Goal: Task Accomplishment & Management: Complete application form

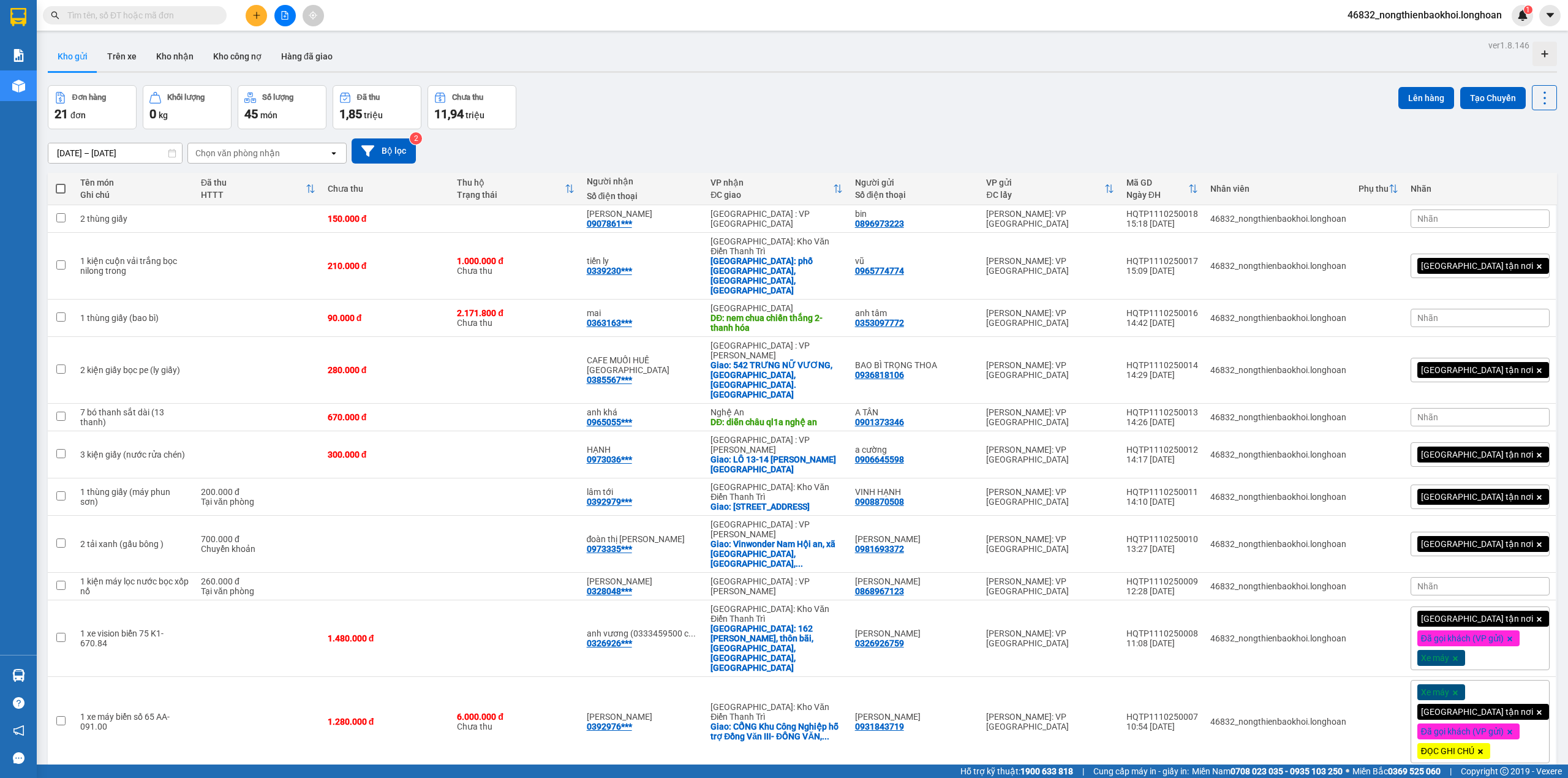
click at [263, 14] on button at bounding box center [256, 15] width 21 height 21
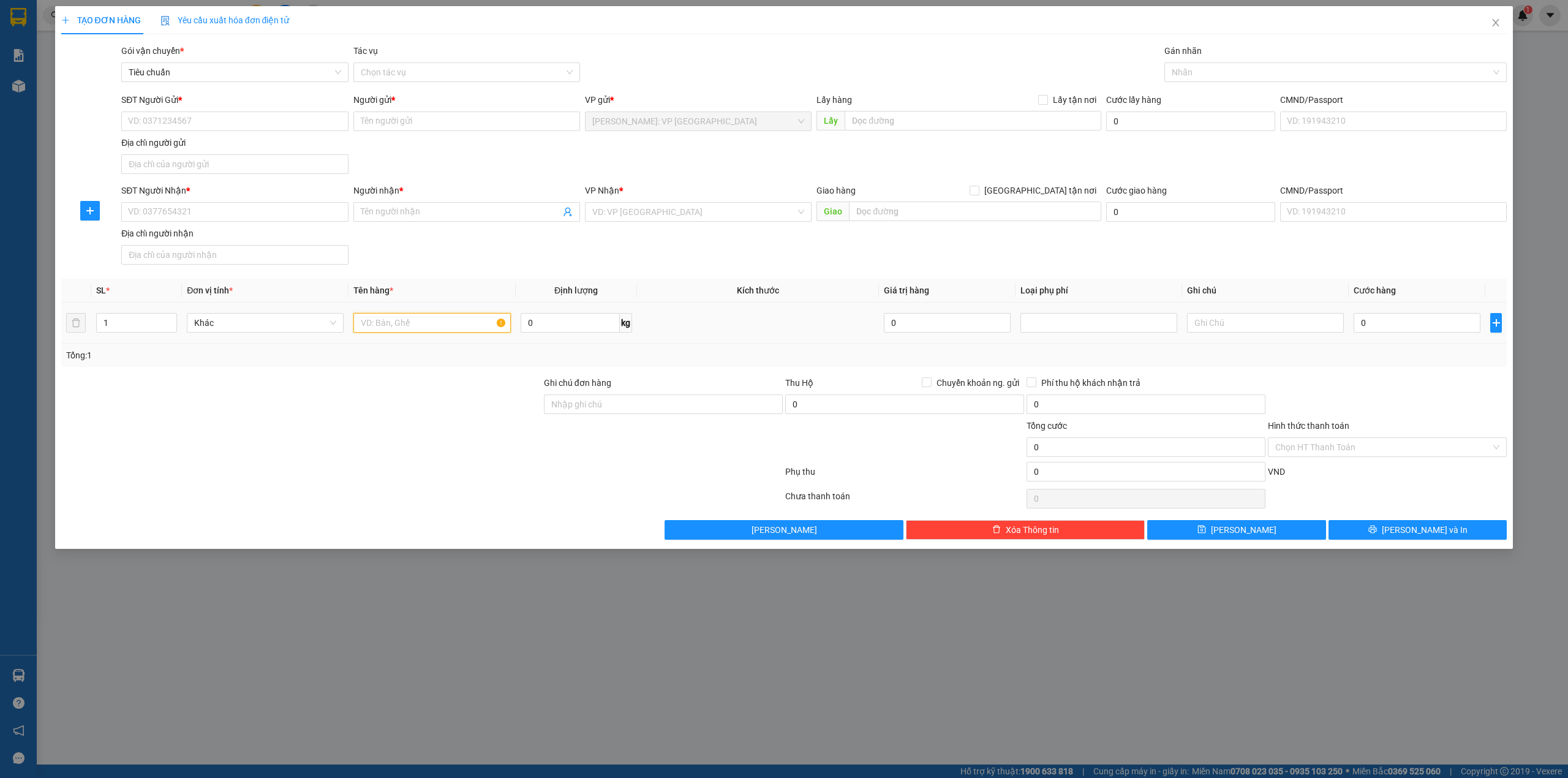
click at [408, 327] on input "text" at bounding box center [432, 322] width 157 height 20
paste input "1 kiện dài đóng khung gỗ (tranh)"
type input "1 kiện dài đóng khung gỗ (tranh)"
click at [366, 447] on div at bounding box center [301, 441] width 483 height 43
click at [250, 126] on input "SĐT Người Gửi *" at bounding box center [235, 121] width 227 height 20
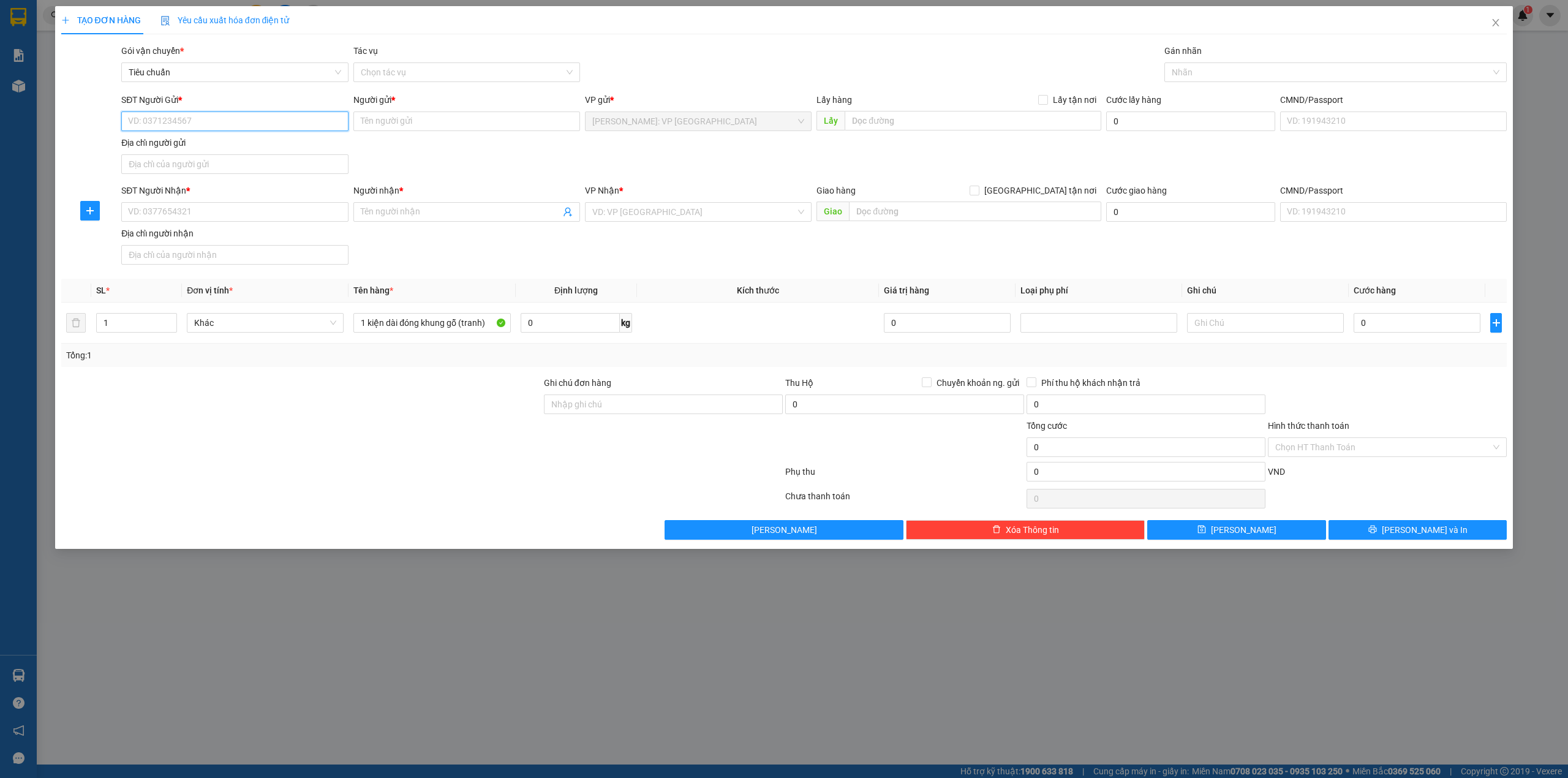
paste input "0983692828"
type input "0983692828"
click at [239, 150] on div "0983692828 - anh nghĩa" at bounding box center [234, 147] width 212 height 14
type input "anh nghĩa"
type input "0983692828"
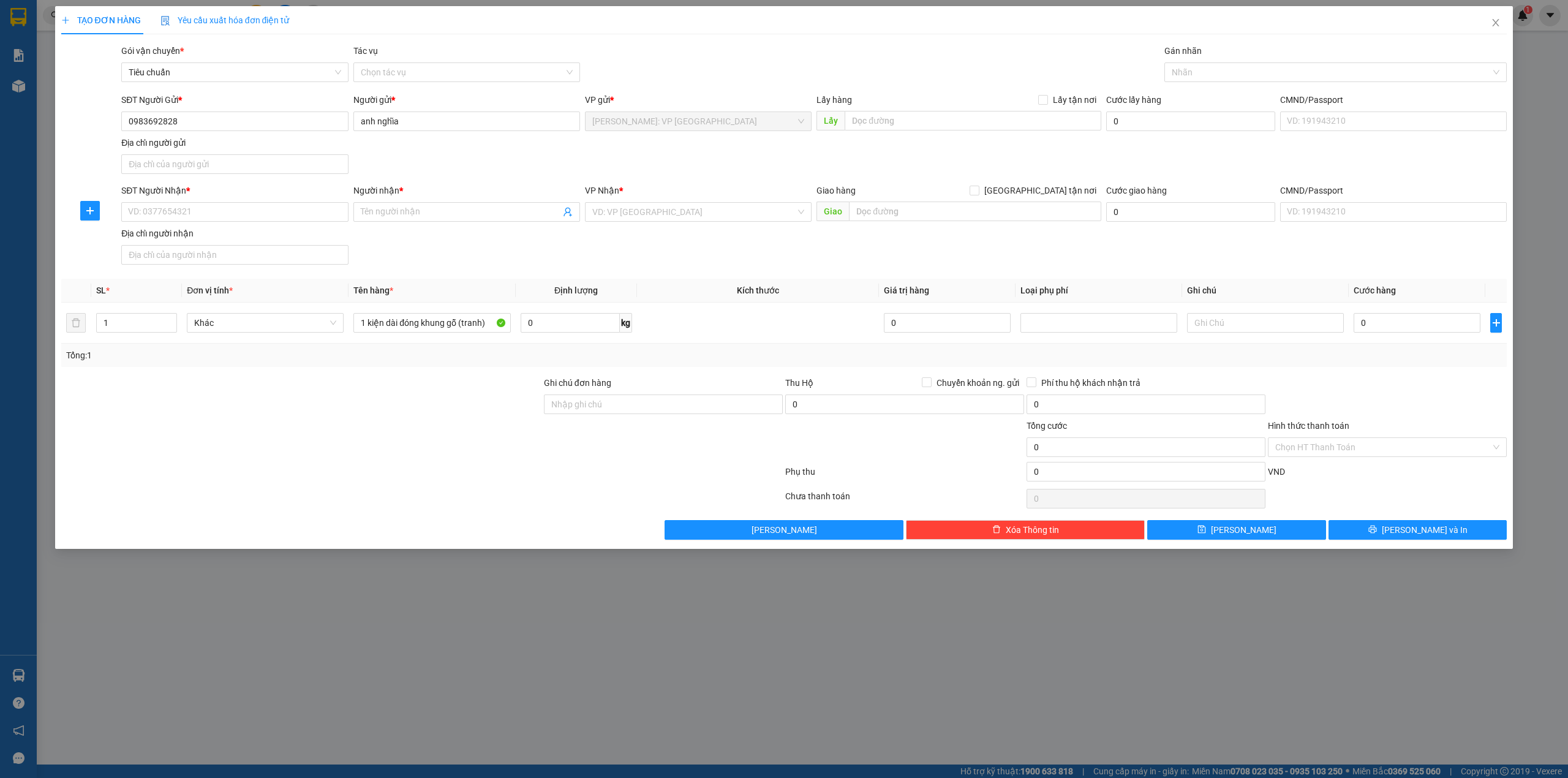
click at [437, 167] on div "SĐT Người Gửi * 0983692828 0983692828 Người gửi * anh nghĩa VP gửi * [GEOGRAPHI…" at bounding box center [814, 136] width 1390 height 86
click at [400, 123] on input "anh nghĩa" at bounding box center [467, 121] width 227 height 20
paste input "[PERSON_NAME]"
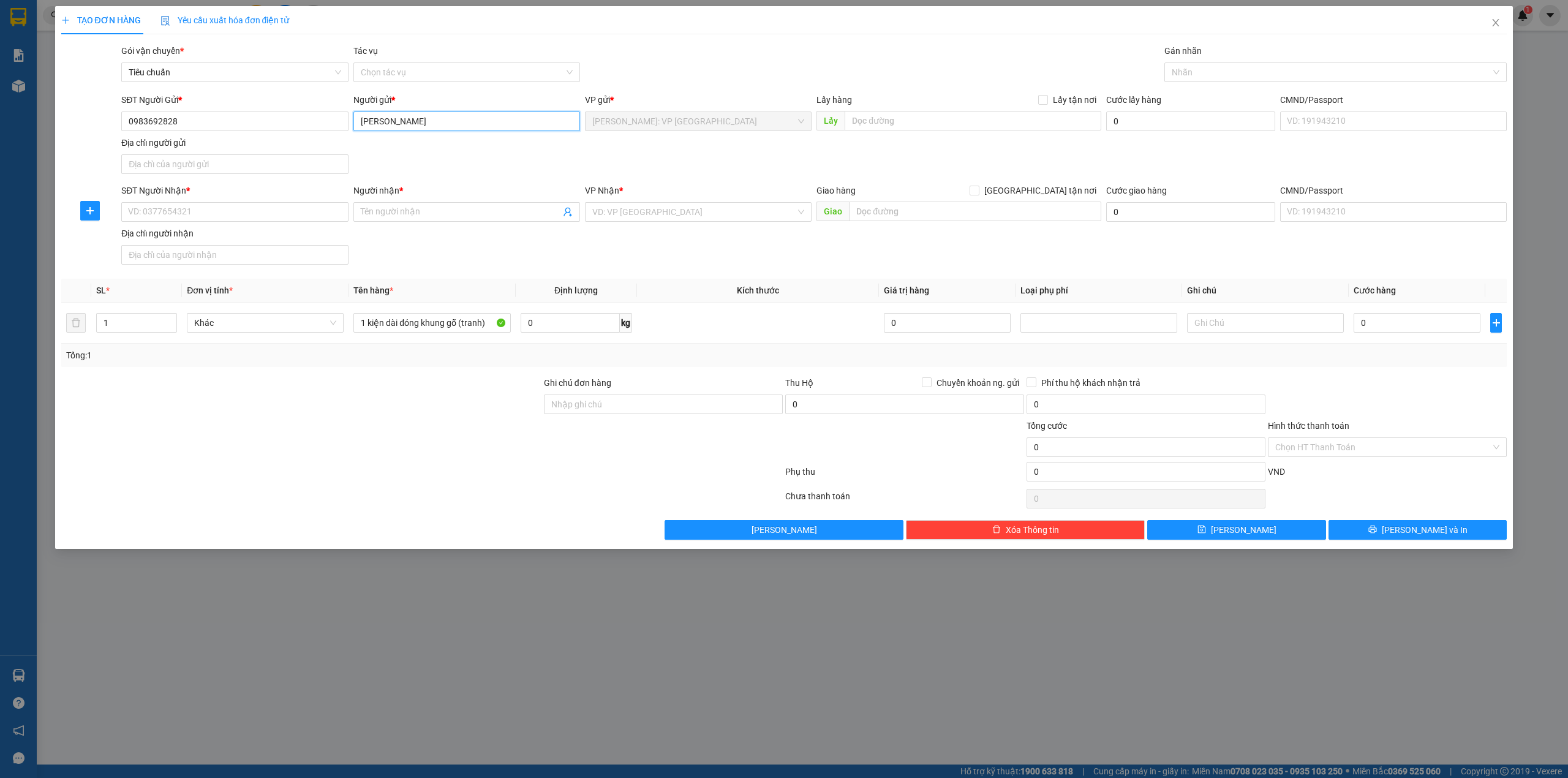
type input "[PERSON_NAME]"
click at [703, 77] on div "Gói vận chuyển * Tiêu chuẩn Tác vụ Chọn tác vụ Gán nhãn Nhãn" at bounding box center [814, 66] width 1390 height 43
click at [608, 217] on input "search" at bounding box center [694, 212] width 204 height 18
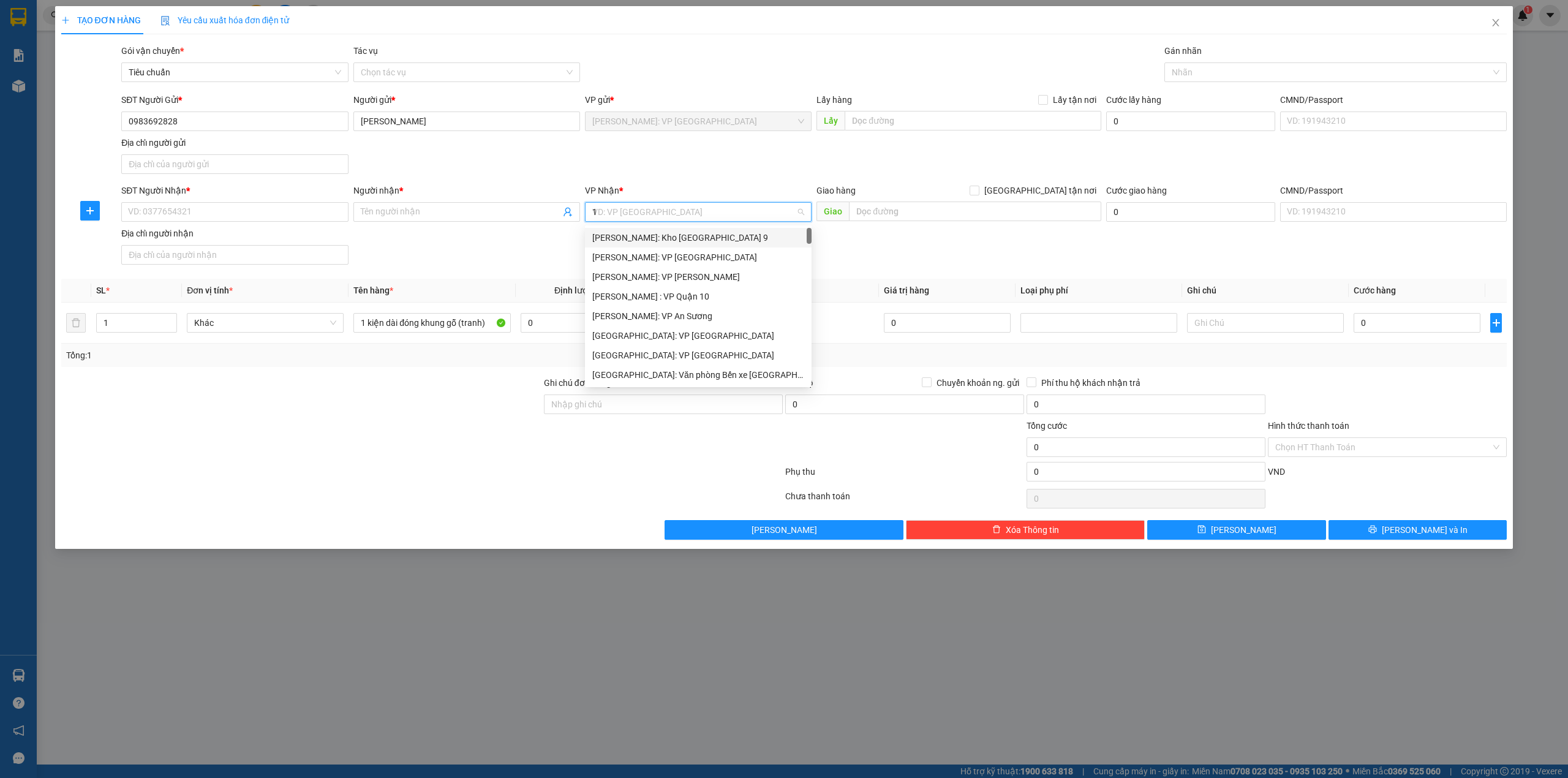
type input "12"
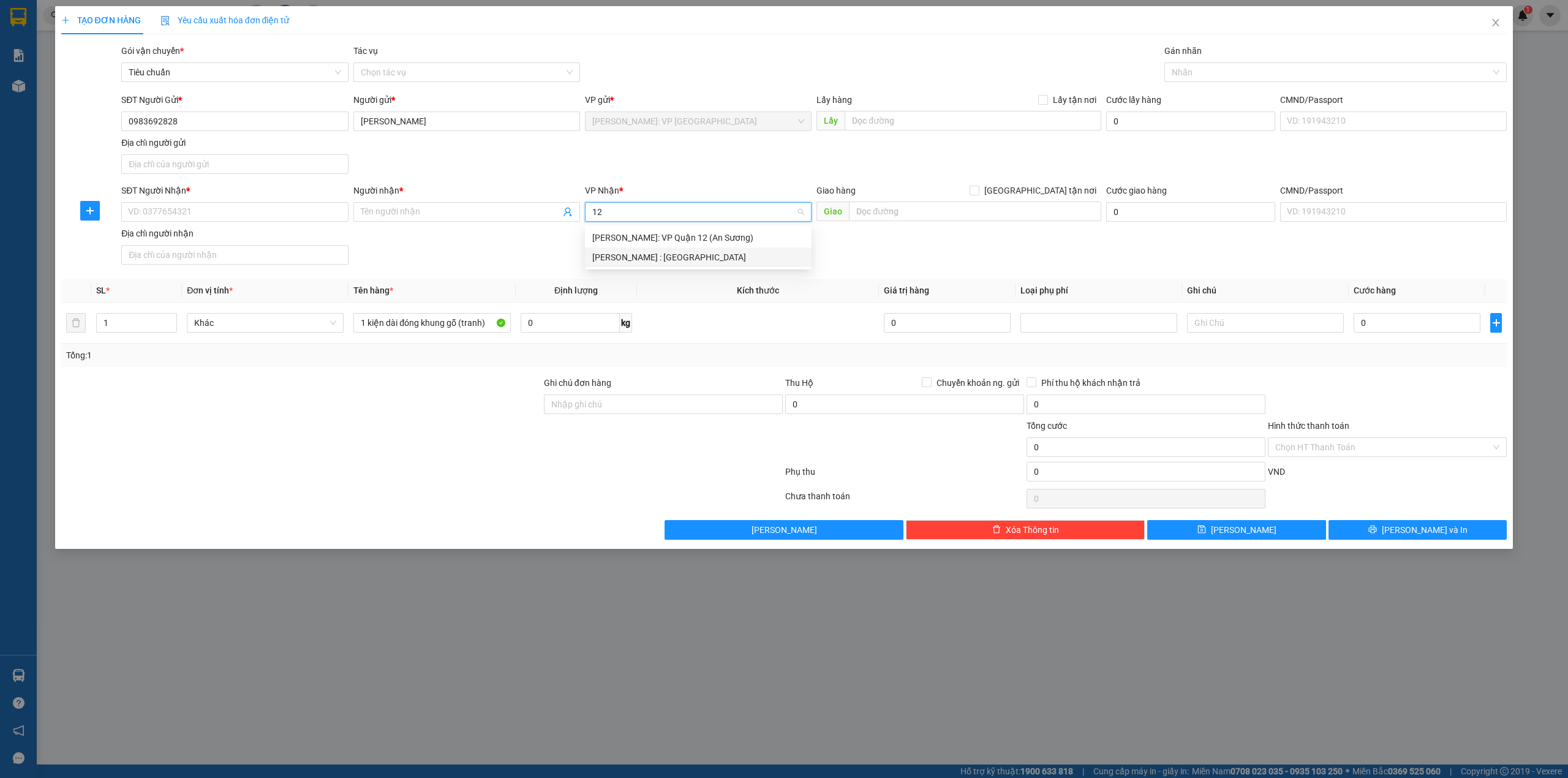
click at [654, 253] on div "[PERSON_NAME] : [GEOGRAPHIC_DATA]" at bounding box center [698, 258] width 212 height 14
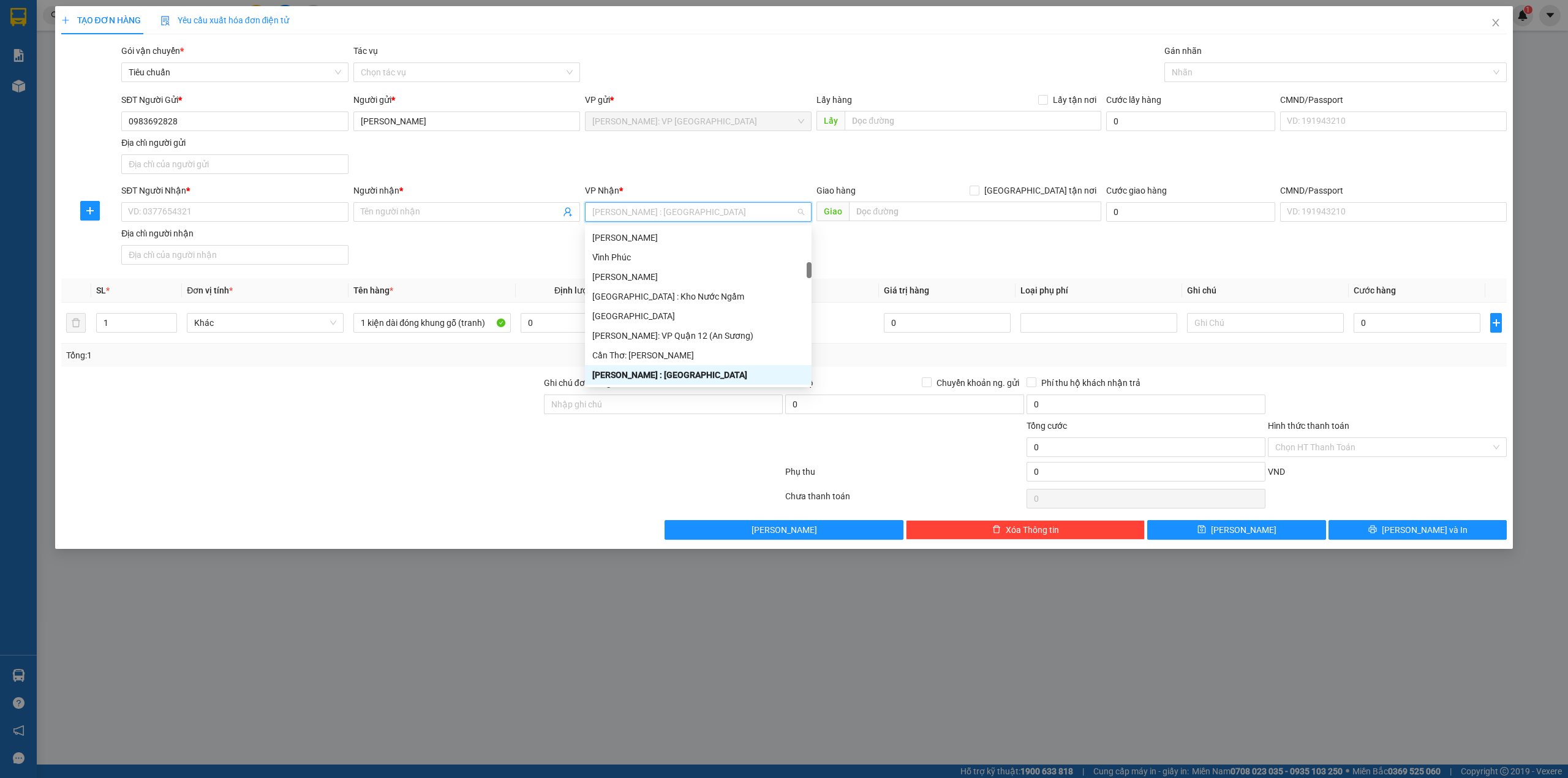
click at [665, 31] on div "TẠO ĐƠN HÀNG Yêu cầu xuất hóa đơn điện tử" at bounding box center [785, 20] width 1446 height 28
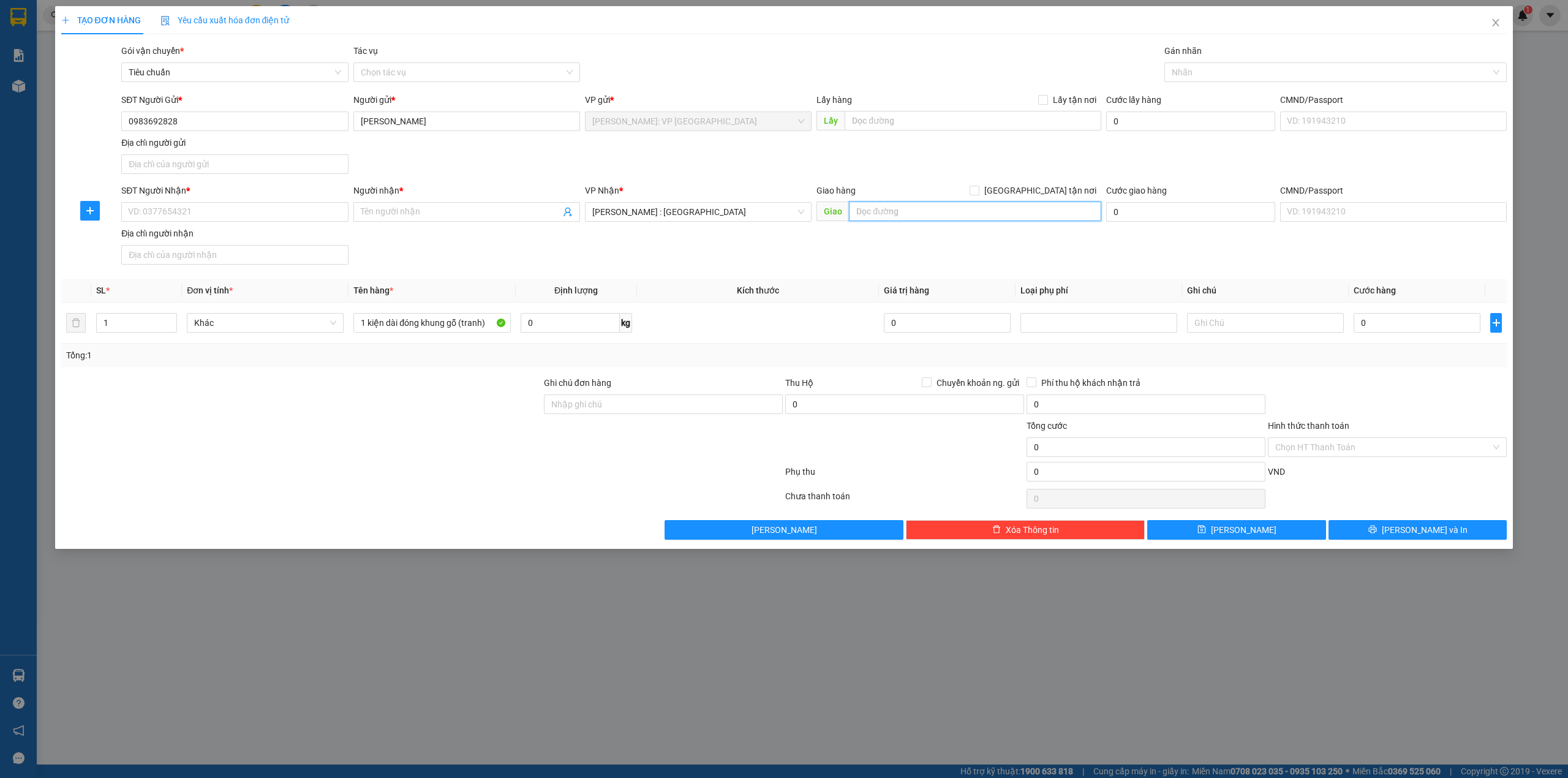
click at [904, 204] on input "text" at bounding box center [975, 211] width 253 height 20
type input "d"
type input "đường d2, kđt phúc đạt, p. phú lơi, tp. thủ dầu một, bình dương"
click at [908, 263] on div "SĐT Người Nhận * VD: 0377654321 Người nhận * Tên người nhận VP Nhận * [GEOGRAPH…" at bounding box center [814, 227] width 1390 height 86
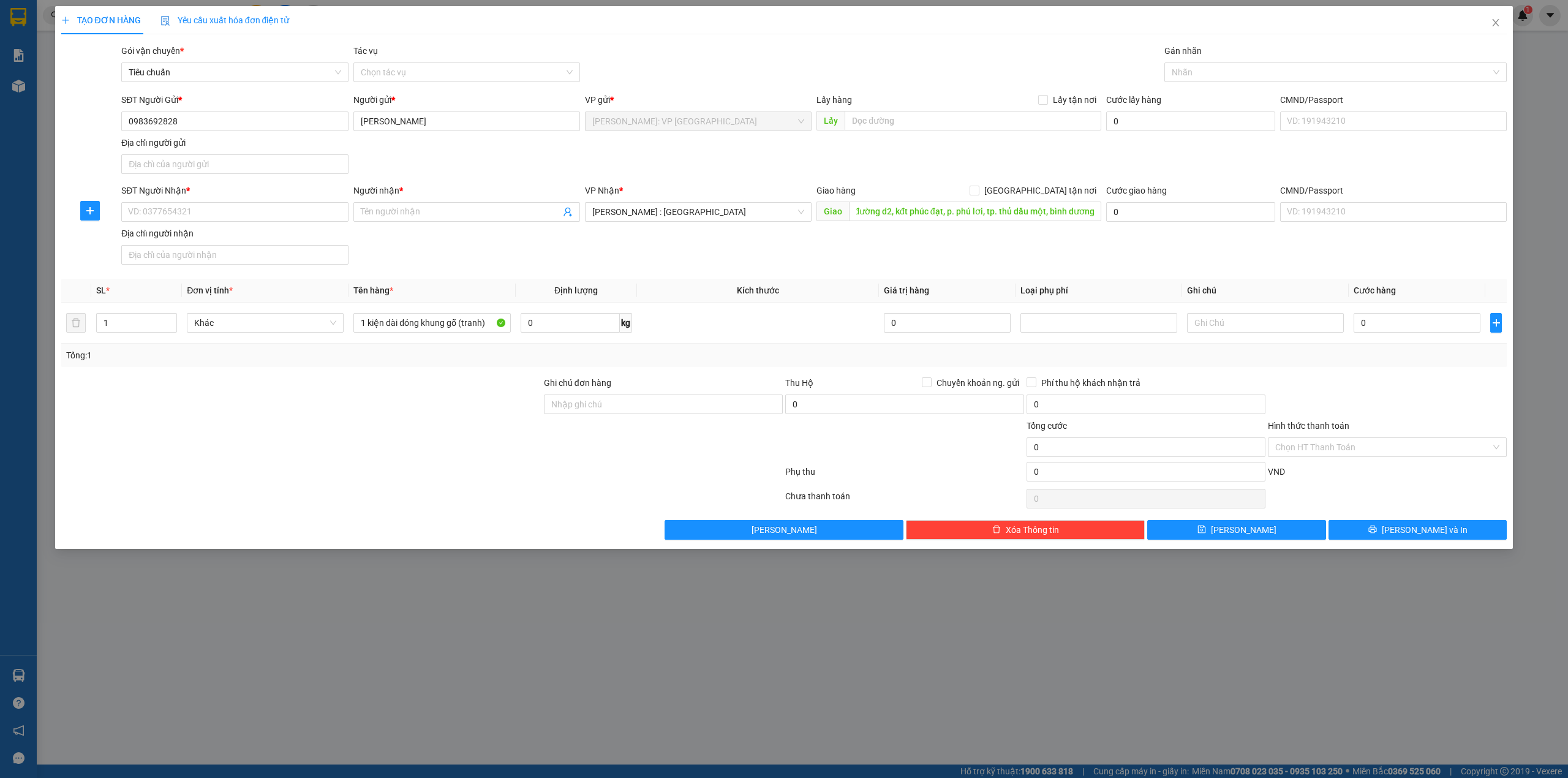
scroll to position [0, 0]
click at [942, 162] on div "SĐT Người Gửi * 0983692828 Người gửi * [PERSON_NAME] VP gửi * [GEOGRAPHIC_DATA]…" at bounding box center [814, 136] width 1390 height 86
click at [1045, 197] on span "[GEOGRAPHIC_DATA] tận nơi" at bounding box center [1040, 191] width 122 height 14
click at [979, 194] on input "[GEOGRAPHIC_DATA] tận nơi" at bounding box center [974, 190] width 9 height 9
checkbox input "true"
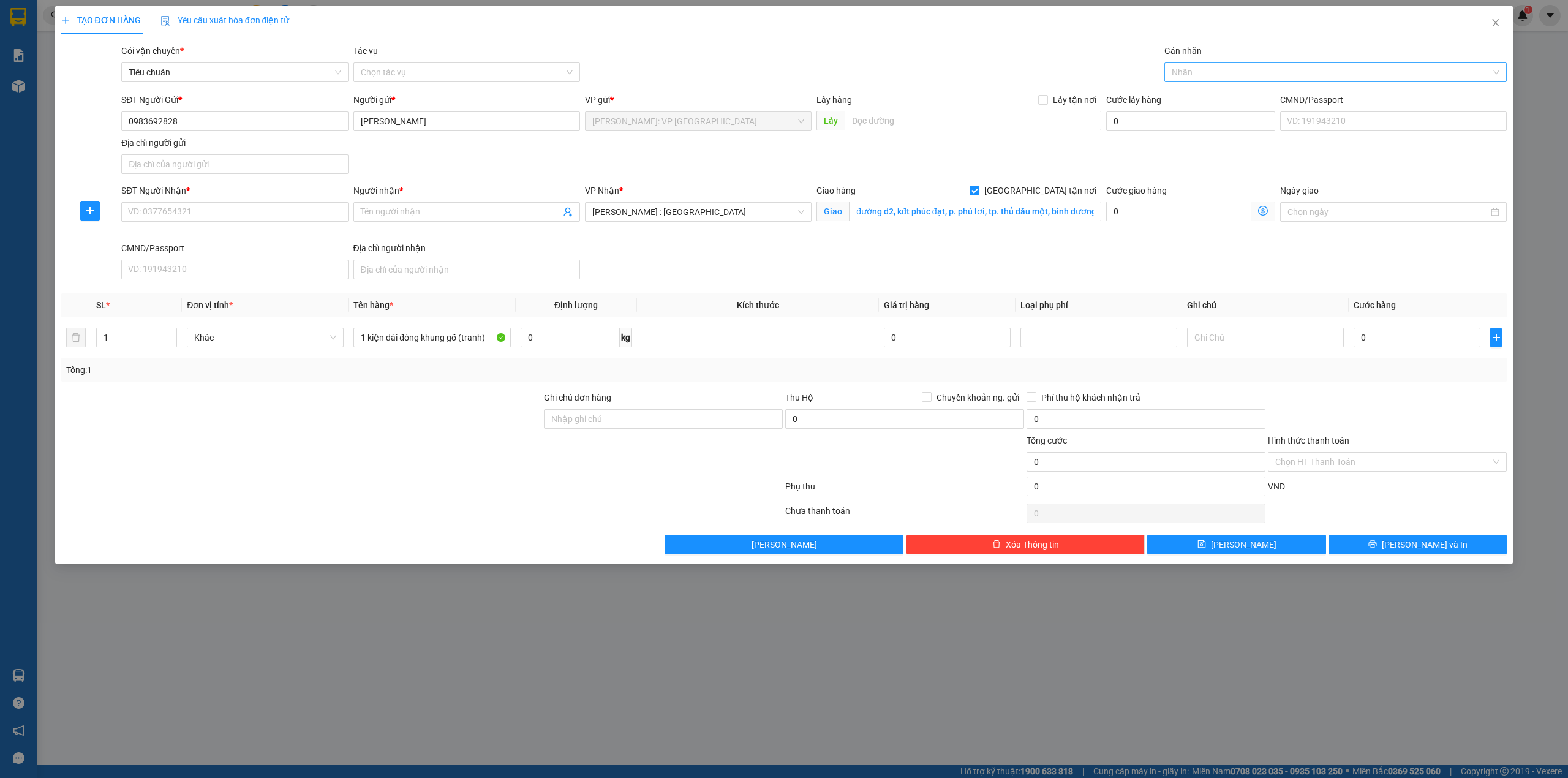
click at [1214, 65] on div at bounding box center [1330, 72] width 324 height 15
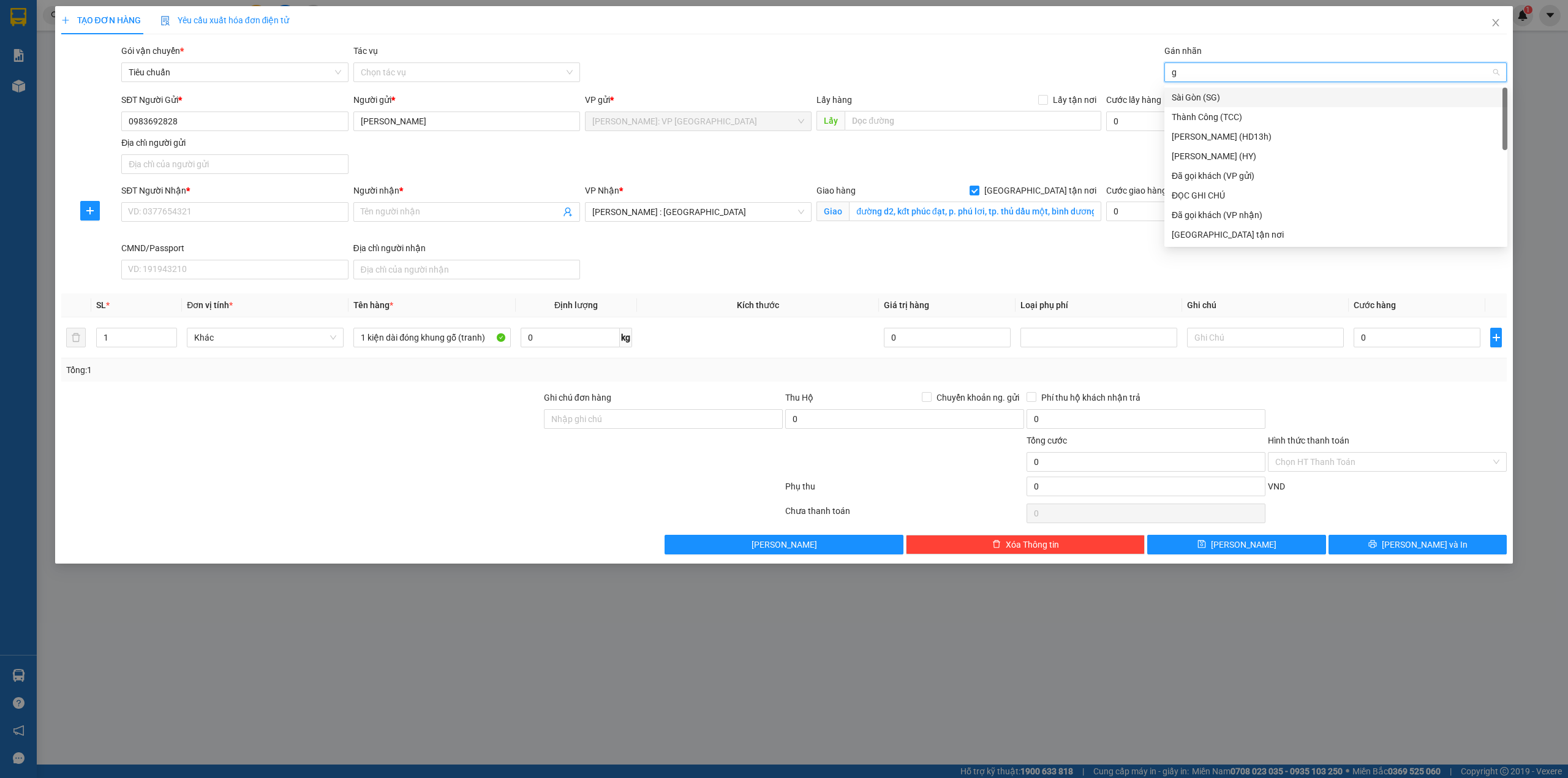
type input "gi"
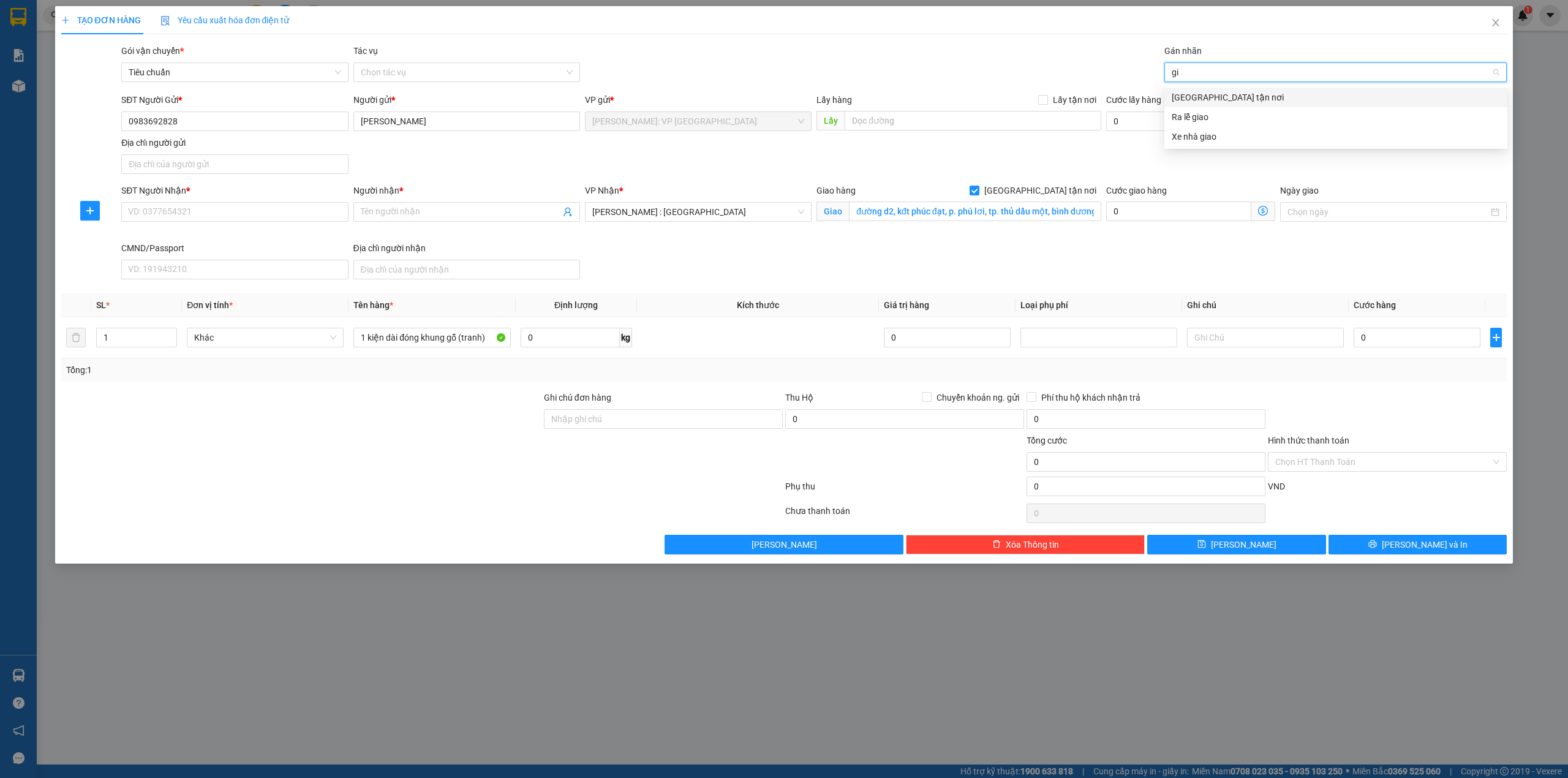
click at [1202, 100] on div "[GEOGRAPHIC_DATA] tận nơi" at bounding box center [1336, 98] width 328 height 14
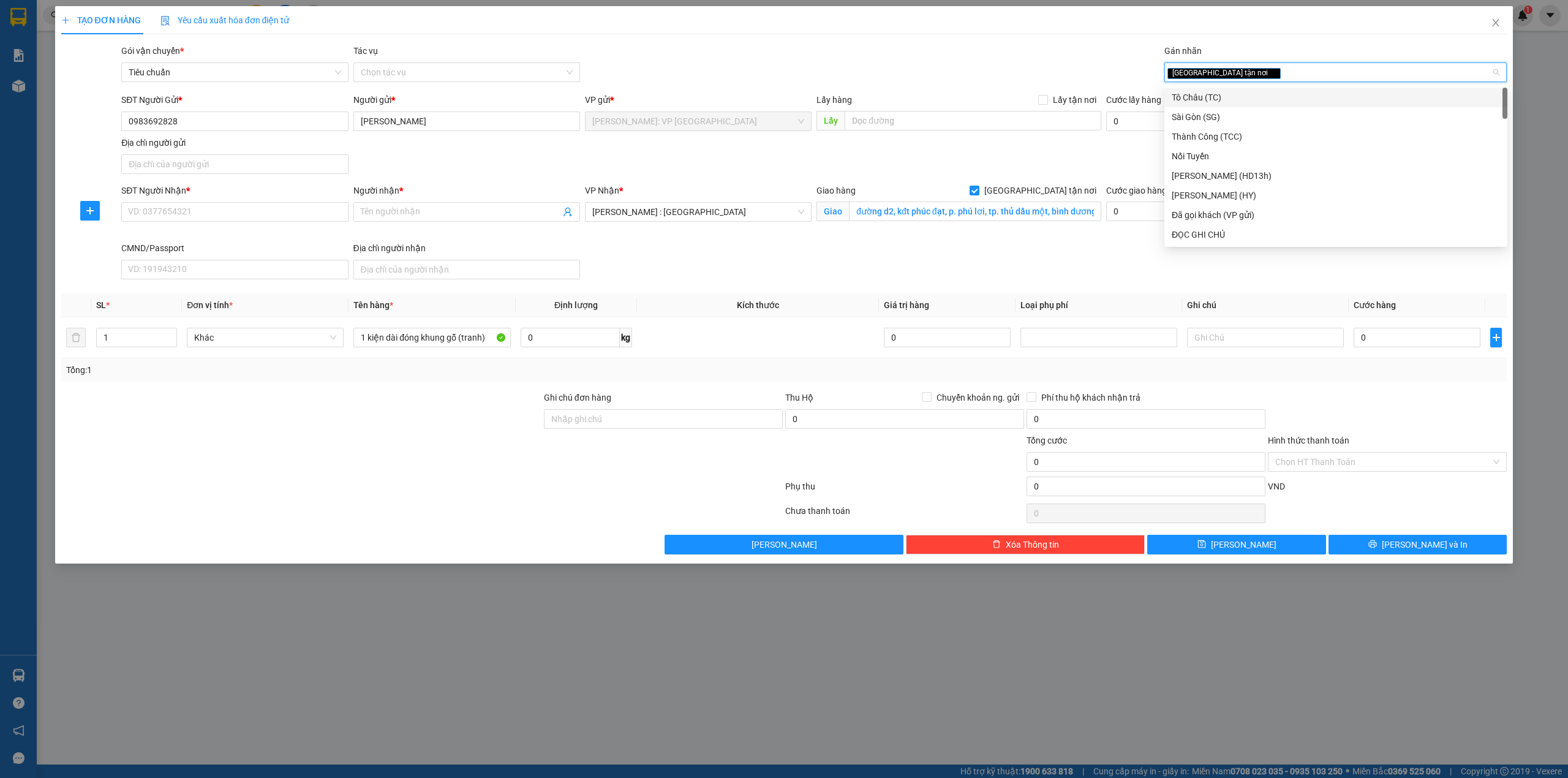
click at [815, 46] on div "Gói vận chuyển * Tiêu chuẩn Tác vụ Chọn tác vụ Gán nhãn Giao tận nơi" at bounding box center [814, 66] width 1390 height 43
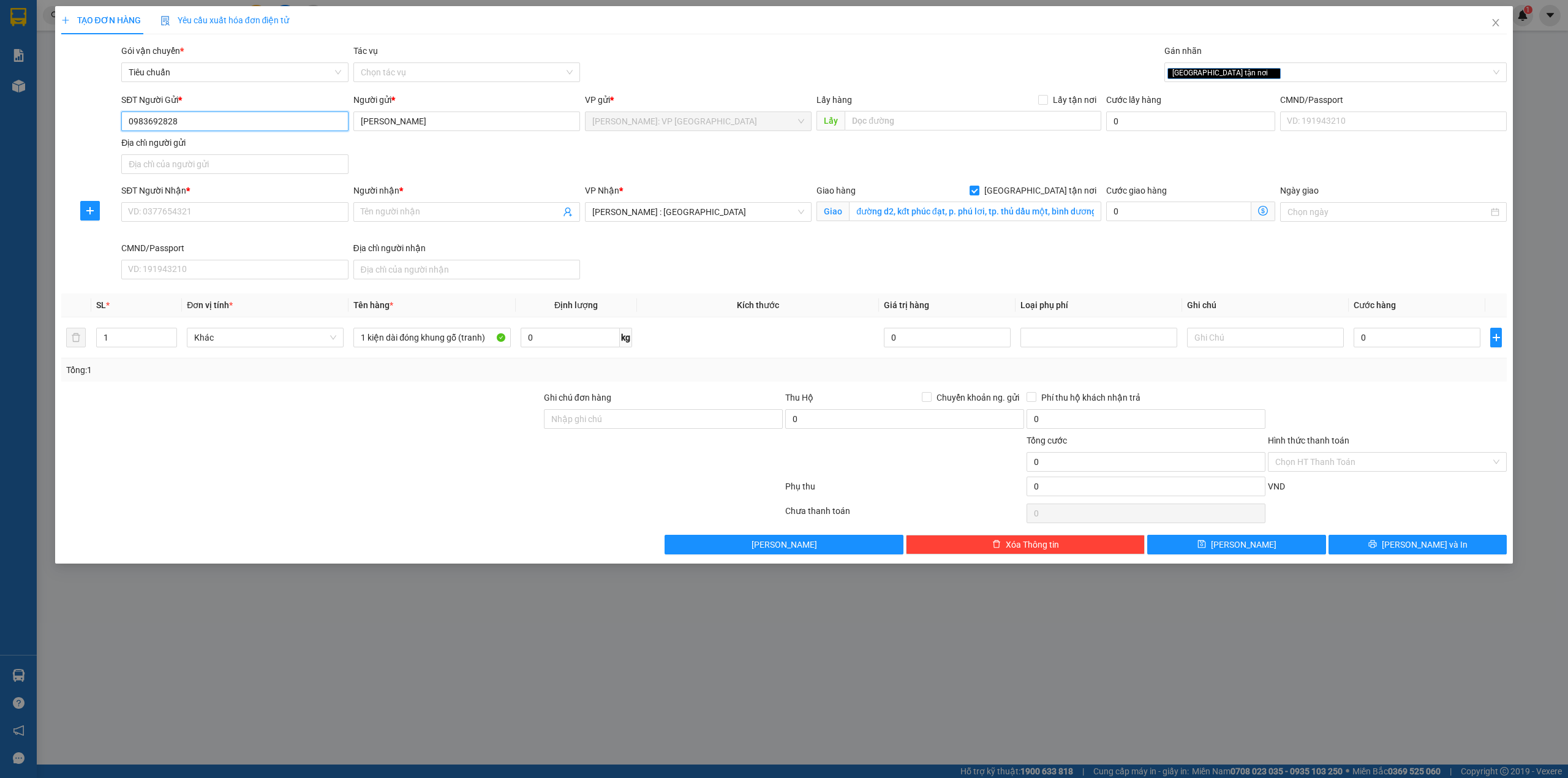
click at [267, 125] on input "0983692828" at bounding box center [235, 121] width 227 height 20
click at [270, 221] on input "SĐT Người Nhận *" at bounding box center [235, 212] width 227 height 20
paste input "0983692828"
type input "0983692828"
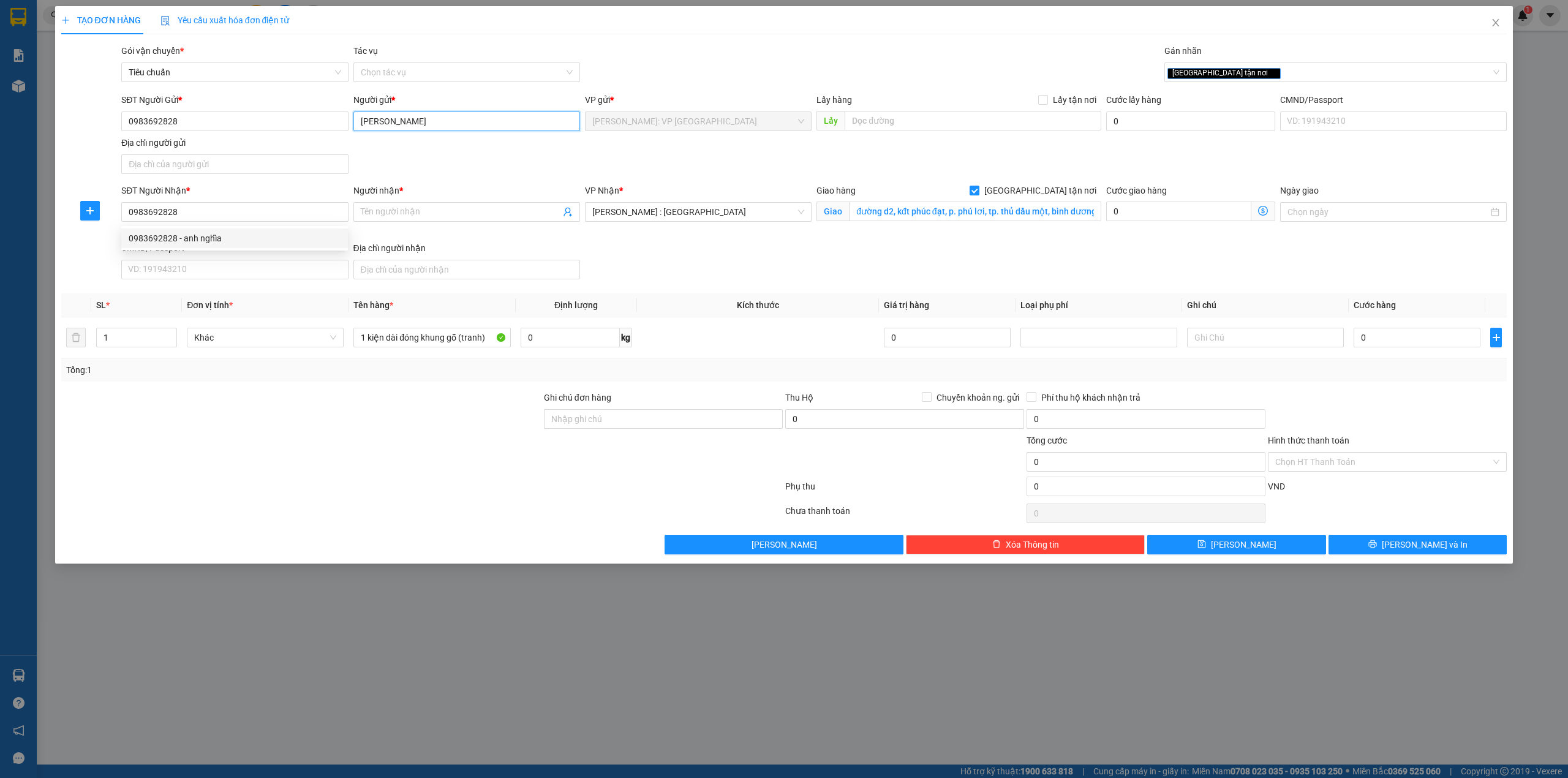
click at [421, 128] on input "[PERSON_NAME]" at bounding box center [467, 121] width 227 height 20
click at [787, 37] on div "TẠO ĐƠN HÀNG Yêu cầu xuất hóa đơn điện tử Transit Pickup Surcharge Ids Transit …" at bounding box center [785, 280] width 1446 height 548
click at [439, 211] on input "Người nhận *" at bounding box center [460, 212] width 199 height 14
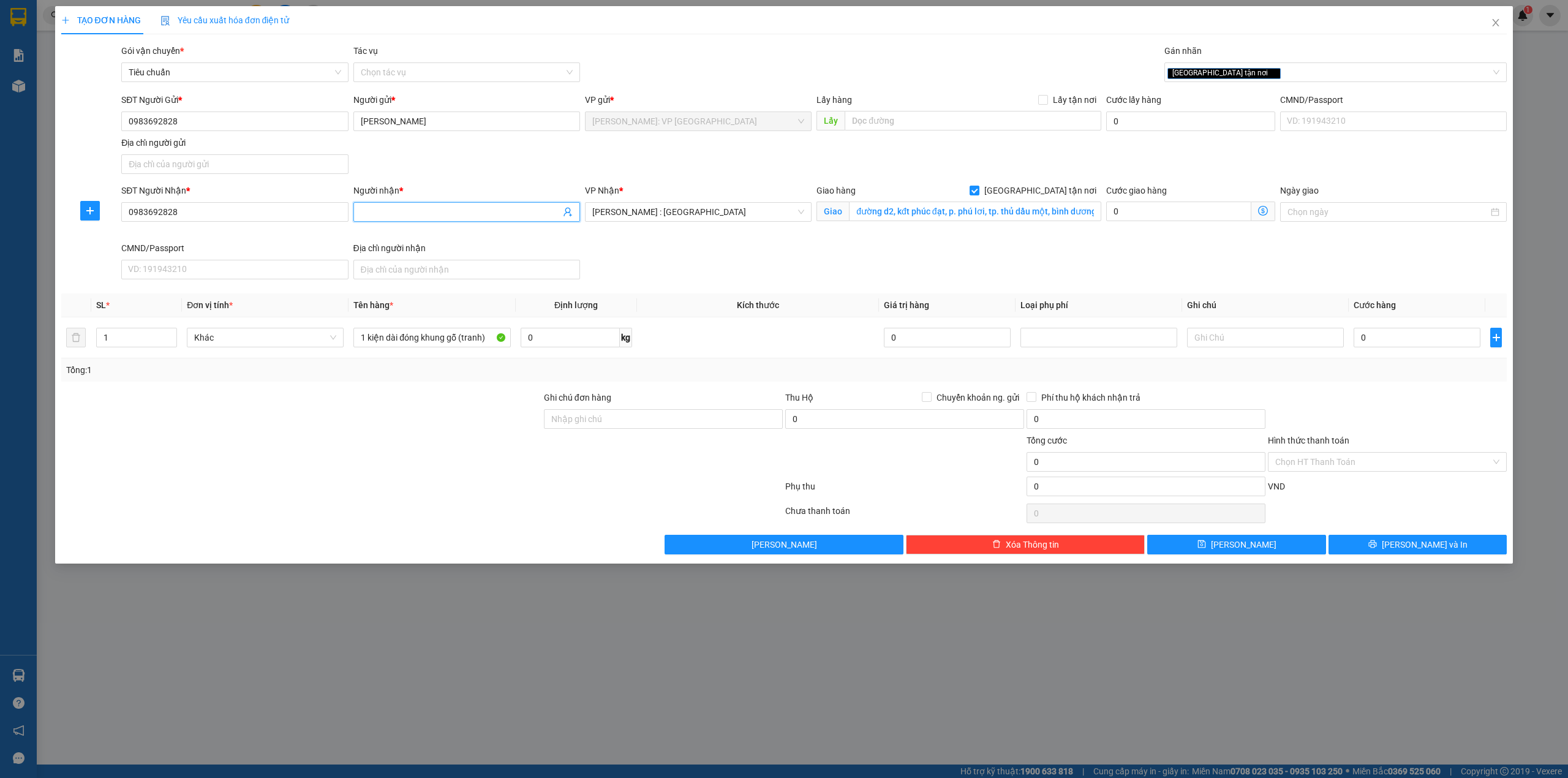
paste input "[PERSON_NAME]"
type input "[PERSON_NAME]"
click at [714, 91] on div "Transit Pickup Surcharge Ids Transit Deliver Surcharge Ids Transit Deliver Surc…" at bounding box center [785, 299] width 1446 height 510
click at [676, 265] on div "SĐT Người Nhận * 0983692828 Người nhận * [PERSON_NAME] VP Nhận * [GEOGRAPHIC_DA…" at bounding box center [814, 234] width 1390 height 100
click at [721, 53] on div "Gói vận chuyển * Tiêu chuẩn Tác vụ Chọn tác vụ Gán nhãn Giao tận nơi" at bounding box center [814, 66] width 1390 height 43
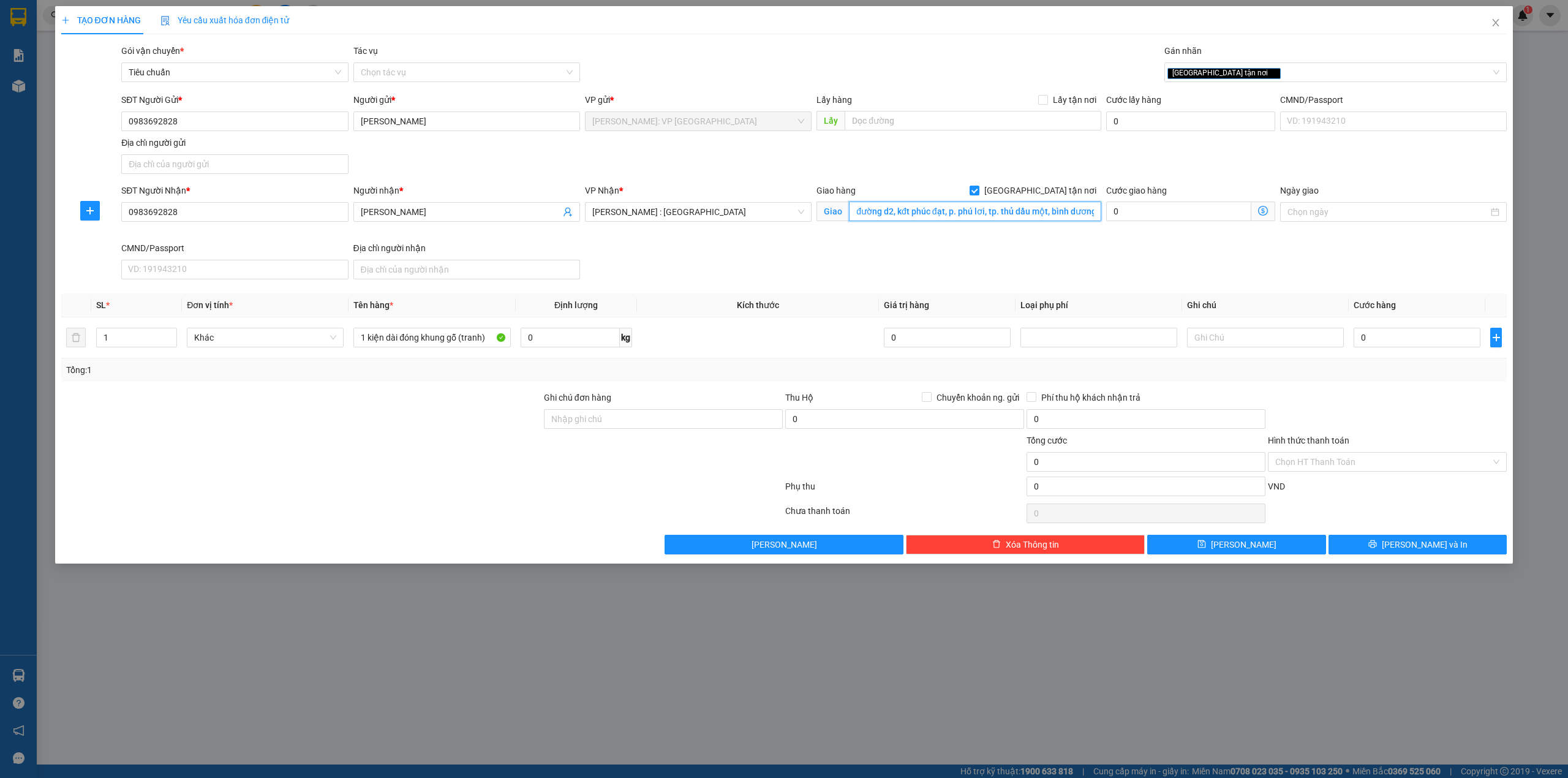
click at [873, 209] on input "đường d2, kđt phúc đạt, p. phú lơi, tp. thủ dầu một, bình dương" at bounding box center [975, 211] width 253 height 20
click at [932, 167] on div "SĐT Người Gửi * 0983692828 Người gửi * [PERSON_NAME] VP gửi * [GEOGRAPHIC_DATA]…" at bounding box center [814, 136] width 1390 height 86
click at [701, 84] on div "Gói vận chuyển * Tiêu chuẩn Tác vụ Chọn tác vụ Gán nhãn Giao tận nơi" at bounding box center [814, 66] width 1390 height 43
click at [746, 297] on th "Kích thước" at bounding box center [758, 305] width 242 height 24
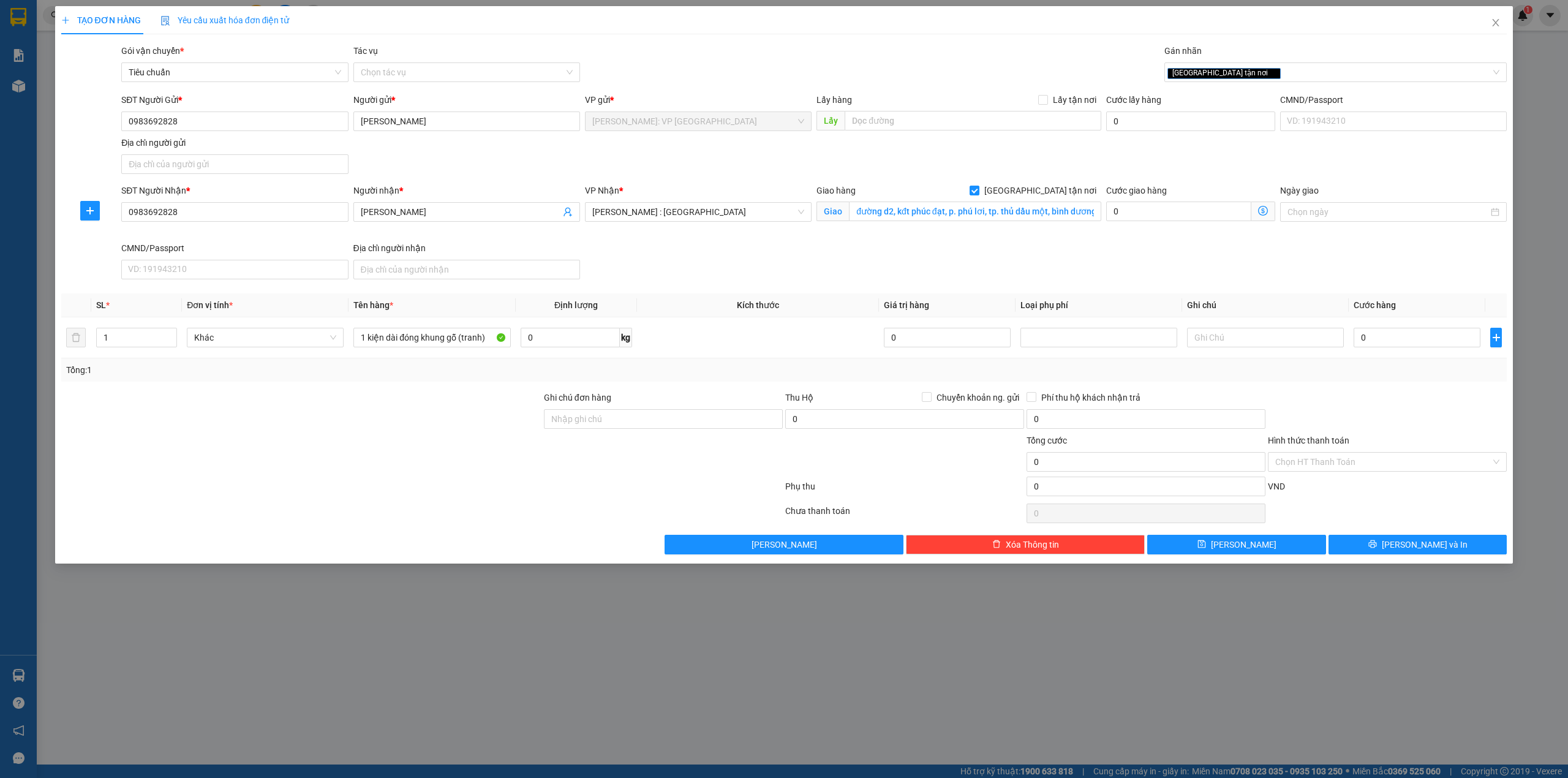
drag, startPoint x: 652, startPoint y: 38, endPoint x: 635, endPoint y: 27, distance: 20.2
click at [652, 39] on div "TẠO ĐƠN HÀNG Yêu cầu xuất hóa đơn điện tử Transit Pickup Surcharge Ids Transit …" at bounding box center [785, 280] width 1446 height 548
click at [610, 418] on input "Ghi chú đơn hàng" at bounding box center [664, 419] width 239 height 20
paste input "hàng tranh dễ vỡ- nhẹ tay- bể vỡ không đền"
type input "hàng tranh dễ vỡ- nhẹ tay- bể vỡ không đền"
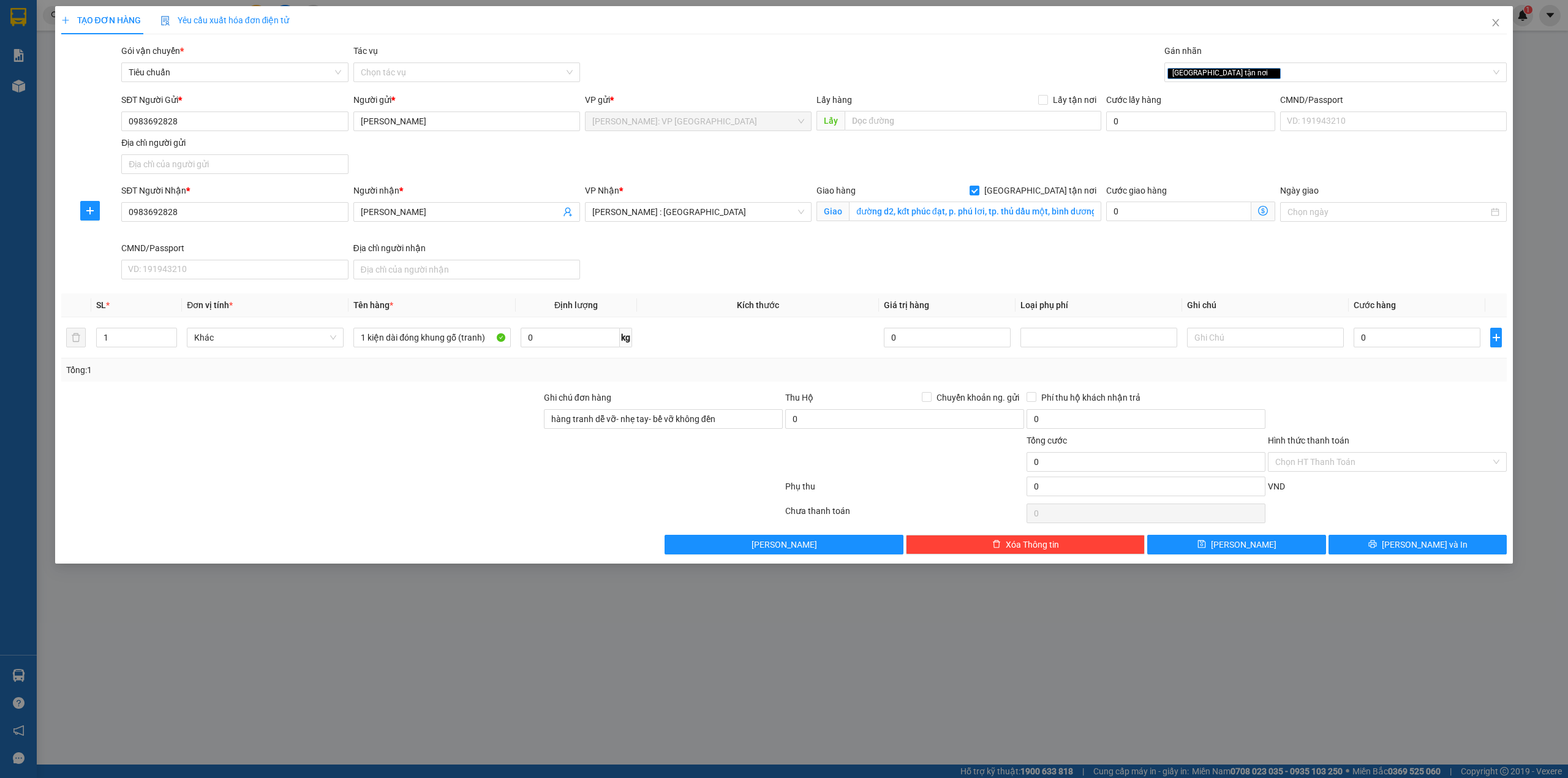
drag, startPoint x: 369, startPoint y: 422, endPoint x: 400, endPoint y: 412, distance: 32.6
click at [368, 423] on div at bounding box center [301, 412] width 483 height 43
click at [639, 176] on div "SĐT Người Gửi * 0983692828 Người gửi * [PERSON_NAME] VP gửi * [GEOGRAPHIC_DATA]…" at bounding box center [814, 136] width 1390 height 86
click at [720, 260] on div "SĐT Người Nhận * 0983692828 Người nhận * [PERSON_NAME] VP Nhận * [GEOGRAPHIC_DA…" at bounding box center [814, 234] width 1390 height 100
click at [829, 258] on div "SĐT Người Nhận * 0983692828 Người nhận * [PERSON_NAME] VP Nhận * [GEOGRAPHIC_DA…" at bounding box center [814, 234] width 1390 height 100
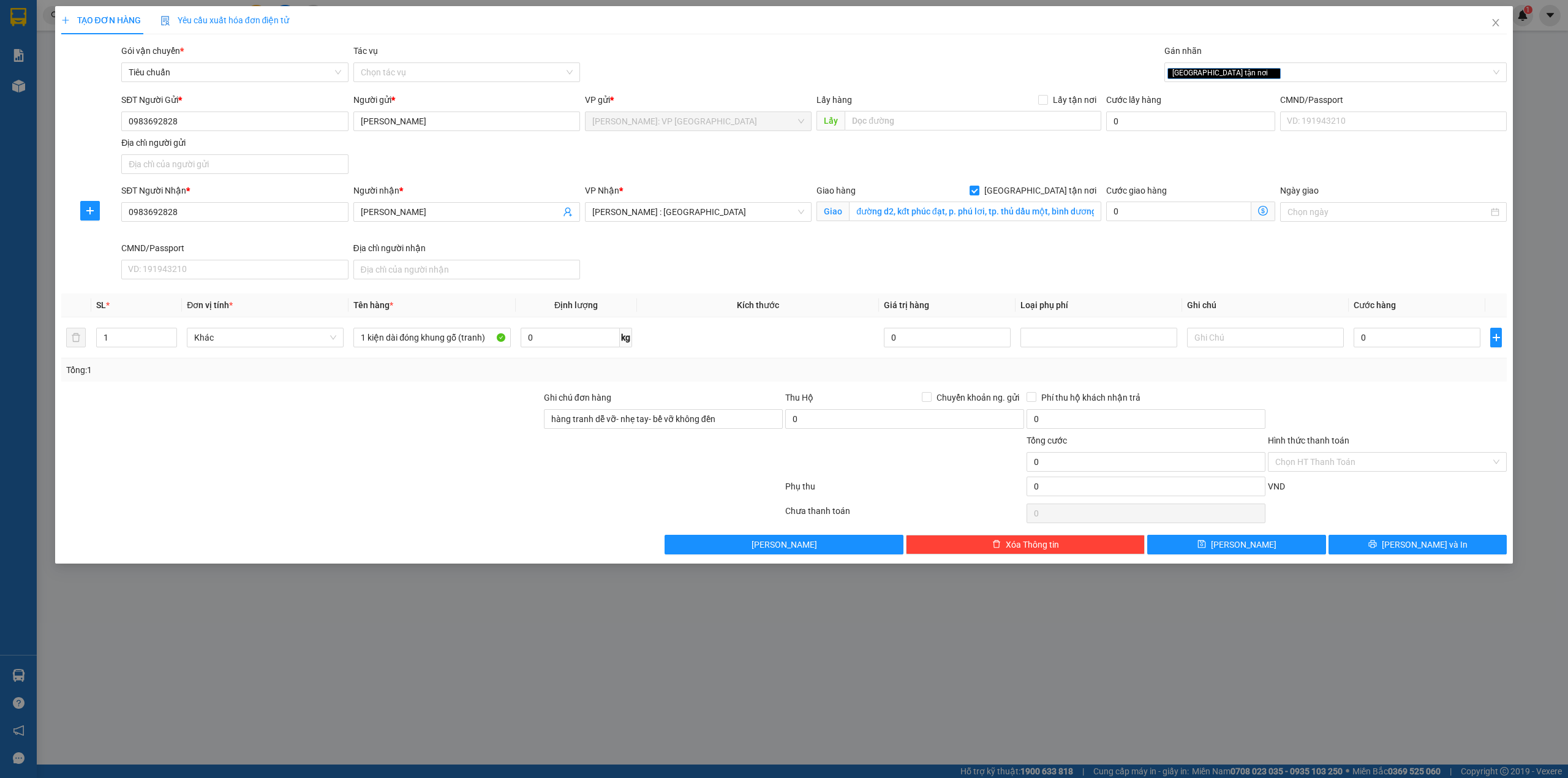
drag, startPoint x: 729, startPoint y: 279, endPoint x: 721, endPoint y: 279, distance: 8.0
click at [728, 279] on div "SĐT Người Nhận * 0983692828 Người nhận * [PERSON_NAME] VP Nhận * [GEOGRAPHIC_DA…" at bounding box center [814, 234] width 1390 height 100
click at [709, 268] on div "SĐT Người Nhận * 0983692828 Người nhận * [PERSON_NAME] VP Nhận * [GEOGRAPHIC_DA…" at bounding box center [814, 234] width 1390 height 100
click at [1365, 335] on input "0" at bounding box center [1417, 337] width 127 height 20
type input "2"
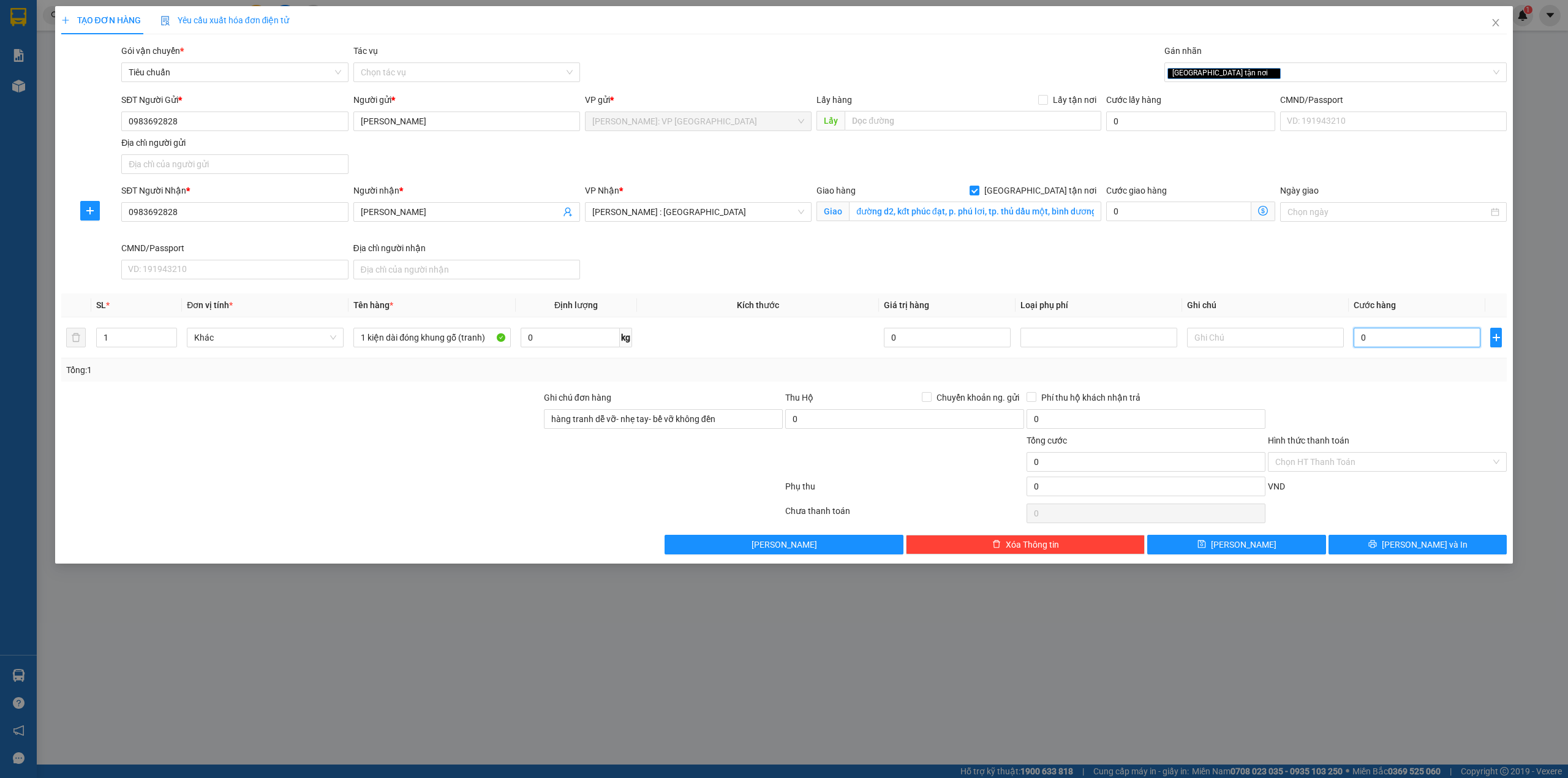
type input "2"
type input "0"
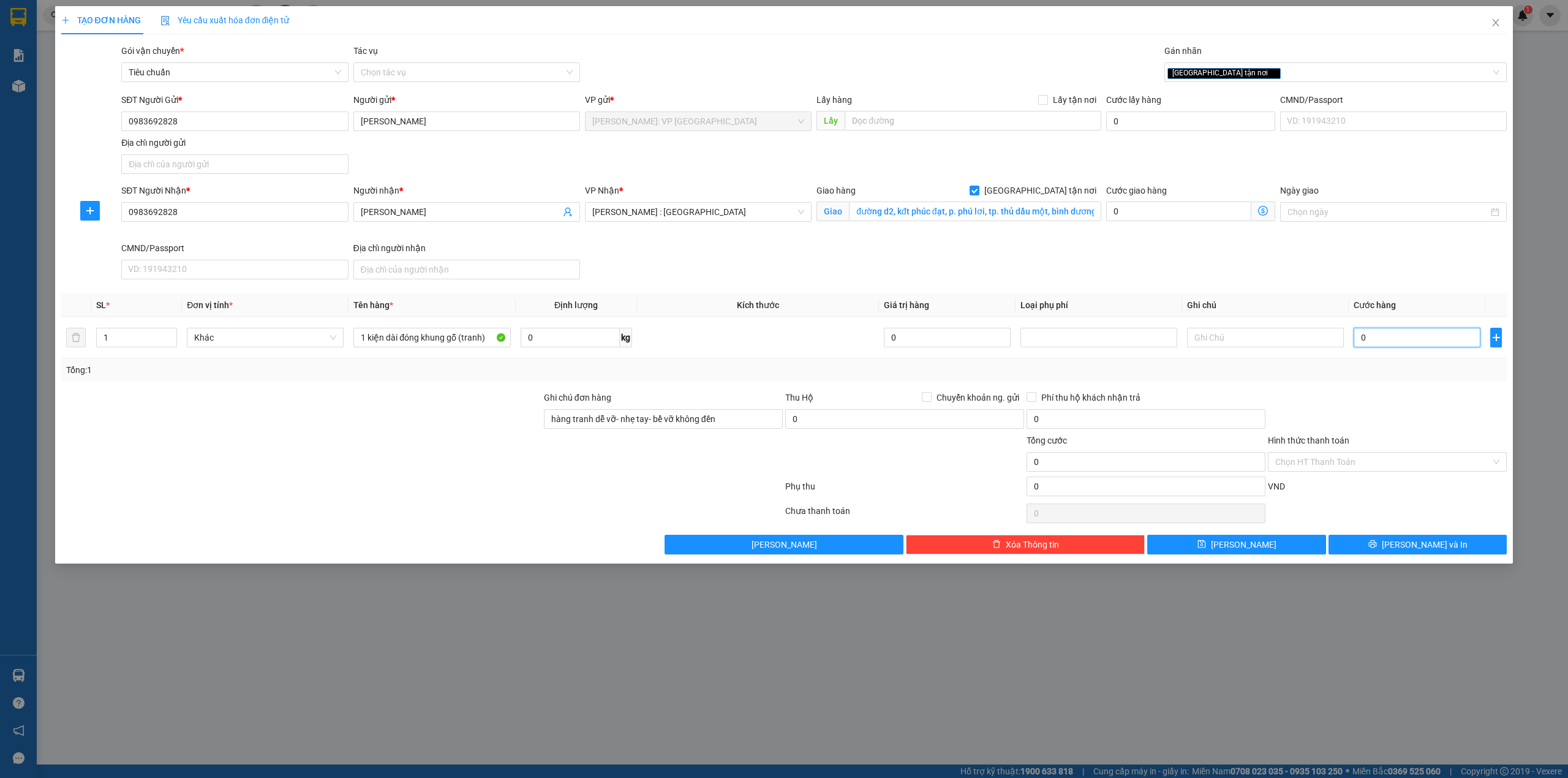
type input "02"
type input "2"
type input "024"
type input "24"
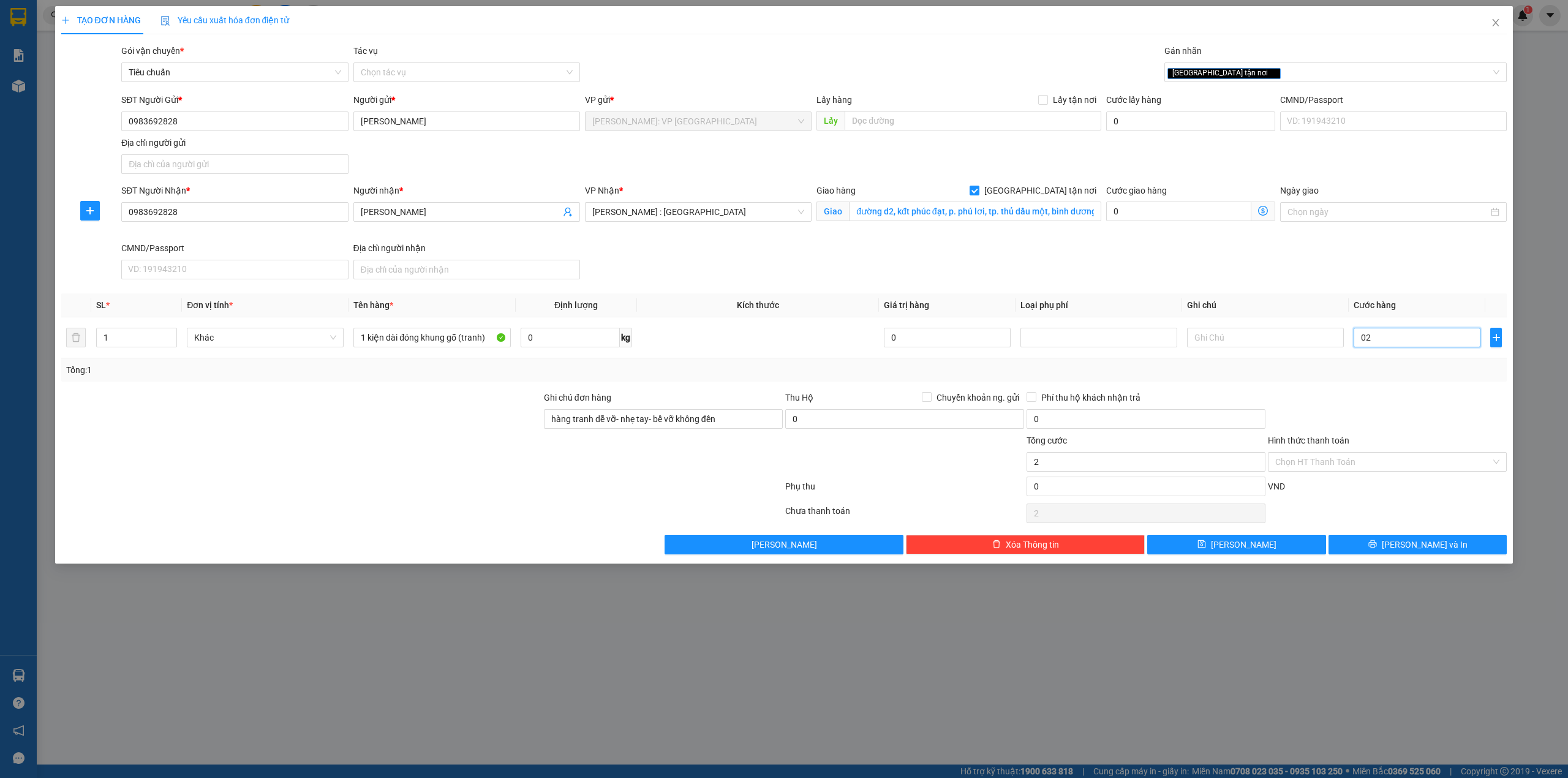
type input "24"
type input "0.240"
type input "240"
type input "02.400"
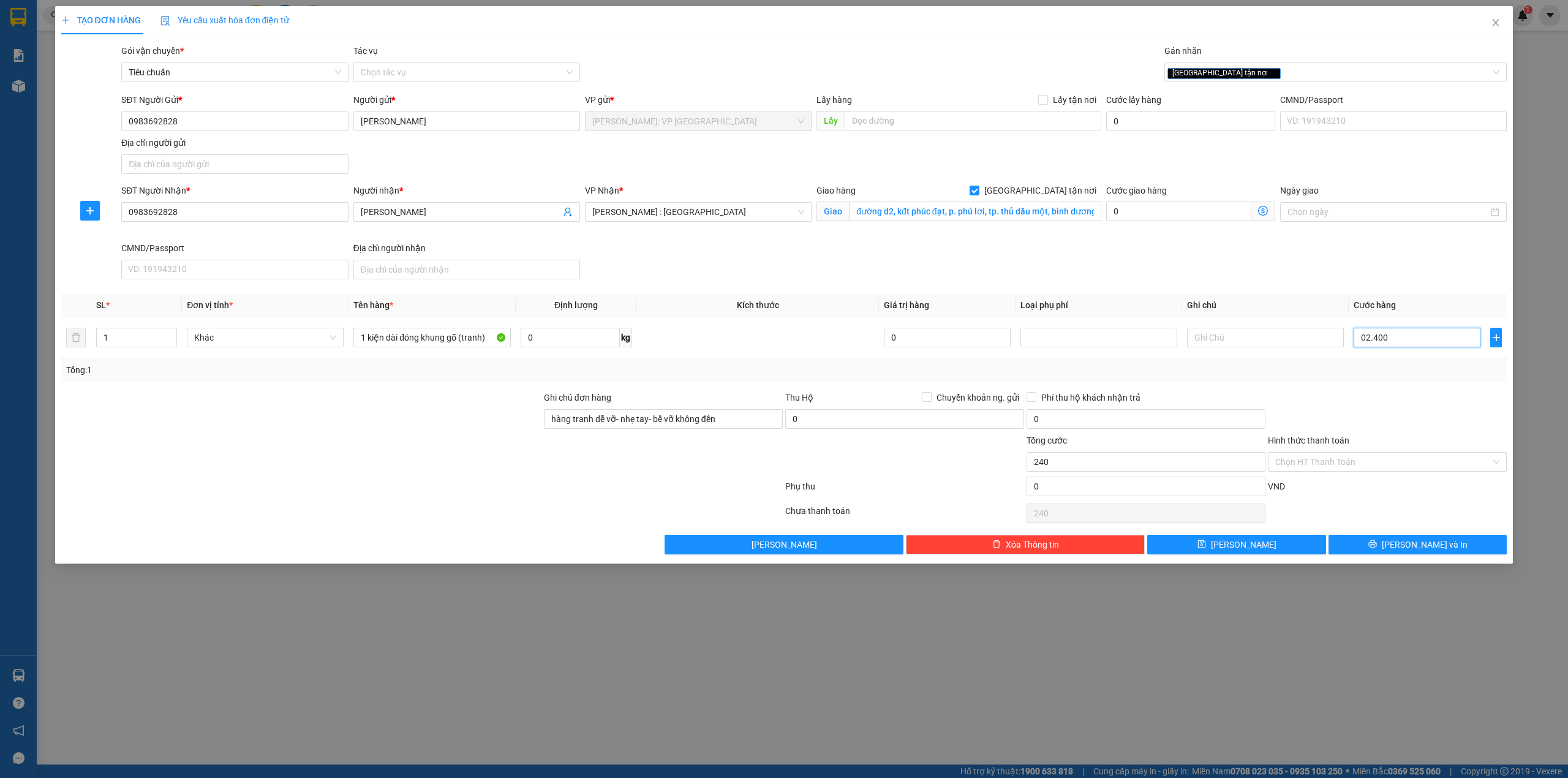
type input "2.400"
type input "024.000"
type input "24.000"
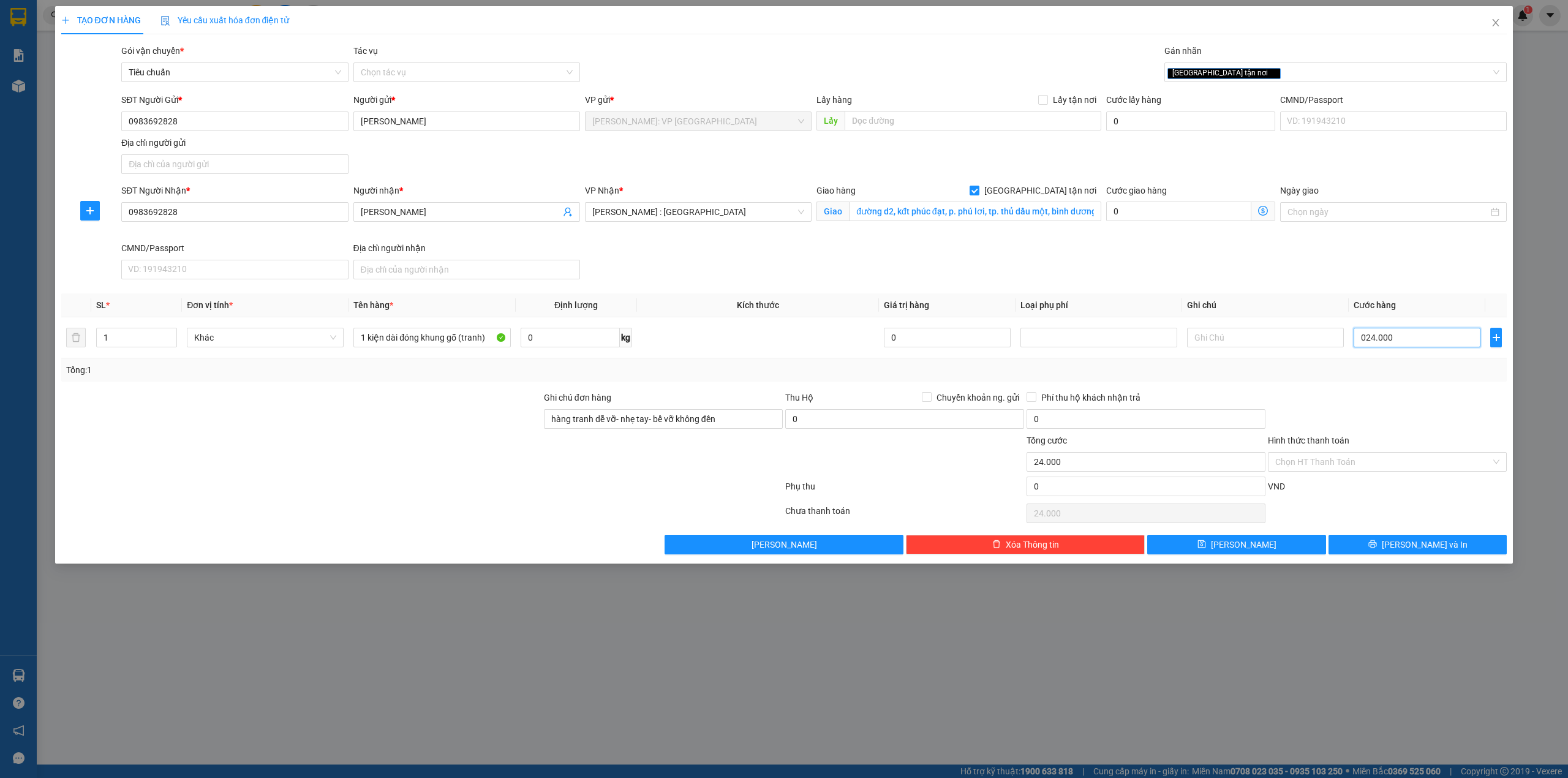
type input "0.240.000"
type input "240.000"
click at [1029, 264] on div "SĐT Người Nhận * 0983692828 Người nhận * [PERSON_NAME] VP Nhận * [GEOGRAPHIC_DA…" at bounding box center [814, 234] width 1390 height 100
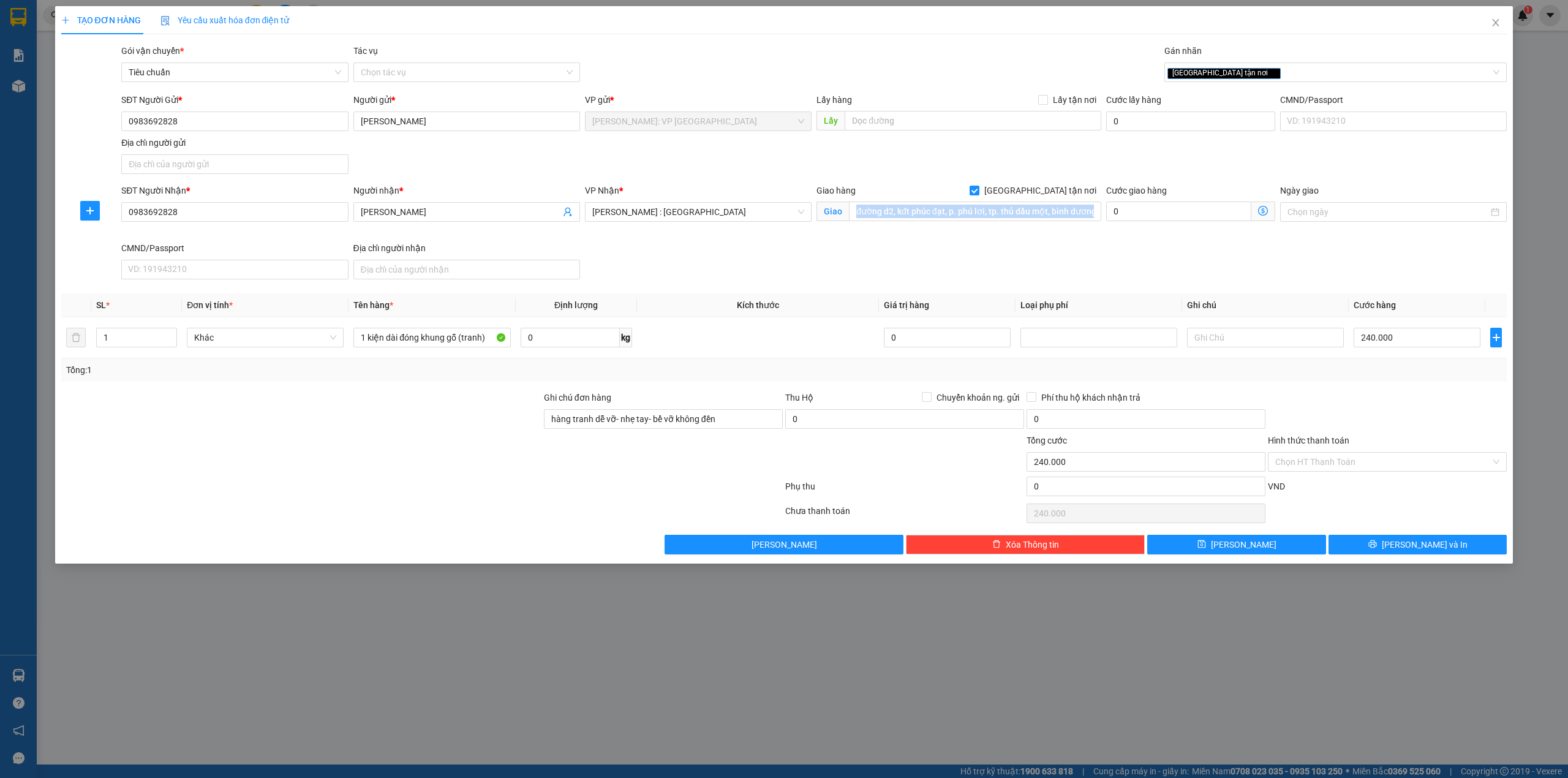
click at [1029, 264] on div "SĐT Người Nhận * 0983692828 Người nhận * [PERSON_NAME] VP Nhận * [GEOGRAPHIC_DA…" at bounding box center [814, 234] width 1390 height 100
click at [934, 263] on div "SĐT Người Nhận * 0983692828 Người nhận * [PERSON_NAME] VP Nhận * [GEOGRAPHIC_DA…" at bounding box center [814, 234] width 1390 height 100
click at [463, 452] on div at bounding box center [301, 455] width 483 height 43
click at [787, 156] on div "SĐT Người Gửi * 0983692828 Người gửi * [PERSON_NAME] VP gửi * [GEOGRAPHIC_DATA]…" at bounding box center [814, 136] width 1390 height 86
click at [755, 261] on div "SĐT Người Nhận * 0983692828 Người nhận * [PERSON_NAME] VP Nhận * [GEOGRAPHIC_DA…" at bounding box center [814, 234] width 1390 height 100
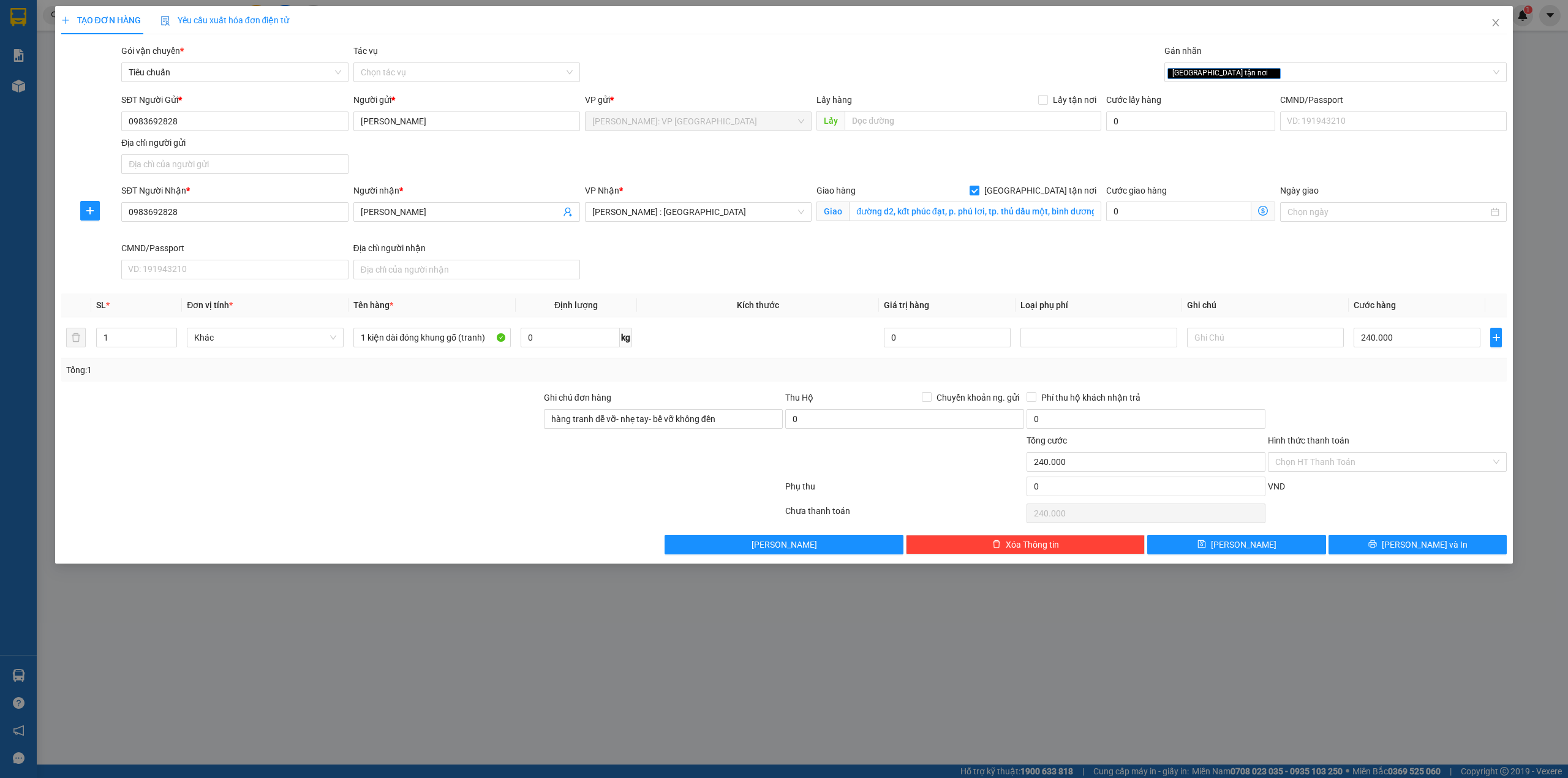
click at [753, 261] on div "SĐT Người Nhận * 0983692828 Người nhận * [PERSON_NAME] VP Nhận * [GEOGRAPHIC_DA…" at bounding box center [814, 234] width 1390 height 100
click at [402, 492] on div at bounding box center [422, 489] width 724 height 25
click at [404, 490] on div at bounding box center [422, 489] width 724 height 25
click at [279, 512] on div at bounding box center [422, 514] width 724 height 25
drag, startPoint x: 287, startPoint y: 419, endPoint x: 299, endPoint y: 415, distance: 12.6
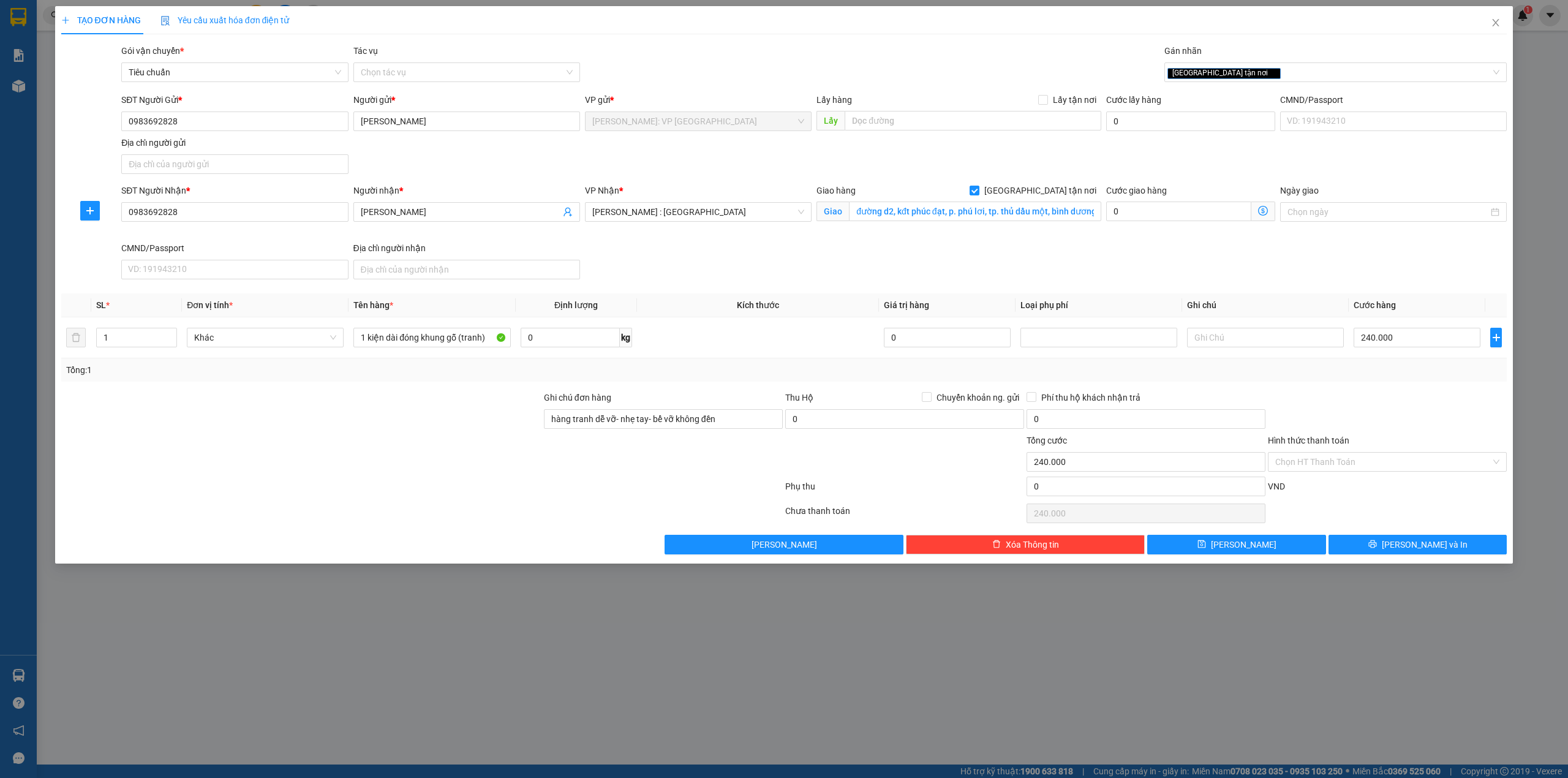
click at [287, 420] on div at bounding box center [301, 412] width 483 height 43
click at [295, 414] on div at bounding box center [301, 412] width 483 height 43
click at [663, 299] on th "Kích thước" at bounding box center [758, 305] width 242 height 24
click at [270, 469] on div at bounding box center [301, 455] width 483 height 43
click at [813, 265] on div "SĐT Người Nhận * 0983692828 Người nhận * [PERSON_NAME] VP Nhận * [GEOGRAPHIC_DA…" at bounding box center [814, 234] width 1390 height 100
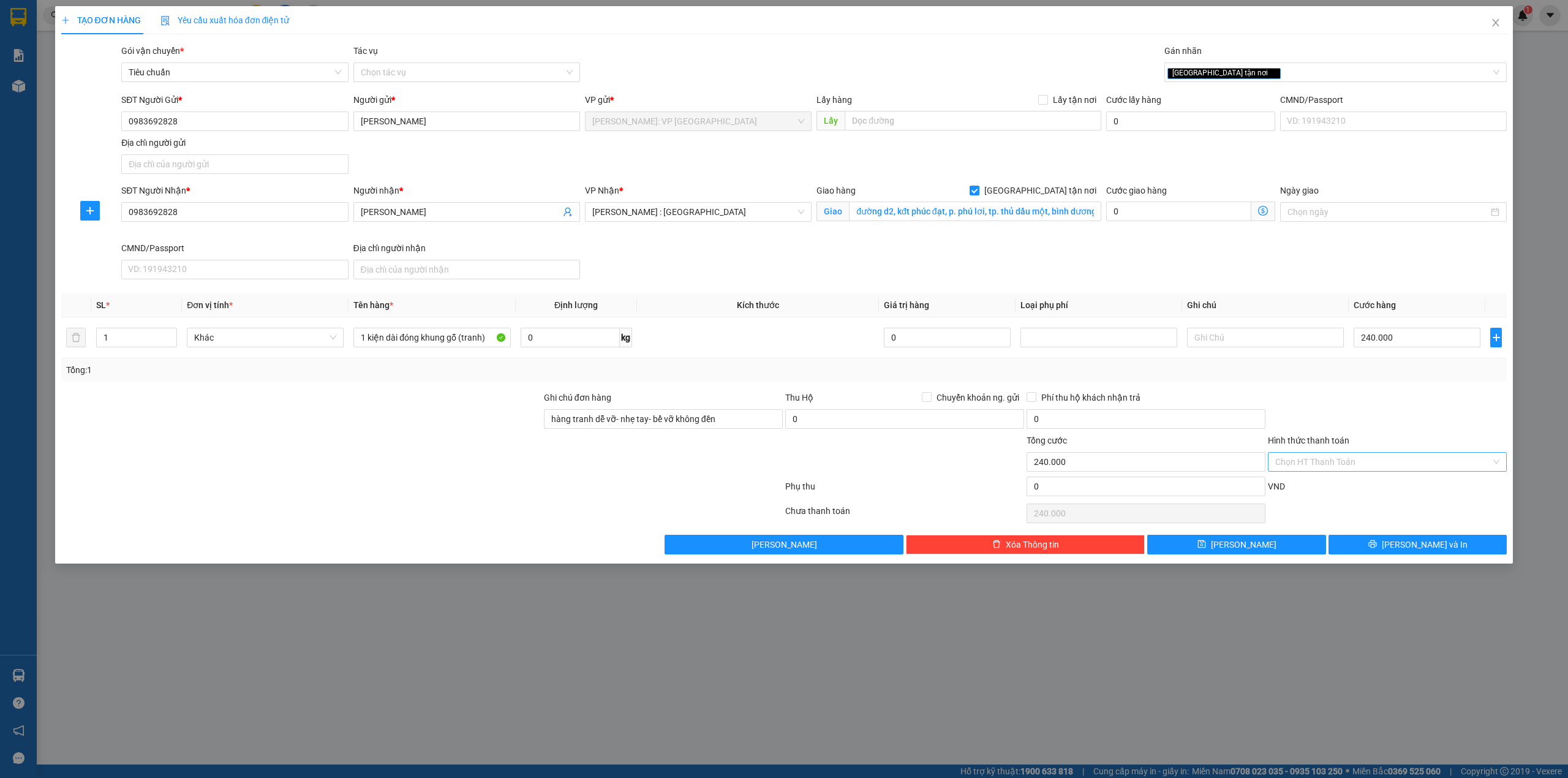
click at [1404, 458] on input "Hình thức thanh toán" at bounding box center [1384, 462] width 216 height 18
drag, startPoint x: 1341, startPoint y: 492, endPoint x: 1388, endPoint y: 422, distance: 84.3
click at [1341, 489] on div "Tại văn phòng" at bounding box center [1388, 489] width 224 height 14
type input "0"
click at [1388, 422] on div at bounding box center [1387, 412] width 241 height 43
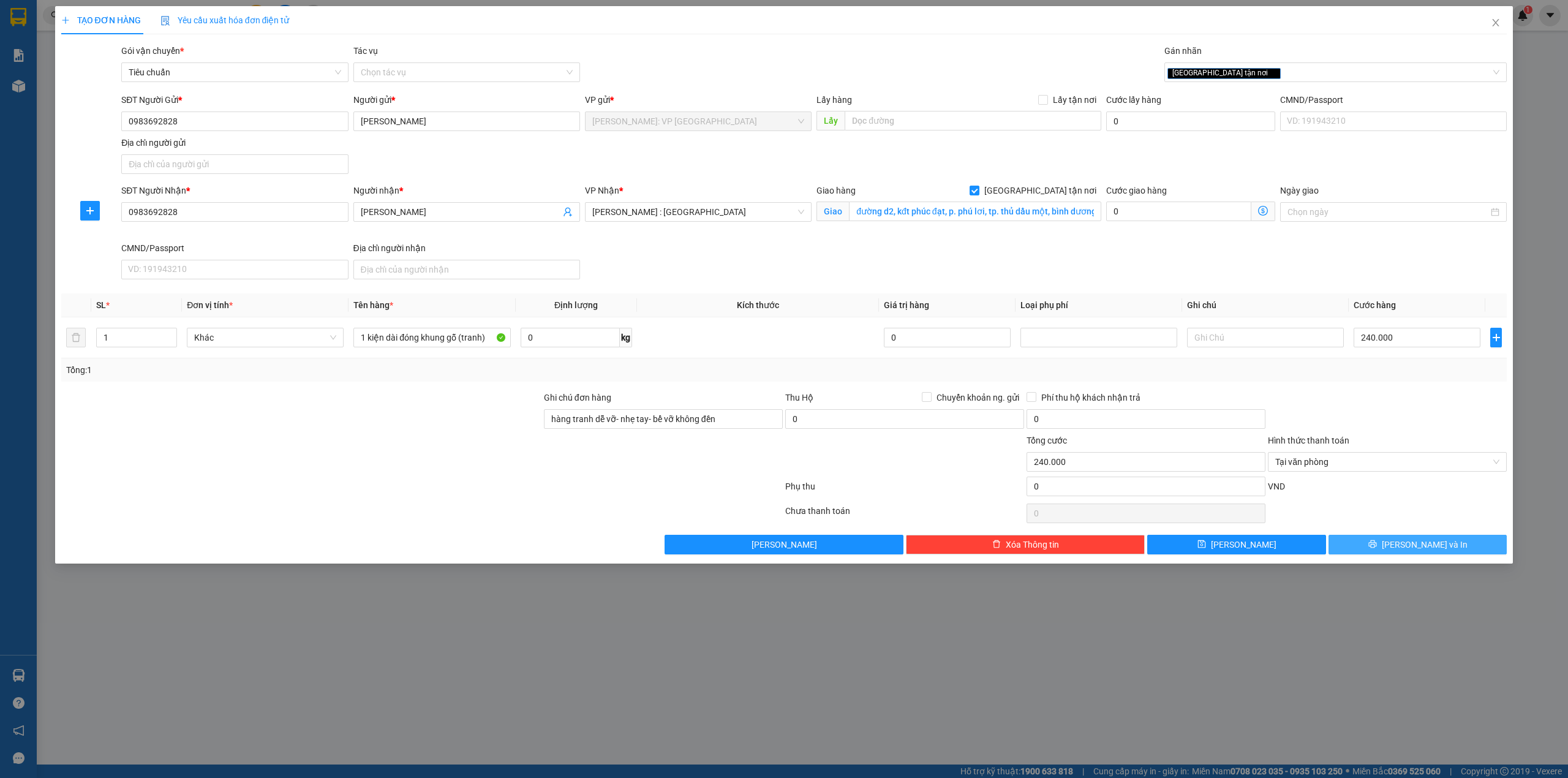
click at [1452, 547] on button "[PERSON_NAME] và In" at bounding box center [1418, 544] width 179 height 20
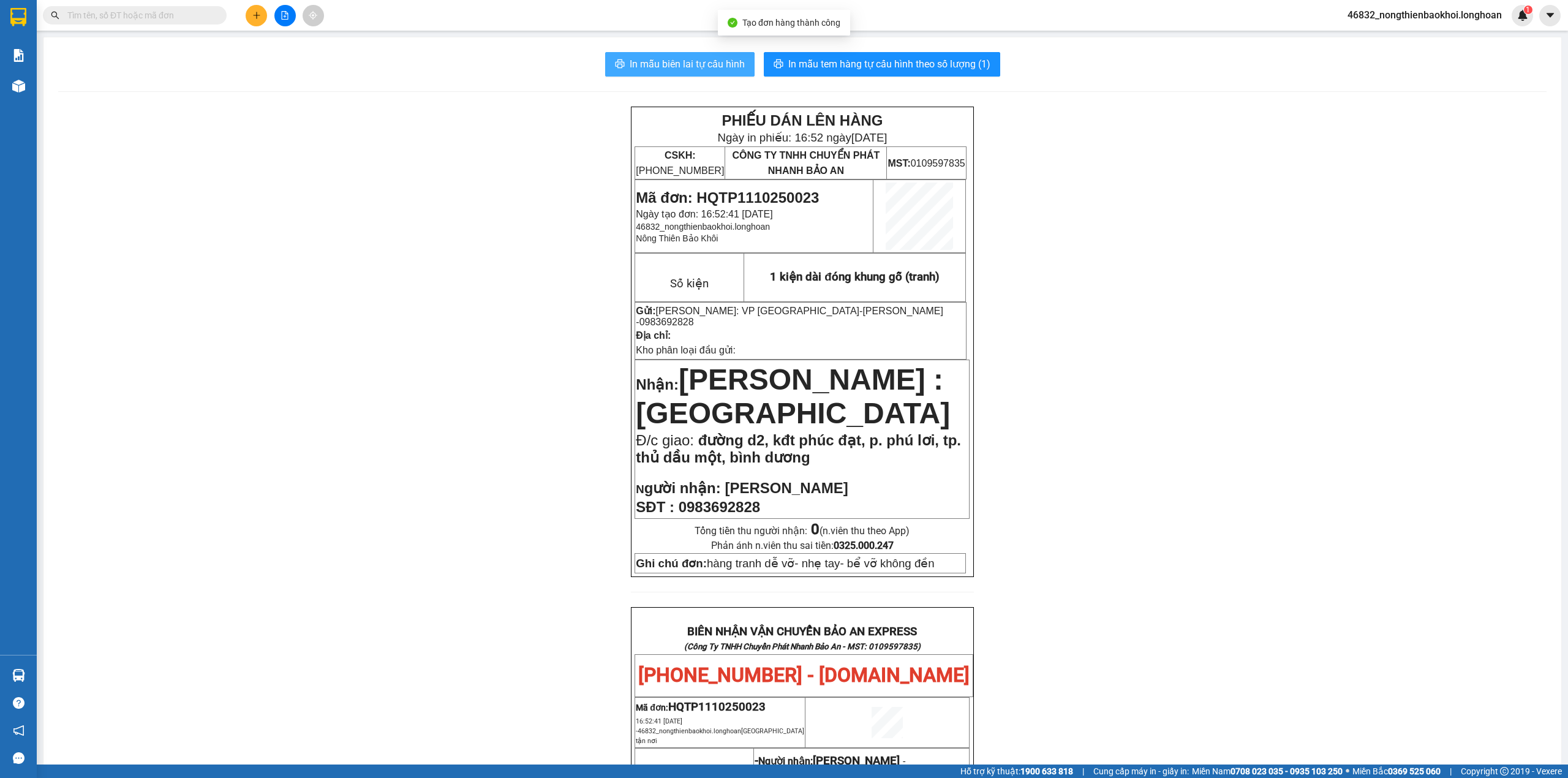
click at [674, 57] on span "In mẫu biên lai tự cấu hình" at bounding box center [687, 64] width 115 height 15
drag, startPoint x: 251, startPoint y: 330, endPoint x: 303, endPoint y: 324, distance: 52.3
click at [275, 330] on div "PHIẾU DÁN LÊN HÀNG Ngày in phiếu: 16:52 [DATE] CSKH: [PHONE_NUMBER] CÔNG TY TNH…" at bounding box center [802, 706] width 1489 height 1199
click at [303, 324] on div "PHIẾU DÁN LÊN HÀNG Ngày in phiếu: 16:52 [DATE] CSKH: [PHONE_NUMBER] CÔNG TY TNH…" at bounding box center [802, 706] width 1489 height 1199
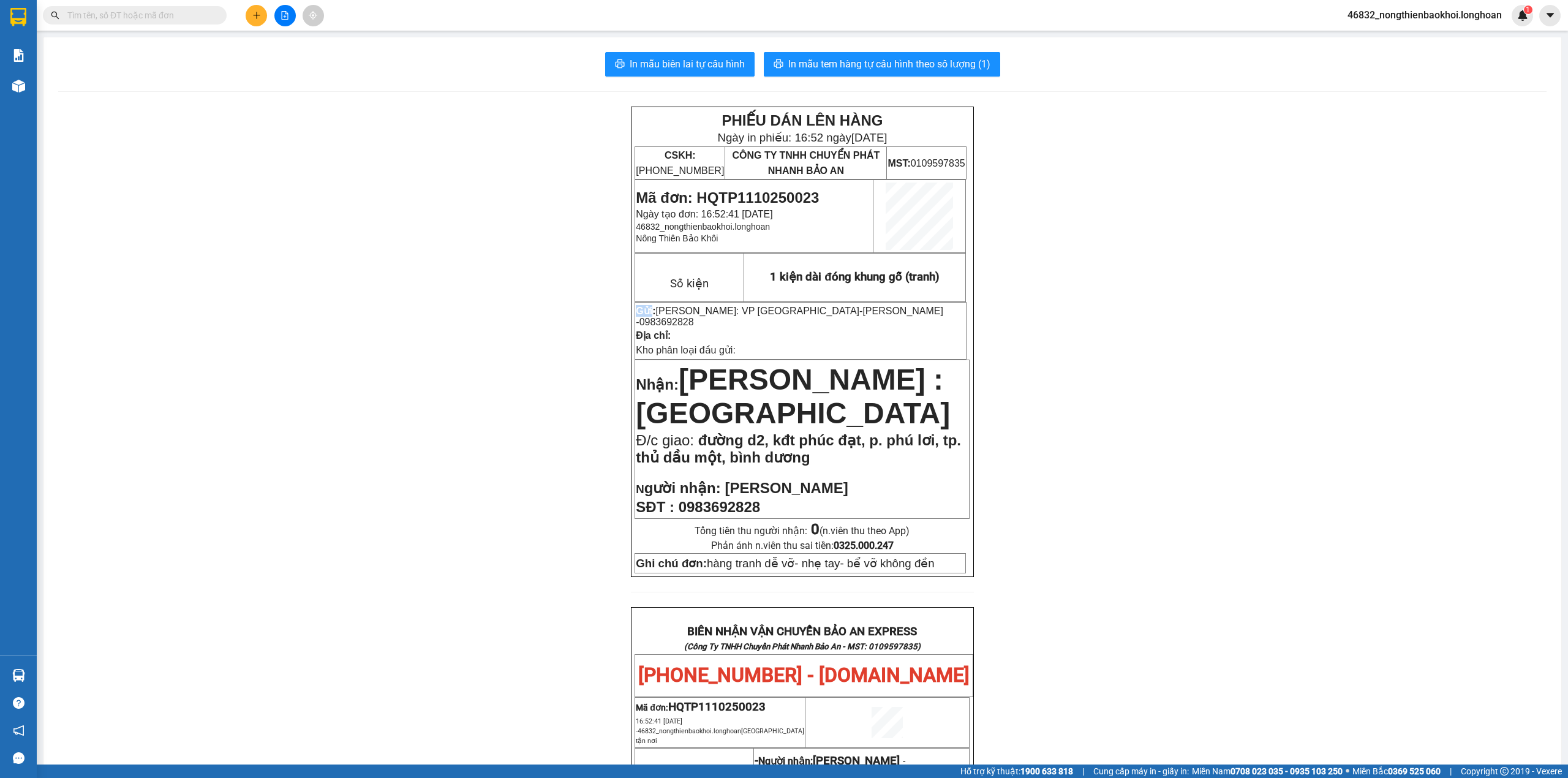
click at [301, 343] on div "PHIẾU DÁN LÊN HÀNG Ngày in phiếu: 16:52 [DATE] CSKH: [PHONE_NUMBER] CÔNG TY TNH…" at bounding box center [802, 706] width 1489 height 1199
click at [175, 388] on div "PHIẾU DÁN LÊN HÀNG Ngày in phiếu: 16:52 [DATE] CSKH: [PHONE_NUMBER] CÔNG TY TNH…" at bounding box center [802, 706] width 1489 height 1199
click at [187, 378] on div "PHIẾU DÁN LÊN HÀNG Ngày in phiếu: 16:52 [DATE] CSKH: [PHONE_NUMBER] CÔNG TY TNH…" at bounding box center [802, 706] width 1489 height 1199
click at [234, 268] on div "PHIẾU DÁN LÊN HÀNG Ngày in phiếu: 16:52 [DATE] CSKH: [PHONE_NUMBER] CÔNG TY TNH…" at bounding box center [802, 706] width 1489 height 1199
click at [262, 256] on div "PHIẾU DÁN LÊN HÀNG Ngày in phiếu: 16:52 [DATE] CSKH: [PHONE_NUMBER] CÔNG TY TNH…" at bounding box center [802, 706] width 1489 height 1199
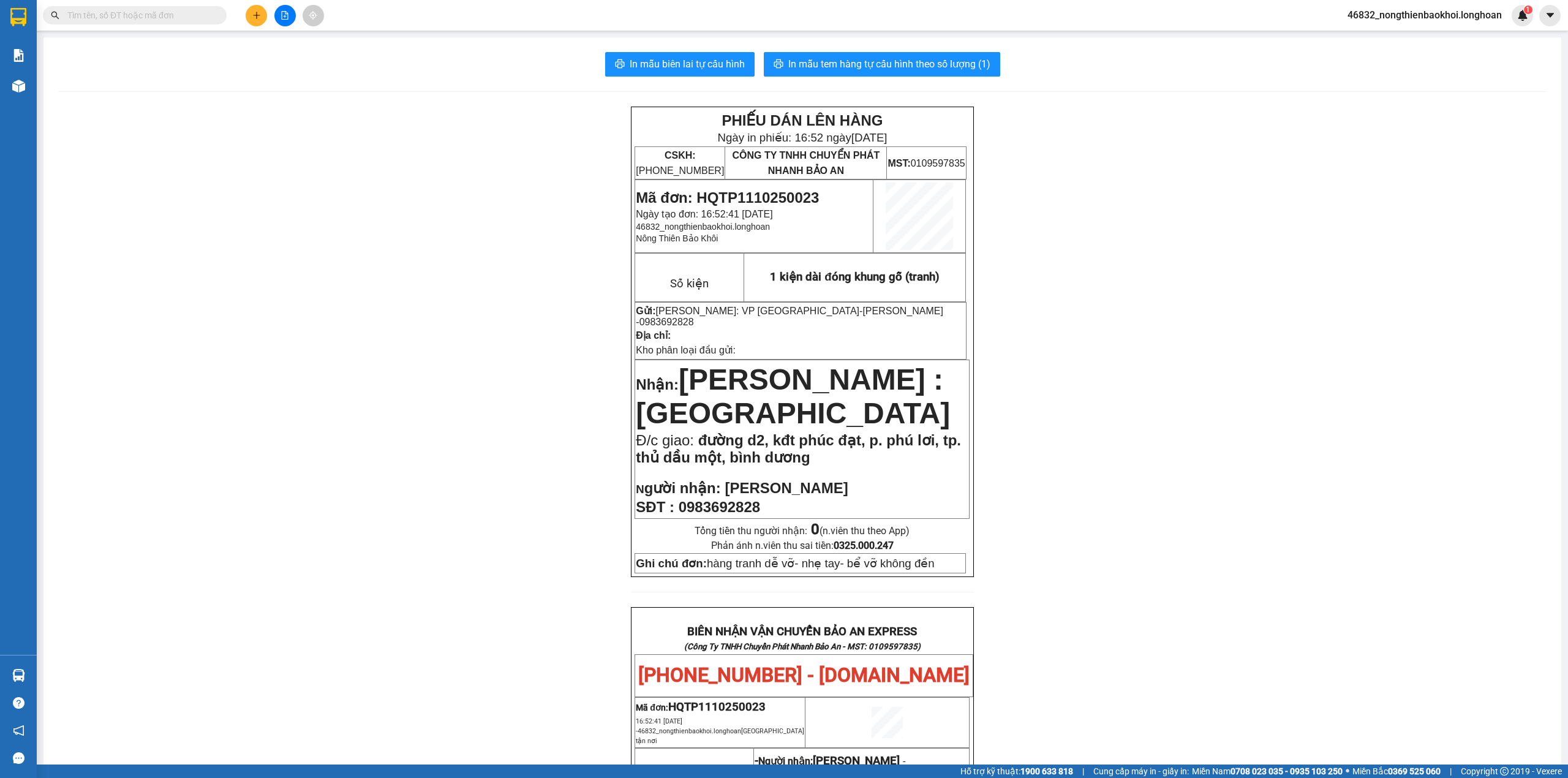
click at [301, 251] on div "PHIẾU DÁN LÊN HÀNG Ngày in phiếu: 16:52 [DATE] CSKH: [PHONE_NUMBER] CÔNG TY TNH…" at bounding box center [802, 706] width 1489 height 1199
click at [410, 241] on div "PHIẾU DÁN LÊN HÀNG Ngày in phiếu: 16:52 [DATE] CSKH: [PHONE_NUMBER] CÔNG TY TNH…" at bounding box center [802, 706] width 1489 height 1199
click at [447, 194] on div "PHIẾU DÁN LÊN HÀNG Ngày in phiếu: 16:52 [DATE] CSKH: [PHONE_NUMBER] CÔNG TY TNH…" at bounding box center [802, 706] width 1489 height 1199
click at [875, 57] on span "In mẫu tem hàng tự cấu hình theo số lượng (1)" at bounding box center [889, 64] width 202 height 15
click at [535, 468] on div "PHIẾU DÁN LÊN HÀNG Ngày in phiếu: 16:54 [DATE] CSKH: [PHONE_NUMBER] CÔNG TY TNH…" at bounding box center [802, 706] width 1489 height 1199
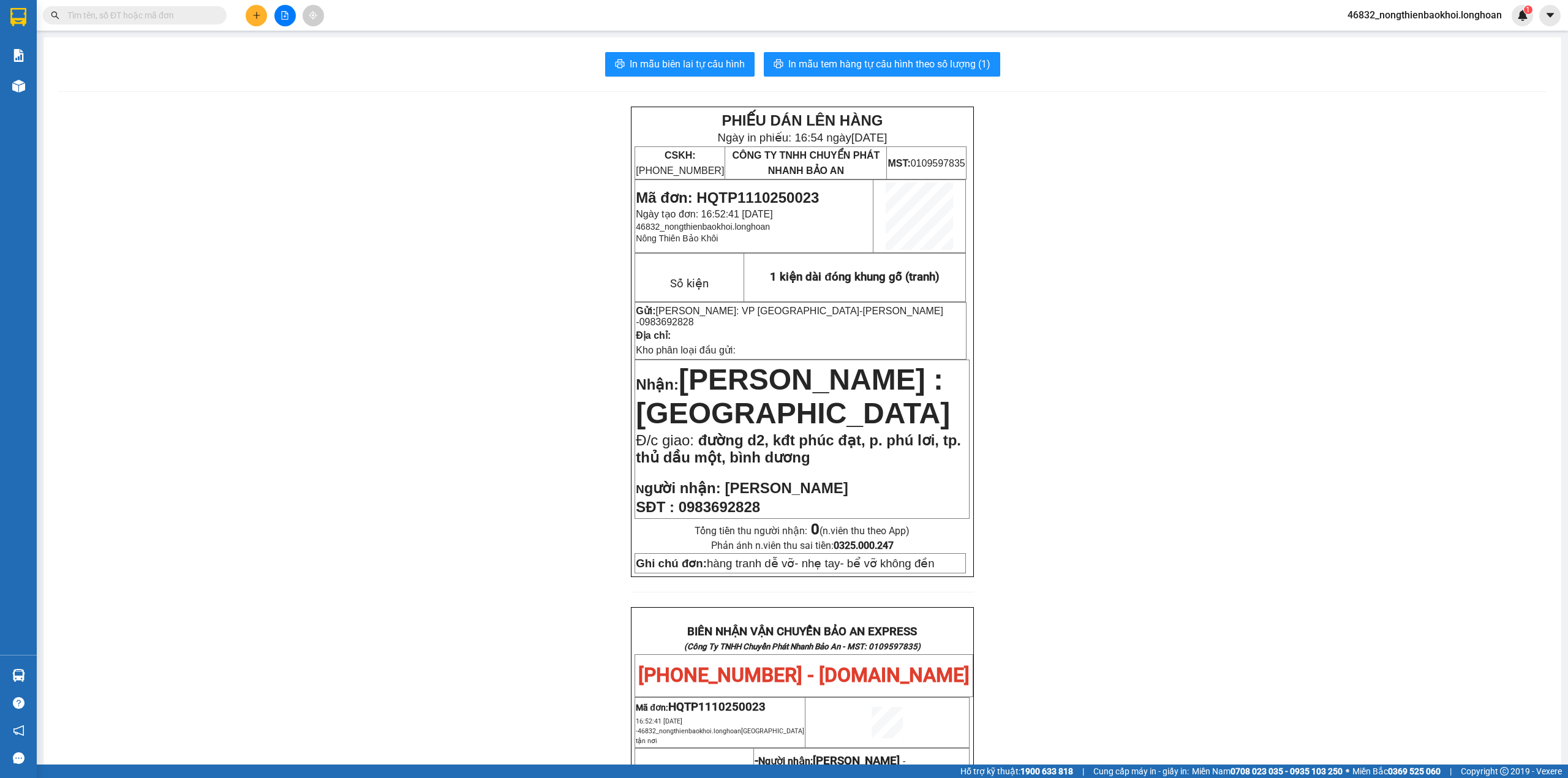
click at [533, 468] on div "PHIẾU DÁN LÊN HÀNG Ngày in phiếu: 16:54 [DATE] CSKH: [PHONE_NUMBER] CÔNG TY TNH…" at bounding box center [802, 706] width 1489 height 1199
click at [506, 350] on div "PHIẾU DÁN LÊN HÀNG Ngày in phiếu: 16:54 [DATE] CSKH: [PHONE_NUMBER] CÔNG TY TNH…" at bounding box center [802, 706] width 1489 height 1199
click at [354, 164] on div "PHIẾU DÁN LÊN HÀNG Ngày in phiếu: 16:54 [DATE] CSKH: [PHONE_NUMBER] CÔNG TY TNH…" at bounding box center [802, 706] width 1489 height 1199
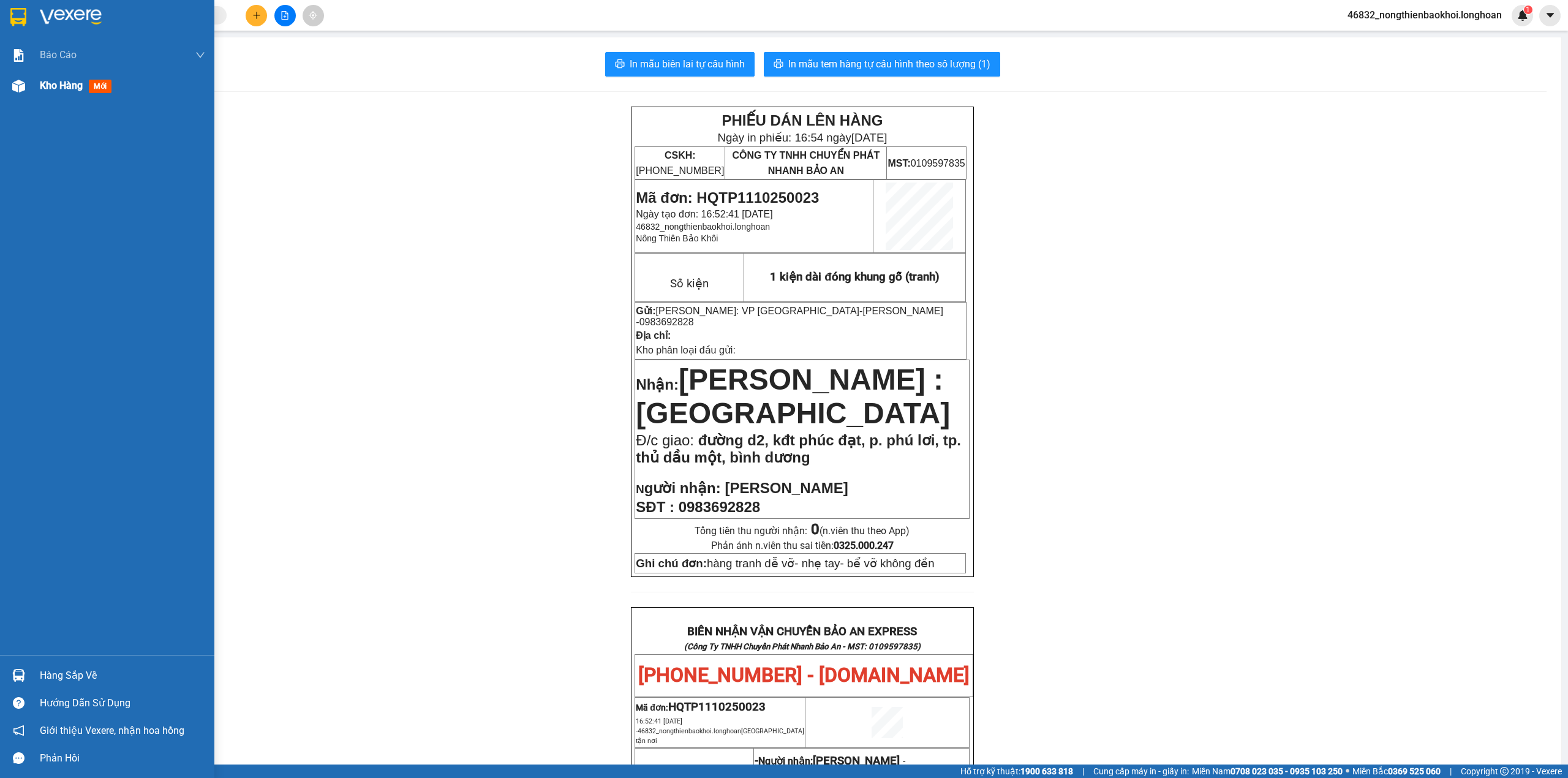
click at [0, 86] on div "Kho hàng mới" at bounding box center [107, 85] width 214 height 31
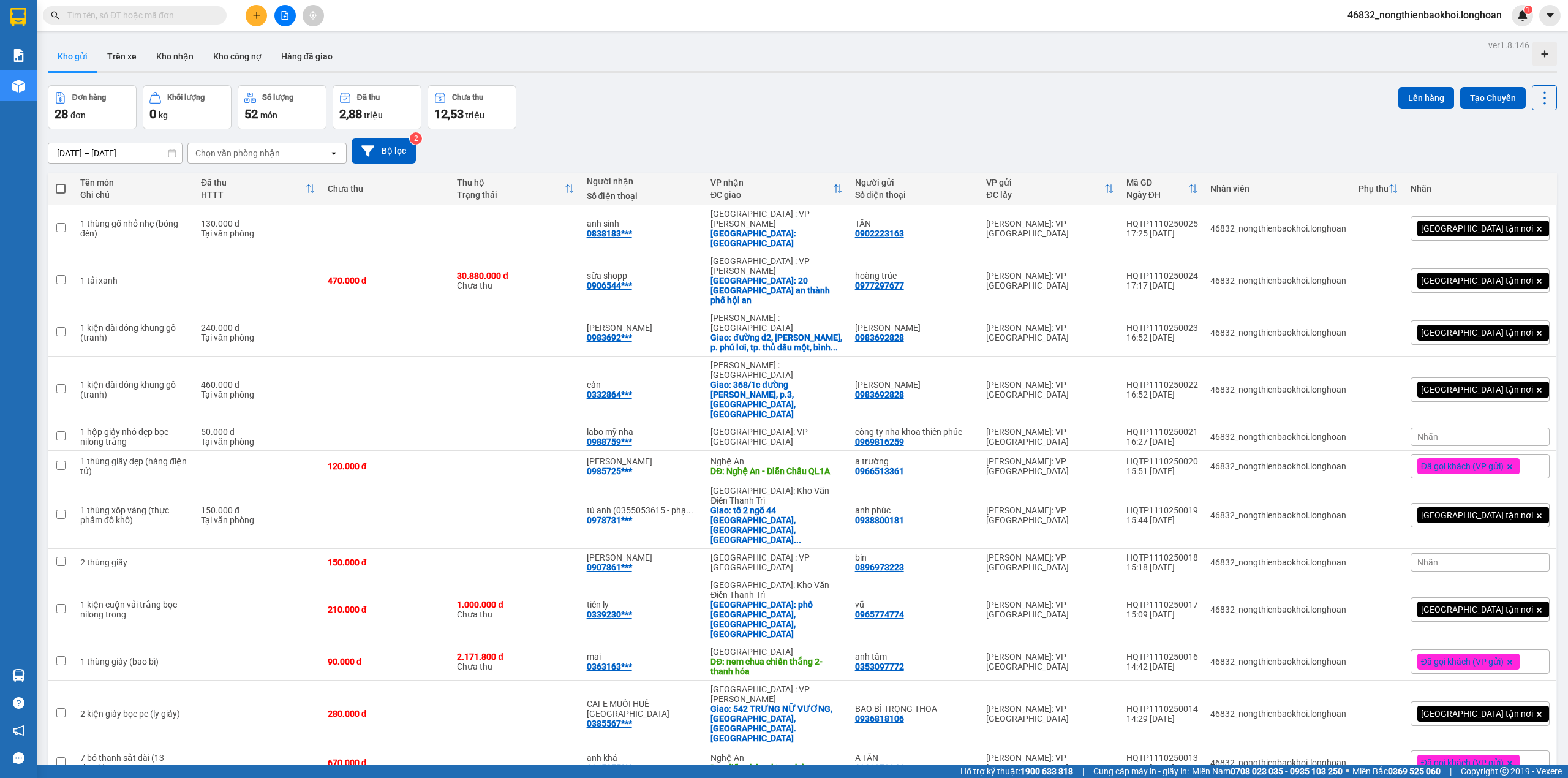
click at [828, 98] on div "Đơn hàng 28 đơn Khối lượng 0 kg Số lượng 52 món Đã thu 2,88 triệu Chưa thu 12,5…" at bounding box center [802, 107] width 1509 height 44
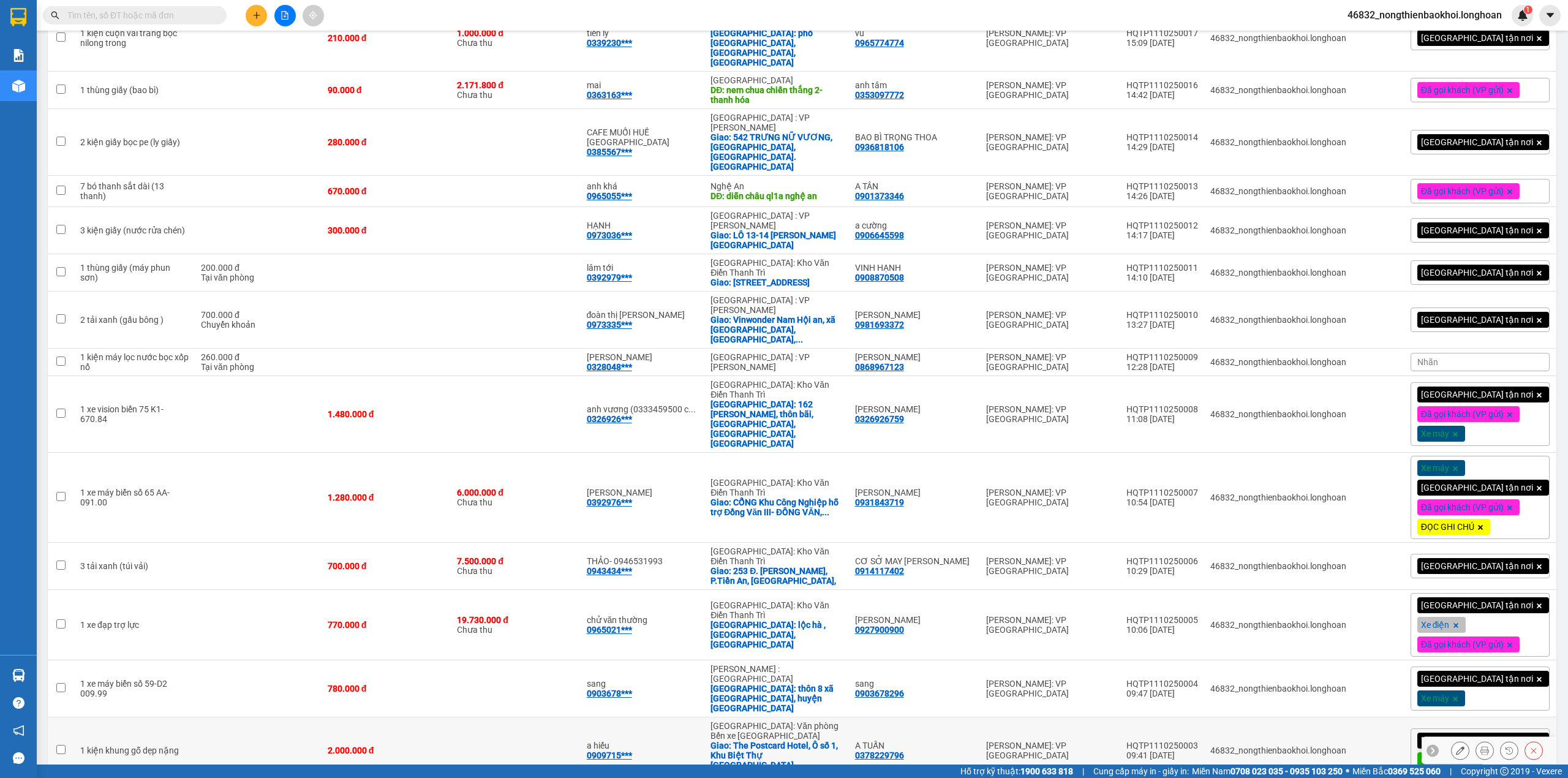
scroll to position [163, 0]
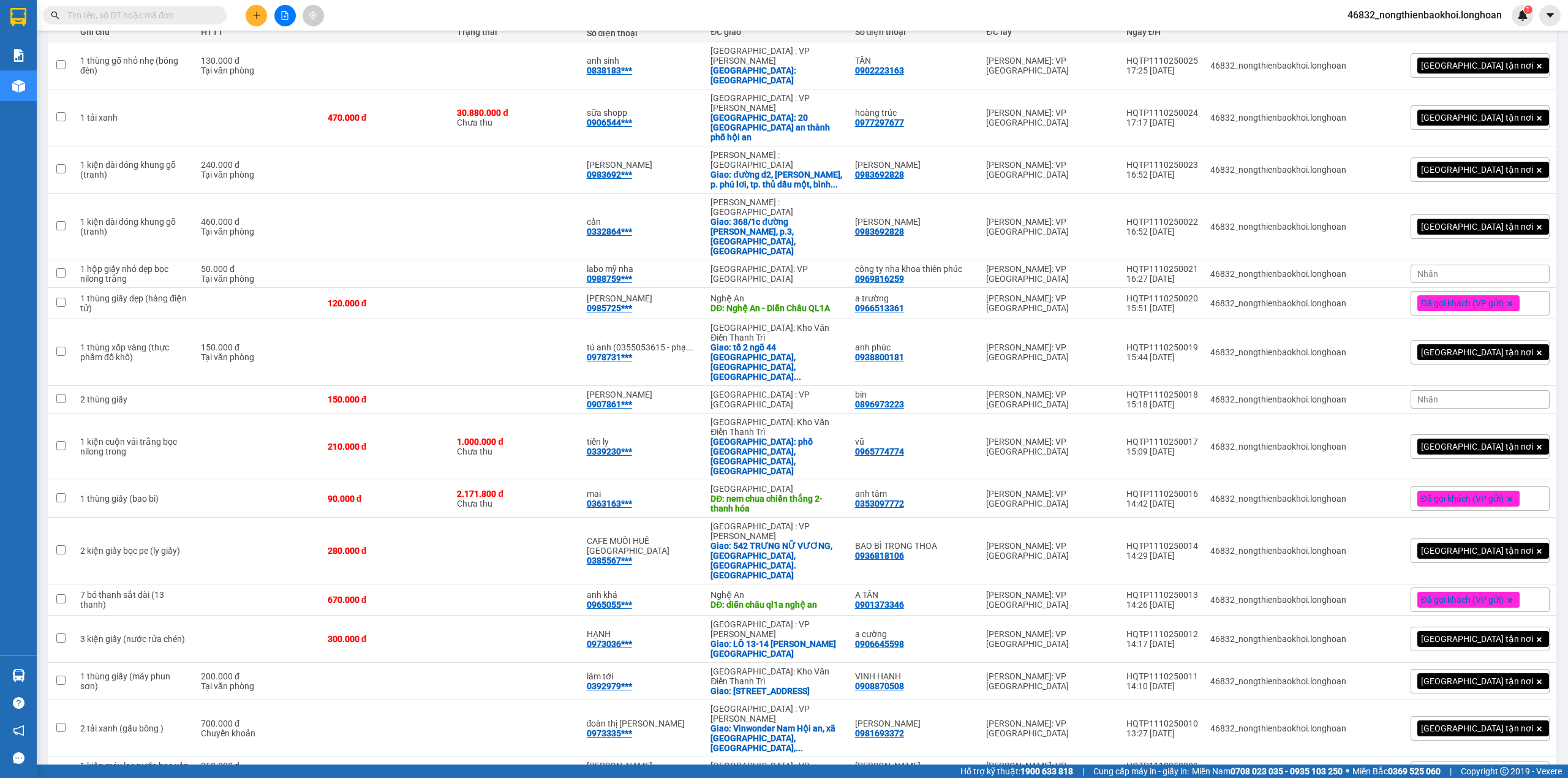
click at [131, 18] on input "text" at bounding box center [140, 16] width 145 height 14
paste input "0936811965"
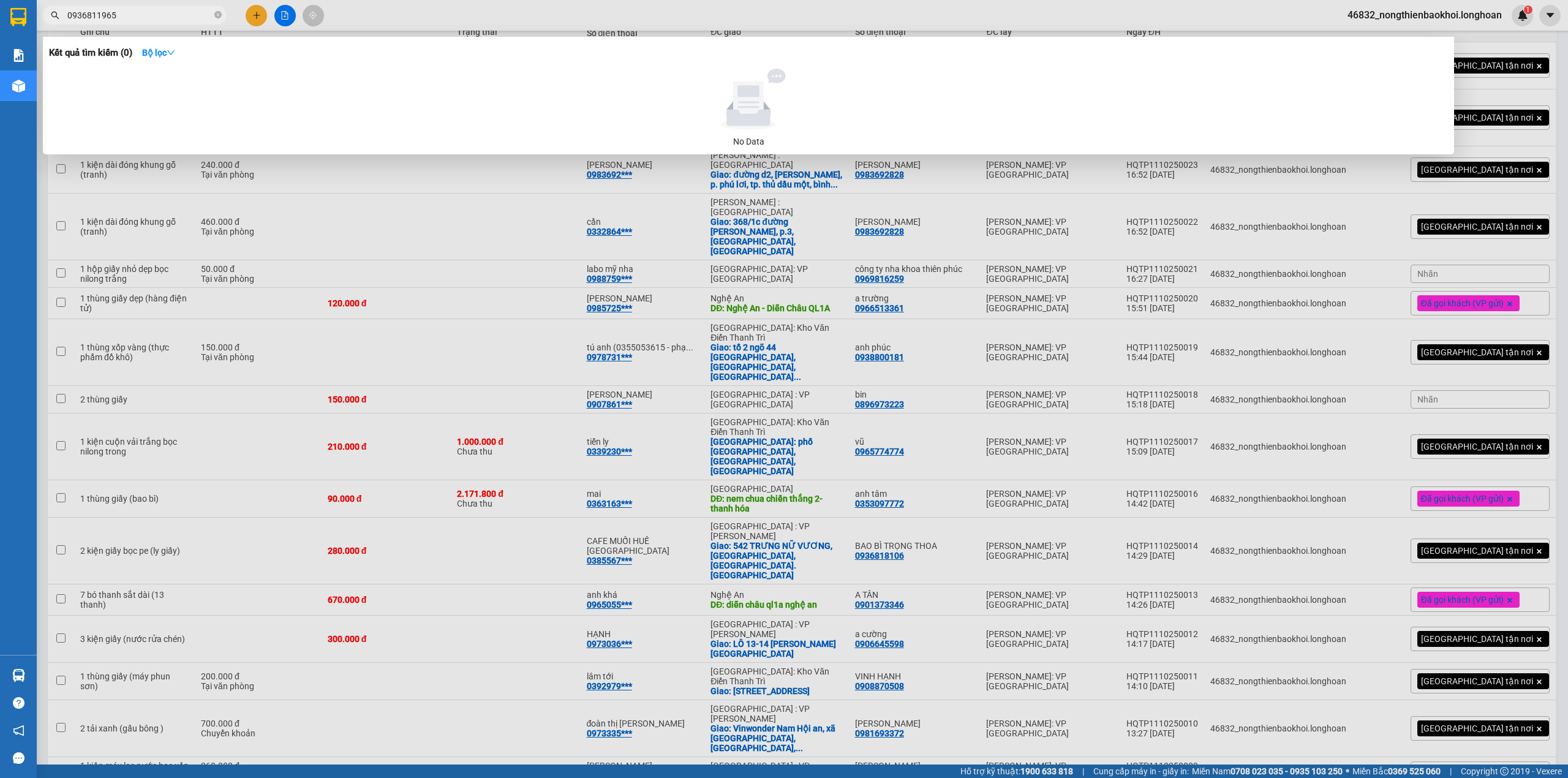
click at [175, 11] on input "0936811965" at bounding box center [140, 16] width 145 height 14
click at [83, 11] on input "bo biệt" at bounding box center [140, 16] width 145 height 14
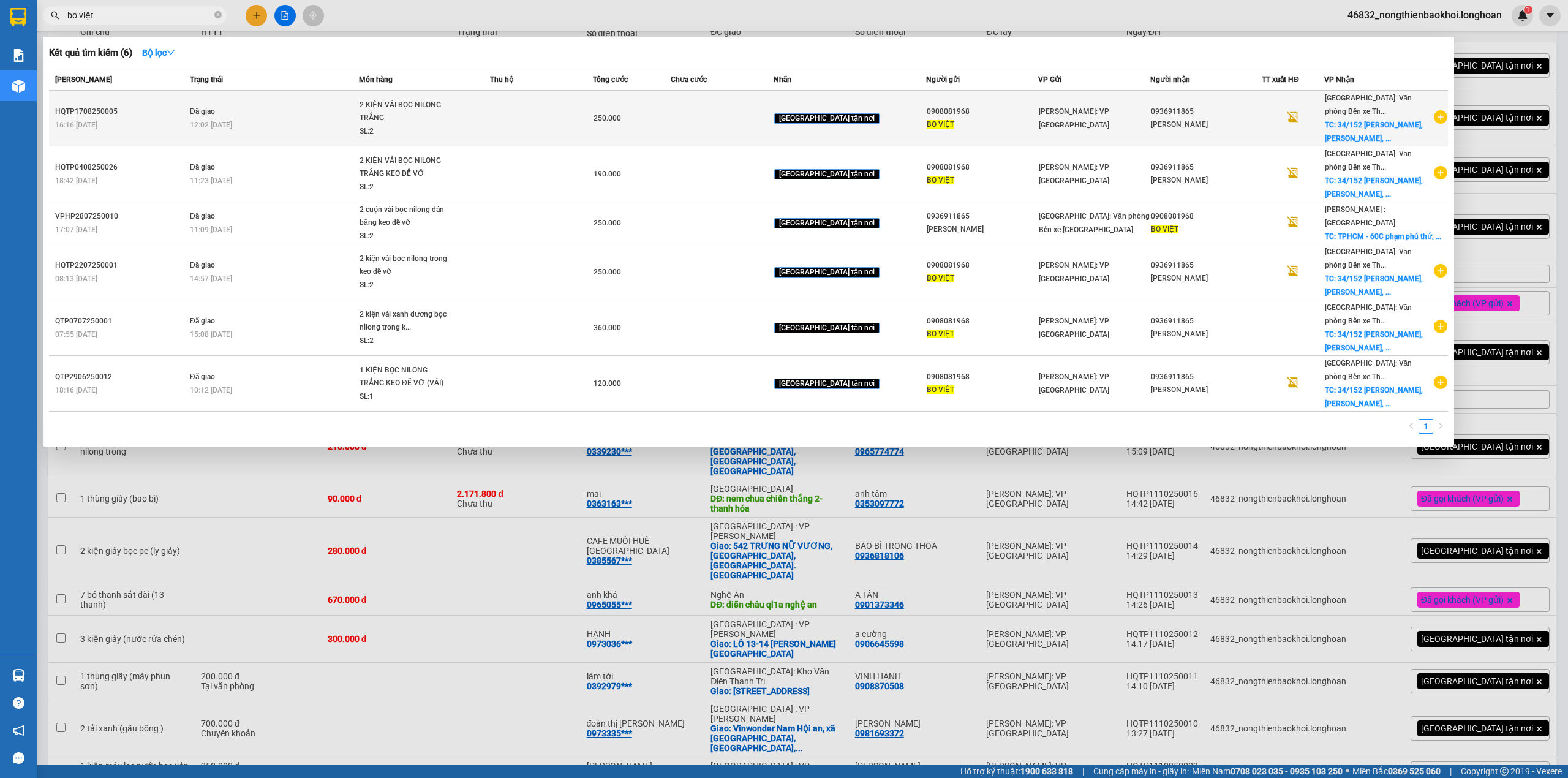
type input "bo việt"
copy tr "[GEOGRAPHIC_DATA]: VP [GEOGRAPHIC_DATA] 0936911865"
drag, startPoint x: 1143, startPoint y: 110, endPoint x: 1043, endPoint y: 94, distance: 101.3
click at [1043, 94] on td "[PERSON_NAME]: VP [GEOGRAPHIC_DATA]" at bounding box center [1094, 119] width 112 height 56
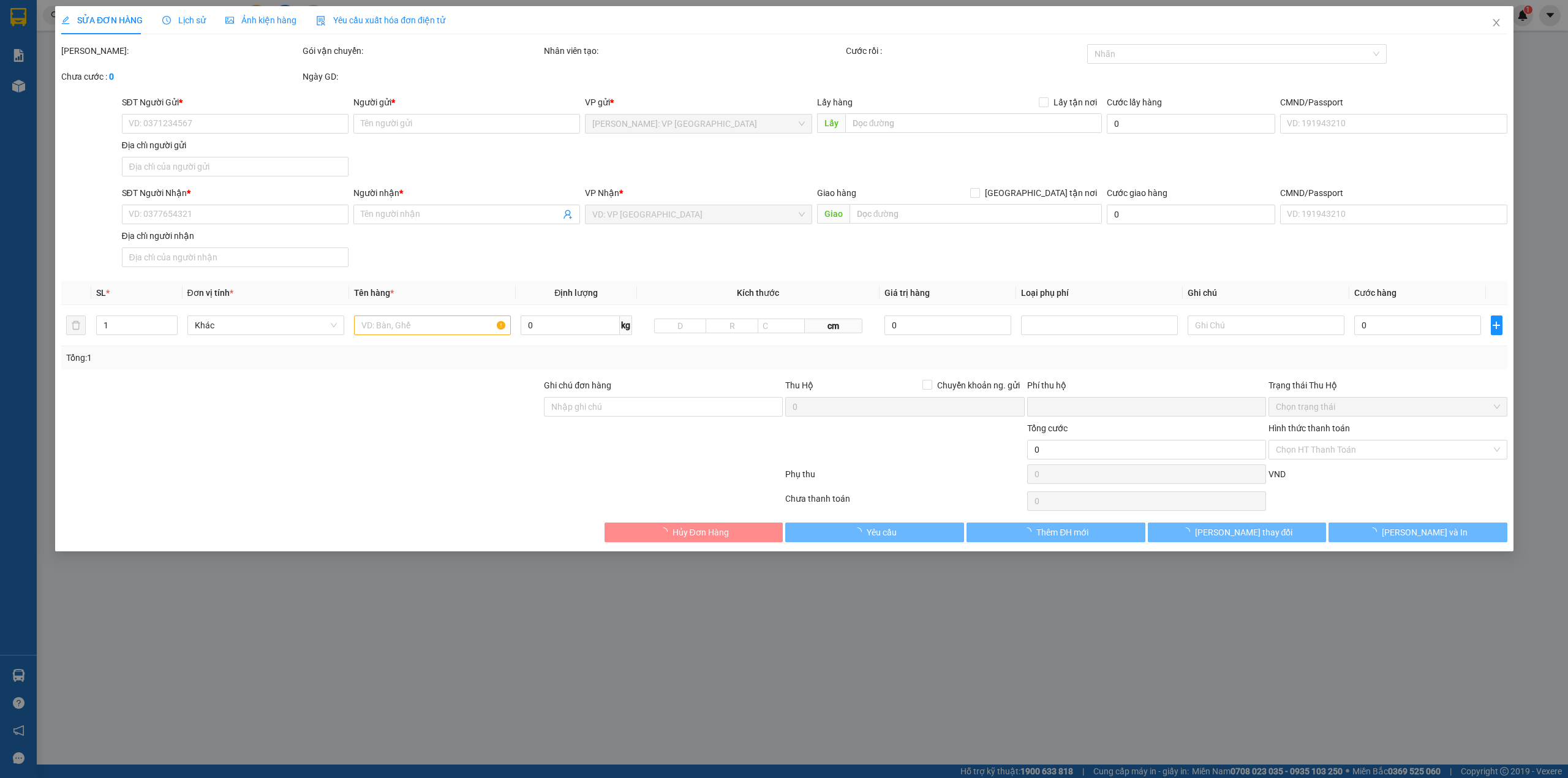
type input "0908081968"
type input "BO VIỆT"
type input "0936911865"
type input "[PERSON_NAME]"
checkbox input "true"
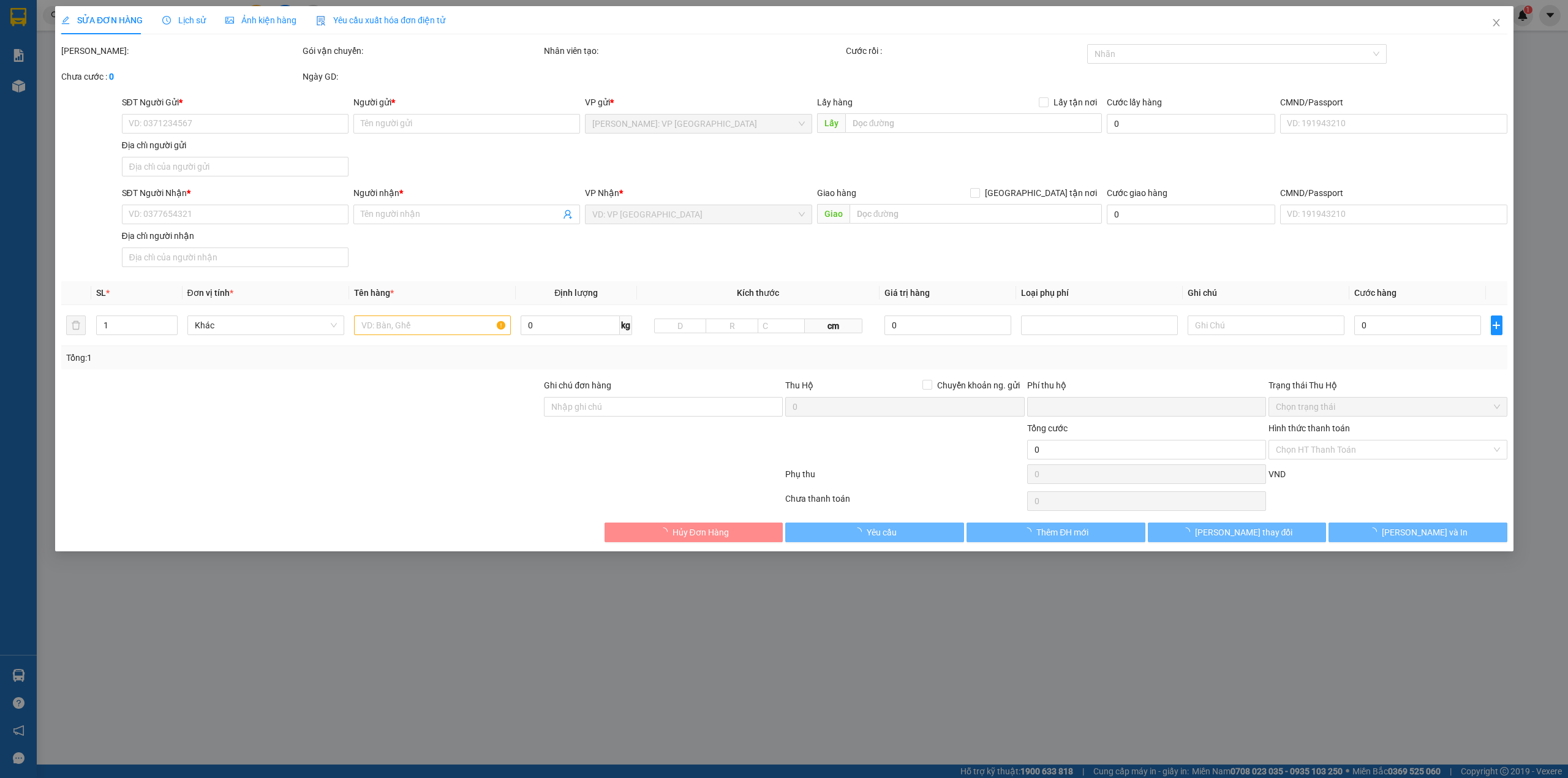
type input "34/152 [PERSON_NAME], [PERSON_NAME], [GEOGRAPHIC_DATA]"
type input "0"
type input "250.000"
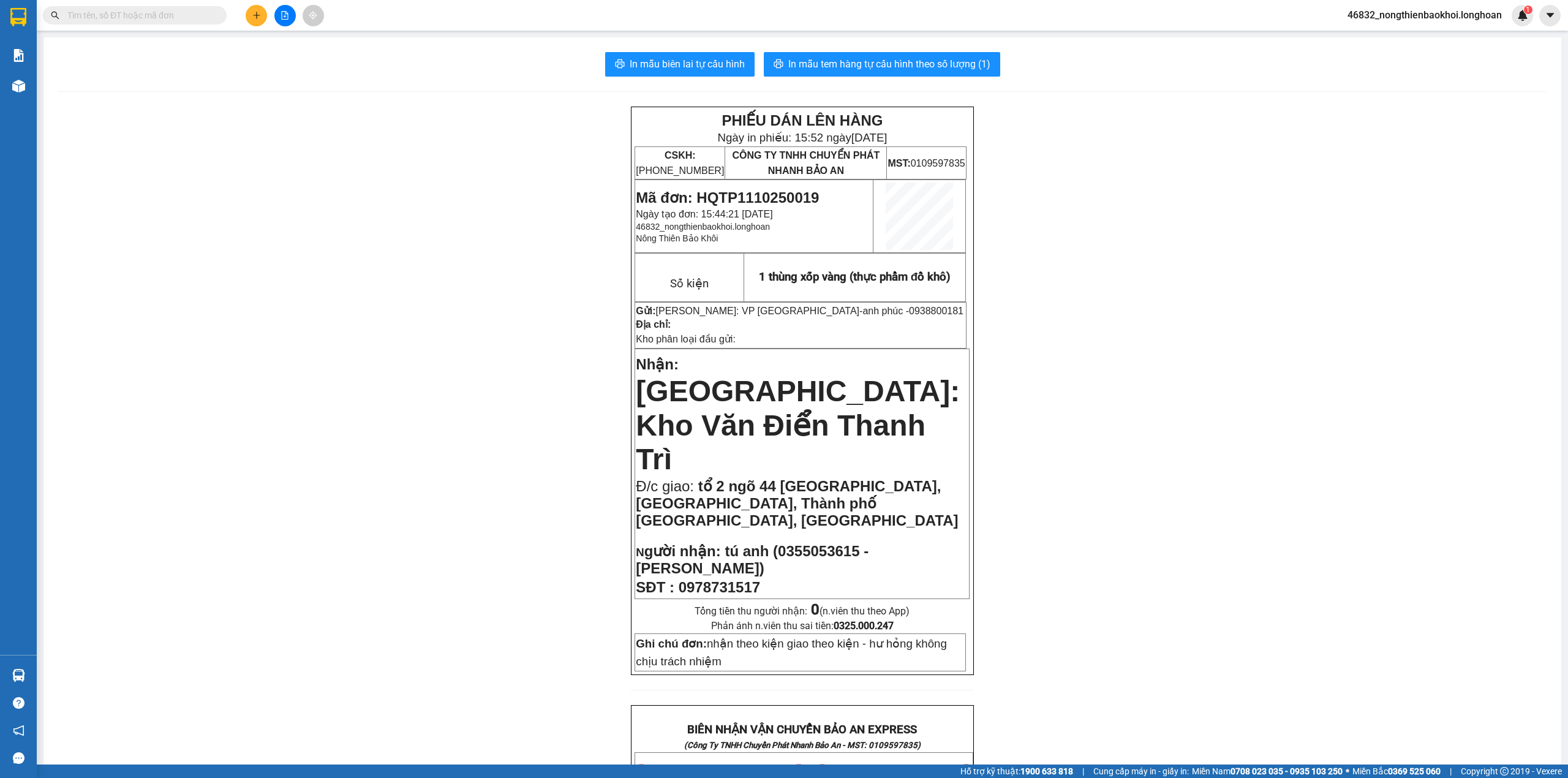
click at [353, 511] on div "PHIẾU DÁN LÊN HÀNG Ngày in phiếu: 15:52 [DATE] CSKH: [PHONE_NUMBER] CÔNG TY TNH…" at bounding box center [802, 772] width 1489 height 1331
click at [368, 505] on div "PHIẾU DÁN LÊN HÀNG Ngày in phiếu: 15:52 [DATE] CSKH: [PHONE_NUMBER] CÔNG TY TNH…" at bounding box center [802, 772] width 1489 height 1331
click at [253, 20] on button at bounding box center [256, 15] width 21 height 21
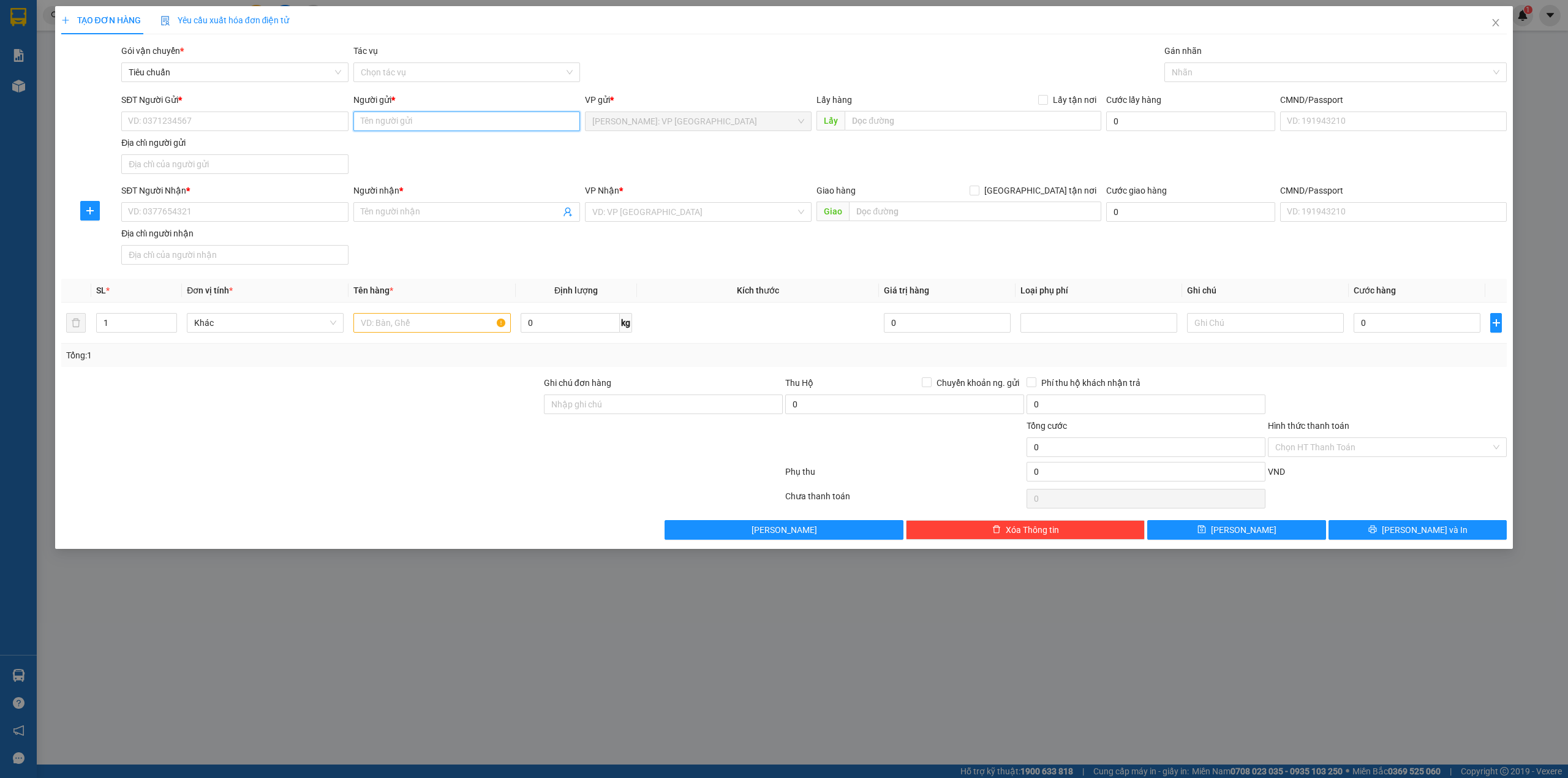
click at [429, 113] on input "Người gửi *" at bounding box center [467, 121] width 227 height 20
type input "hoàng trúc"
click at [436, 151] on div "hoàng trúc - 0977297677" at bounding box center [466, 147] width 212 height 14
type input "0977297677"
type input "hoàng trúc"
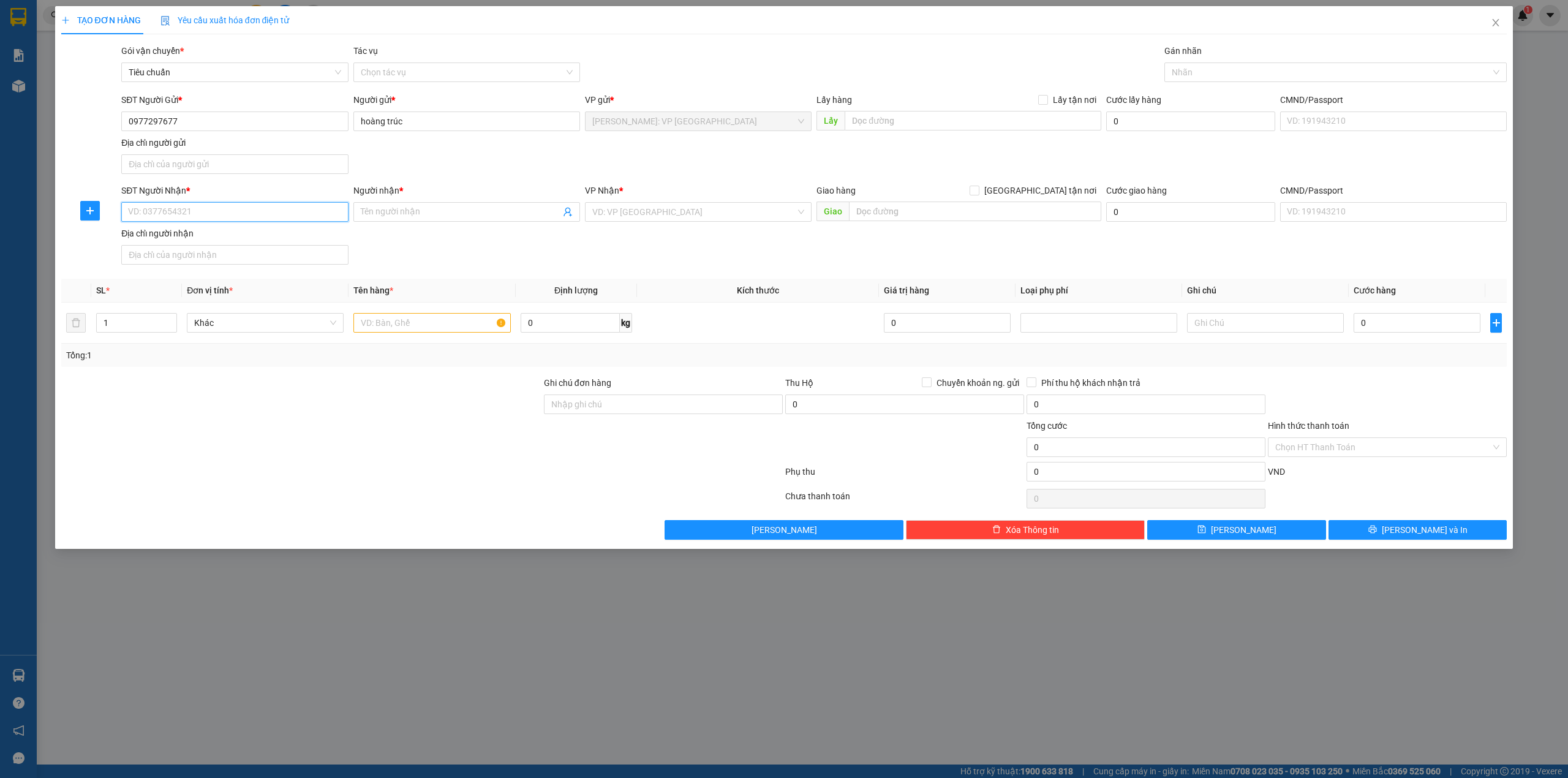
click at [213, 209] on input "SĐT Người Nhận *" at bounding box center [235, 212] width 227 height 20
click at [408, 209] on input "Người nhận *" at bounding box center [460, 212] width 199 height 14
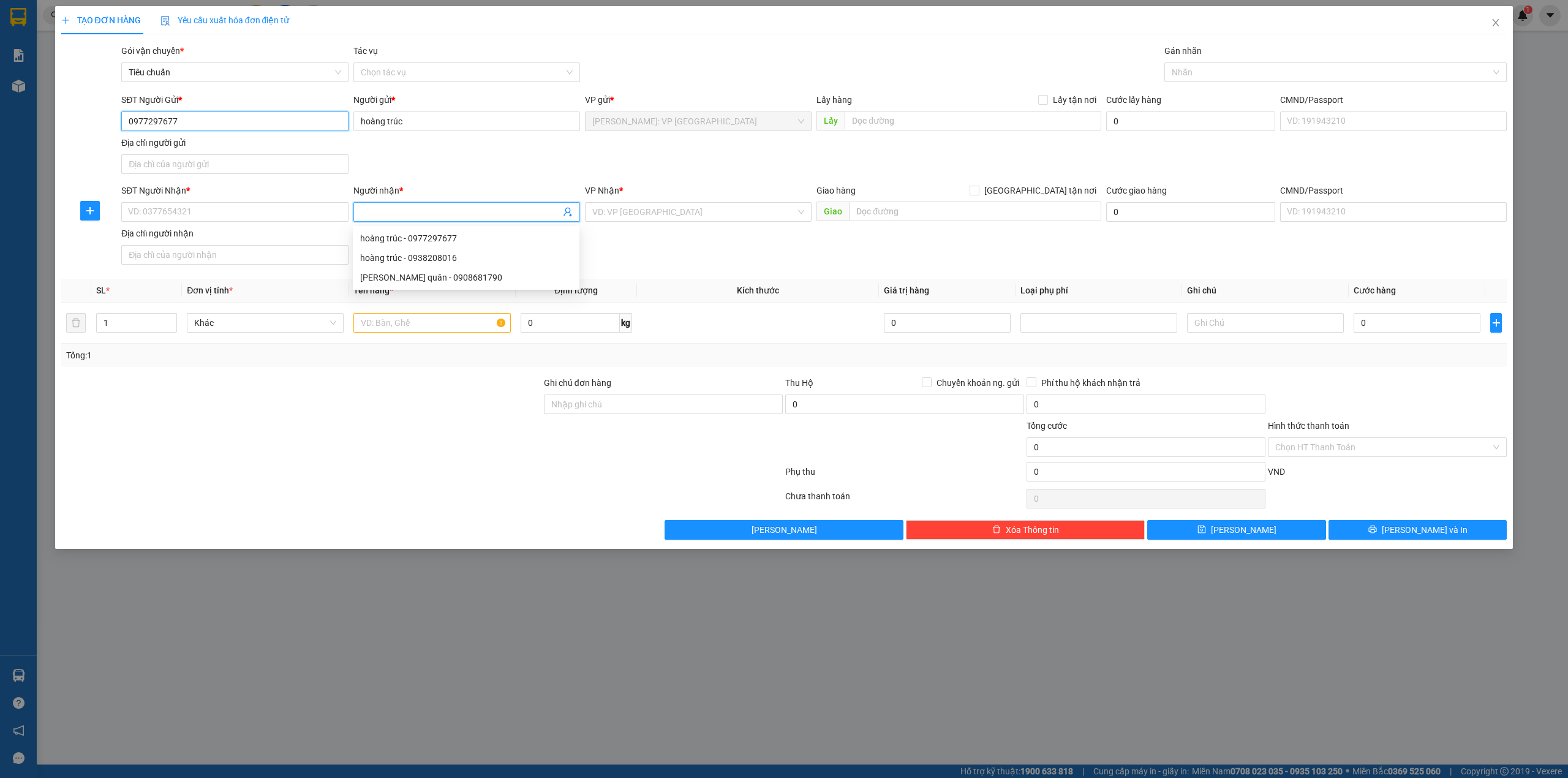
click at [255, 111] on input "0977297677" at bounding box center [235, 121] width 227 height 20
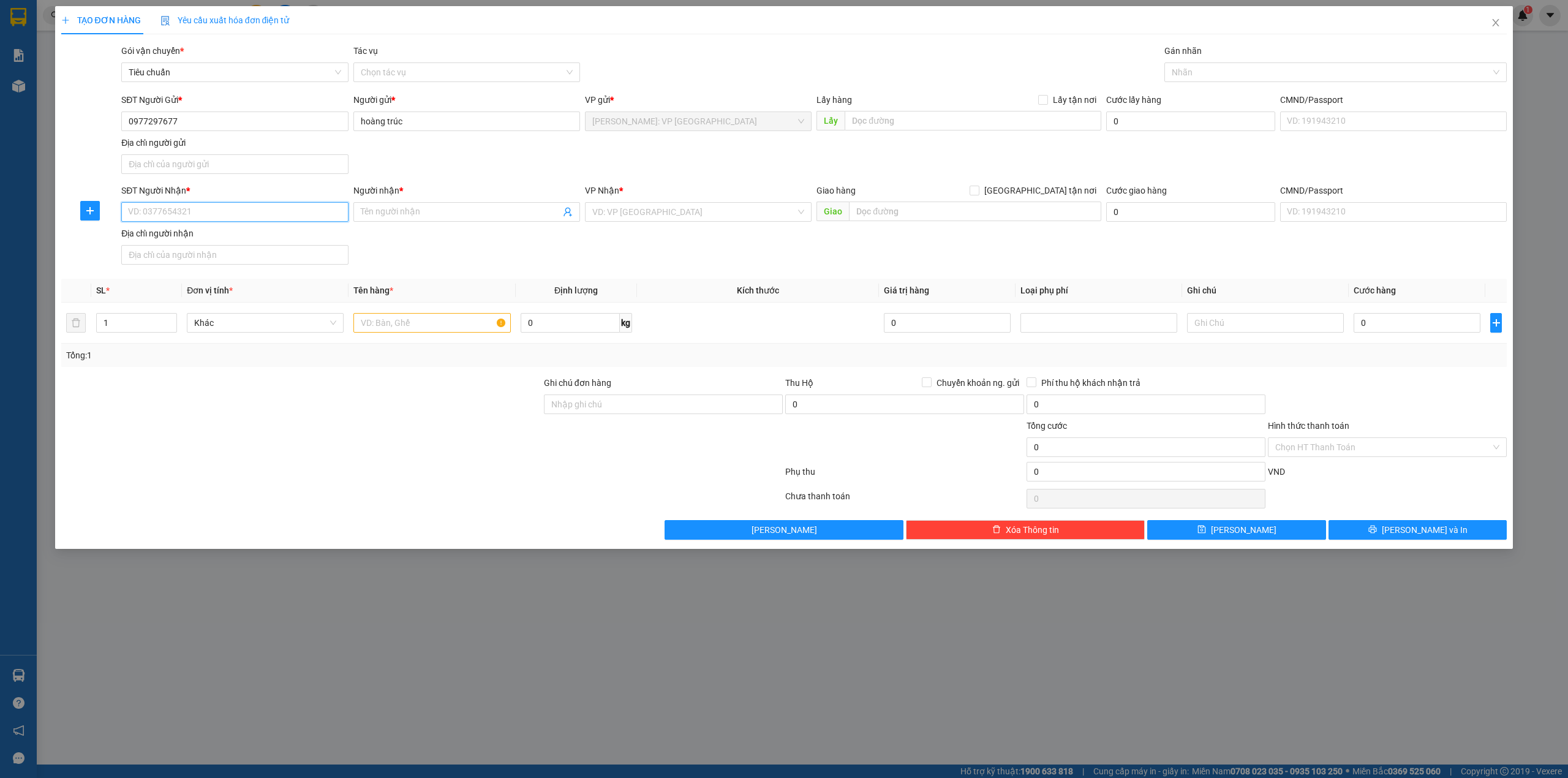
click at [219, 208] on input "SĐT Người Nhận *" at bounding box center [235, 212] width 227 height 20
paste input "0906544405"
type input "0906544405"
drag, startPoint x: 197, startPoint y: 232, endPoint x: 239, endPoint y: 229, distance: 42.1
click at [197, 233] on div "0906544405 - sữa shopp" at bounding box center [234, 238] width 212 height 14
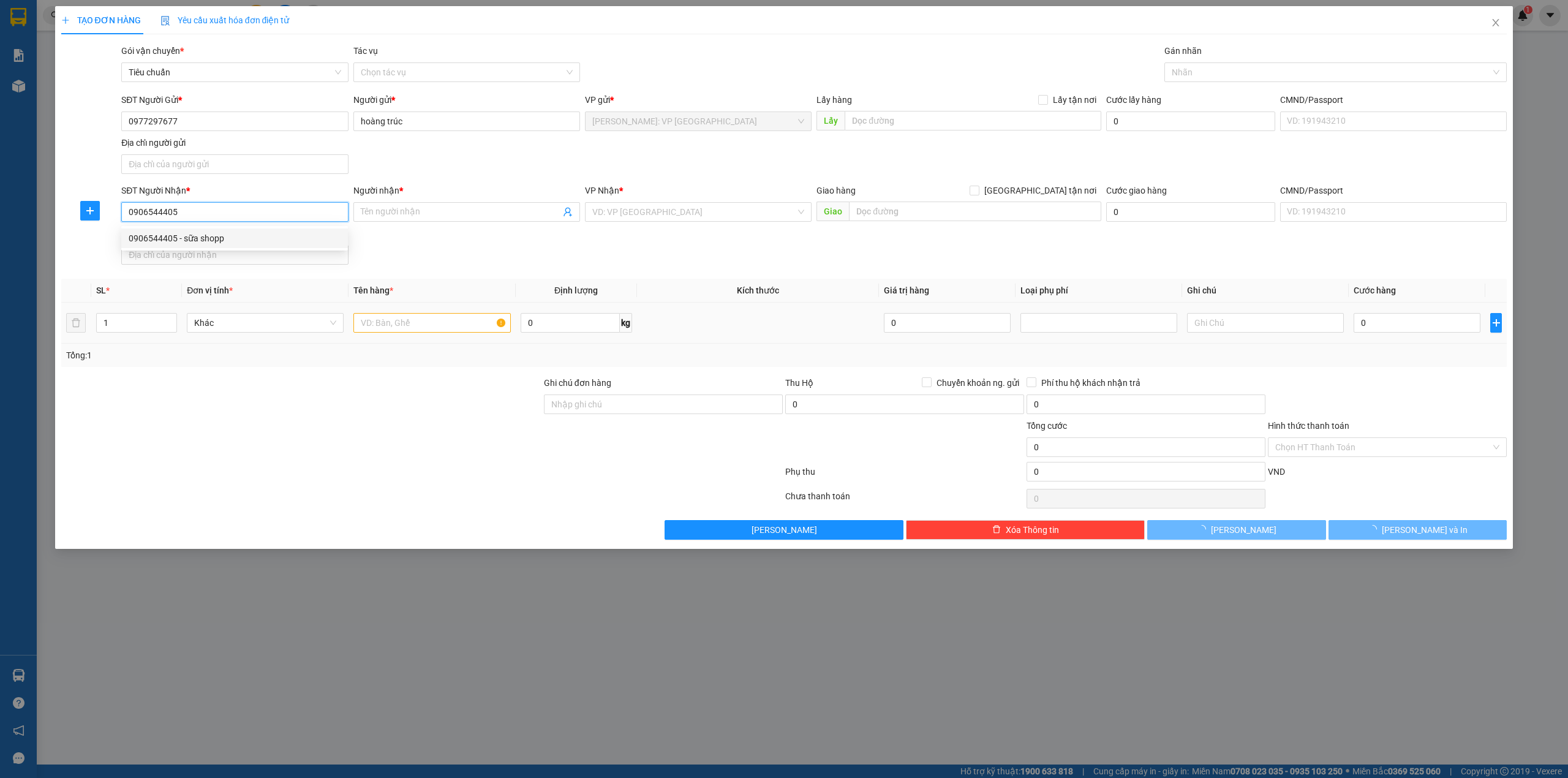
type input "sữa shopp"
checkbox input "true"
type input "20 bạch đằng phường minh an thành phố hội an"
checkbox input "true"
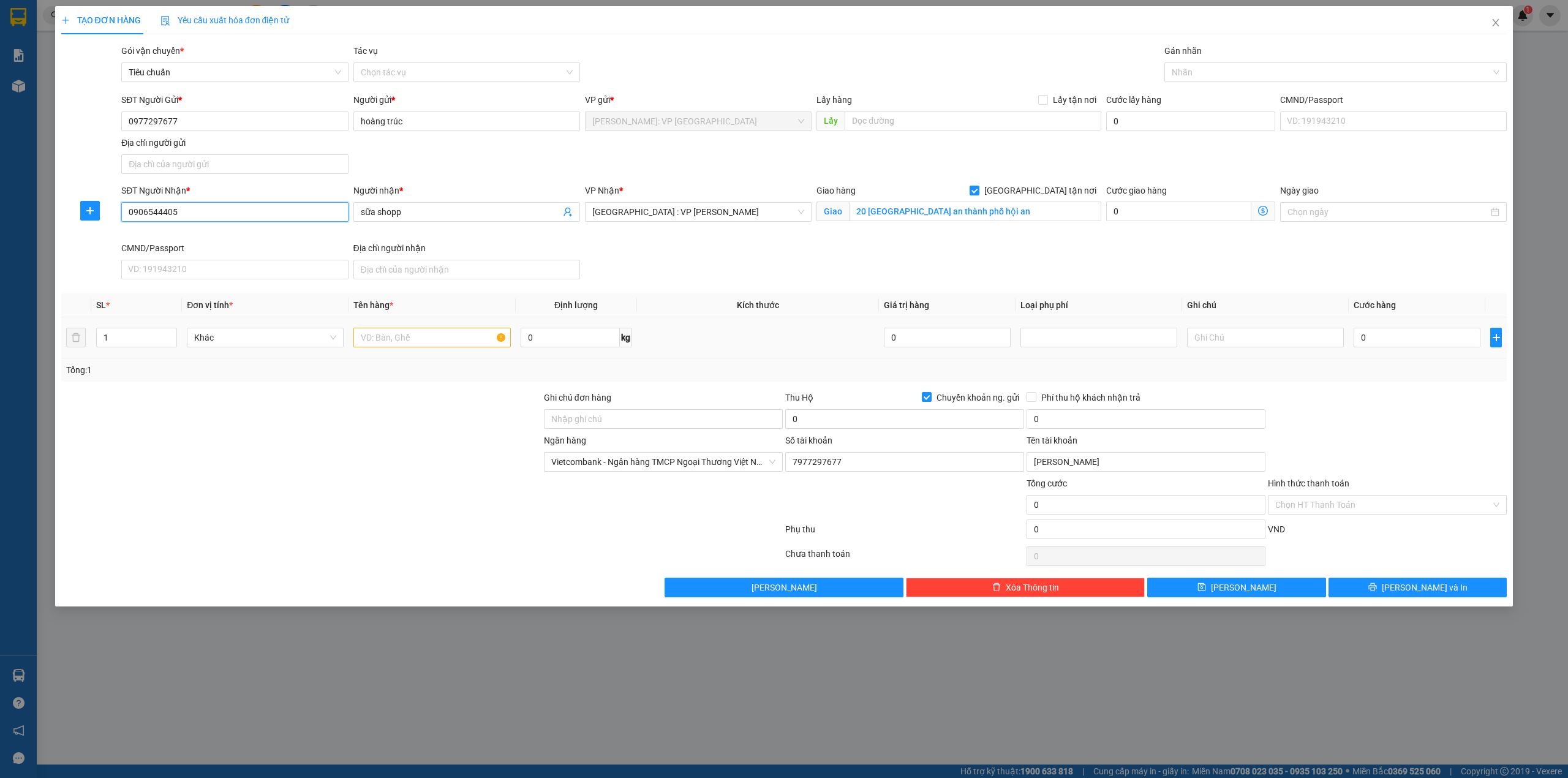
type input "7977297677"
type input "hồ thị mỹ hạnh"
type input "0906544405"
drag, startPoint x: 387, startPoint y: 336, endPoint x: 378, endPoint y: 395, distance: 59.7
click at [386, 338] on input "text" at bounding box center [432, 337] width 157 height 20
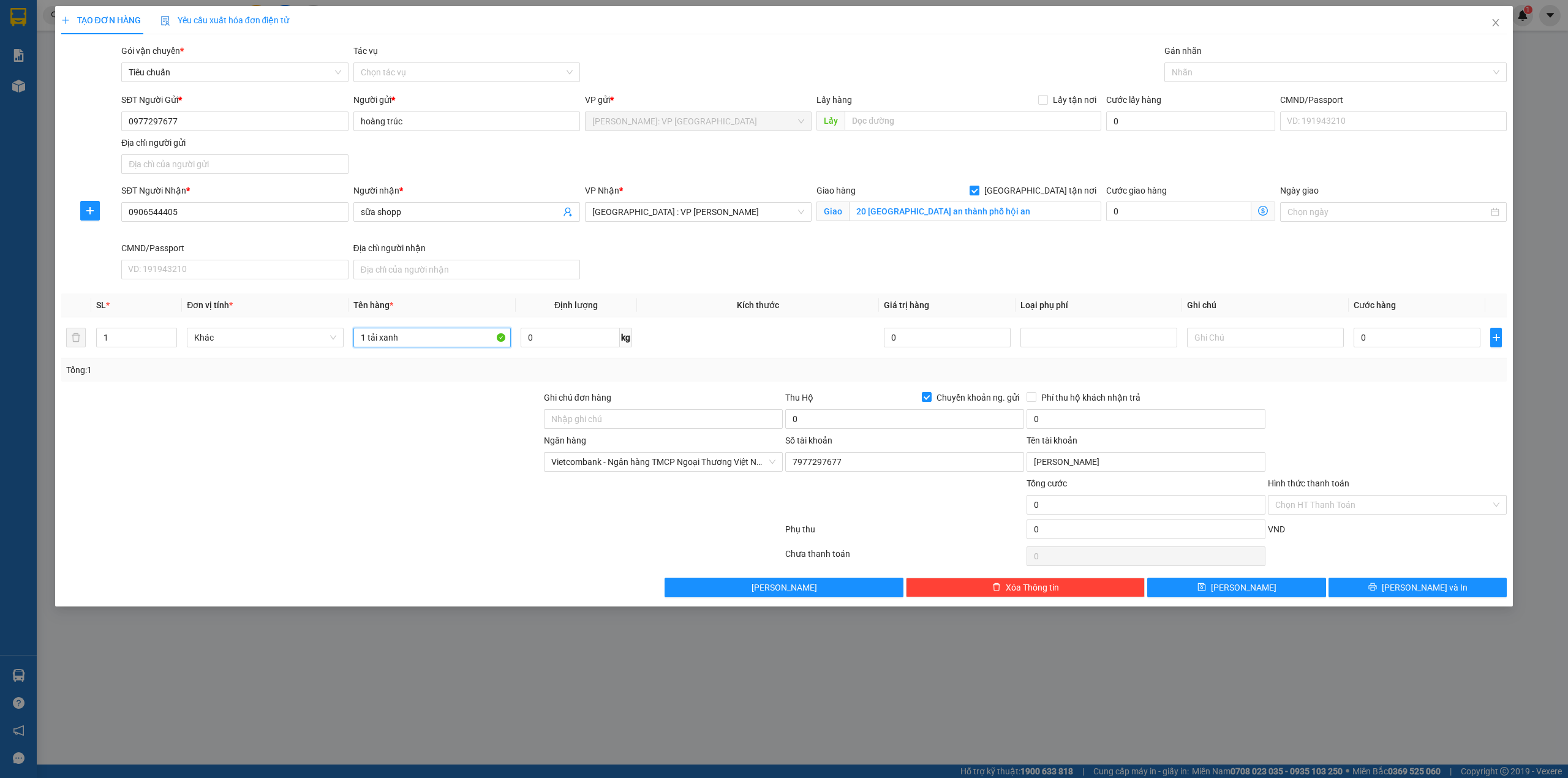
type input "1 tải xanh"
click at [430, 392] on div "Transit Pickup Surcharge Ids Transit Deliver Surcharge Ids Transit Deliver Surc…" at bounding box center [785, 321] width 1446 height 553
drag, startPoint x: 1377, startPoint y: 349, endPoint x: 1371, endPoint y: 336, distance: 14.3
click at [1377, 348] on input "0" at bounding box center [1417, 337] width 127 height 20
type input "4"
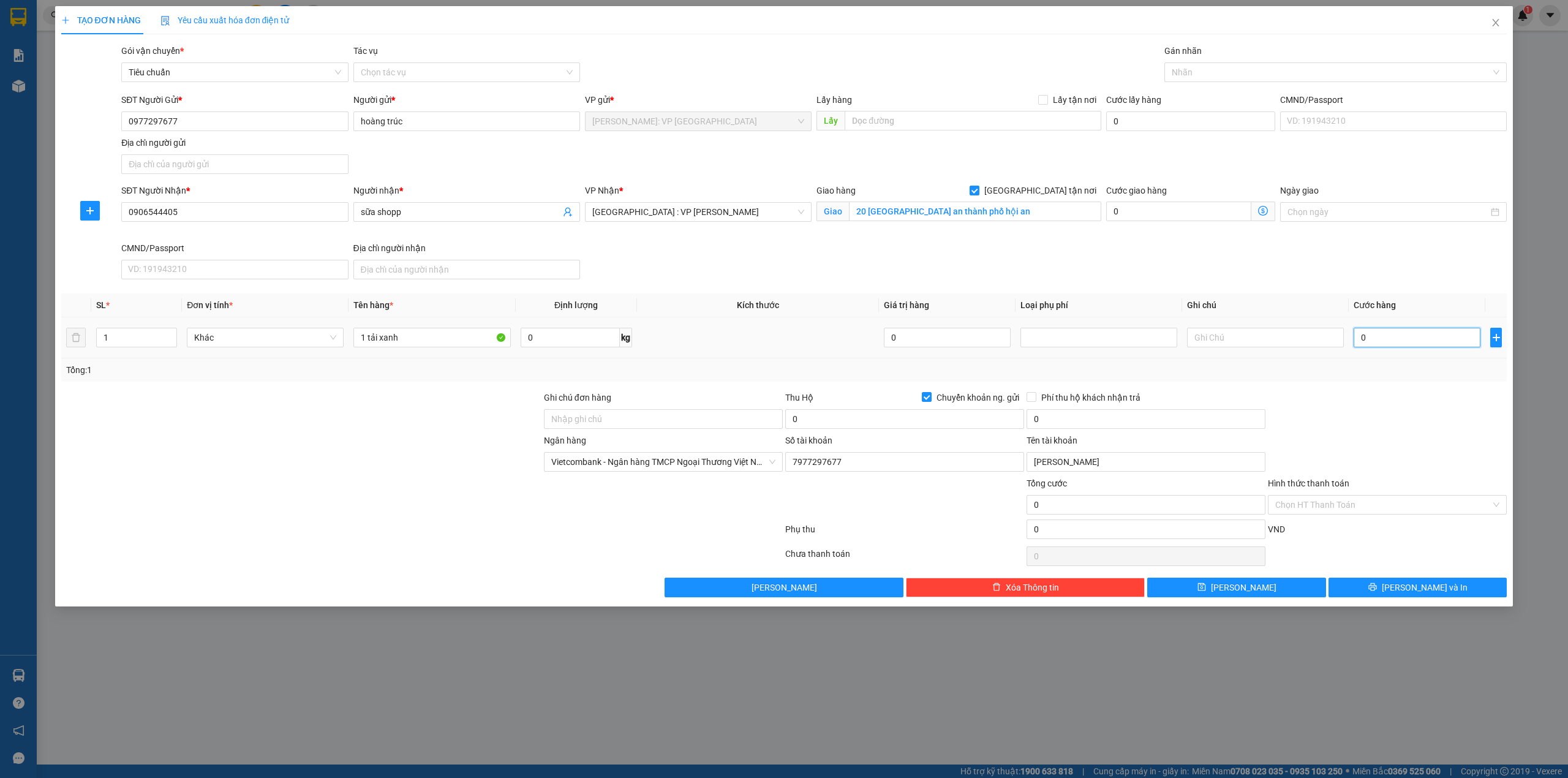
type input "4"
type input "47"
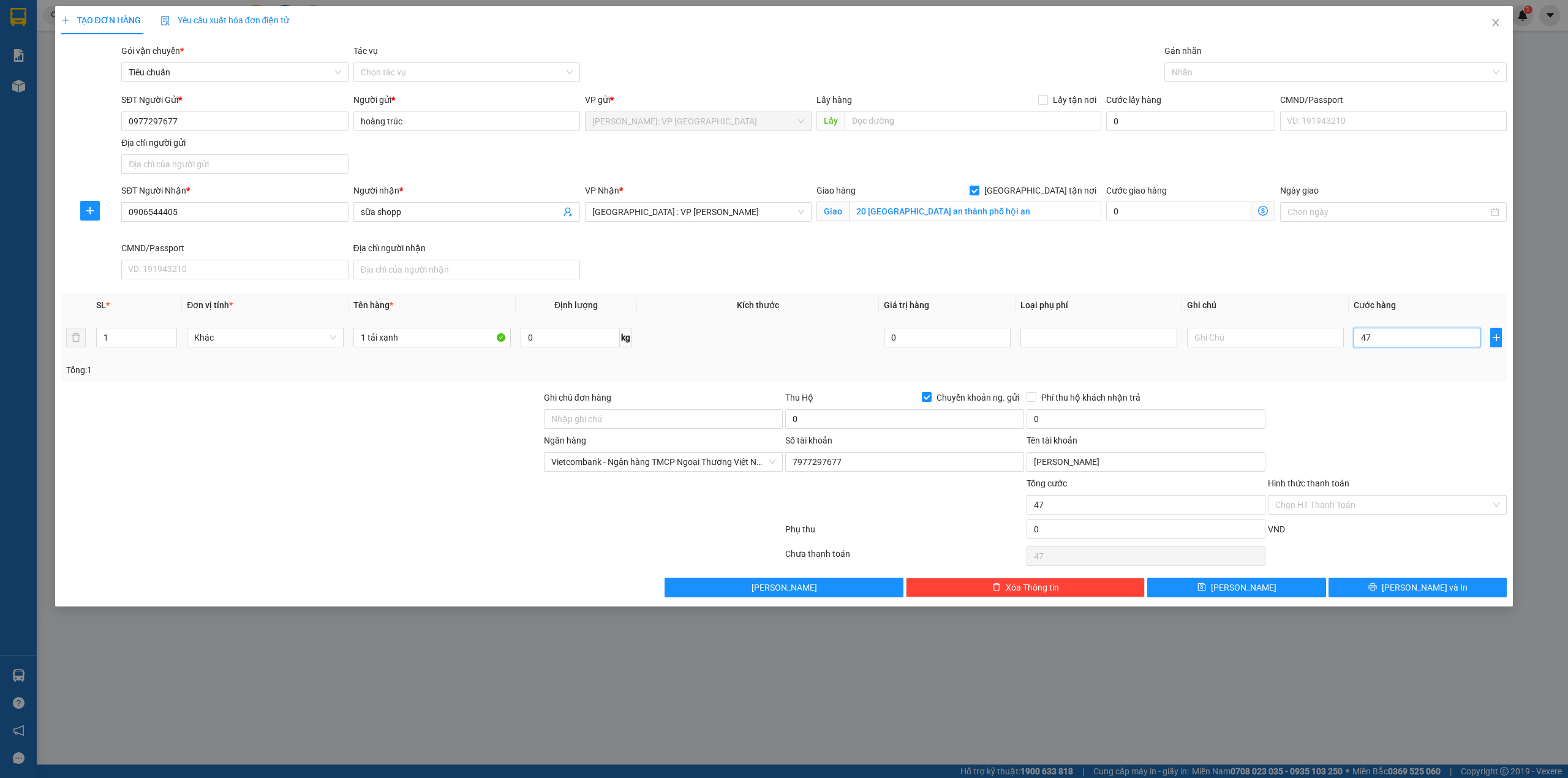
type input "470"
type input "4.700"
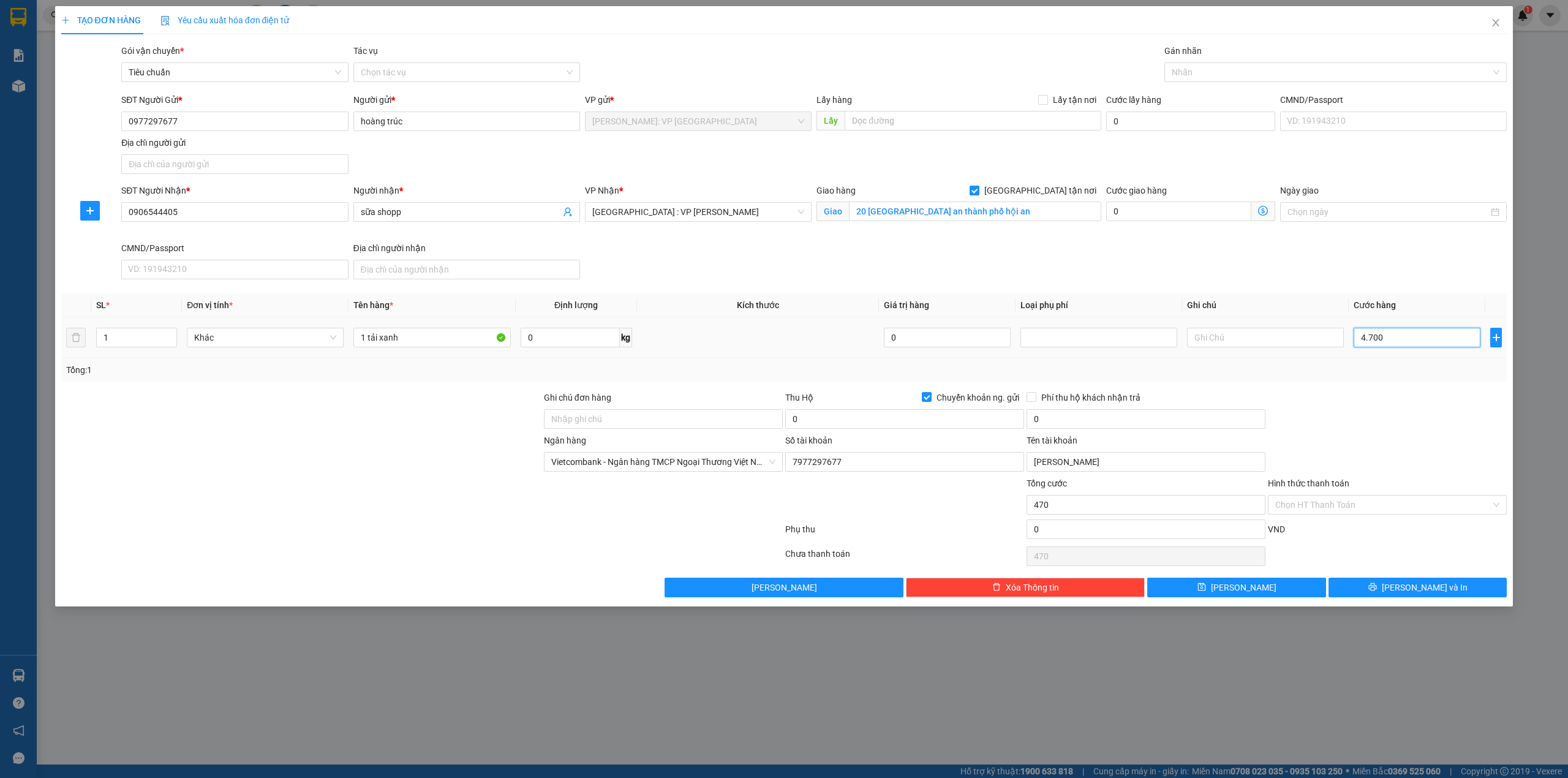
type input "4.700"
type input "47.000"
type input "470.000"
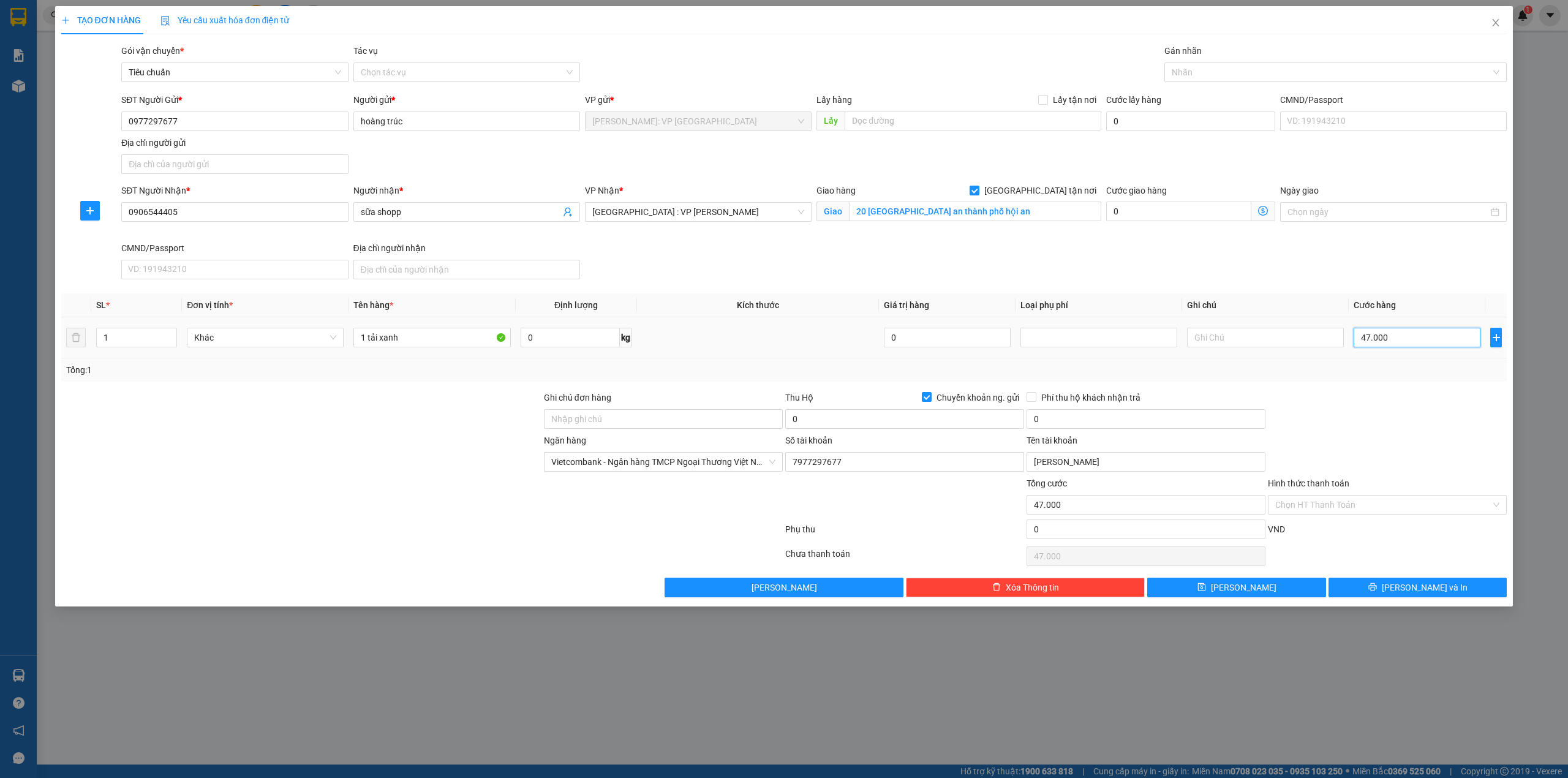
type input "470.000"
click at [845, 425] on input "0" at bounding box center [905, 419] width 239 height 20
type input "30.880.000"
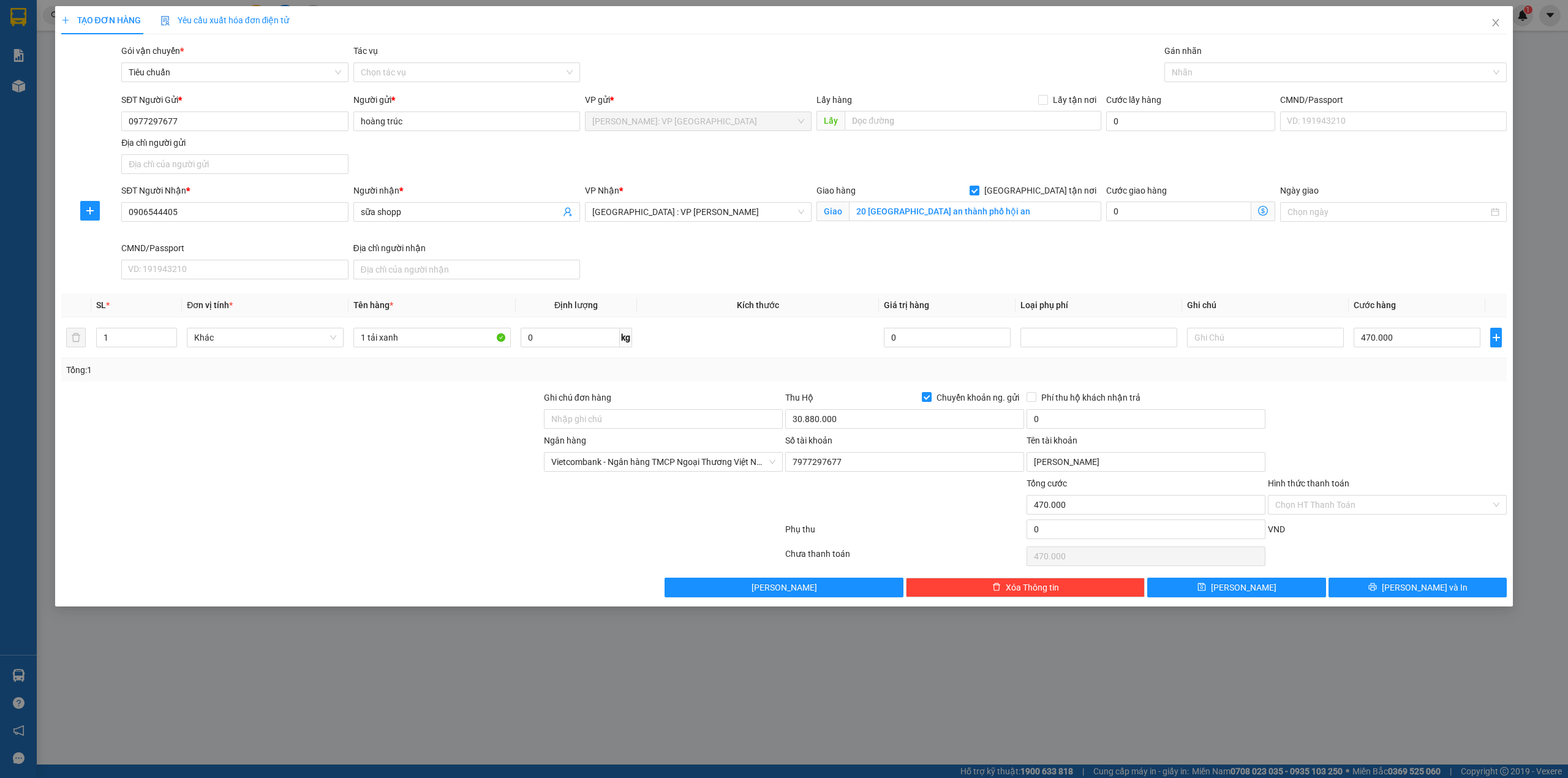
click at [481, 506] on div at bounding box center [301, 498] width 483 height 43
click at [1080, 428] on input "0" at bounding box center [1146, 419] width 239 height 20
click at [1253, 71] on div at bounding box center [1330, 72] width 324 height 15
type input "70.000"
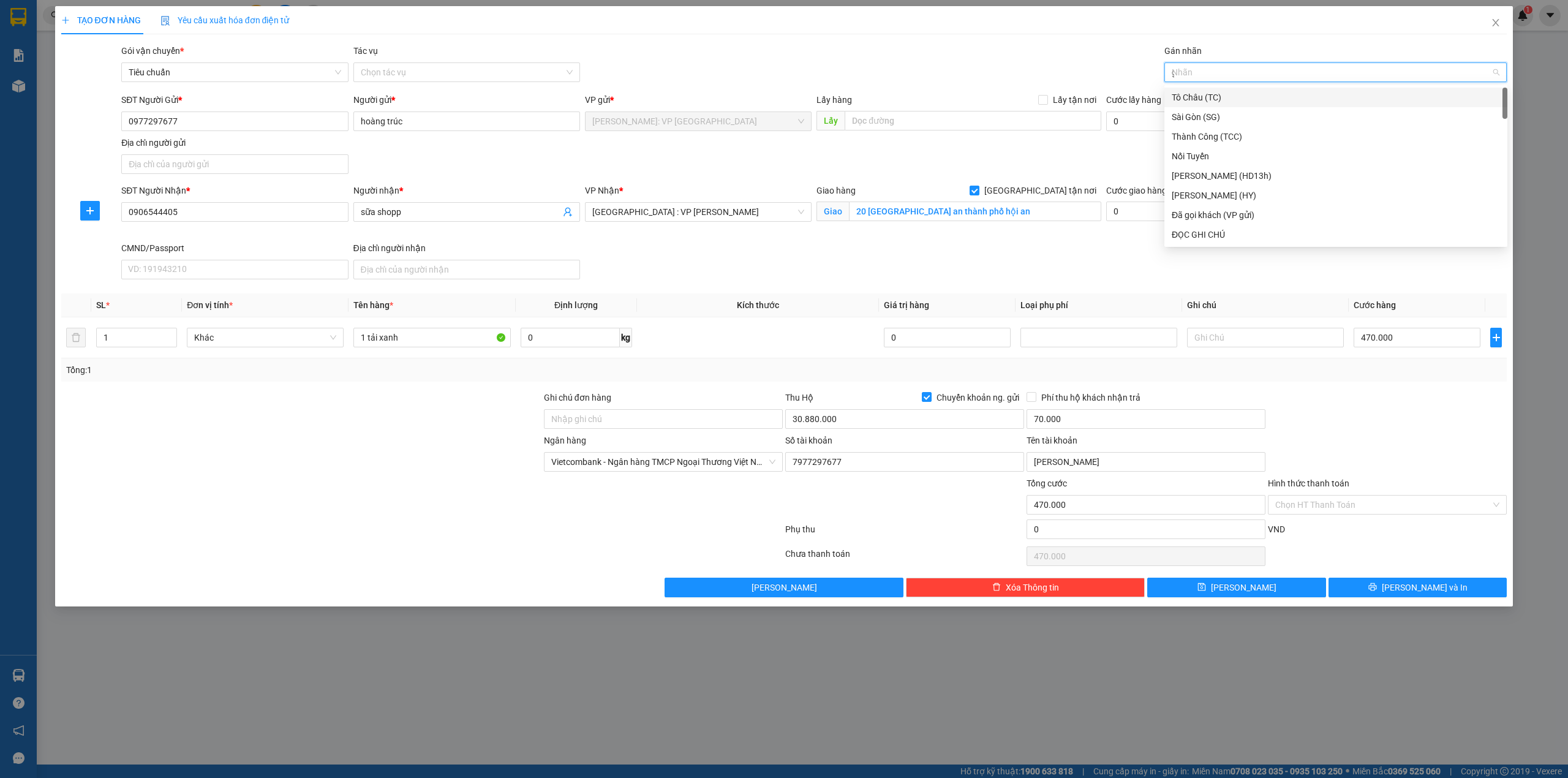
type input "gi"
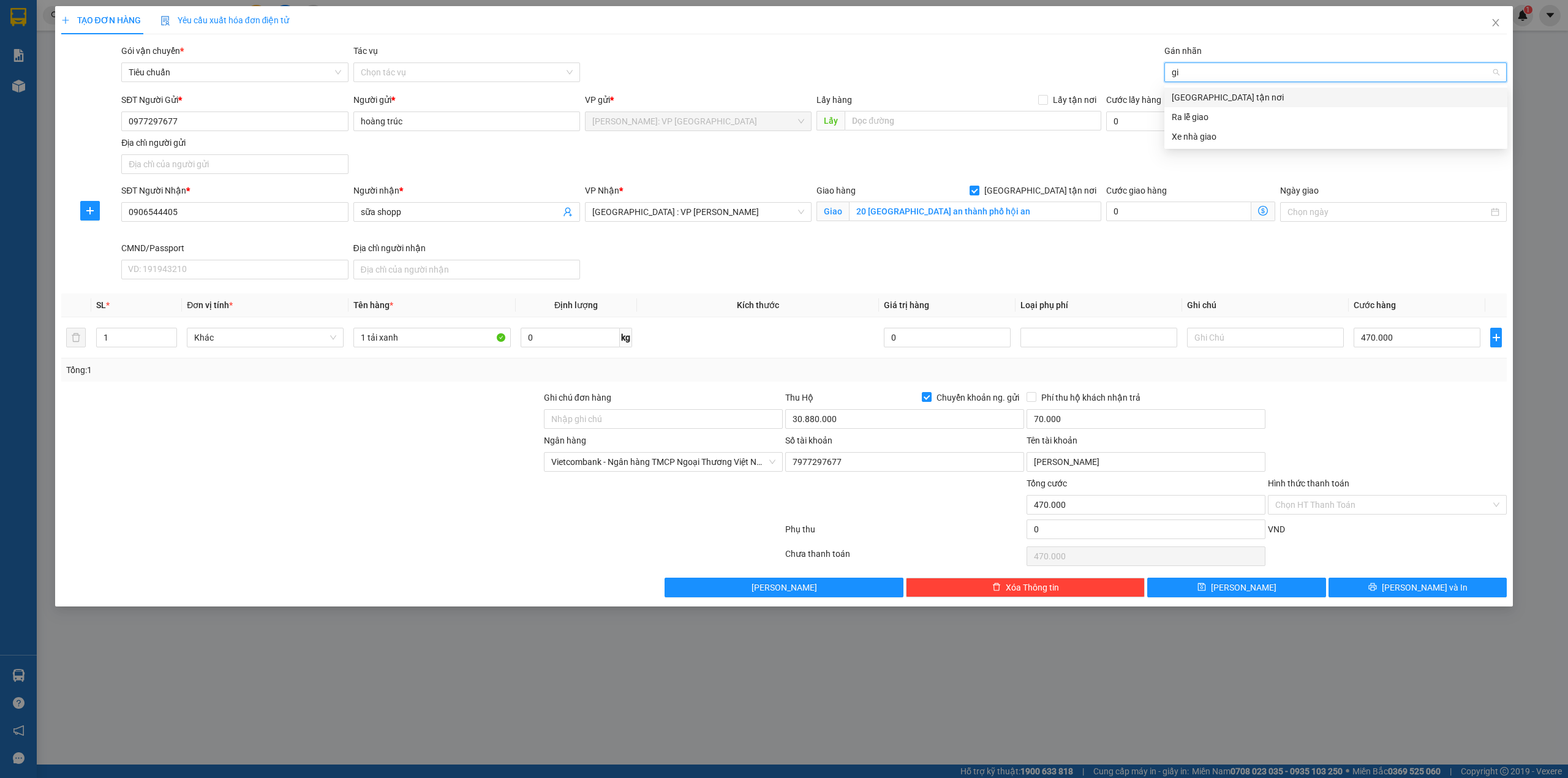
click at [1252, 98] on div "[GEOGRAPHIC_DATA] tận nơi" at bounding box center [1336, 98] width 328 height 14
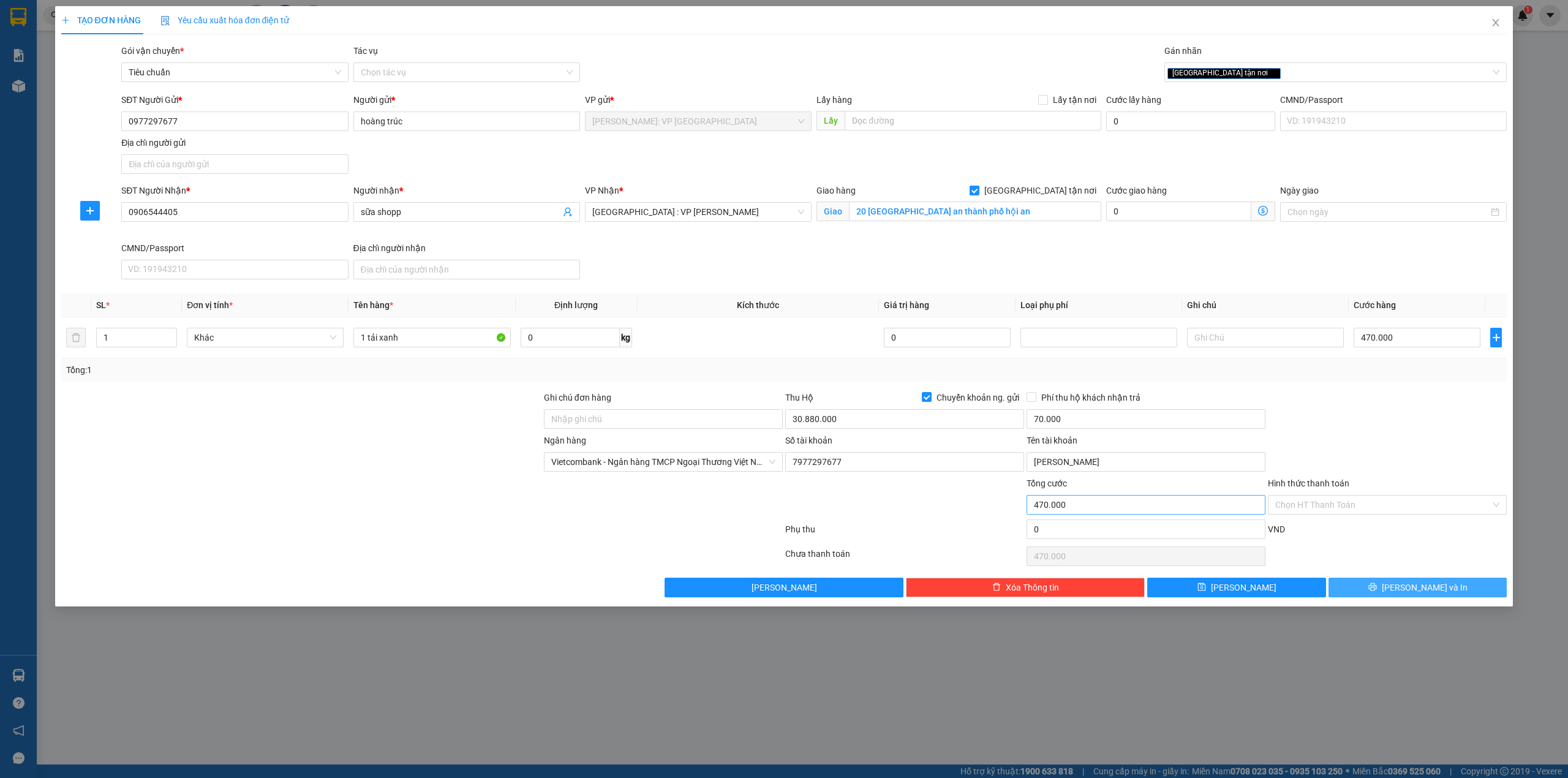
drag, startPoint x: 1446, startPoint y: 589, endPoint x: 1214, endPoint y: 518, distance: 242.6
click at [1446, 589] on button "[PERSON_NAME] và In" at bounding box center [1418, 587] width 179 height 20
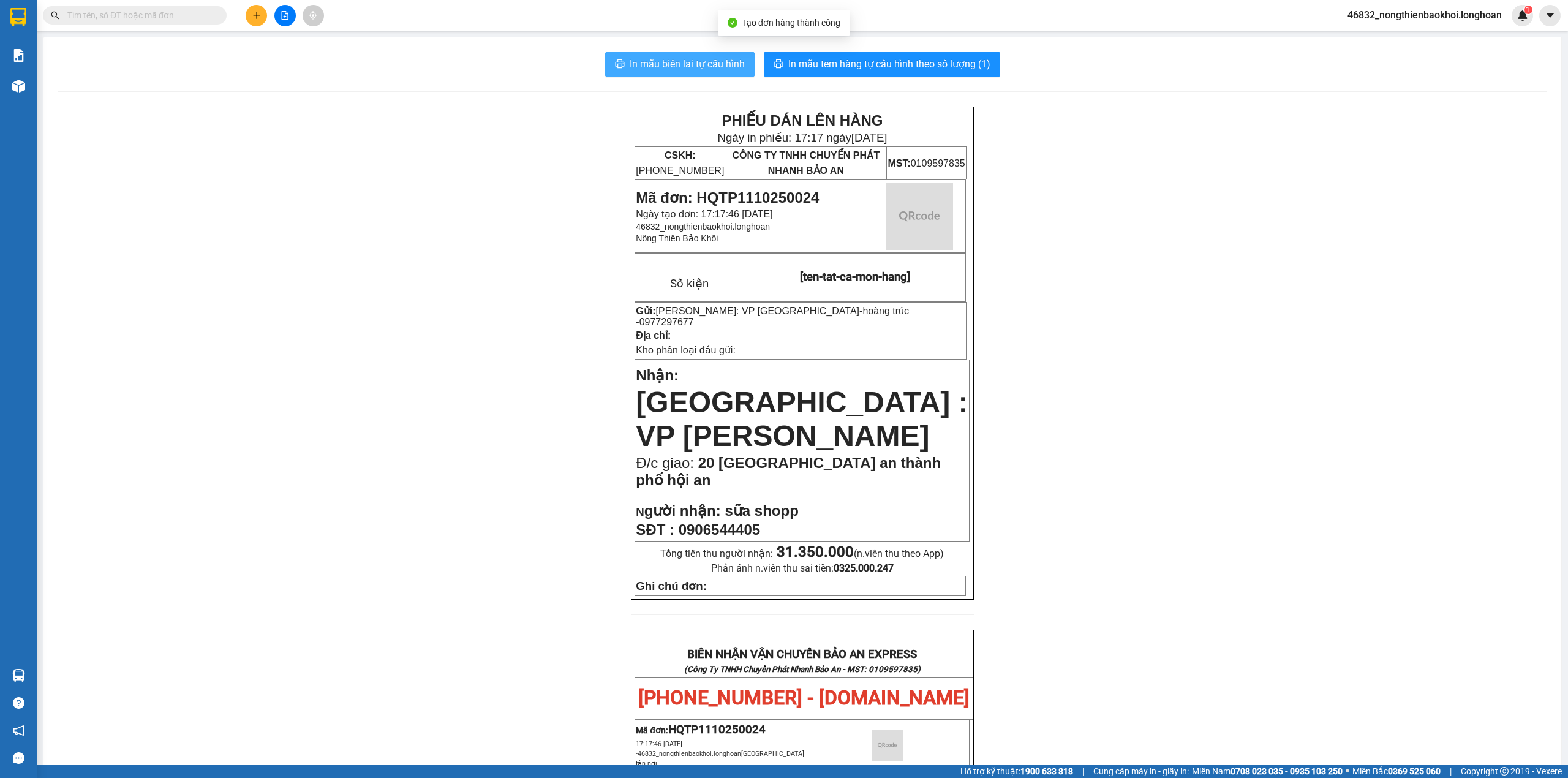
click at [699, 69] on span "In mẫu biên lai tự cấu hình" at bounding box center [687, 64] width 115 height 15
click at [563, 534] on div "PHIẾU DÁN LÊN HÀNG Ngày in phiếu: 17:17 ngày 11-10-2025 CSKH: 1900.06.88.33 CÔN…" at bounding box center [802, 710] width 1489 height 1208
click at [554, 385] on div "PHIẾU DÁN LÊN HÀNG Ngày in phiếu: 17:17 ngày 11-10-2025 CSKH: 1900.06.88.33 CÔN…" at bounding box center [802, 710] width 1489 height 1208
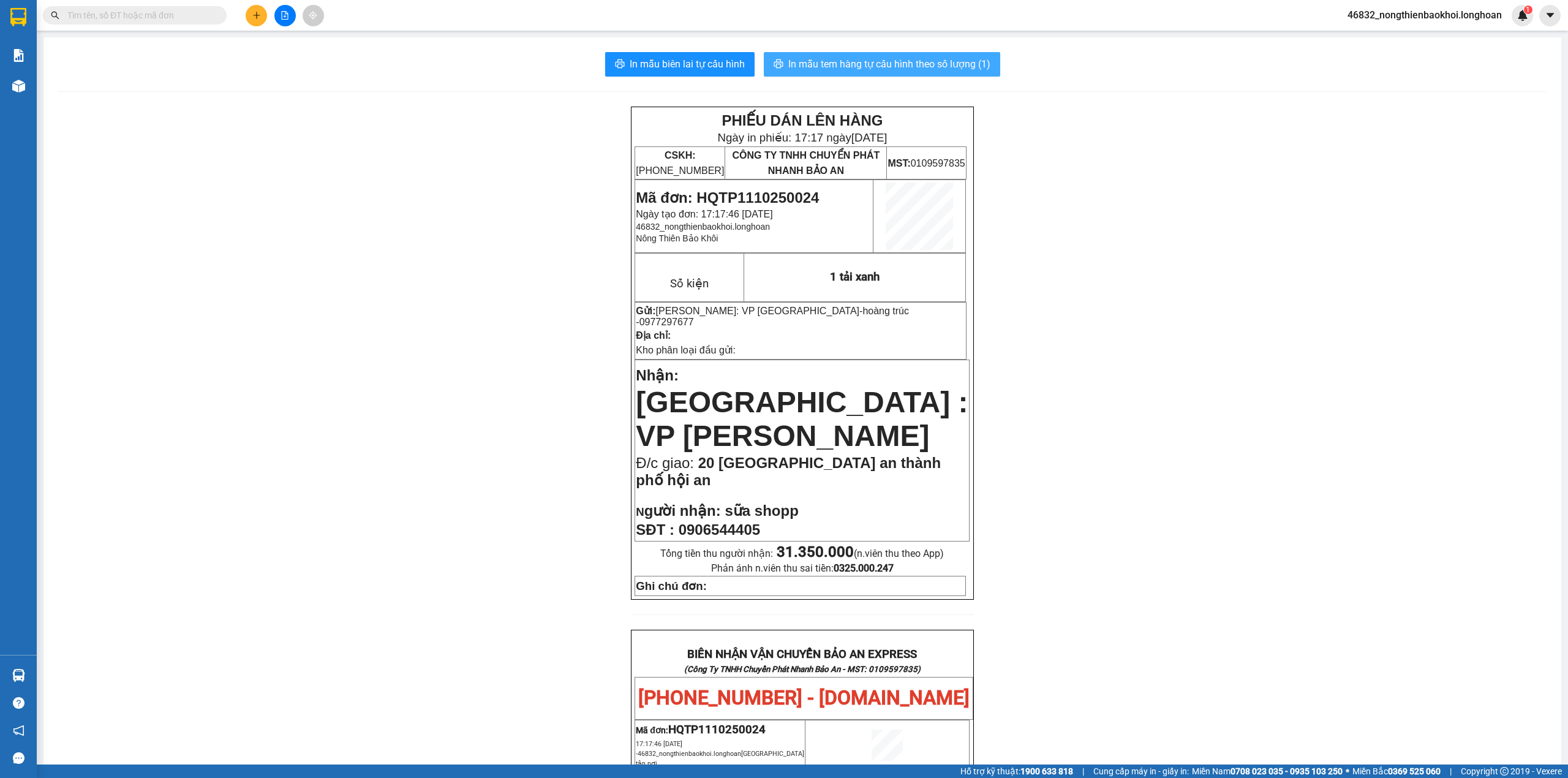
drag, startPoint x: 856, startPoint y: 57, endPoint x: 852, endPoint y: 62, distance: 6.4
click at [856, 57] on span "In mẫu tem hàng tự cấu hình theo số lượng (1)" at bounding box center [889, 64] width 202 height 15
click at [408, 378] on div "PHIẾU DÁN LÊN HÀNG Ngày in phiếu: 17:17 ngày 11-10-2025 CSKH: 1900.06.88.33 CÔN…" at bounding box center [802, 710] width 1489 height 1208
click at [537, 338] on div "PHIẾU DÁN LÊN HÀNG Ngày in phiếu: 17:17 ngày 11-10-2025 CSKH: 1900.06.88.33 CÔN…" at bounding box center [802, 710] width 1489 height 1208
click at [262, 133] on div "PHIẾU DÁN LÊN HÀNG Ngày in phiếu: 17:17 ngày 11-10-2025 CSKH: 1900.06.88.33 CÔN…" at bounding box center [802, 710] width 1489 height 1208
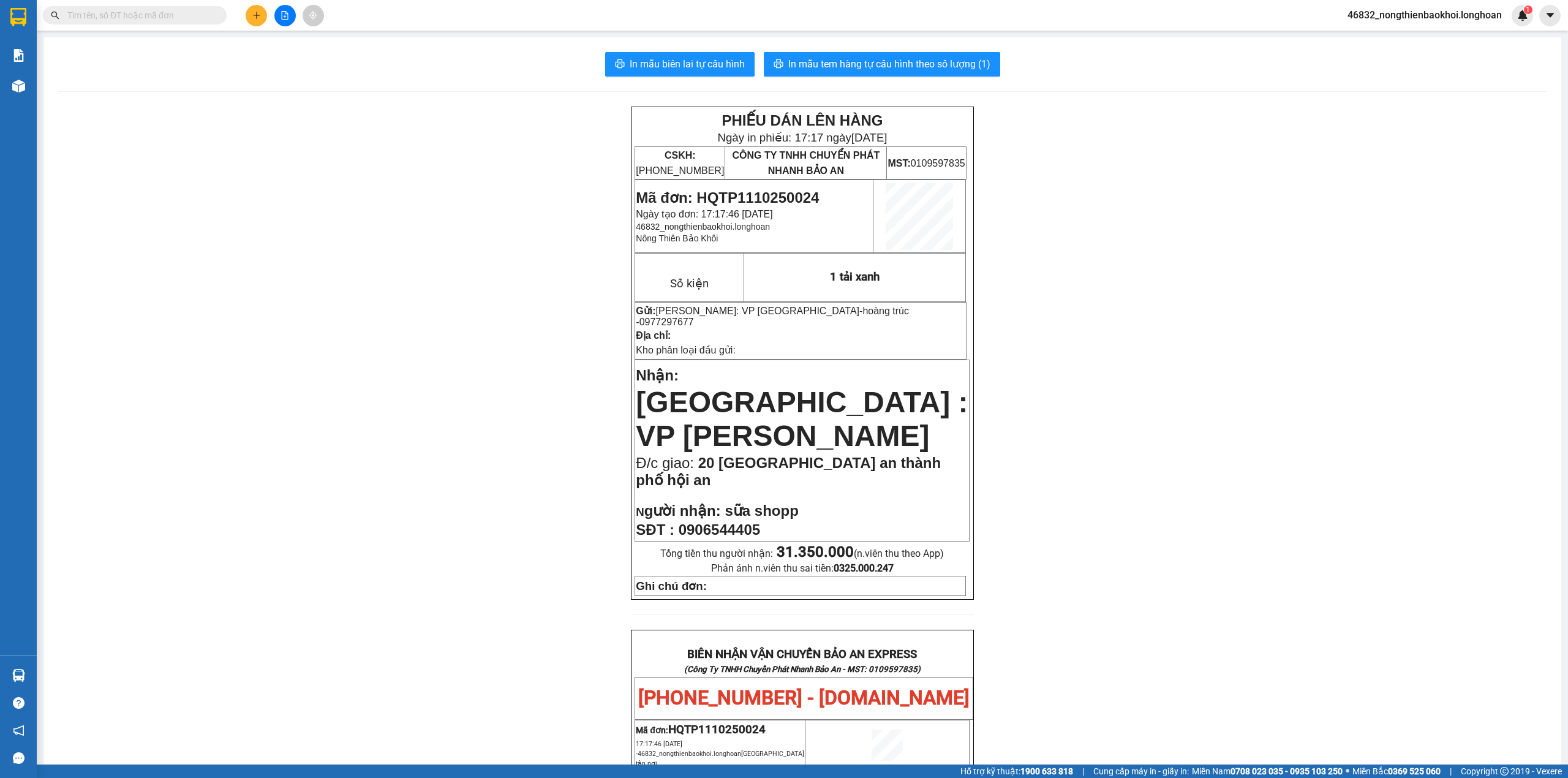
click at [261, 5] on button at bounding box center [256, 15] width 21 height 21
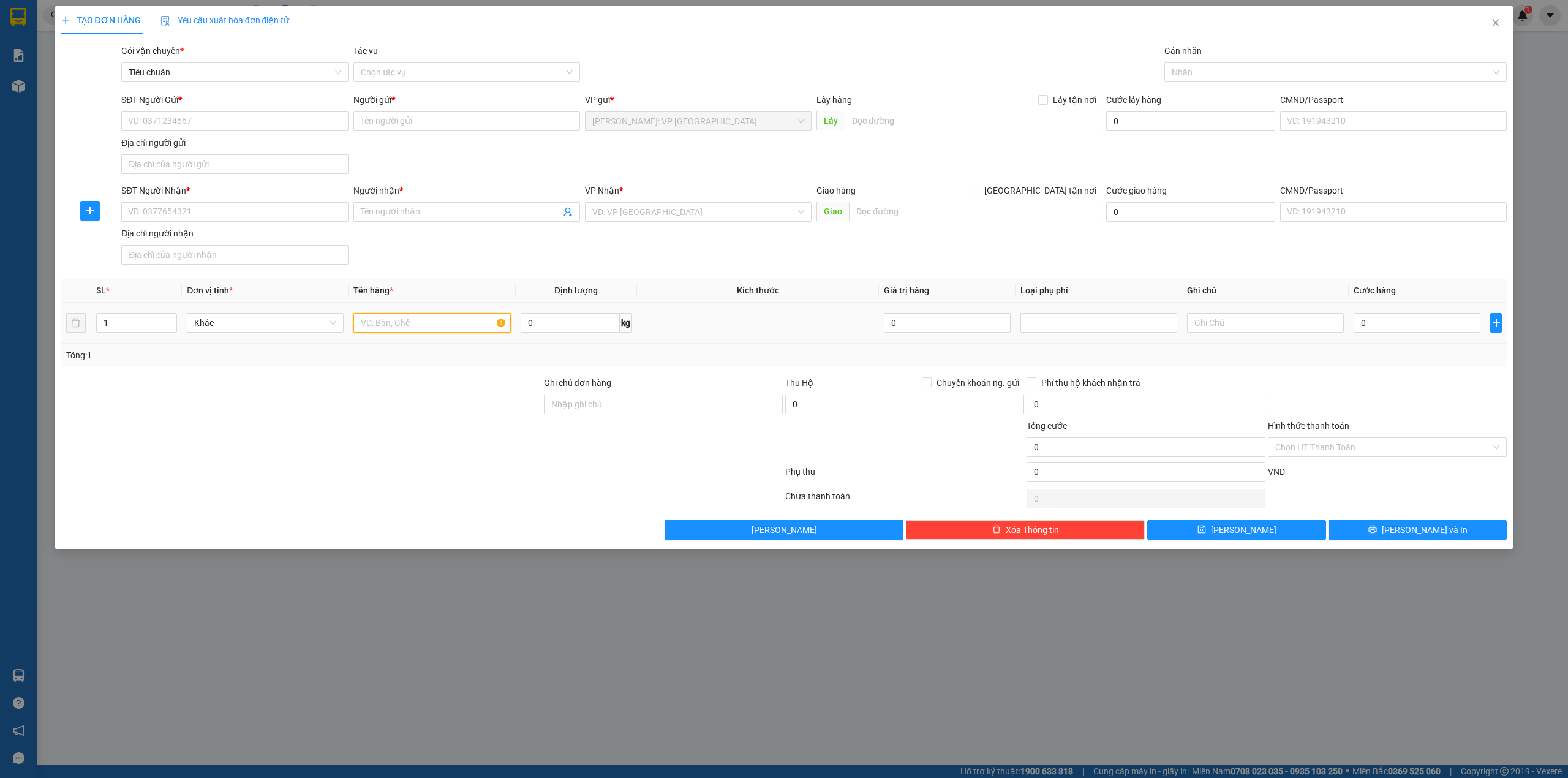
click at [388, 332] on input "text" at bounding box center [432, 322] width 157 height 20
click at [404, 322] on input "1 thùng gỗ nhẹ (bõng đèn)" at bounding box center [432, 322] width 157 height 20
click at [402, 402] on div at bounding box center [301, 398] width 483 height 43
click at [501, 401] on div at bounding box center [301, 398] width 483 height 43
click at [447, 322] on input "1 thùng gỗ nhỏ nhẹ (bõng đèn)" at bounding box center [432, 322] width 157 height 20
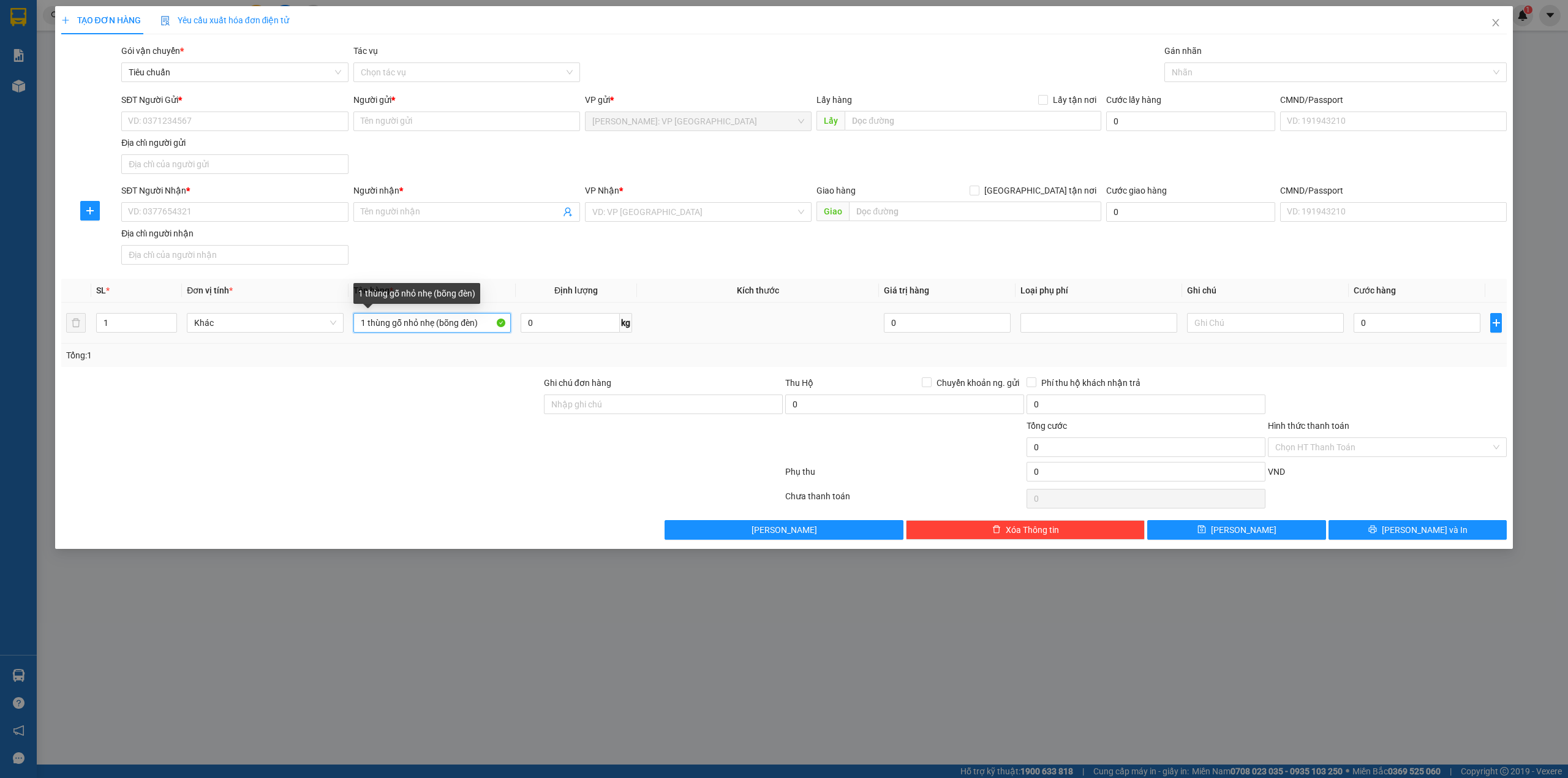
drag, startPoint x: 452, startPoint y: 322, endPoint x: 461, endPoint y: 336, distance: 16.6
click at [453, 322] on input "1 thùng gỗ nhỏ nhẹ (bõng đèn)" at bounding box center [432, 322] width 157 height 20
type input "1 thùng gỗ nhỏ nhẹ (bóng đèn)"
click at [221, 222] on input "SĐT Người Nhận *" at bounding box center [235, 212] width 227 height 20
click at [273, 111] on div "SĐT Người Gửi * VD: 0371234567" at bounding box center [235, 114] width 227 height 43
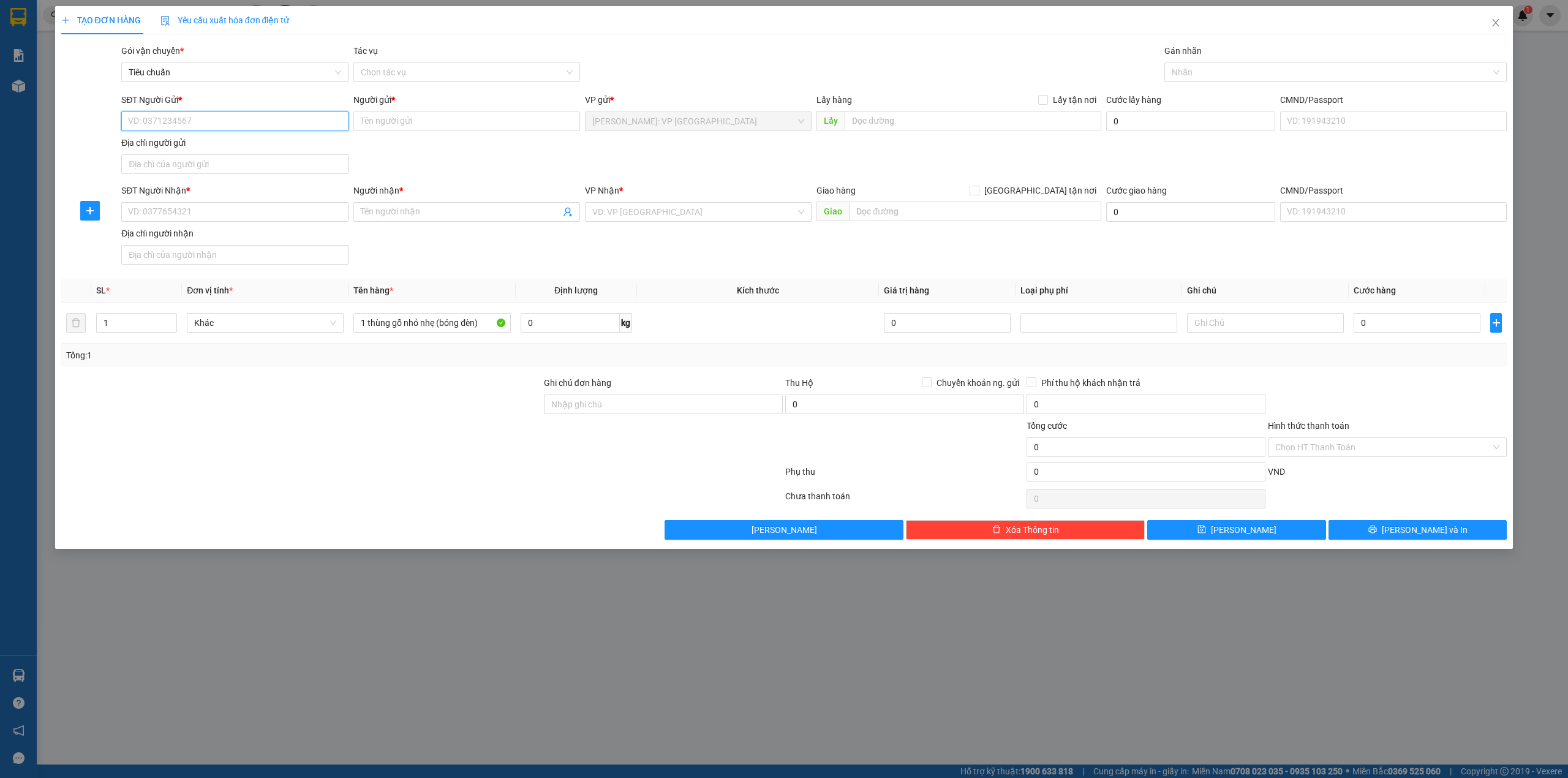
click at [277, 122] on input "SĐT Người Gửi *" at bounding box center [235, 121] width 227 height 20
type input "0923"
click at [442, 158] on div "SĐT Người Gửi * 0923 Người gửi * Tên người gửi VP gửi * Hồ Chí Minh: VP Quận Tâ…" at bounding box center [814, 136] width 1390 height 86
click at [221, 216] on input "SĐT Người Nhận *" at bounding box center [235, 212] width 227 height 20
type input "0838183838"
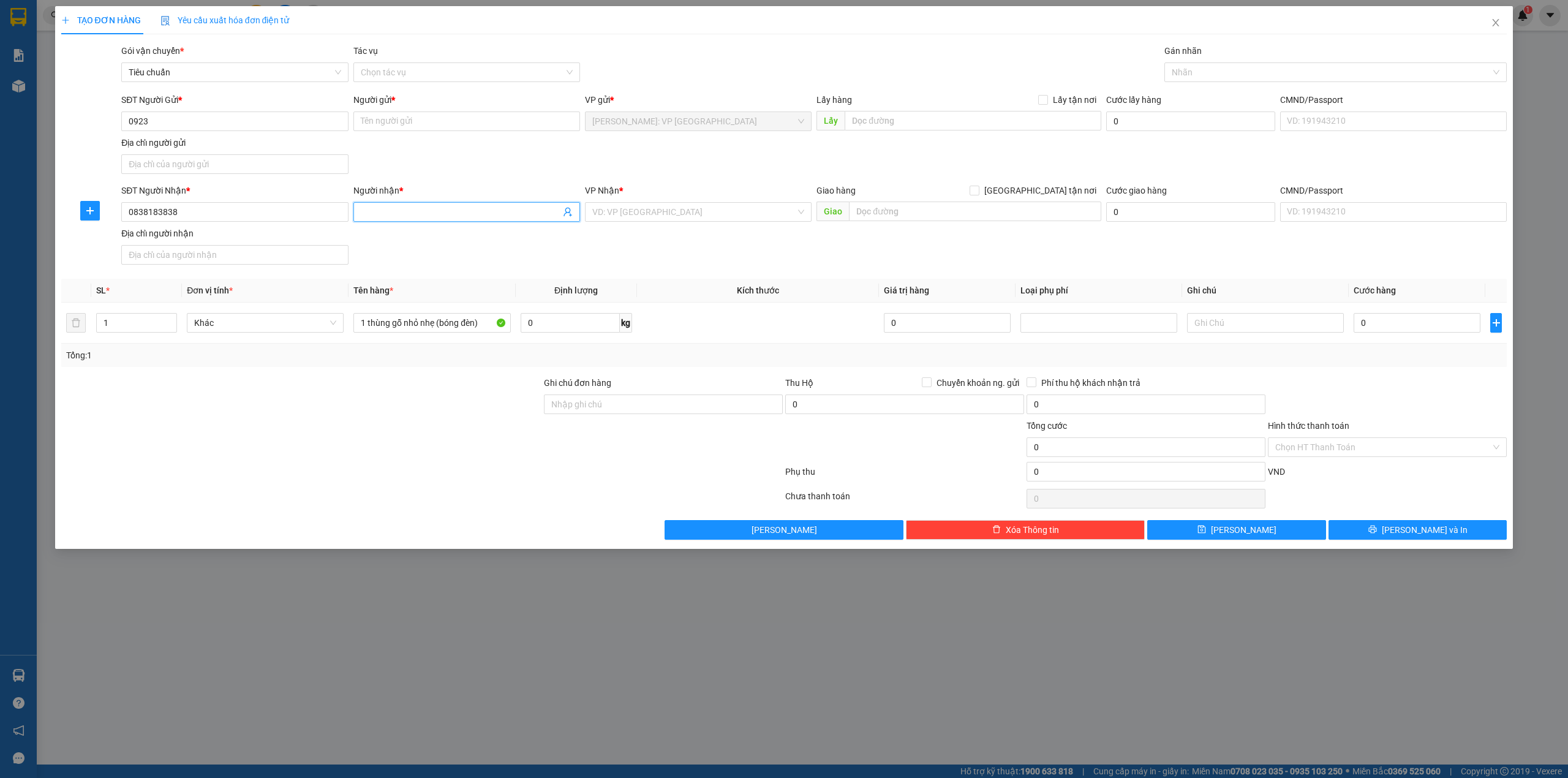
click at [398, 219] on input "Người nhận *" at bounding box center [460, 212] width 199 height 14
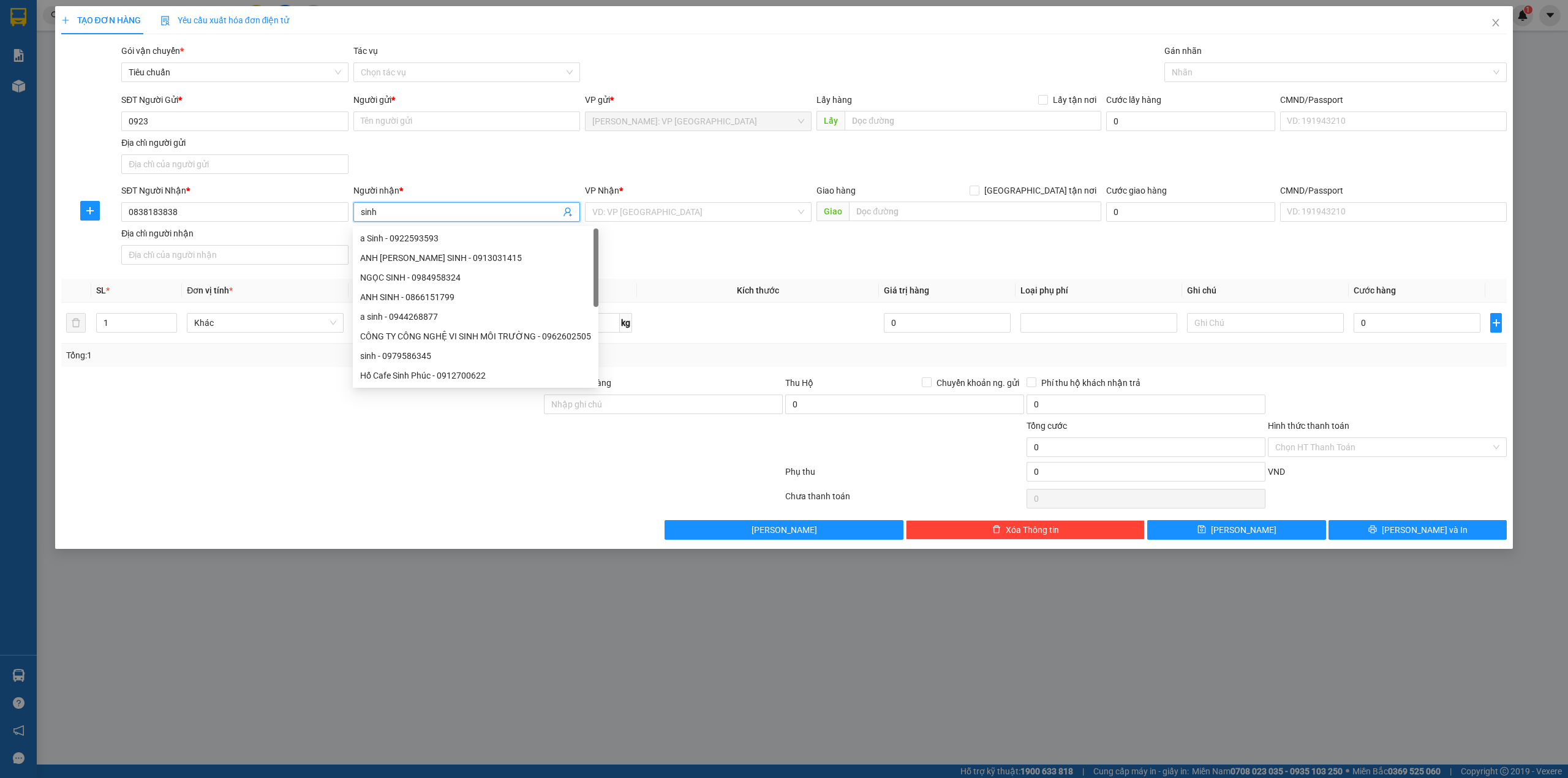
click at [451, 162] on div "SĐT Người Gửi * 0923 Người gửi * Tên người gửi VP gửi * Hồ Chí Minh: VP Quận Tâ…" at bounding box center [814, 136] width 1390 height 86
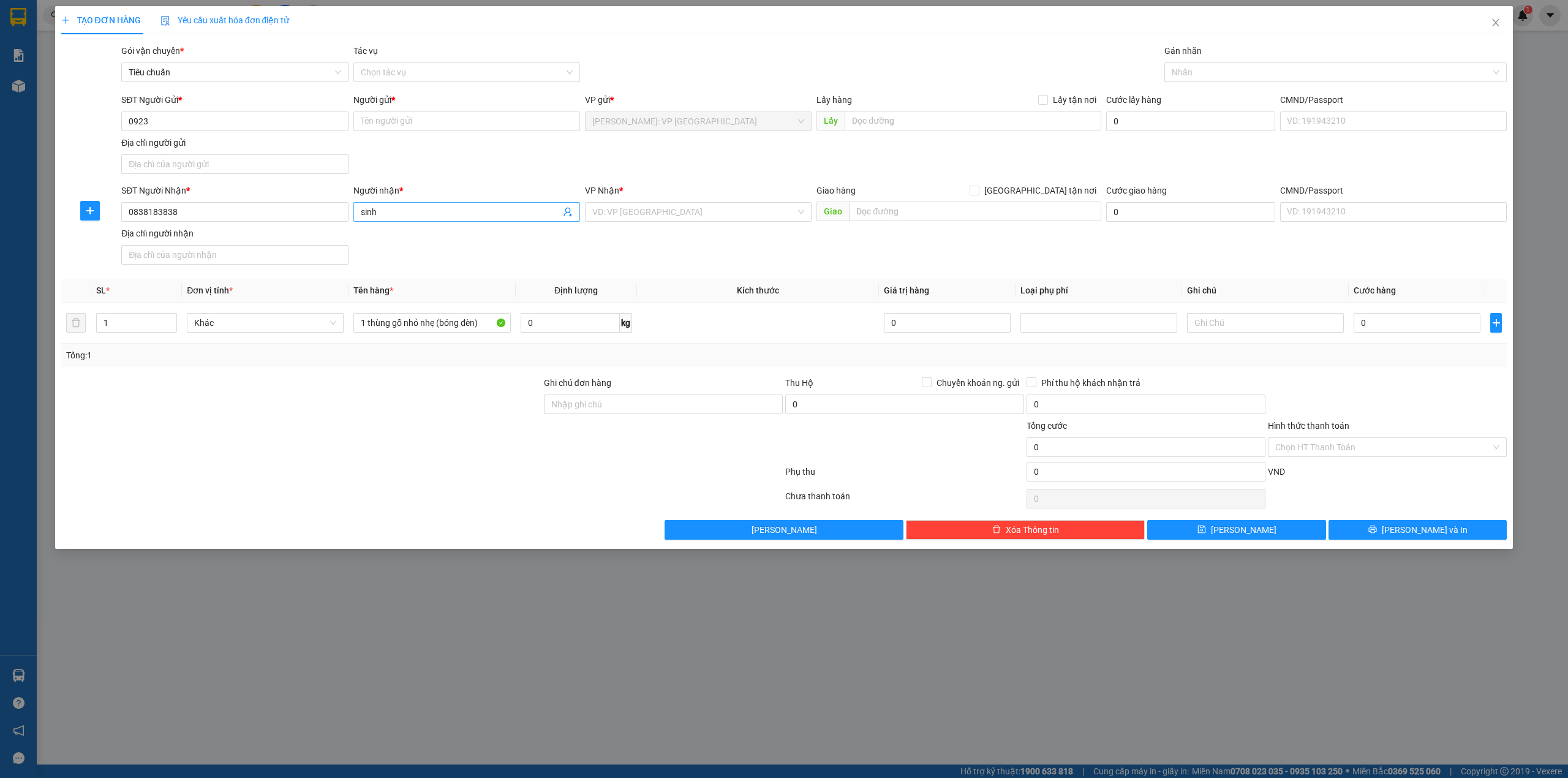
click at [363, 208] on input "sinh" at bounding box center [460, 212] width 199 height 14
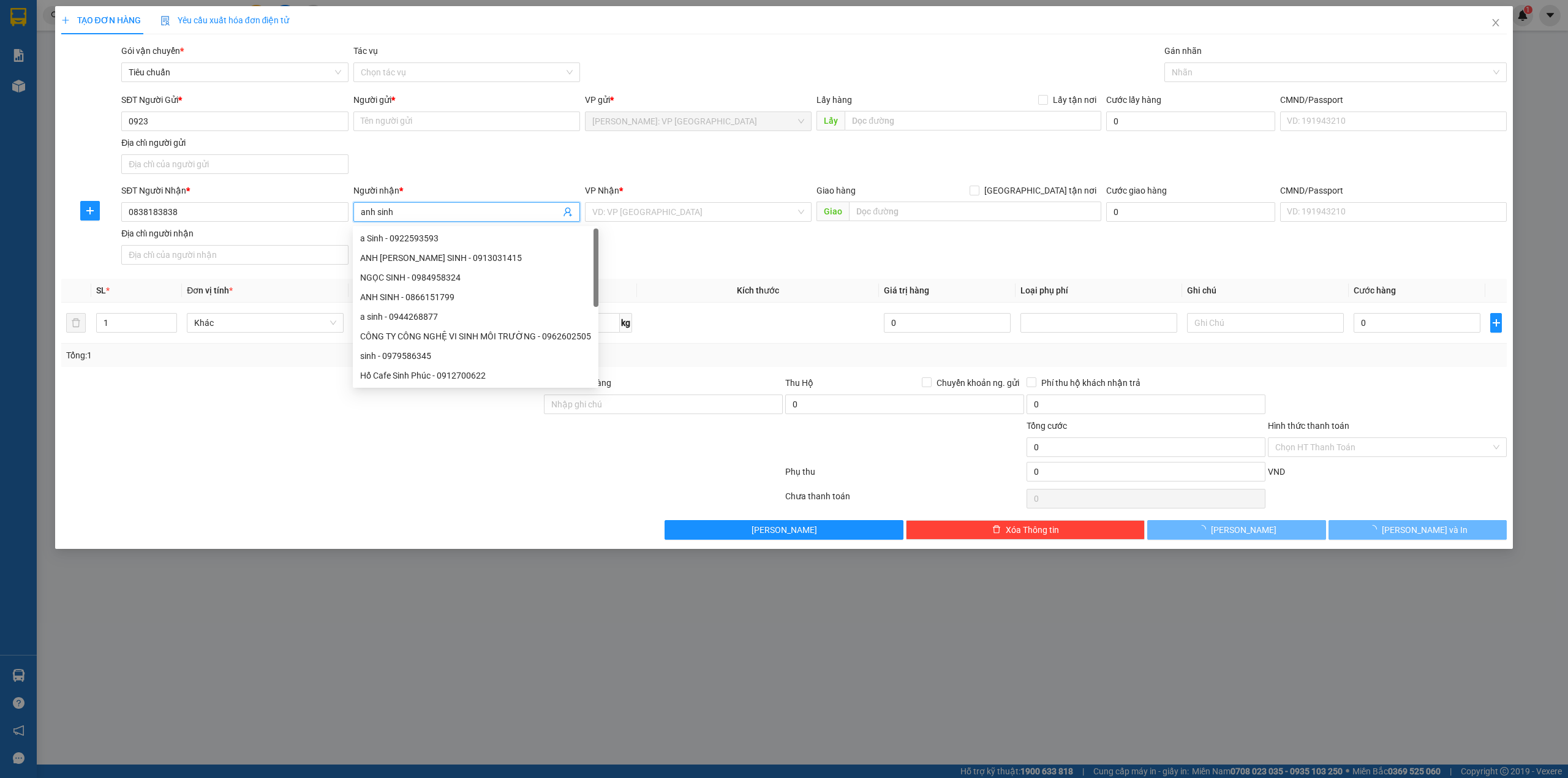
type input "anh sinh"
click at [447, 145] on div "SĐT Người Gửi * 0923 Người gửi * Tên người gửi VP gửi * Hồ Chí Minh: VP Quận Tâ…" at bounding box center [814, 136] width 1390 height 86
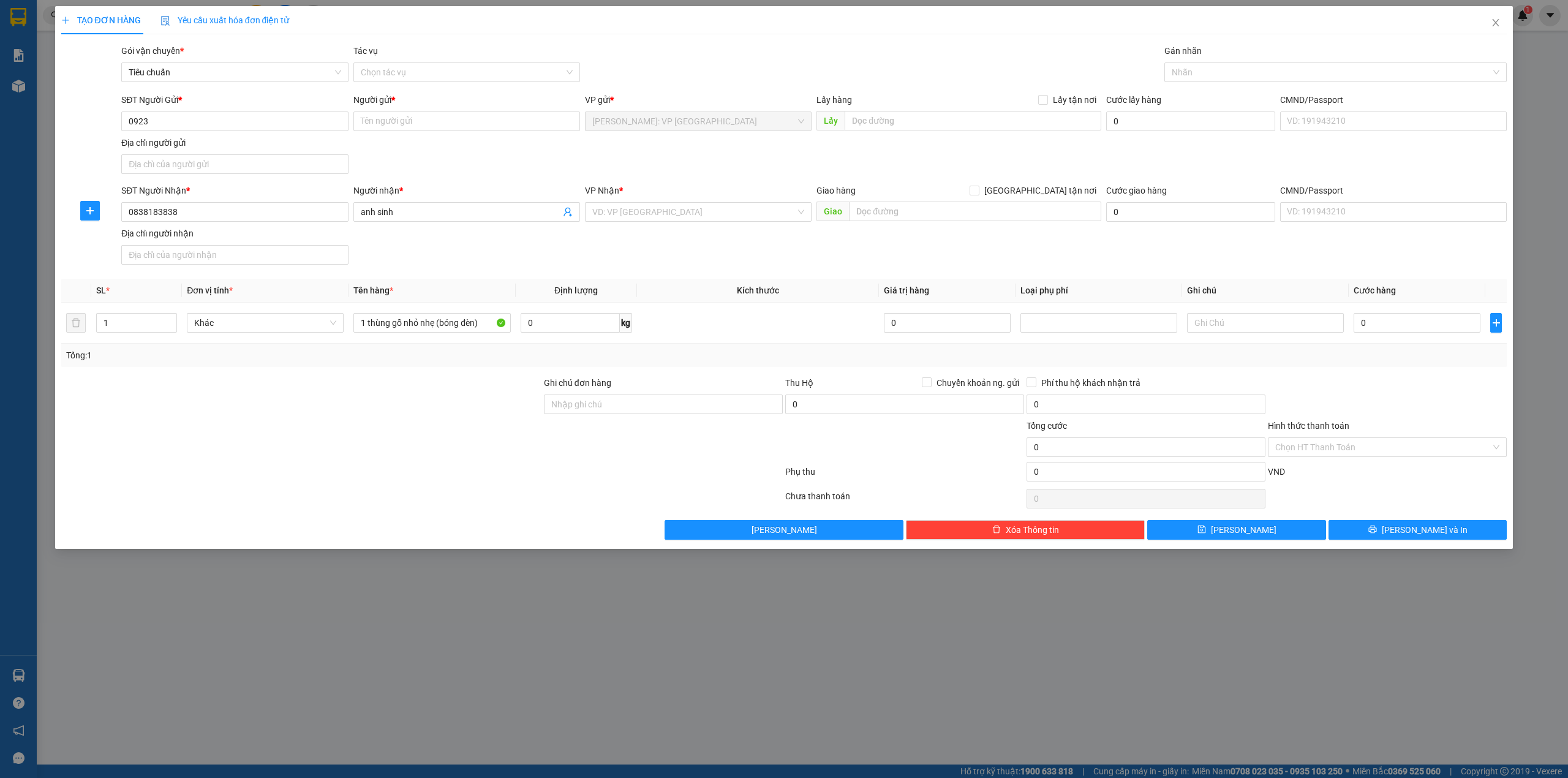
click at [451, 147] on div "SĐT Người Gửi * 0923 Người gửi * Tên người gửi VP gửi * Hồ Chí Minh: VP Quận Tâ…" at bounding box center [814, 136] width 1390 height 86
click at [636, 214] on input "search" at bounding box center [694, 212] width 204 height 18
type input "khê"
click at [632, 233] on div "[GEOGRAPHIC_DATA] : VP [PERSON_NAME]" at bounding box center [698, 238] width 212 height 14
click at [518, 165] on div "SĐT Người Gửi * 0923 Người gửi * Tên người gửi VP gửi * Hồ Chí Minh: VP Quận Tâ…" at bounding box center [814, 136] width 1390 height 86
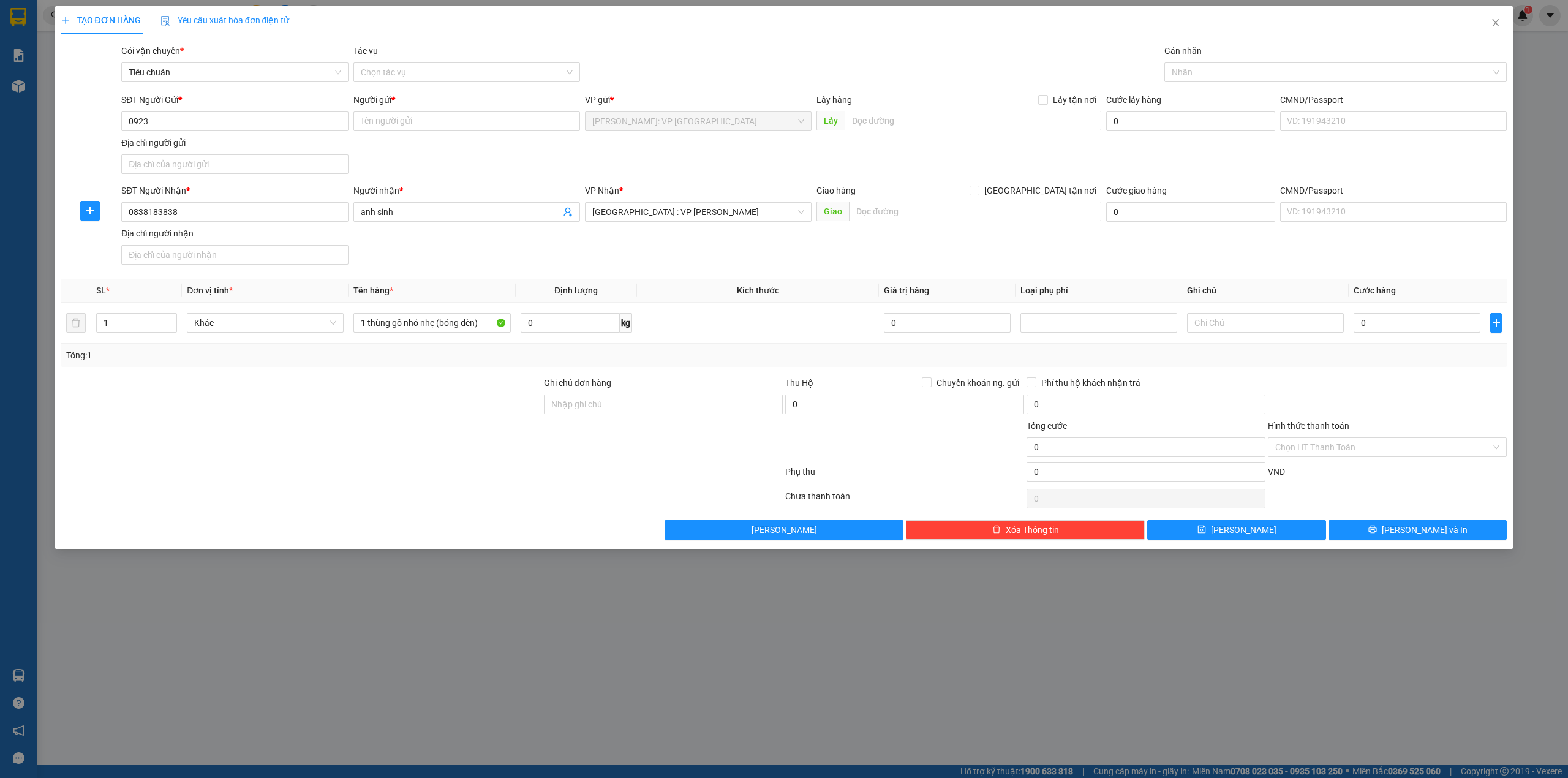
click at [493, 247] on div "SĐT Người Nhận * 0838183838 Người nhận * anh sinh VP Nhận * Đà Nẵng : VP Thanh …" at bounding box center [814, 227] width 1390 height 86
click at [892, 238] on div "SĐT Người Nhận * 0838183838 Người nhận * anh sinh VP Nhận * Đà Nẵng : VP Thanh …" at bounding box center [814, 227] width 1390 height 86
click at [733, 258] on div "SĐT Người Nhận * 0838183838 Người nhận * anh sinh VP Nhận * Đà Nẵng : VP Thanh …" at bounding box center [814, 227] width 1390 height 86
click at [798, 247] on div "SĐT Người Nhận * 0838183838 Người nhận * anh sinh VP Nhận * Đà Nẵng : VP Thanh …" at bounding box center [814, 227] width 1390 height 86
click at [738, 174] on div "SĐT Người Gửi * 0923 Người gửi * Tên người gửi VP gửi * Hồ Chí Minh: VP Quận Tâ…" at bounding box center [814, 136] width 1390 height 86
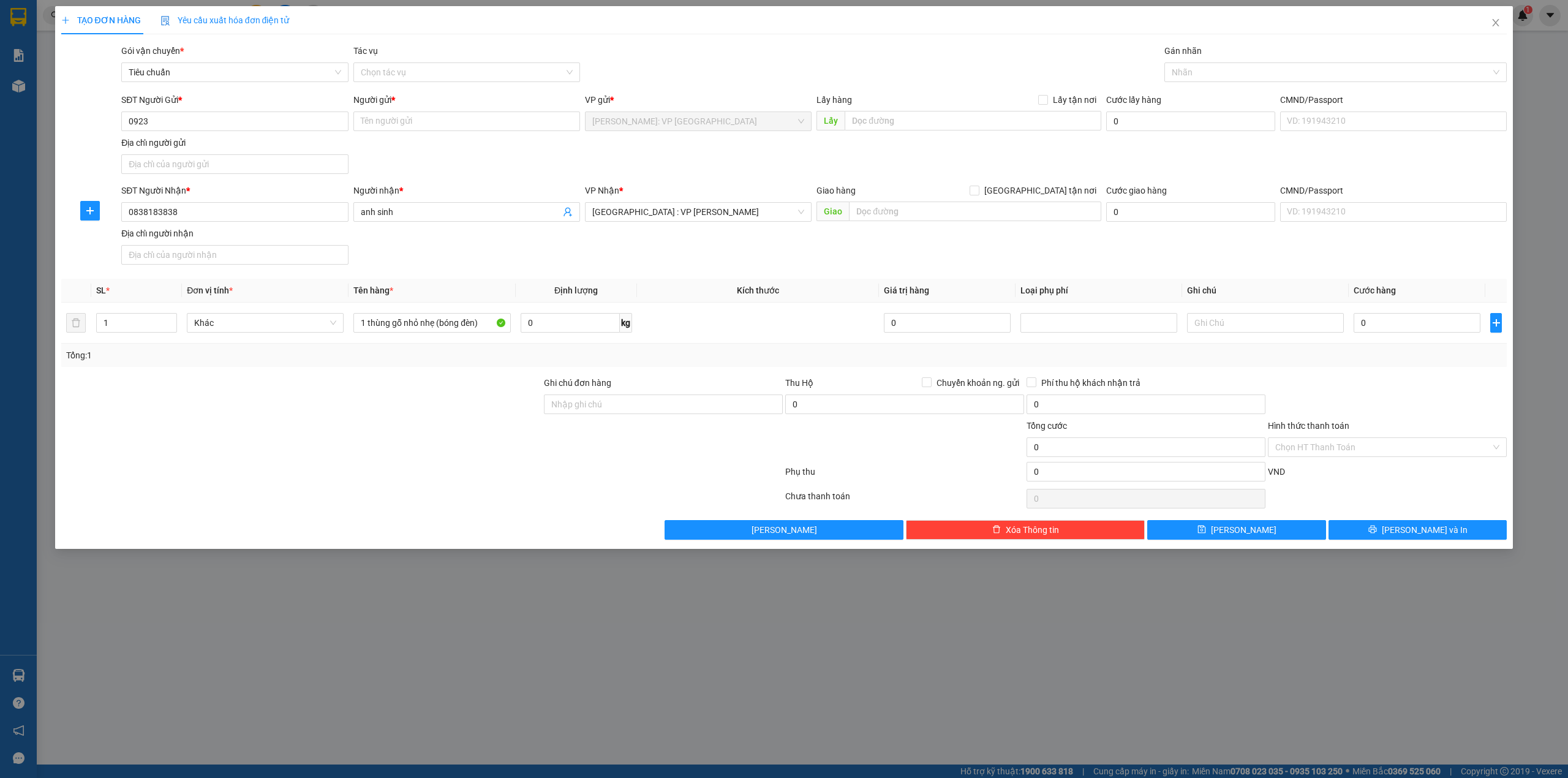
click at [797, 251] on div "SĐT Người Nhận * 0838183838 Người nhận * anh sinh VP Nhận * Đà Nẵng : VP Thanh …" at bounding box center [814, 227] width 1390 height 86
click at [244, 126] on input "0923" at bounding box center [235, 121] width 227 height 20
click at [768, 176] on div "SĐT Người Gửi * 0923 Người gửi * Tên người gửi VP gửi * Hồ Chí Minh: VP Quận Tâ…" at bounding box center [814, 136] width 1390 height 86
click at [711, 172] on div "SĐT Người Gửi * 0923 Người gửi * Tên người gửi VP gửi * Hồ Chí Minh: VP Quận Tâ…" at bounding box center [814, 136] width 1390 height 86
click at [870, 212] on input "text" at bounding box center [975, 211] width 253 height 20
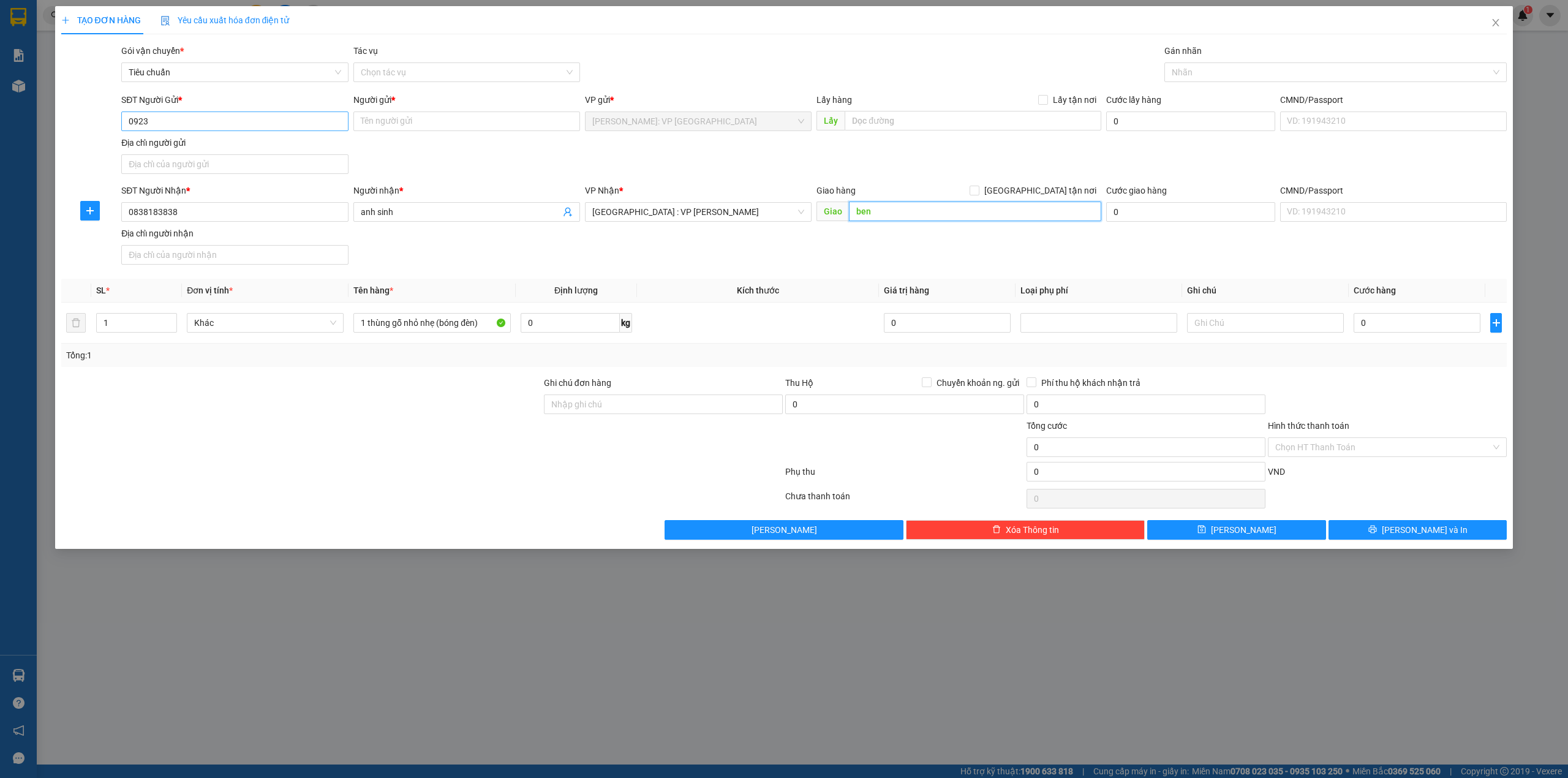
type input "ben"
click at [182, 126] on input "0923" at bounding box center [235, 121] width 227 height 20
type input "0902223163"
click at [201, 153] on div "0902223163 - TÂN" at bounding box center [235, 146] width 227 height 20
type input "TÂN"
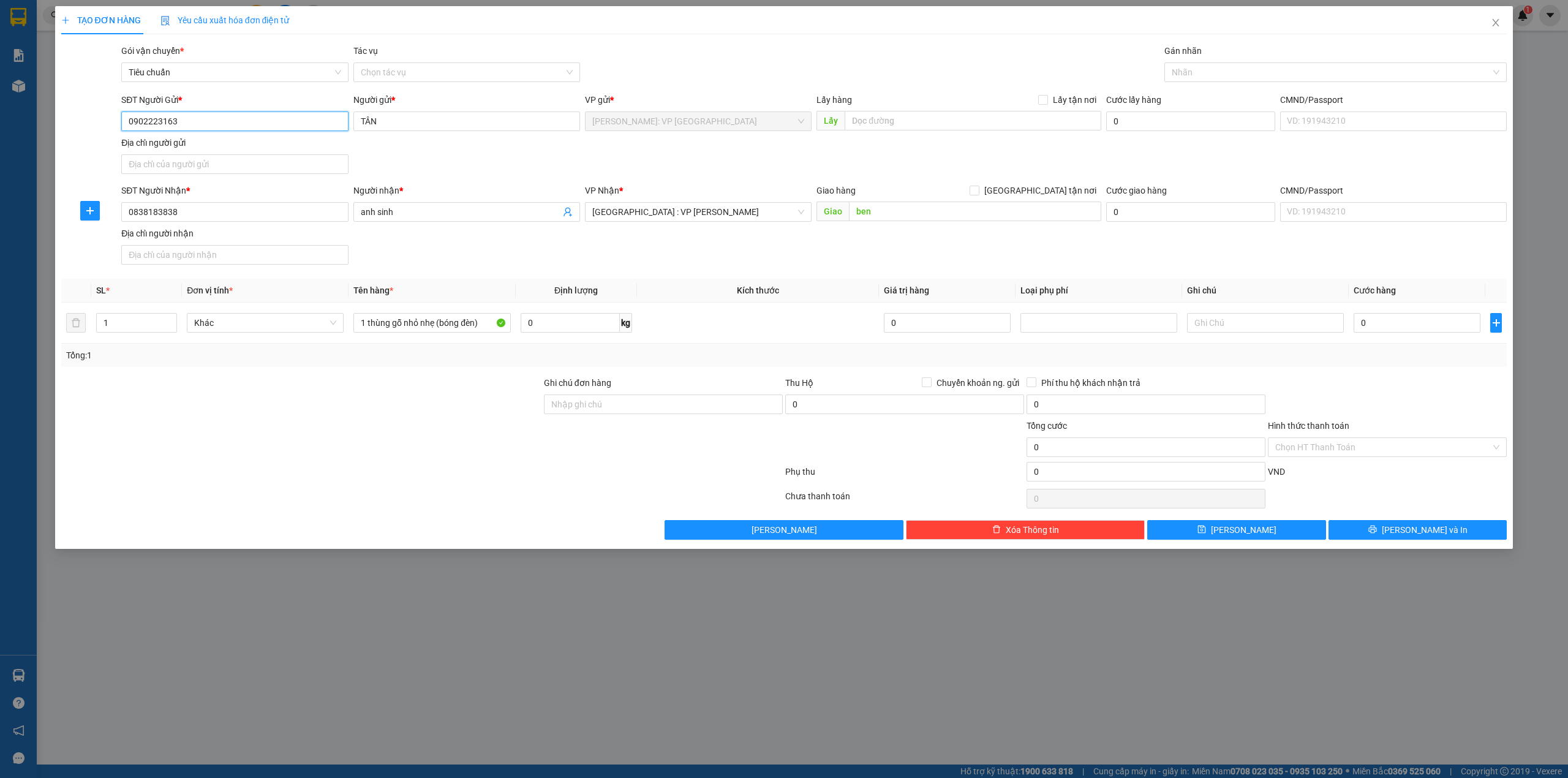
type input "0902223163"
drag, startPoint x: 466, startPoint y: 167, endPoint x: 476, endPoint y: 165, distance: 10.2
click at [473, 165] on div "SĐT Người Gửi * 0902223163 0902223163 Người gửi * TÂN VP gửi * Hồ Chí Minh: VP …" at bounding box center [814, 136] width 1390 height 86
click at [897, 221] on input "ben" at bounding box center [975, 211] width 253 height 20
click at [890, 213] on input "ben" at bounding box center [975, 211] width 253 height 20
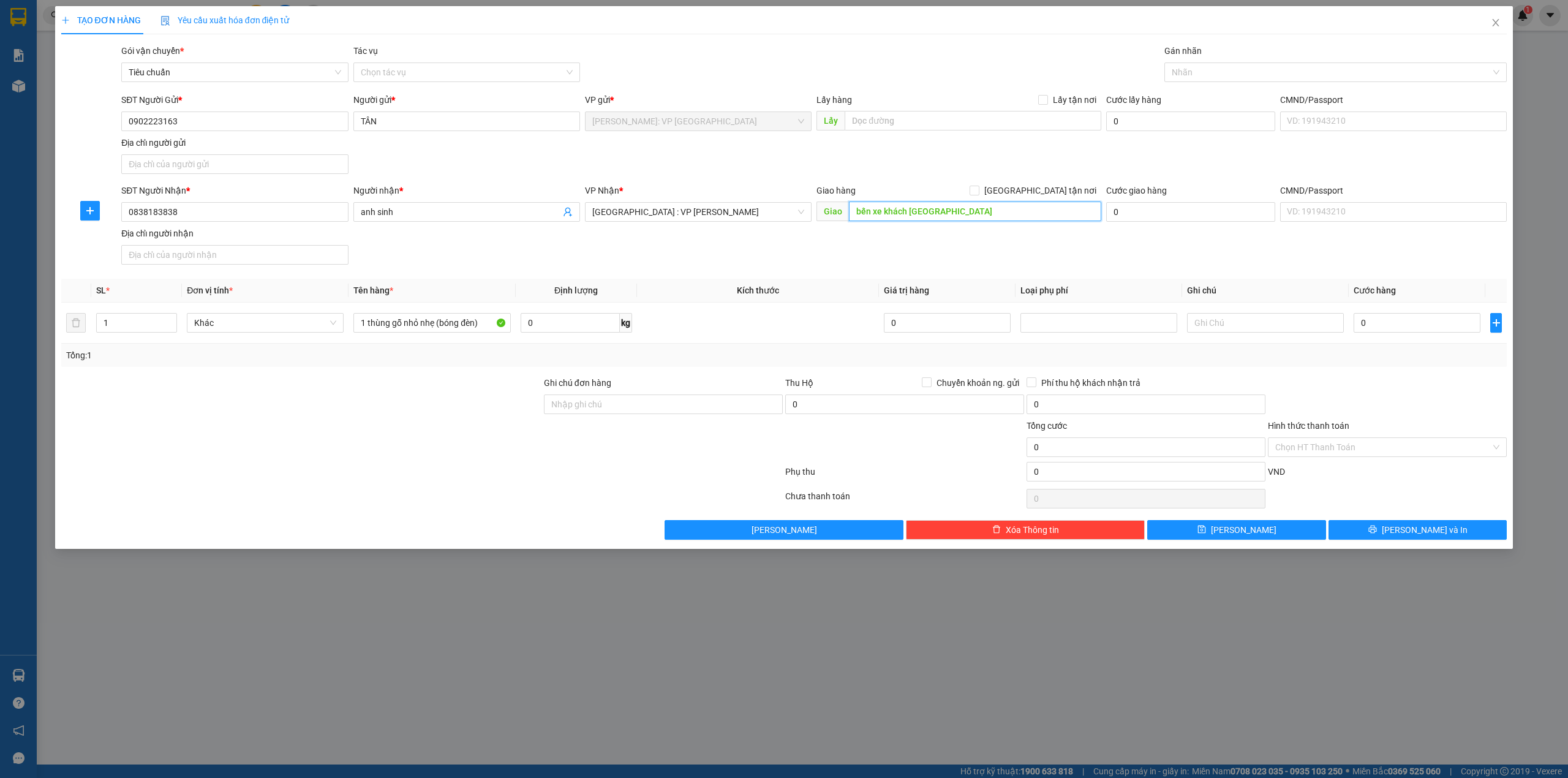
type input "bến xe khách đà nẵng"
click at [932, 241] on div "SĐT Người Nhận * 0838183838 Người nhận * anh sinh VP Nhận * Đà Nẵng : VP Thanh …" at bounding box center [814, 227] width 1390 height 86
click at [961, 163] on div "SĐT Người Gửi * 0902223163 Người gửi * TÂN VP gửi * Hồ Chí Minh: VP Quận Tân Ph…" at bounding box center [814, 136] width 1390 height 86
click at [979, 189] on input "[GEOGRAPHIC_DATA] tận nơi" at bounding box center [974, 190] width 9 height 9
checkbox input "true"
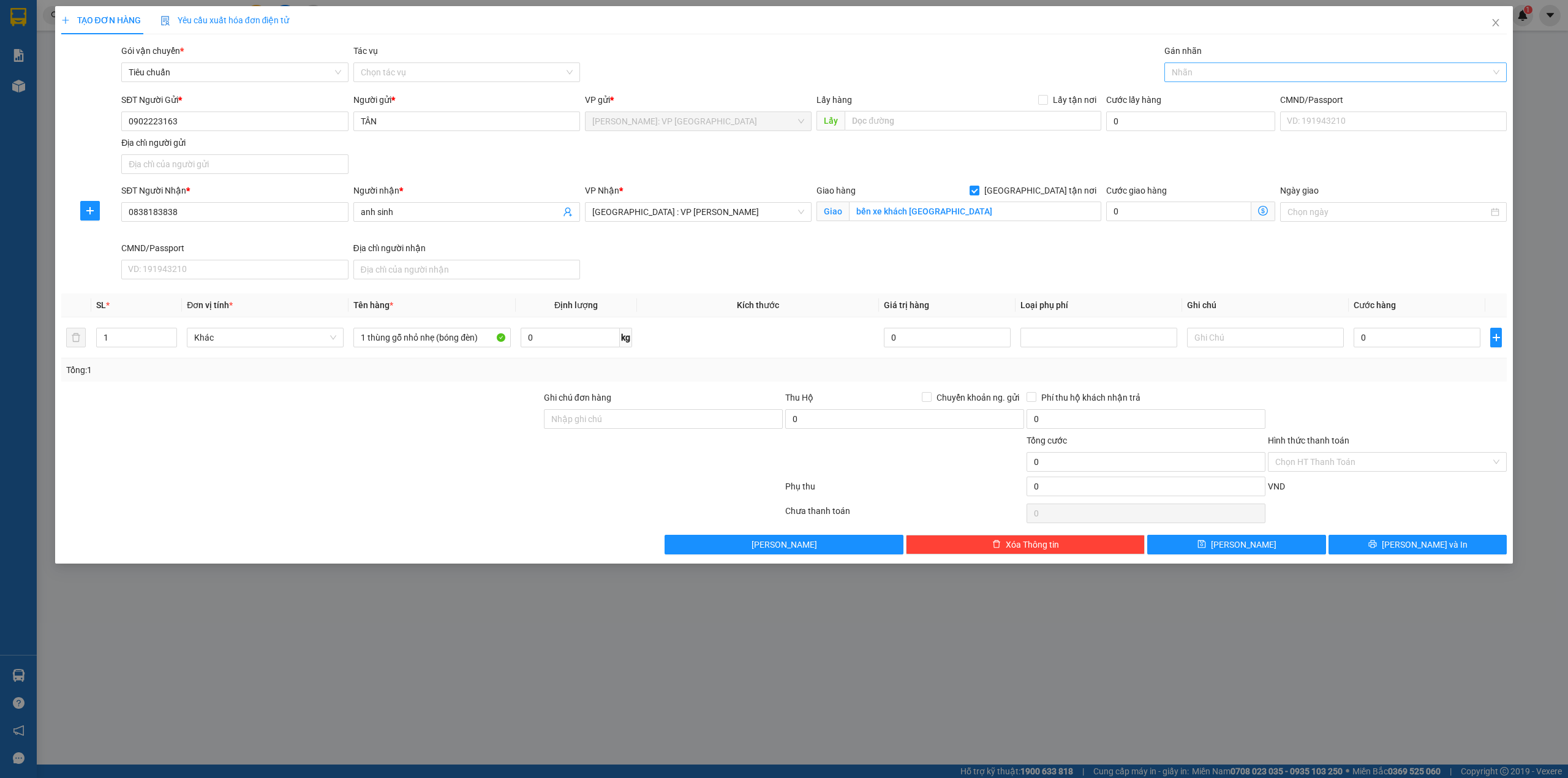
click at [1229, 66] on div at bounding box center [1330, 72] width 324 height 15
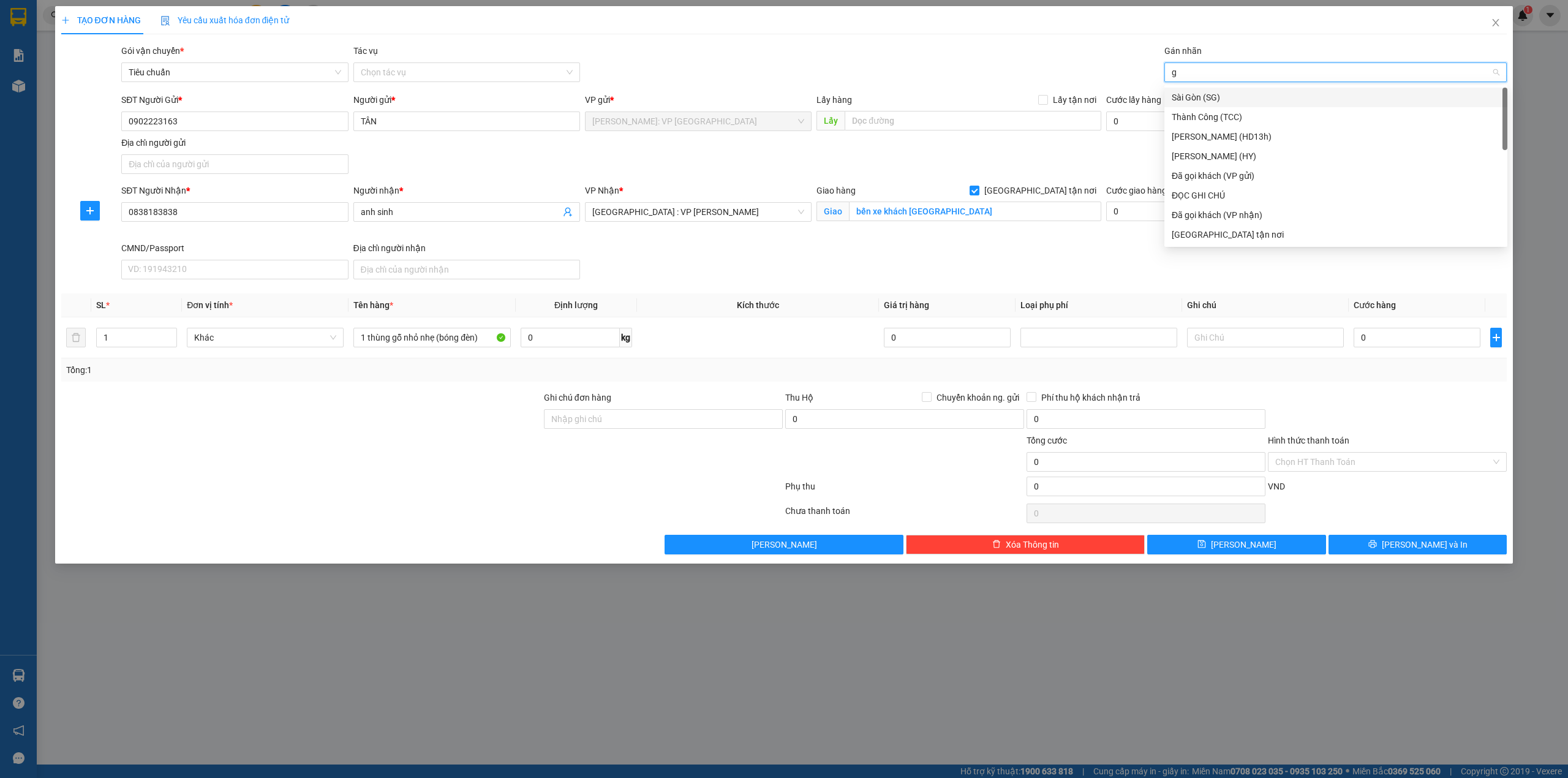
type input "gi"
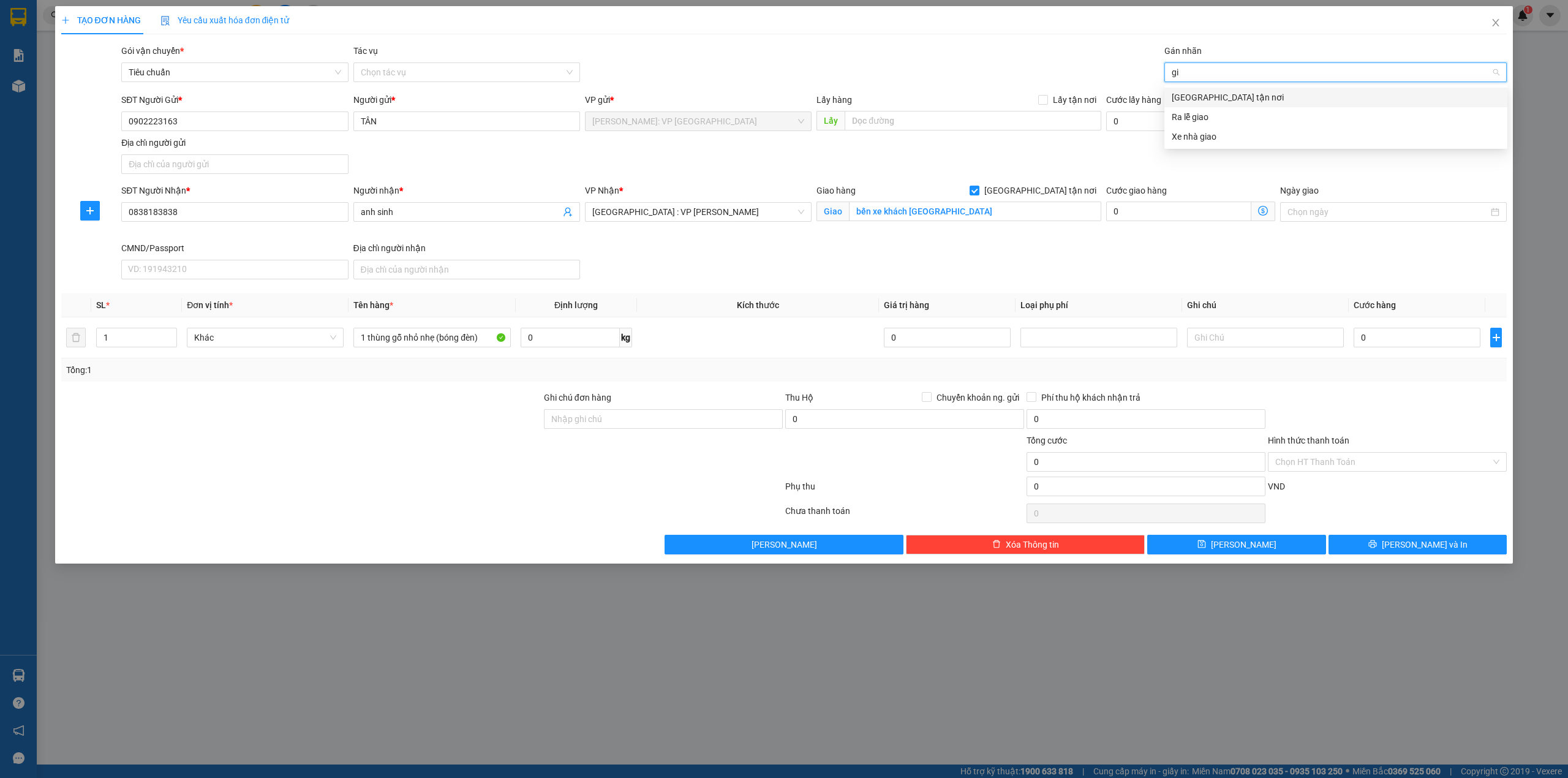
click at [1202, 102] on div "[GEOGRAPHIC_DATA] tận nơi" at bounding box center [1336, 98] width 328 height 14
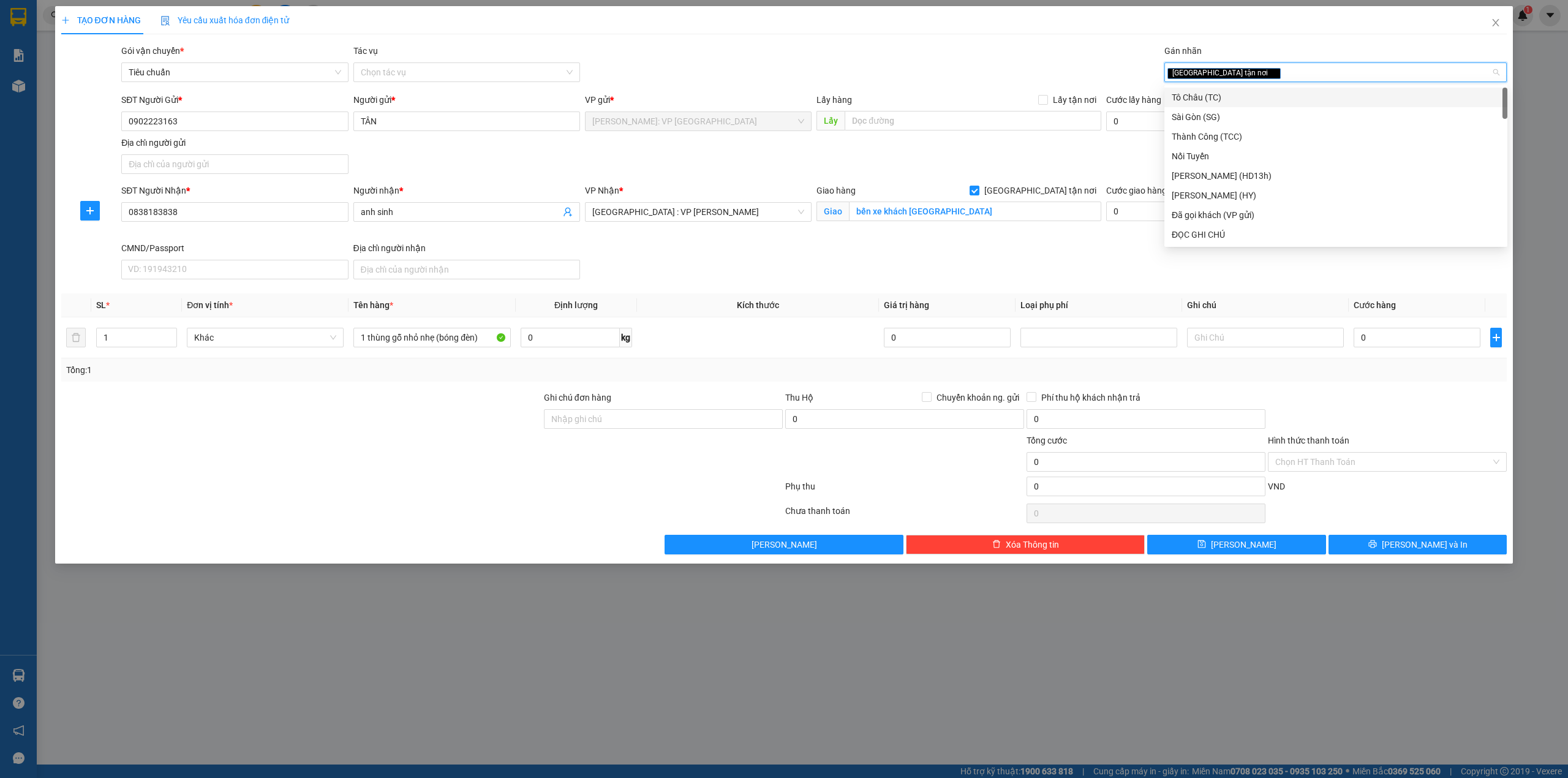
click at [860, 48] on div "Gói vận chuyển * Tiêu chuẩn Tác vụ Chọn tác vụ Gán nhãn Giao tận nơi" at bounding box center [814, 66] width 1390 height 43
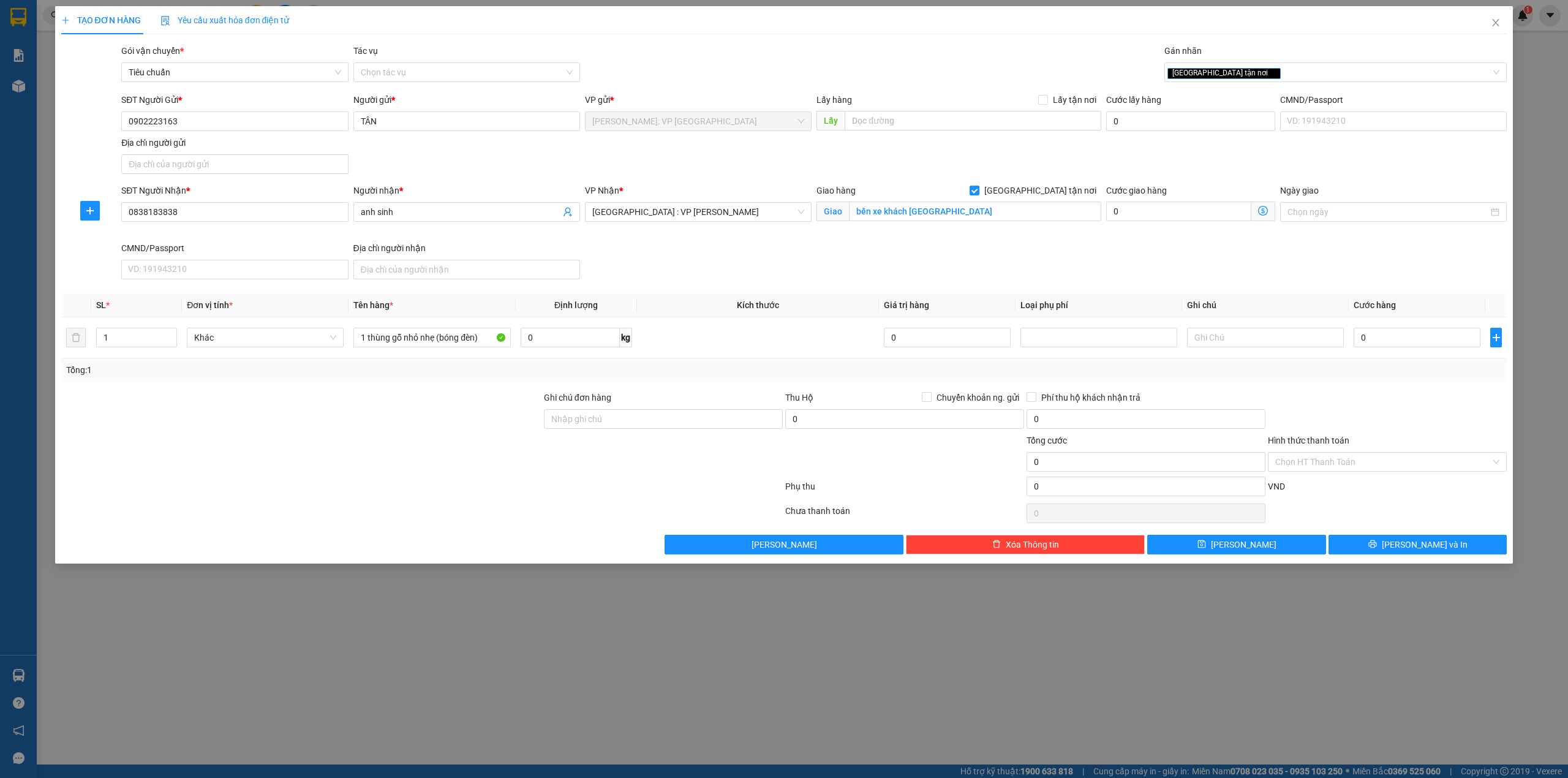
click at [702, 167] on div "SĐT Người Gửi * 0902223163 Người gửi * TÂN VP gửi * Hồ Chí Minh: VP Quận Tân Ph…" at bounding box center [814, 136] width 1390 height 86
click at [684, 256] on div "SĐT Người Nhận * 0838183838 Người nhận * anh sinh VP Nhận * Đà Nẵng : VP Thanh …" at bounding box center [814, 234] width 1390 height 100
drag, startPoint x: 873, startPoint y: 270, endPoint x: 878, endPoint y: 264, distance: 7.8
click at [873, 270] on div "SĐT Người Nhận * 0838183838 Người nhận * anh sinh VP Nhận * Đà Nẵng : VP Thanh …" at bounding box center [814, 234] width 1390 height 100
click at [922, 214] on input "bến xe khách đà nẵng" at bounding box center [975, 211] width 253 height 20
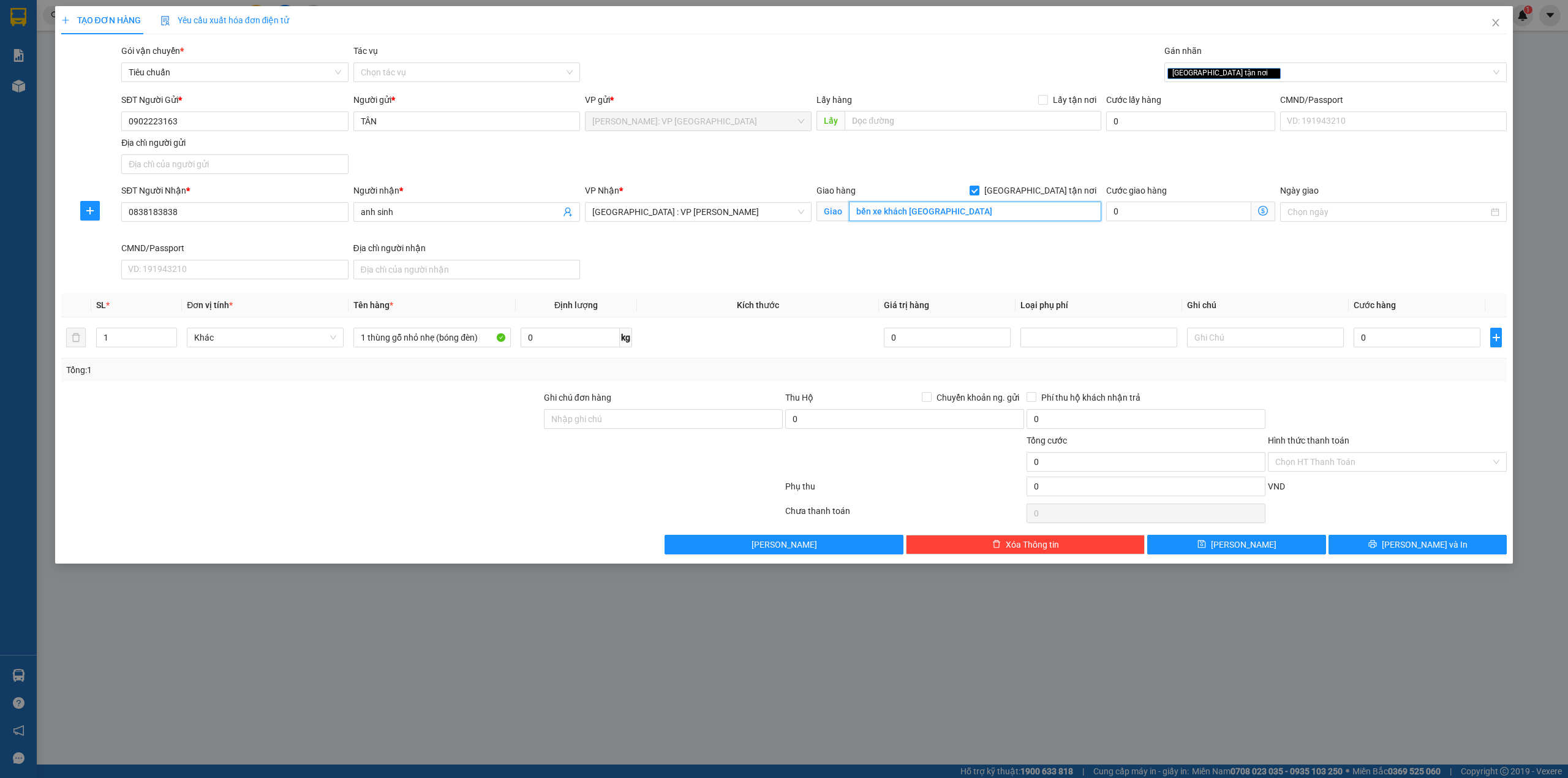
click at [922, 214] on input "bến xe khách đà nẵng" at bounding box center [975, 211] width 253 height 20
click at [798, 284] on div "SĐT Người Nhận * 0838183838 Người nhận * anh sinh VP Nhận * Đà Nẵng : VP Thanh …" at bounding box center [814, 234] width 1390 height 100
click at [859, 240] on div "Giao hàng Giao tận nơi Giao bến xe khách đà nẵng" at bounding box center [959, 212] width 290 height 57
click at [1402, 344] on input "0" at bounding box center [1417, 337] width 127 height 20
type input "1"
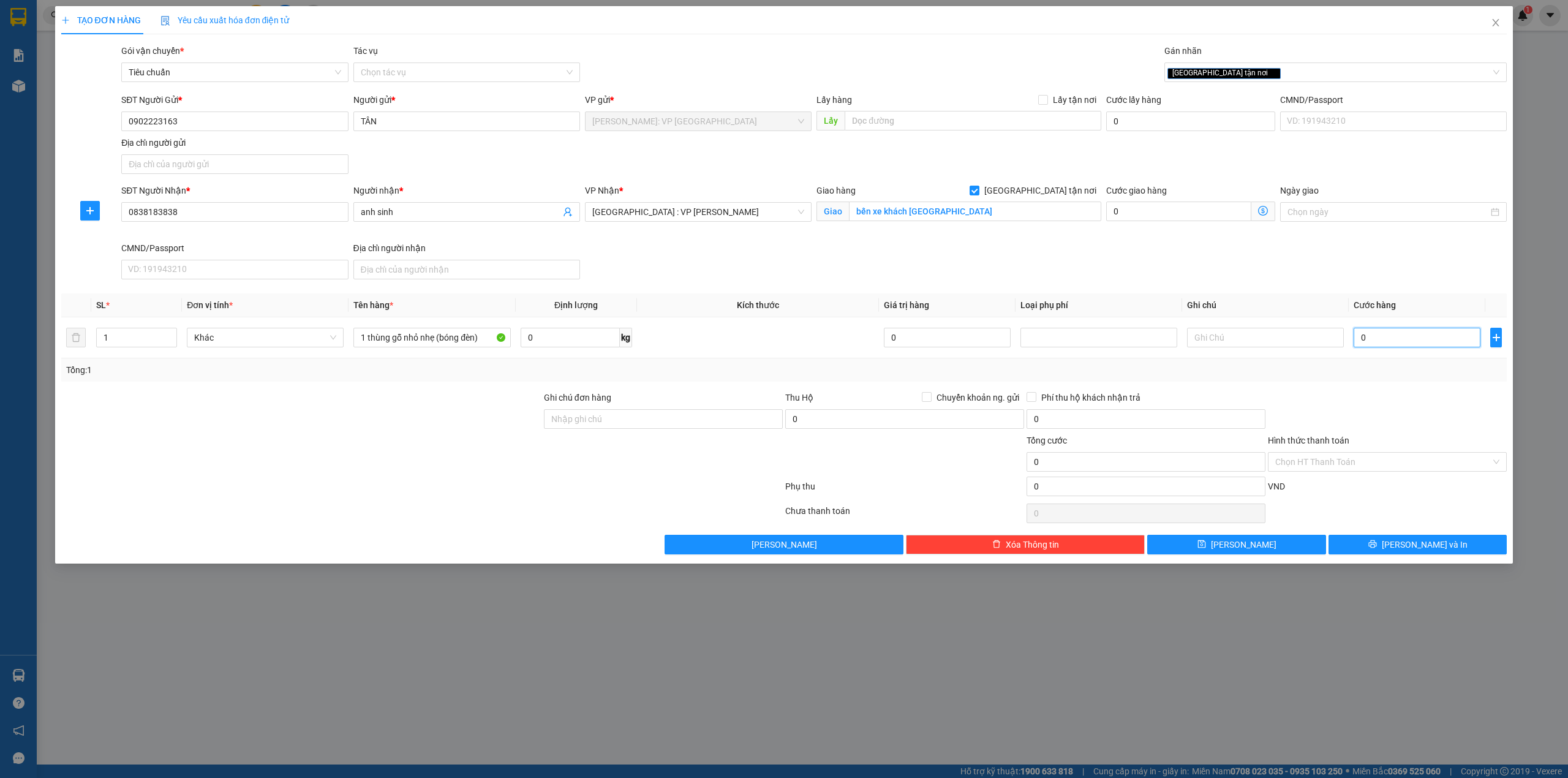
type input "1"
type input "13"
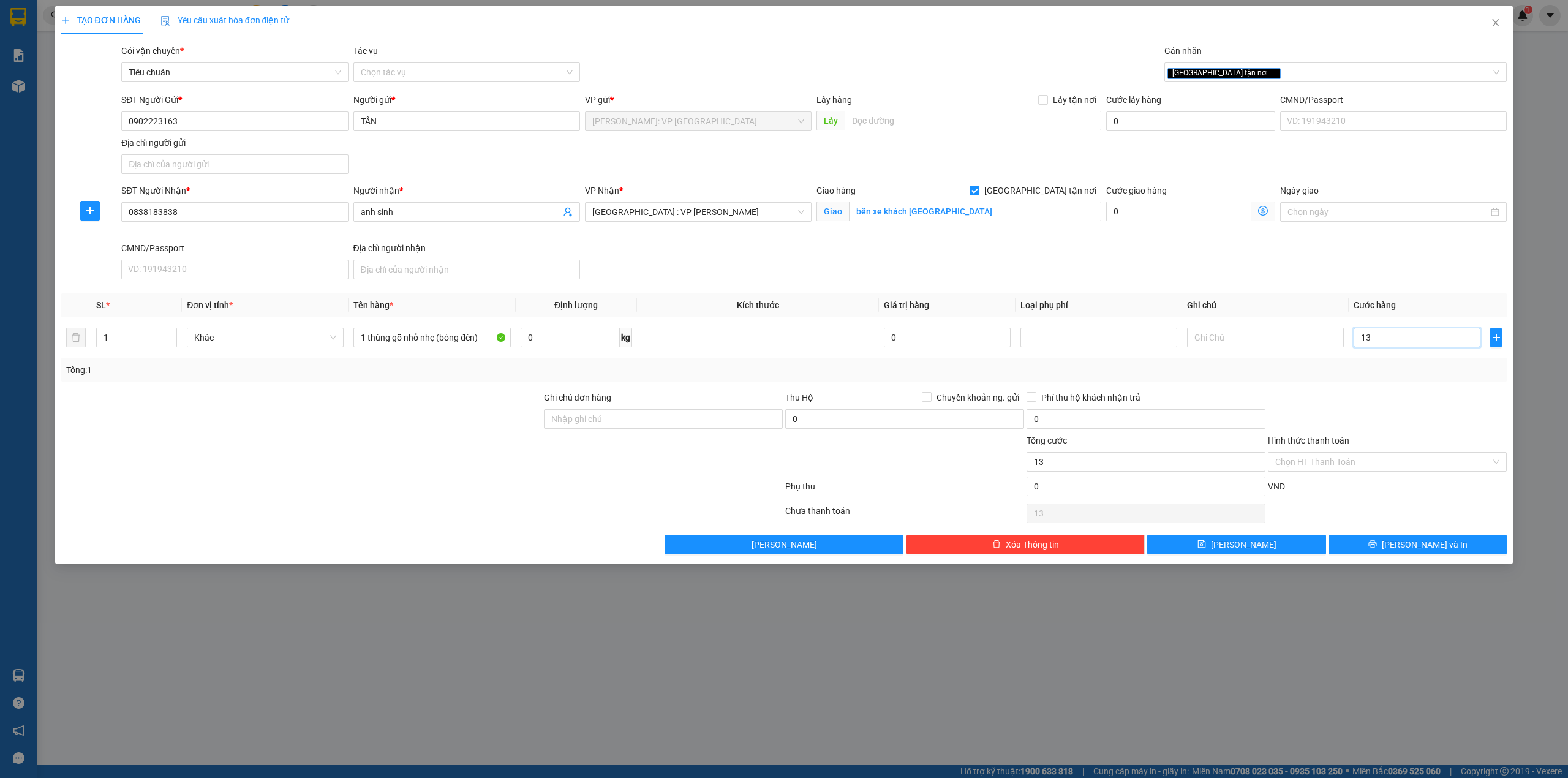
type input "130"
type input "1.300"
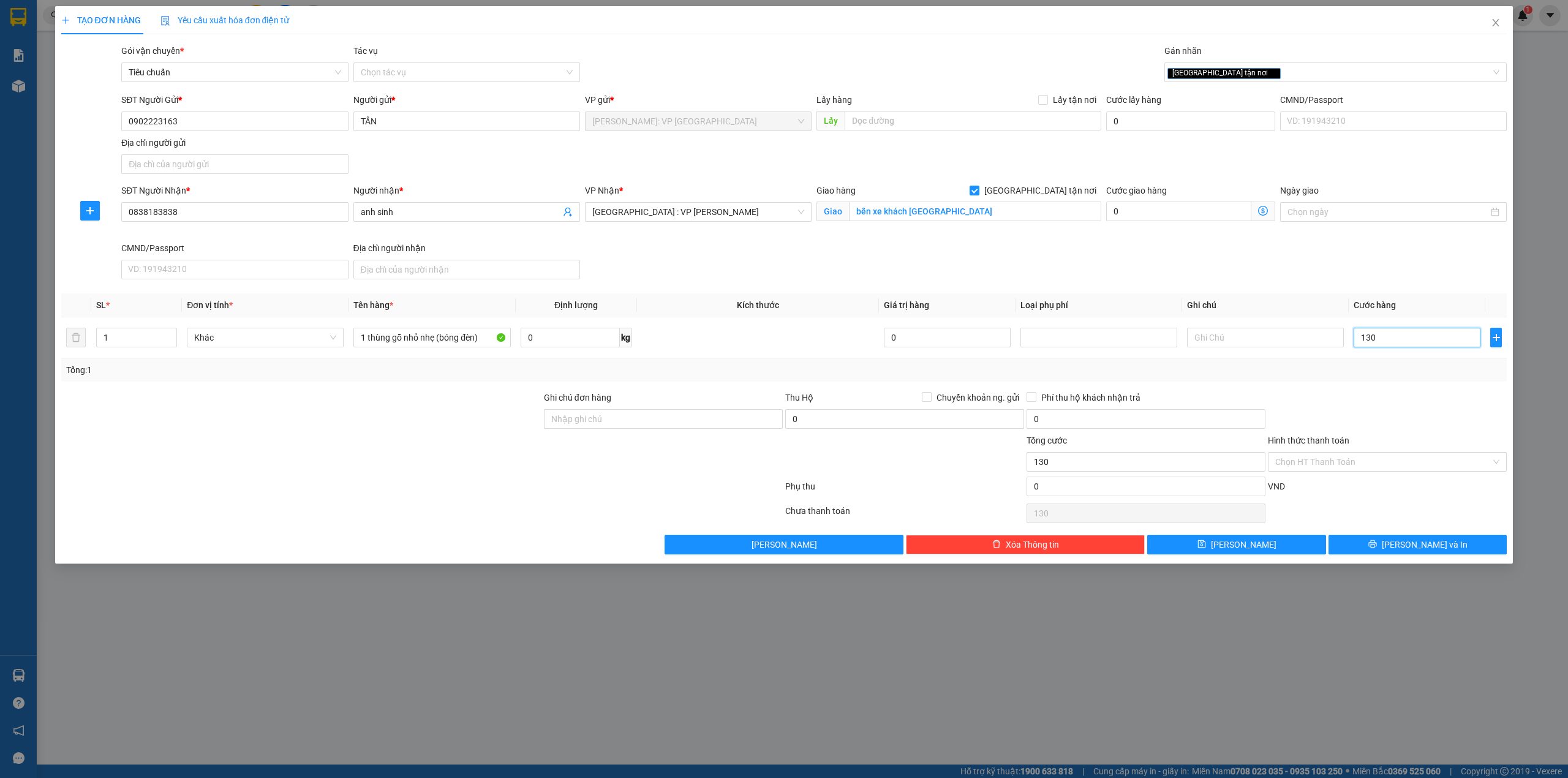
type input "1.300"
type input "13.000"
type input "130.000"
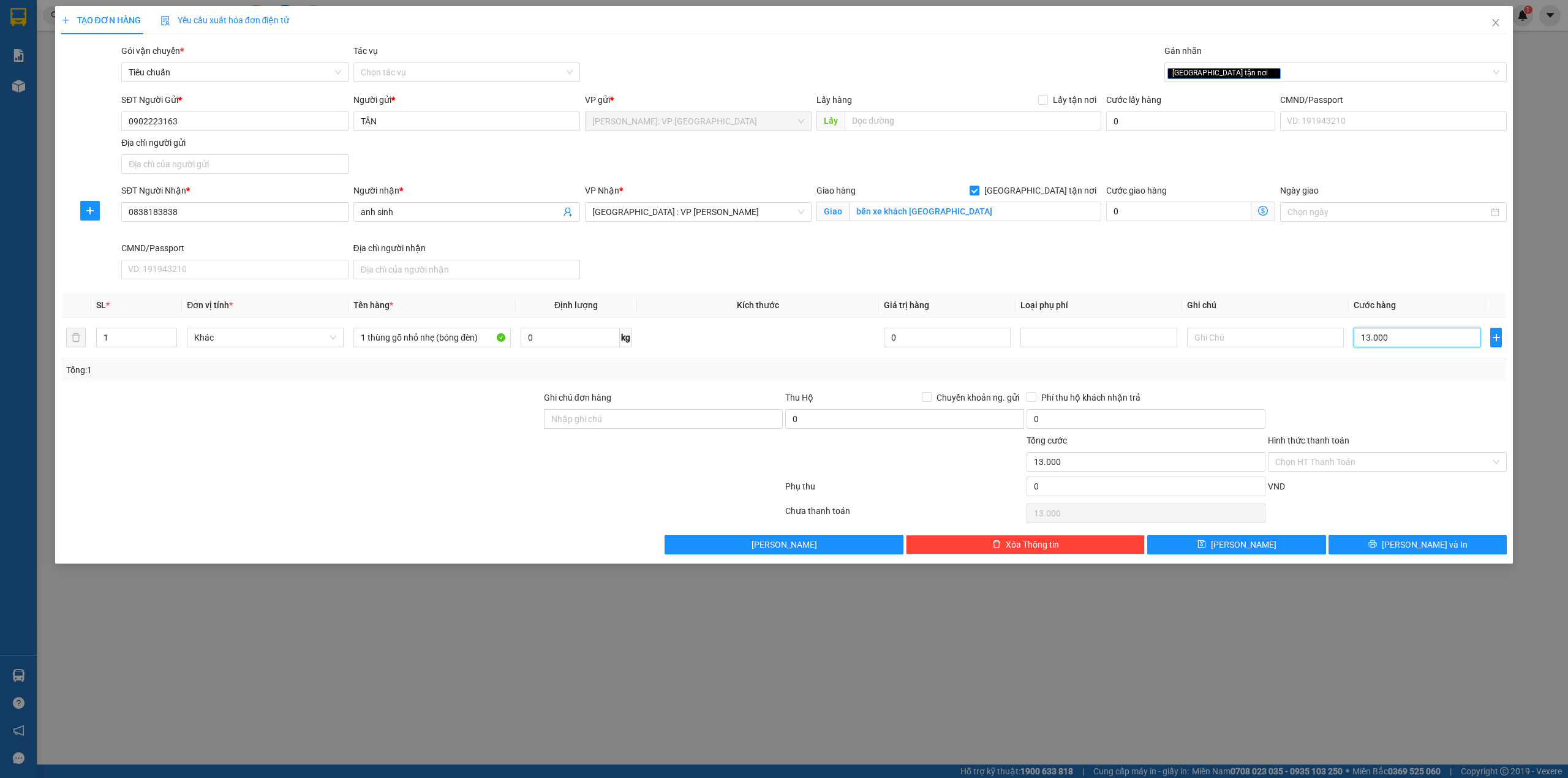
type input "130.000"
click at [1297, 463] on input "Hình thức thanh toán" at bounding box center [1384, 462] width 216 height 18
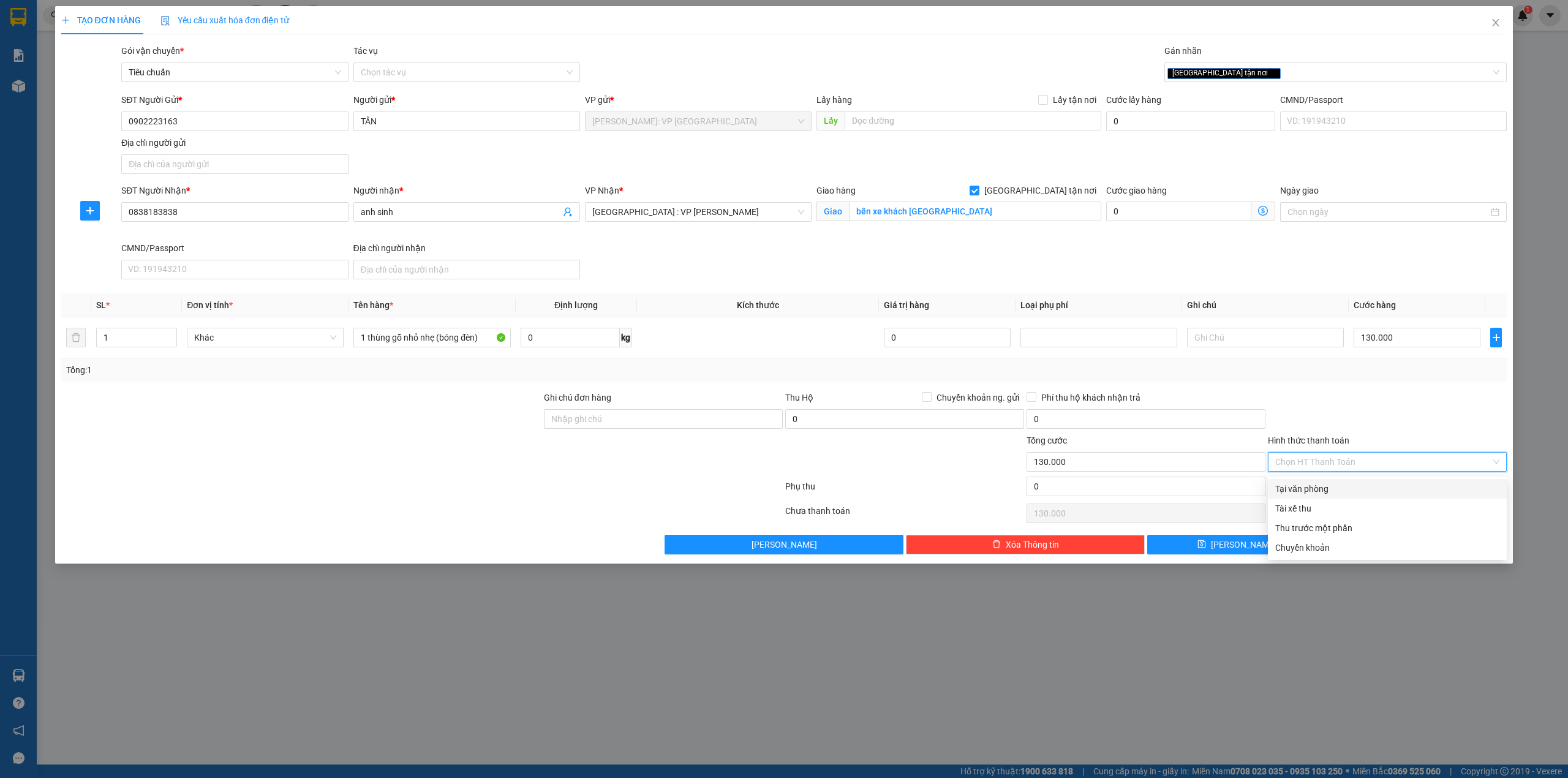
drag, startPoint x: 1290, startPoint y: 484, endPoint x: 1327, endPoint y: 419, distance: 74.8
click at [1292, 481] on div "Tại văn phòng" at bounding box center [1388, 488] width 239 height 20
type input "0"
drag, startPoint x: 1329, startPoint y: 413, endPoint x: 1401, endPoint y: 547, distance: 152.1
click at [1339, 412] on div at bounding box center [1387, 412] width 241 height 43
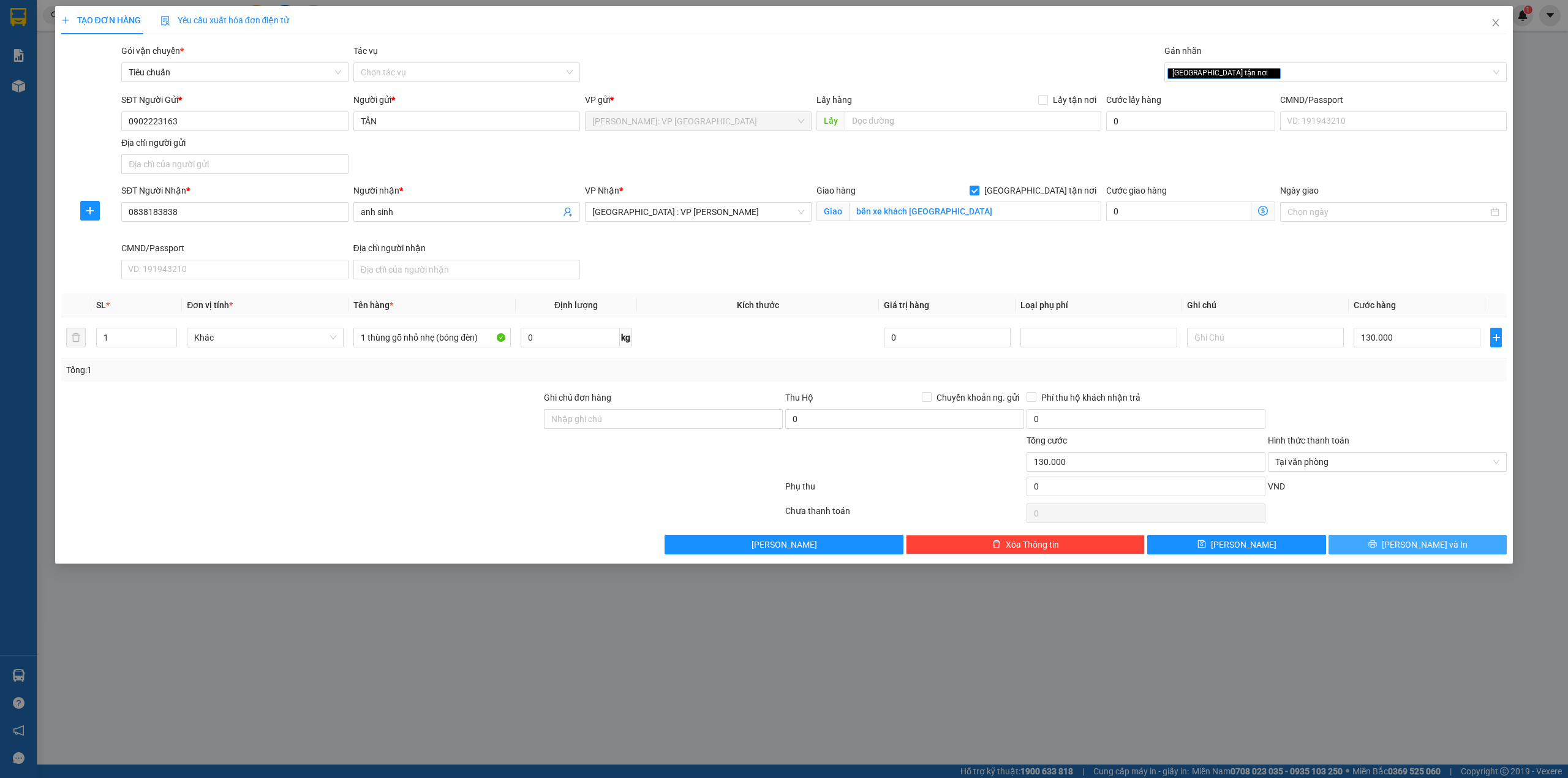
click at [1408, 551] on span "[PERSON_NAME] và In" at bounding box center [1425, 545] width 86 height 14
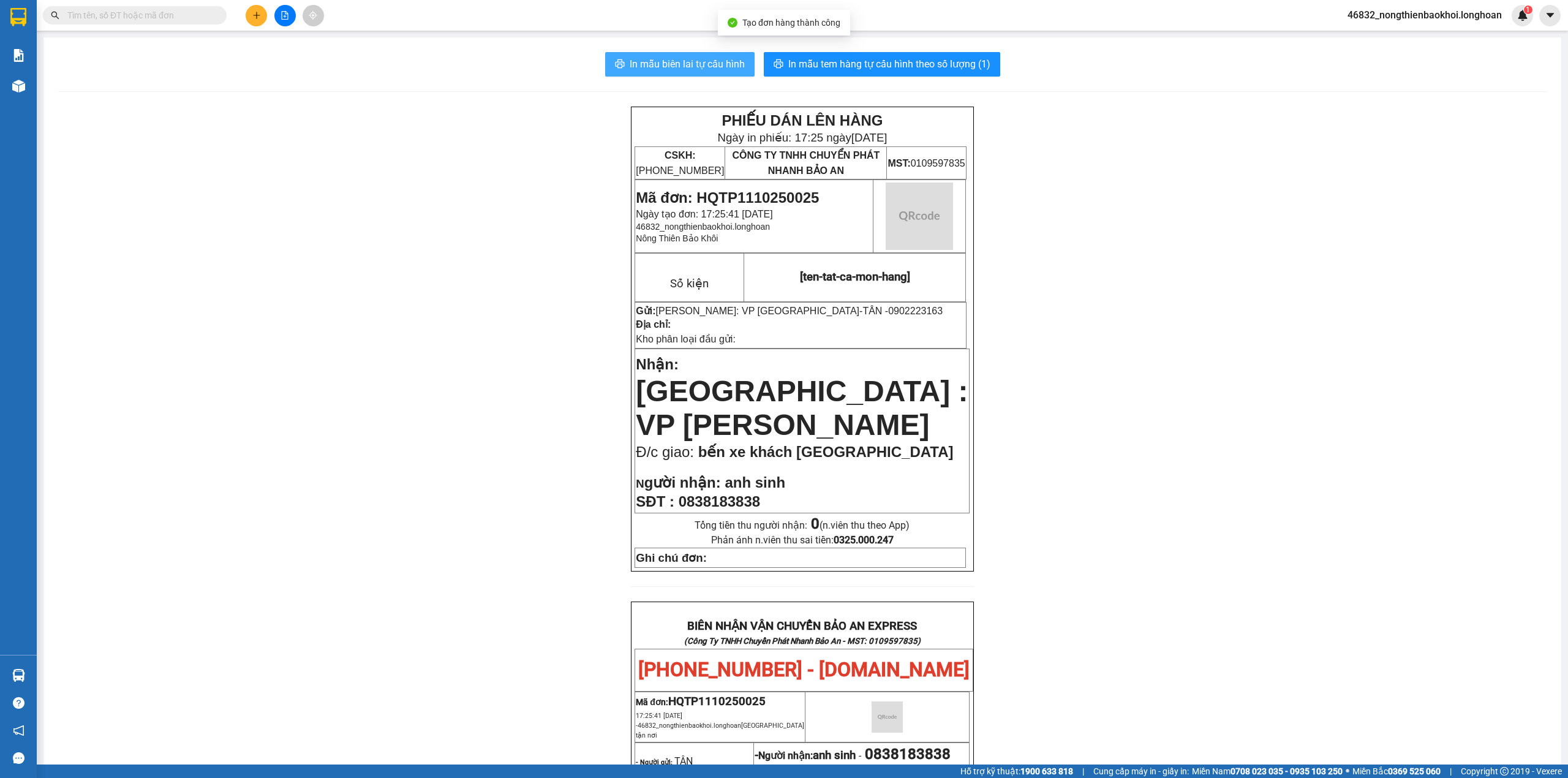
drag, startPoint x: 684, startPoint y: 62, endPoint x: 692, endPoint y: 62, distance: 8.0
click at [687, 62] on span "In mẫu biên lai tự cấu hình" at bounding box center [687, 64] width 115 height 15
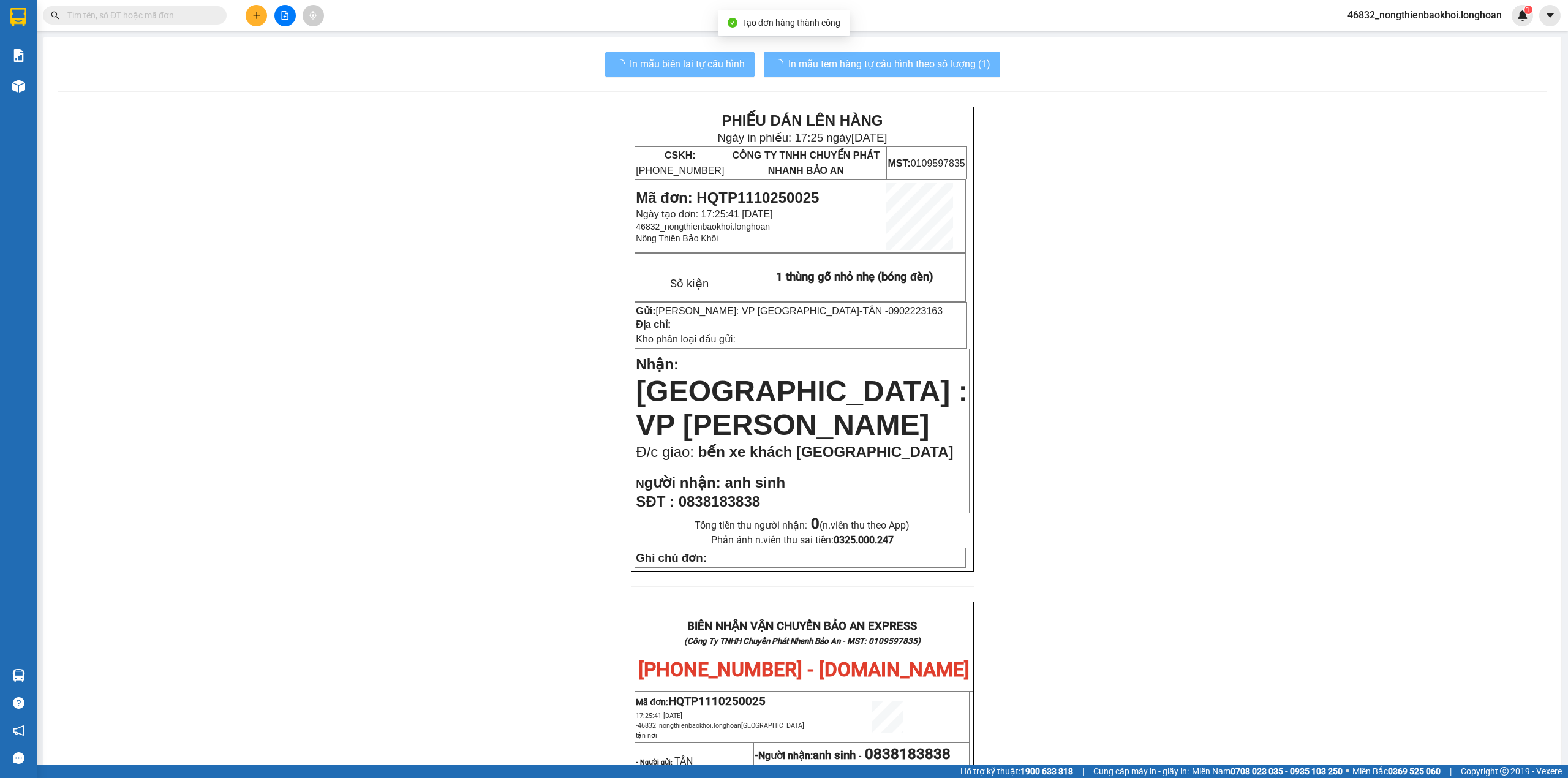
click at [522, 415] on div "PHIẾU DÁN LÊN HÀNG Ngày in phiếu: 17:25 ngày 11-10-2025 CSKH: 1900.06.88.33 CÔN…" at bounding box center [802, 688] width 1489 height 1163
click at [522, 415] on div "PHIẾU DÁN LÊN HÀNG Ngày in phiếu: 17:25 ngày 11-10-2025 CSKH: 1900.06.88.33 CÔN…" at bounding box center [802, 688] width 1489 height 1163
click at [527, 414] on div "PHIẾU DÁN LÊN HÀNG Ngày in phiếu: 17:25 ngày 11-10-2025 CSKH: 1900.06.88.33 CÔN…" at bounding box center [802, 688] width 1489 height 1163
click at [359, 260] on div "PHIẾU DÁN LÊN HÀNG Ngày in phiếu: 17:25 ngày 11-10-2025 CSKH: 1900.06.88.33 CÔN…" at bounding box center [802, 688] width 1489 height 1163
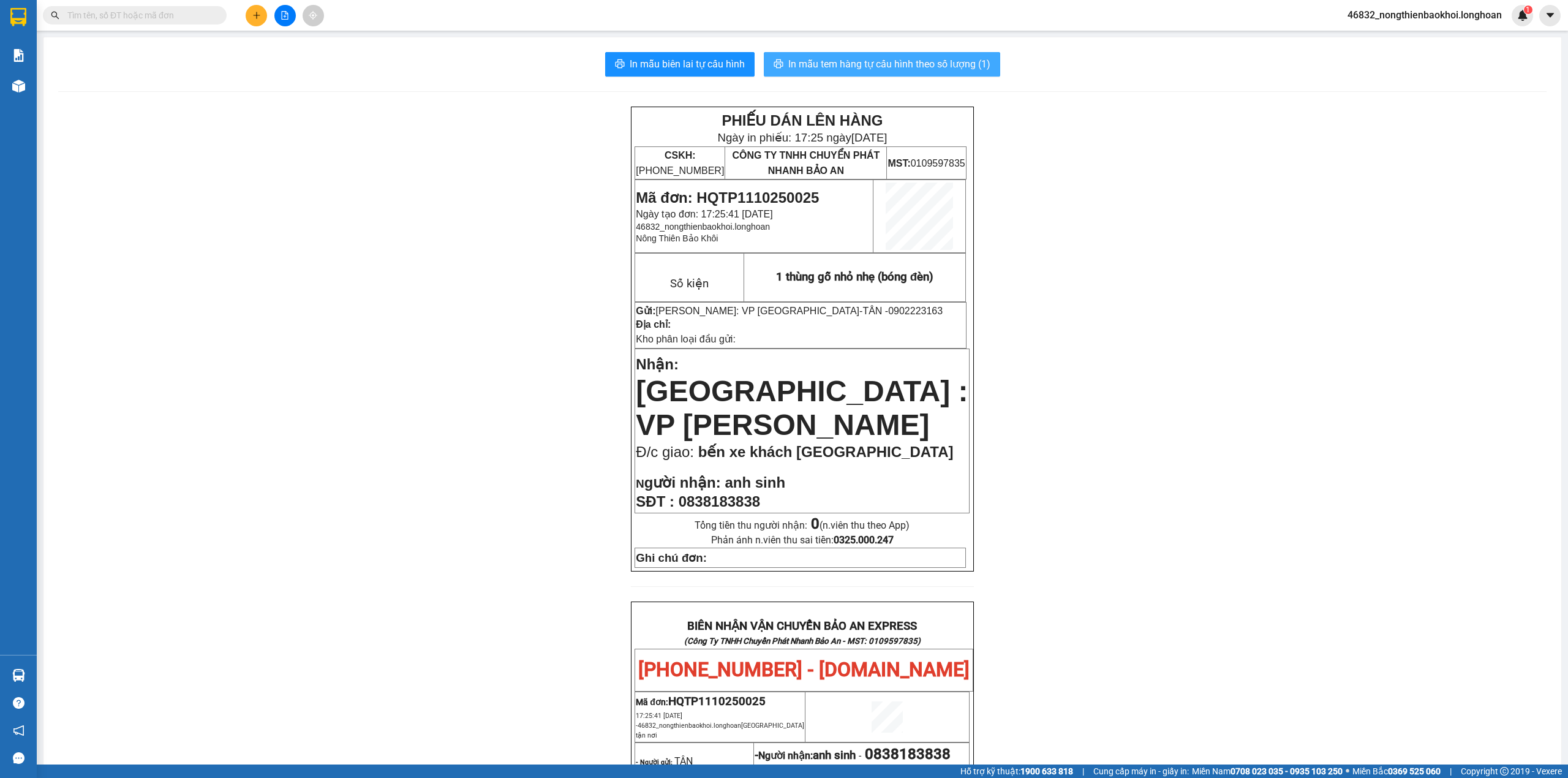
click at [810, 57] on span "In mẫu tem hàng tự cấu hình theo số lượng (1)" at bounding box center [889, 64] width 202 height 15
click at [533, 467] on div "PHIẾU DÁN LÊN HÀNG Ngày in phiếu: 17:28 ngày 11-10-2025 CSKH: 1900.06.88.33 CÔN…" at bounding box center [802, 688] width 1489 height 1163
drag, startPoint x: 506, startPoint y: 464, endPoint x: 488, endPoint y: 461, distance: 18.2
click at [505, 464] on div "PHIẾU DÁN LÊN HÀNG Ngày in phiếu: 17:28 ngày 11-10-2025 CSKH: 1900.06.88.33 CÔN…" at bounding box center [802, 688] width 1489 height 1163
click at [400, 553] on div "PHIẾU DÁN LÊN HÀNG Ngày in phiếu: 17:28 ngày 11-10-2025 CSKH: 1900.06.88.33 CÔN…" at bounding box center [802, 688] width 1489 height 1163
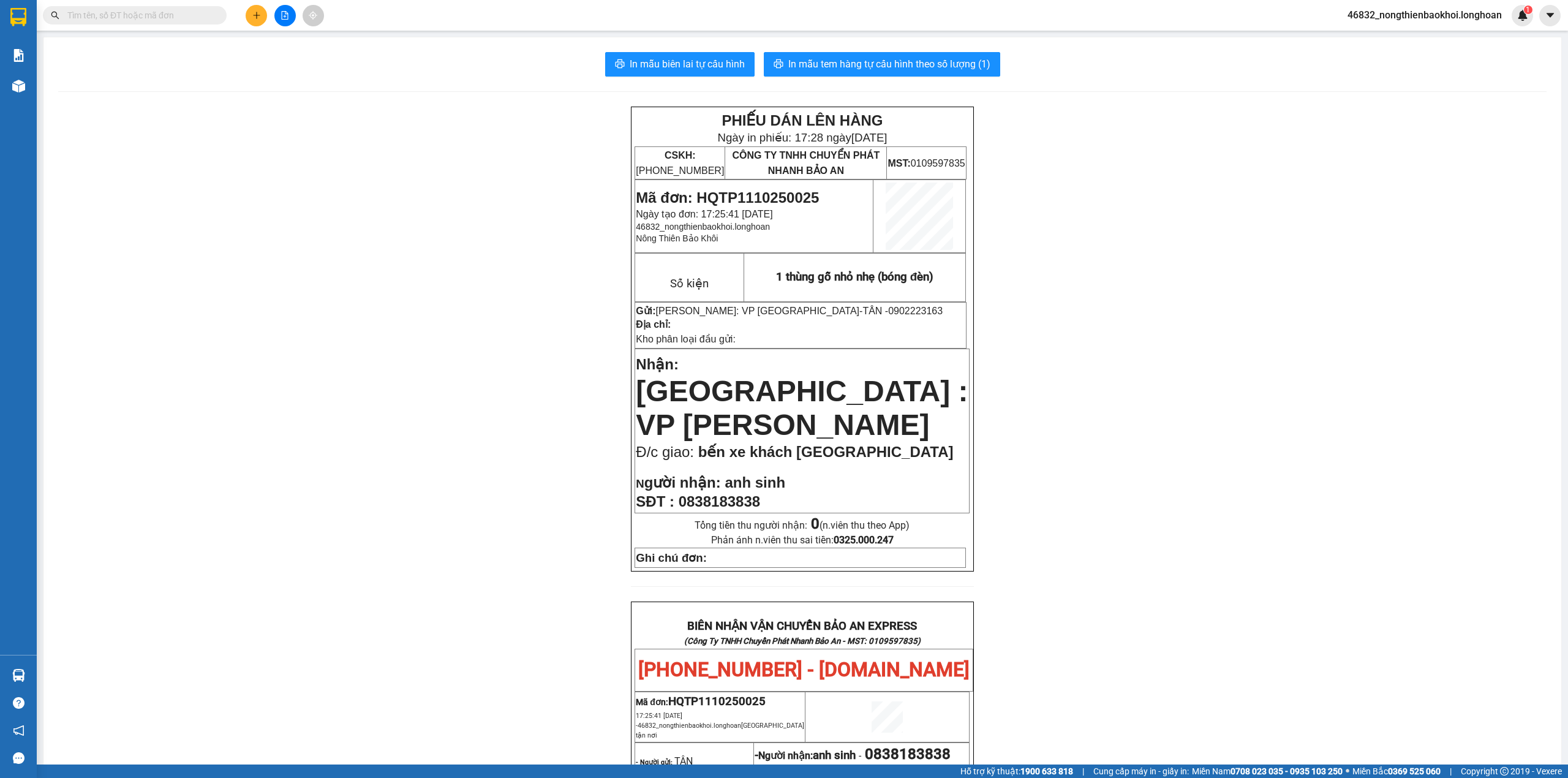
click at [389, 398] on div "PHIẾU DÁN LÊN HÀNG Ngày in phiếu: 17:28 ngày 11-10-2025 CSKH: 1900.06.88.33 CÔN…" at bounding box center [802, 688] width 1489 height 1163
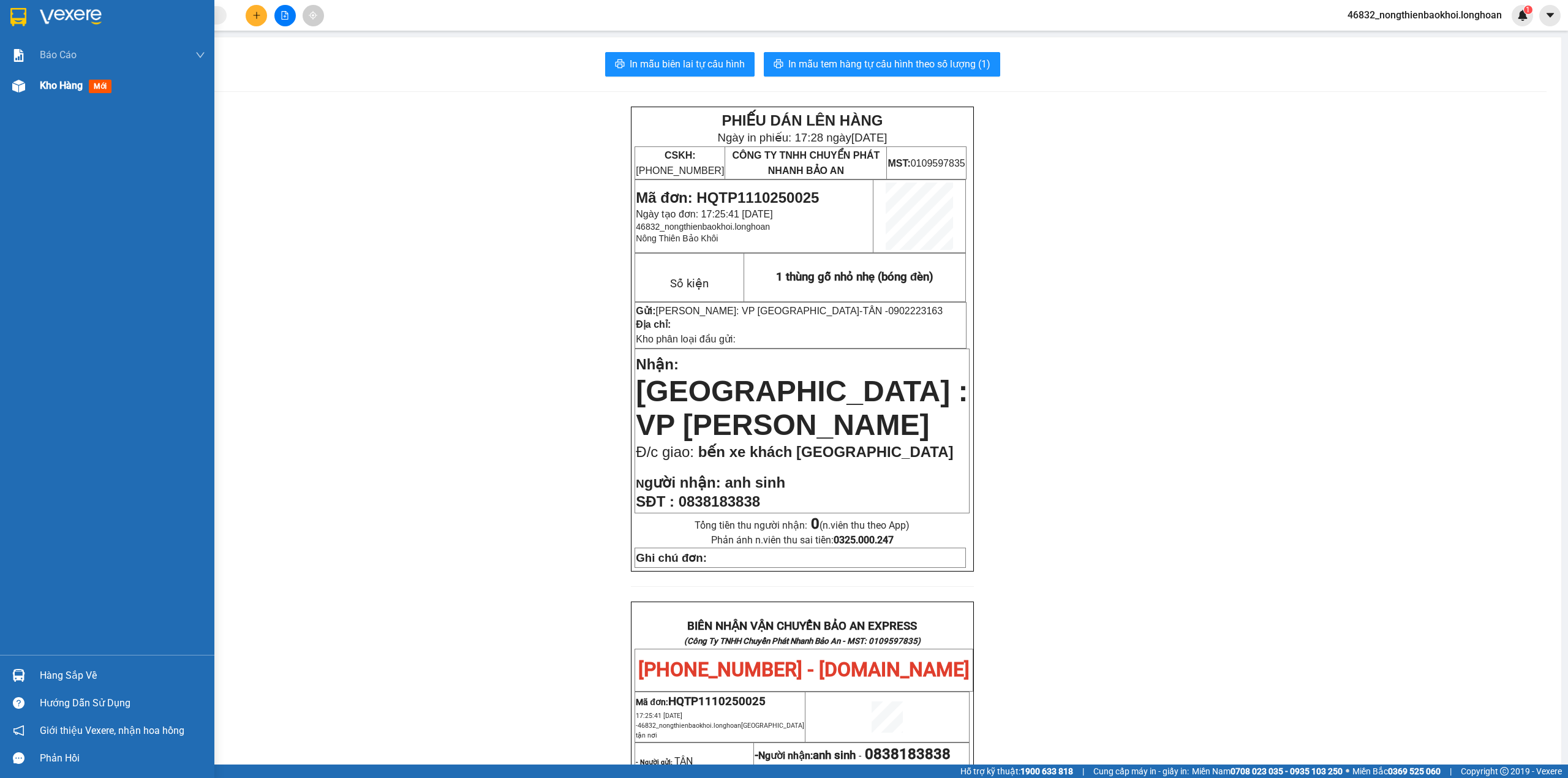
click at [27, 82] on div at bounding box center [18, 85] width 21 height 21
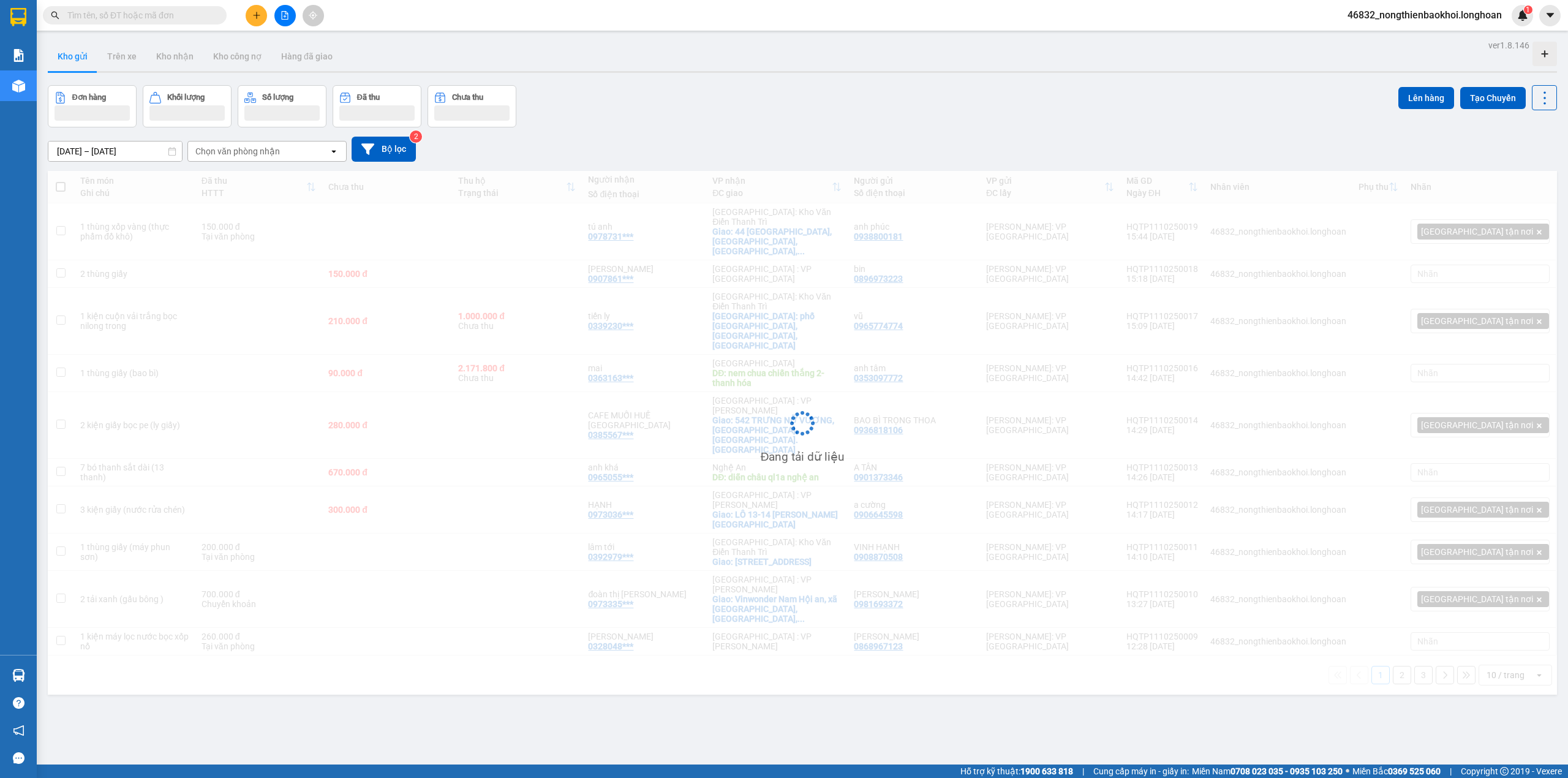
click at [757, 135] on div "12/09/2025 – 11/10/2025 Press the down arrow key to interact with the calendar …" at bounding box center [802, 150] width 1509 height 44
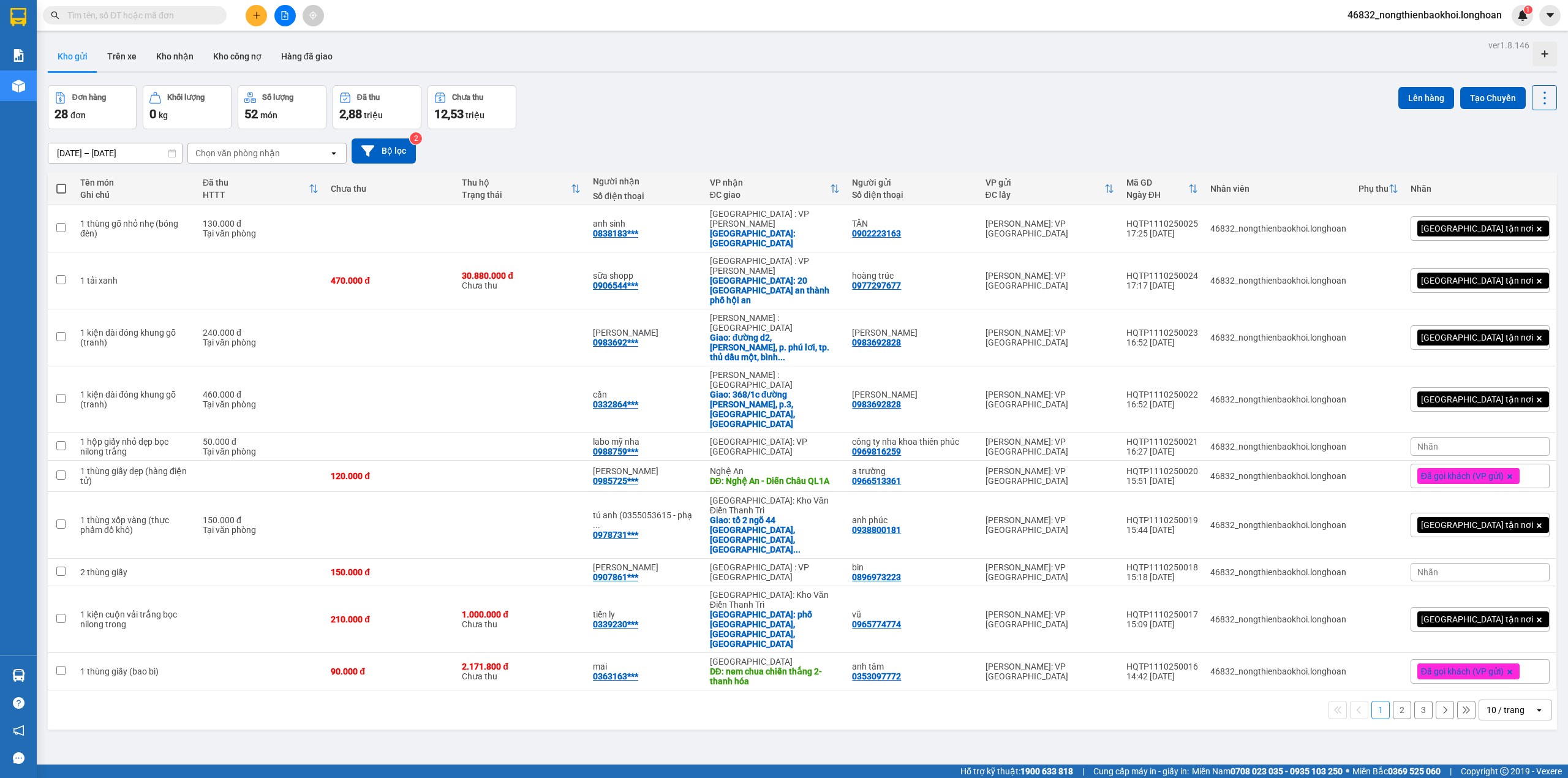
click at [876, 85] on div "Đơn hàng 28 đơn Khối lượng 0 kg Số lượng 52 món Đã thu 2,88 triệu Chưa thu 12,5…" at bounding box center [802, 107] width 1509 height 44
click at [346, 619] on div "ver 1.8.146 Kho gửi Trên xe Kho nhận Kho công nợ Hàng đã giao Đơn hàng 28 đơn K…" at bounding box center [802, 426] width 1520 height 778
click at [187, 49] on button "Kho nhận" at bounding box center [174, 56] width 57 height 29
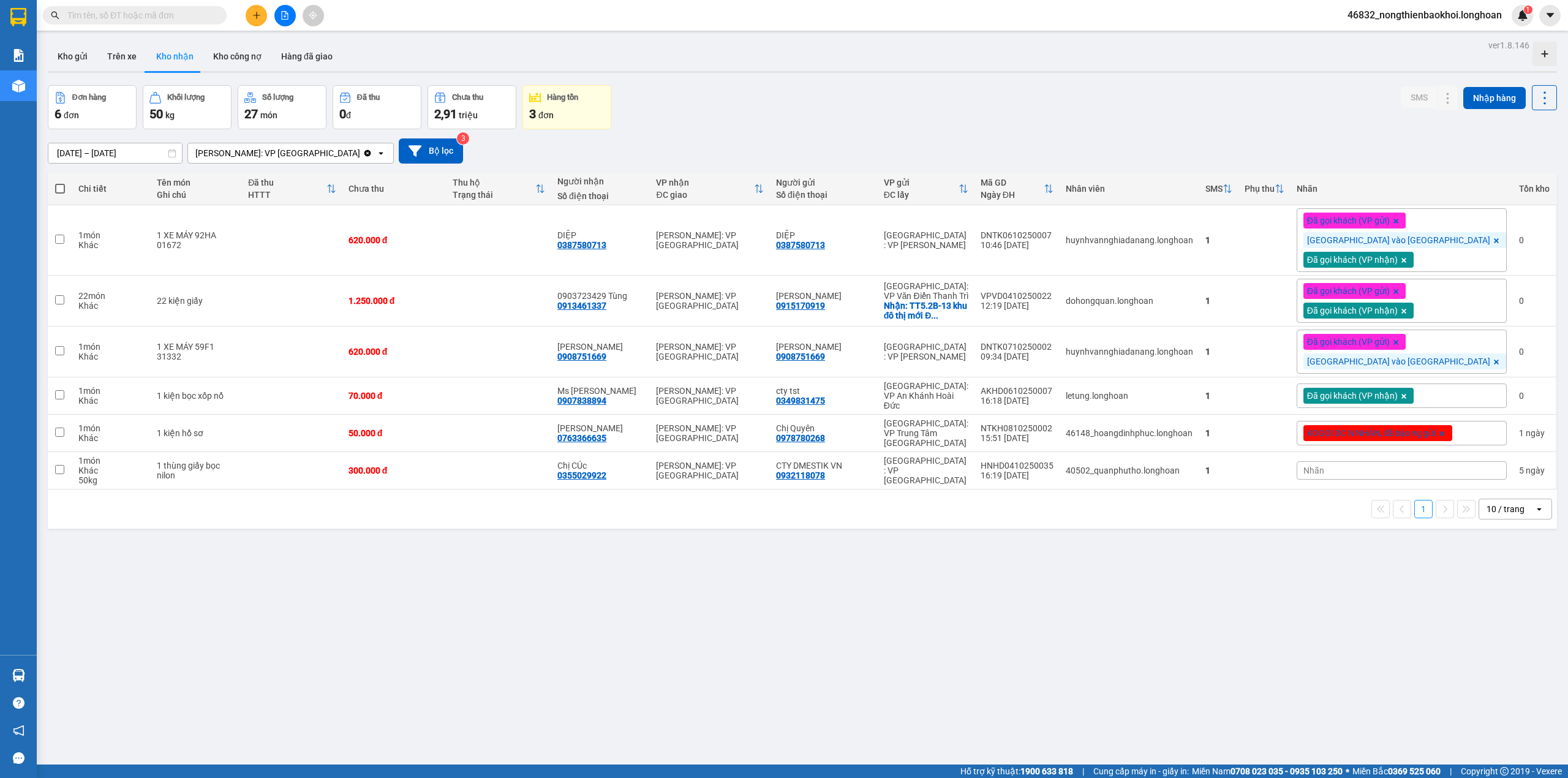
drag, startPoint x: 703, startPoint y: 107, endPoint x: 719, endPoint y: 107, distance: 16.0
click at [712, 107] on div "Đơn hàng 6 đơn Khối lượng 50 kg Số lượng 27 món Đã thu 0 đ Chưa thu 2,91 triệu …" at bounding box center [802, 107] width 1509 height 44
click at [544, 635] on div "ver 1.8.146 Kho gửi Trên xe Kho nhận Kho công nợ Hàng đã giao Đơn hàng 6 đơn Kh…" at bounding box center [802, 426] width 1520 height 778
click at [664, 136] on div "12/09/2025 – 11/10/2025 Press the down arrow key to interact with the calendar …" at bounding box center [802, 151] width 1509 height 44
click at [878, 102] on div "Đơn hàng 6 đơn Khối lượng 50 kg Số lượng 27 món Đã thu 0 đ Chưa thu 2,91 triệu …" at bounding box center [802, 107] width 1509 height 44
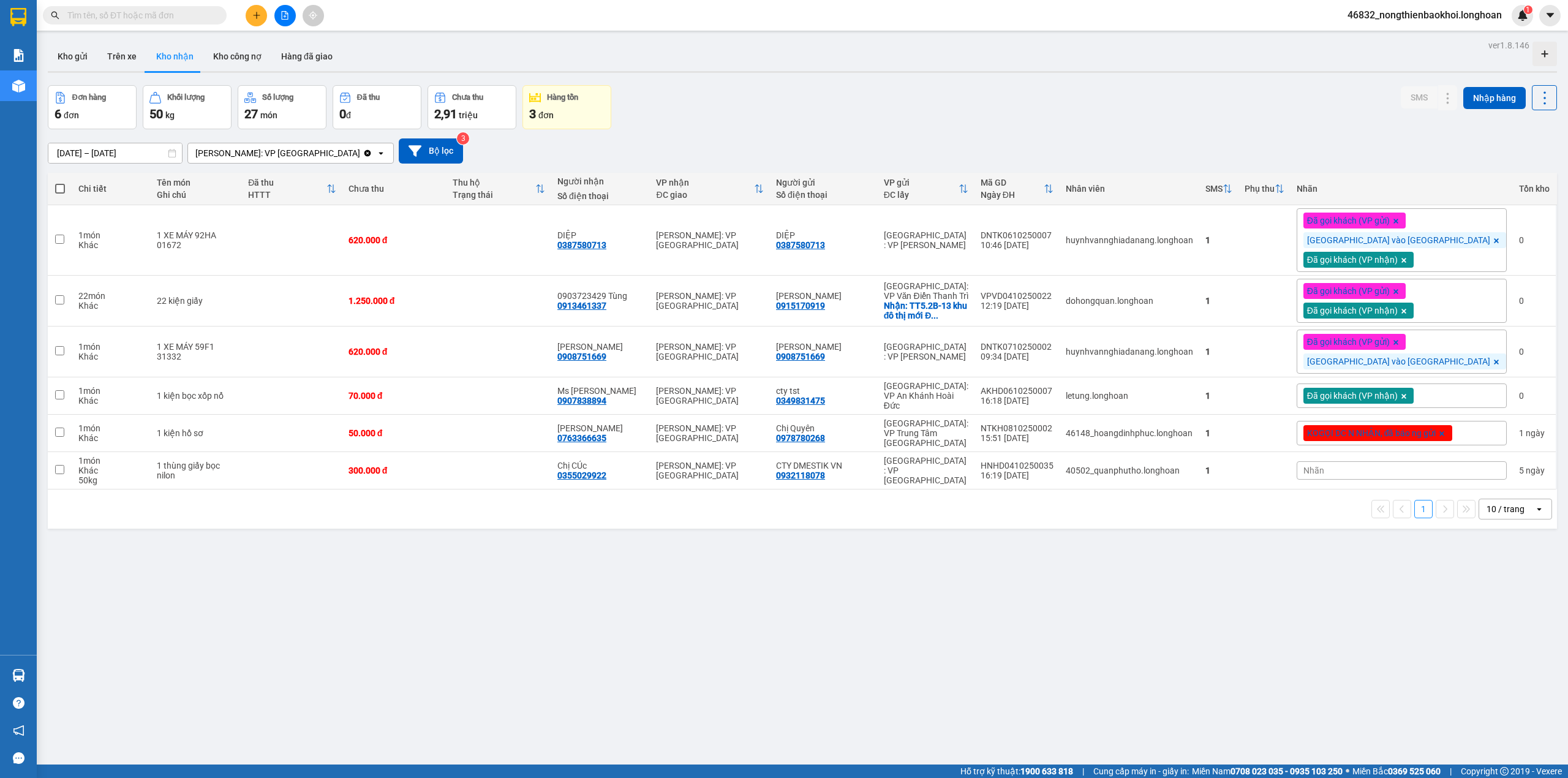
click at [753, 102] on div "Đơn hàng 6 đơn Khối lượng 50 kg Số lượng 27 món Đã thu 0 đ Chưa thu 2,91 triệu …" at bounding box center [802, 107] width 1509 height 44
click at [734, 128] on div "Đơn hàng 6 đơn Khối lượng 50 kg Số lượng 27 món Đã thu 0 đ Chưa thu 2,91 triệu …" at bounding box center [802, 107] width 1509 height 44
click at [436, 689] on div "ver 1.8.146 Kho gửi Trên xe Kho nhận Kho công nợ Hàng đã giao Đơn hàng 6 đơn Kh…" at bounding box center [802, 426] width 1520 height 778
click at [415, 643] on div "ver 1.8.146 Kho gửi Trên xe Kho nhận Kho công nợ Hàng đã giao Đơn hàng 6 đơn Kh…" at bounding box center [802, 426] width 1520 height 778
click at [82, 42] on button "Kho gửi" at bounding box center [72, 56] width 50 height 29
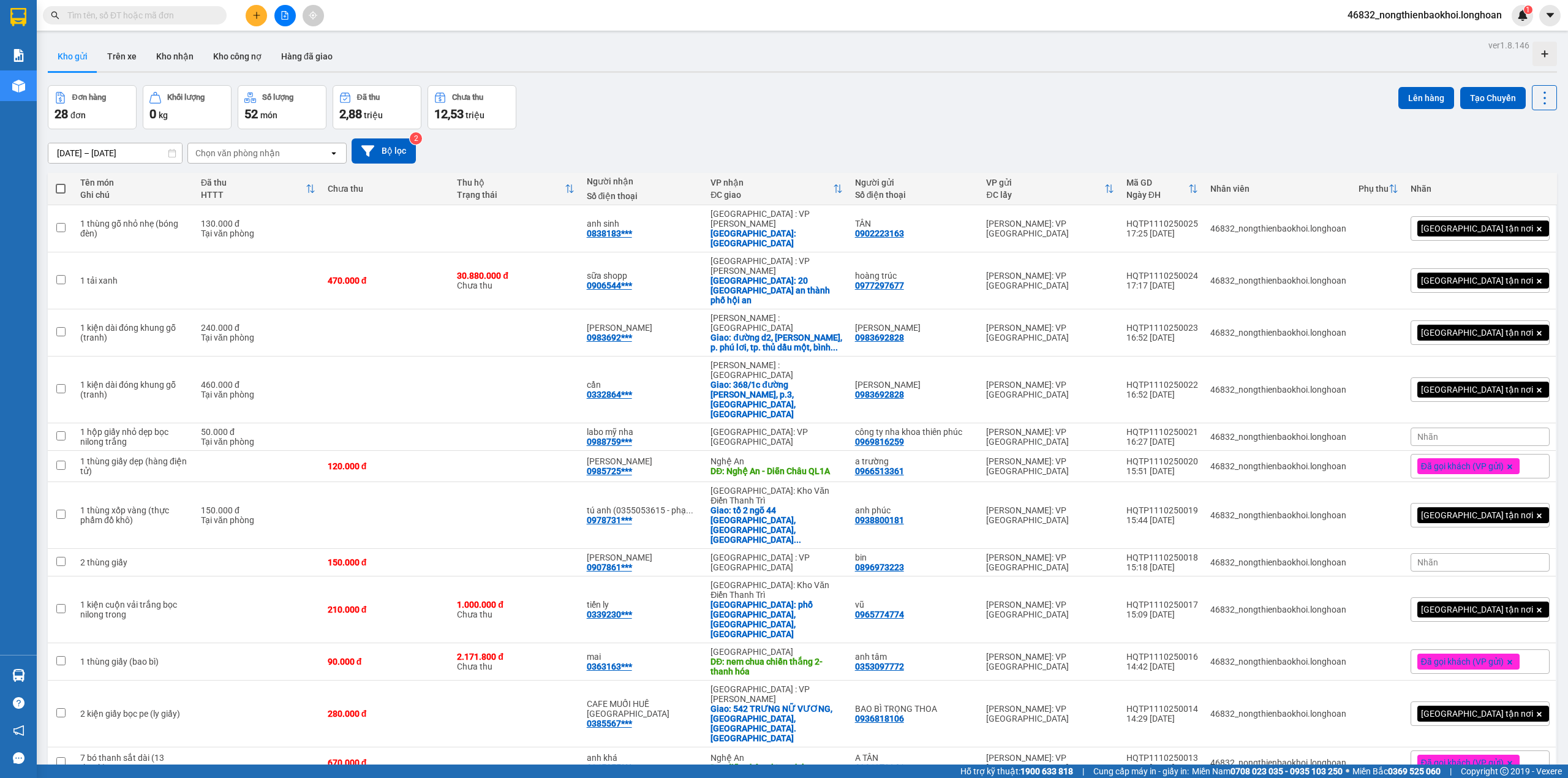
click at [617, 126] on div "Đơn hàng 28 đơn Khối lượng 0 kg Số lượng 52 món Đã thu 2,88 triệu Chưa thu 12,5…" at bounding box center [802, 107] width 1509 height 44
click at [826, 165] on div "12/09/2025 – 11/10/2025 Press the down arrow key to interact with the calendar …" at bounding box center [802, 151] width 1509 height 44
click at [812, 123] on div "Đơn hàng 28 đơn Khối lượng 0 kg Số lượng 52 món Đã thu 2,88 triệu Chưa thu 12,5…" at bounding box center [802, 107] width 1509 height 44
click at [904, 437] on div "0969816259" at bounding box center [880, 442] width 49 height 10
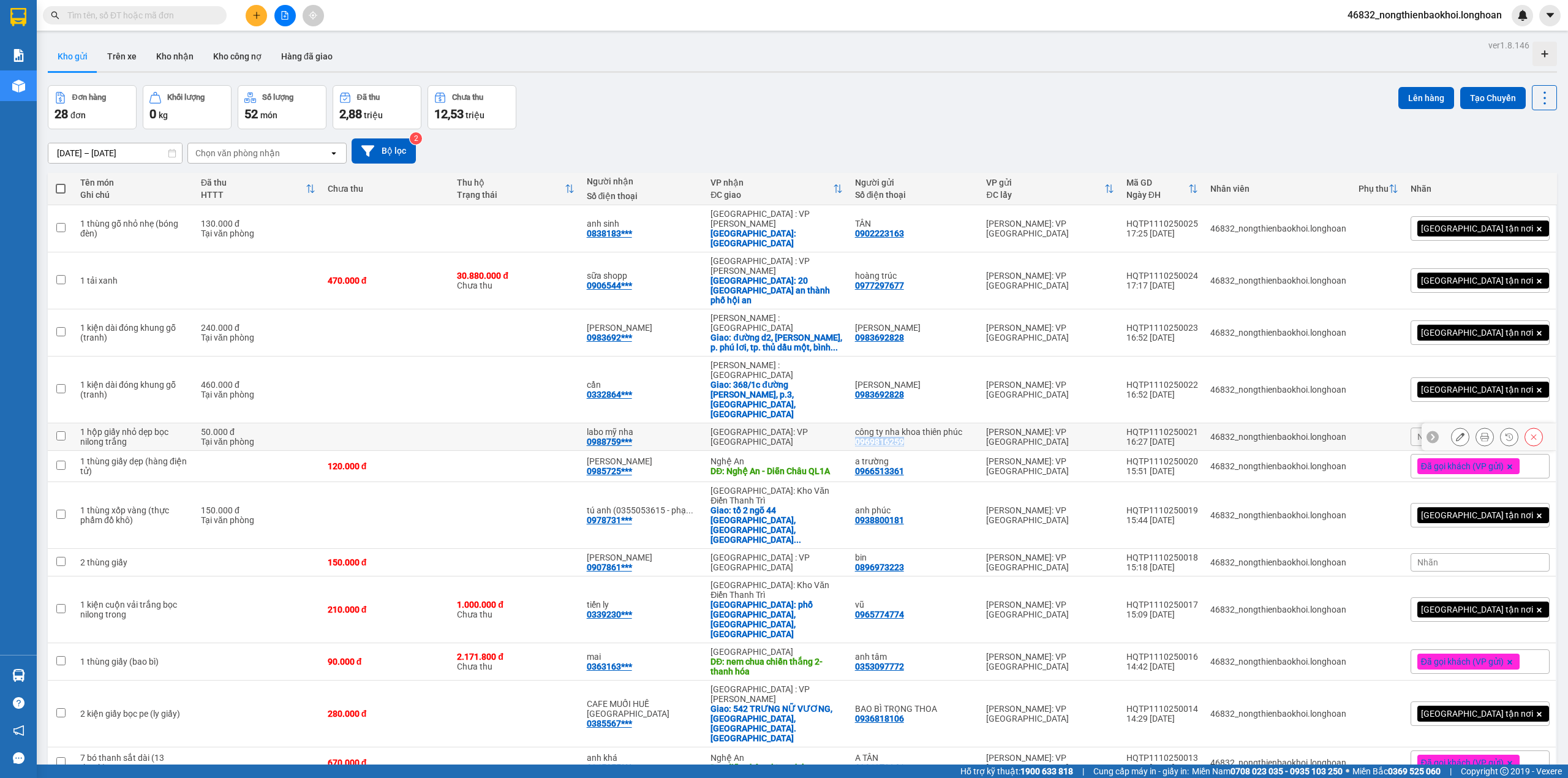
copy div "0969816259"
click at [936, 176] on th "Người gửi Số điện thoại" at bounding box center [914, 189] width 132 height 33
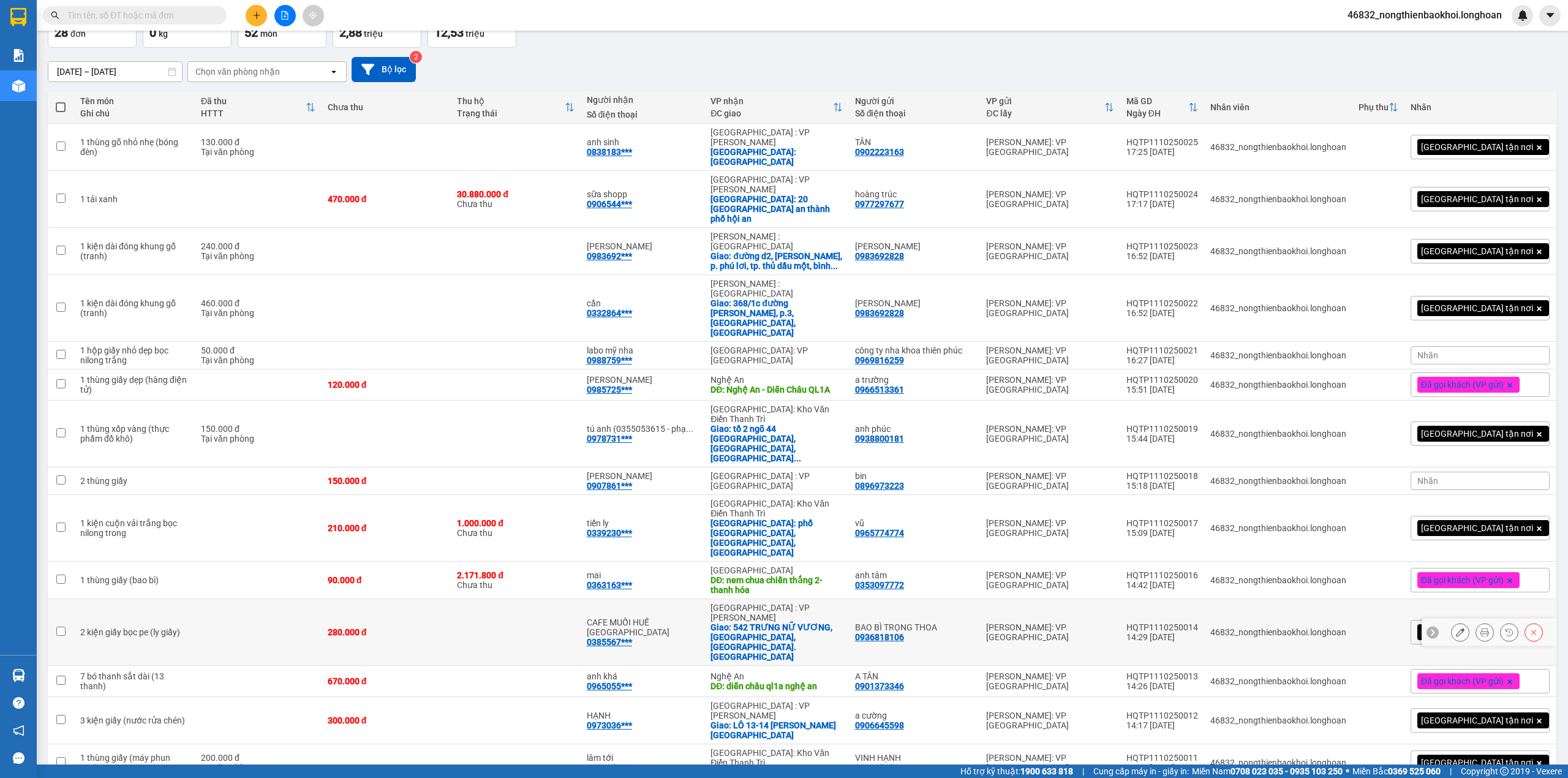
click at [889, 633] on div "0936818106" at bounding box center [880, 637] width 49 height 10
copy div "0936818106"
click at [564, 666] on td at bounding box center [515, 682] width 129 height 31
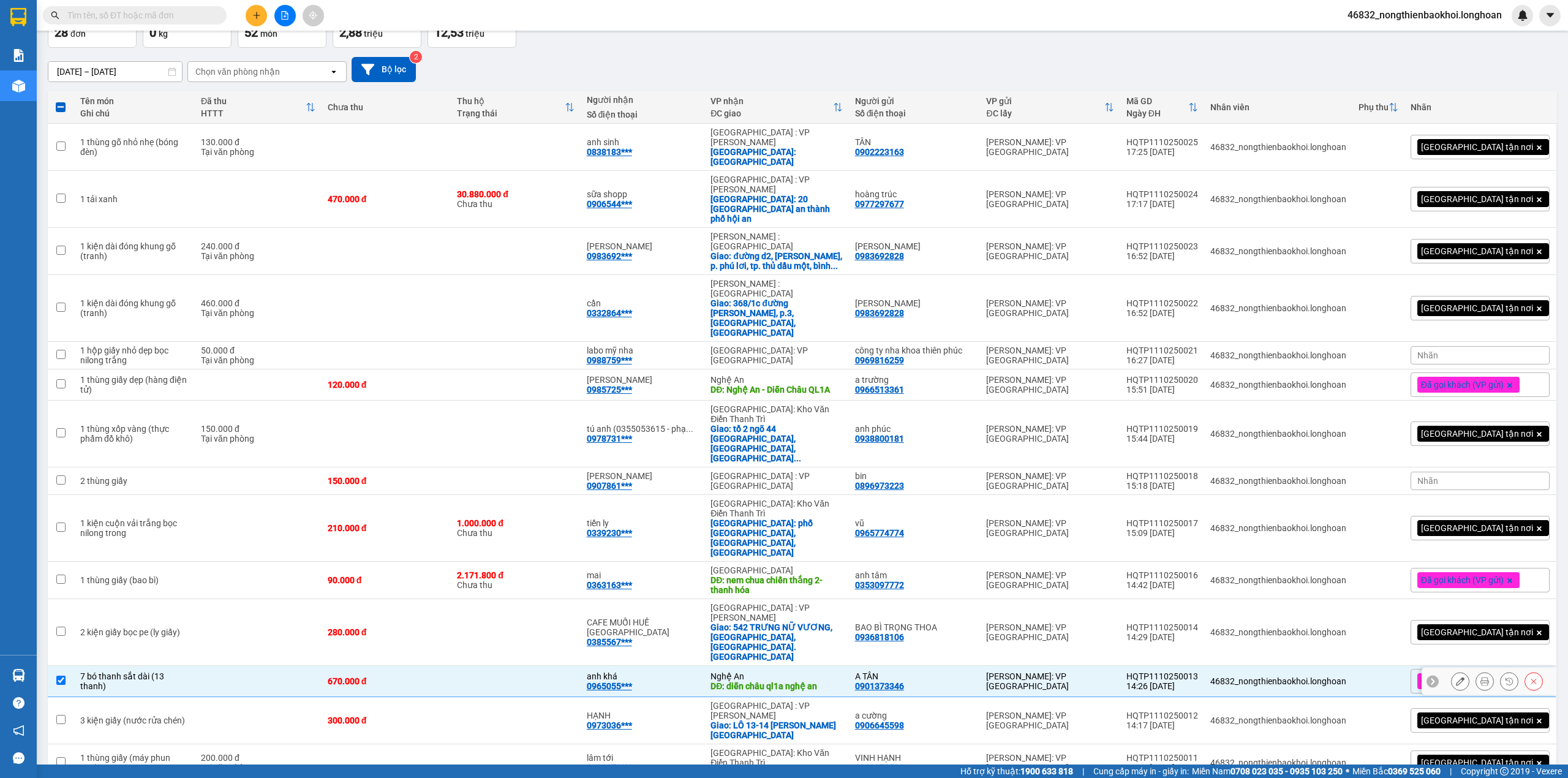
click at [559, 666] on td at bounding box center [515, 682] width 129 height 31
checkbox input "false"
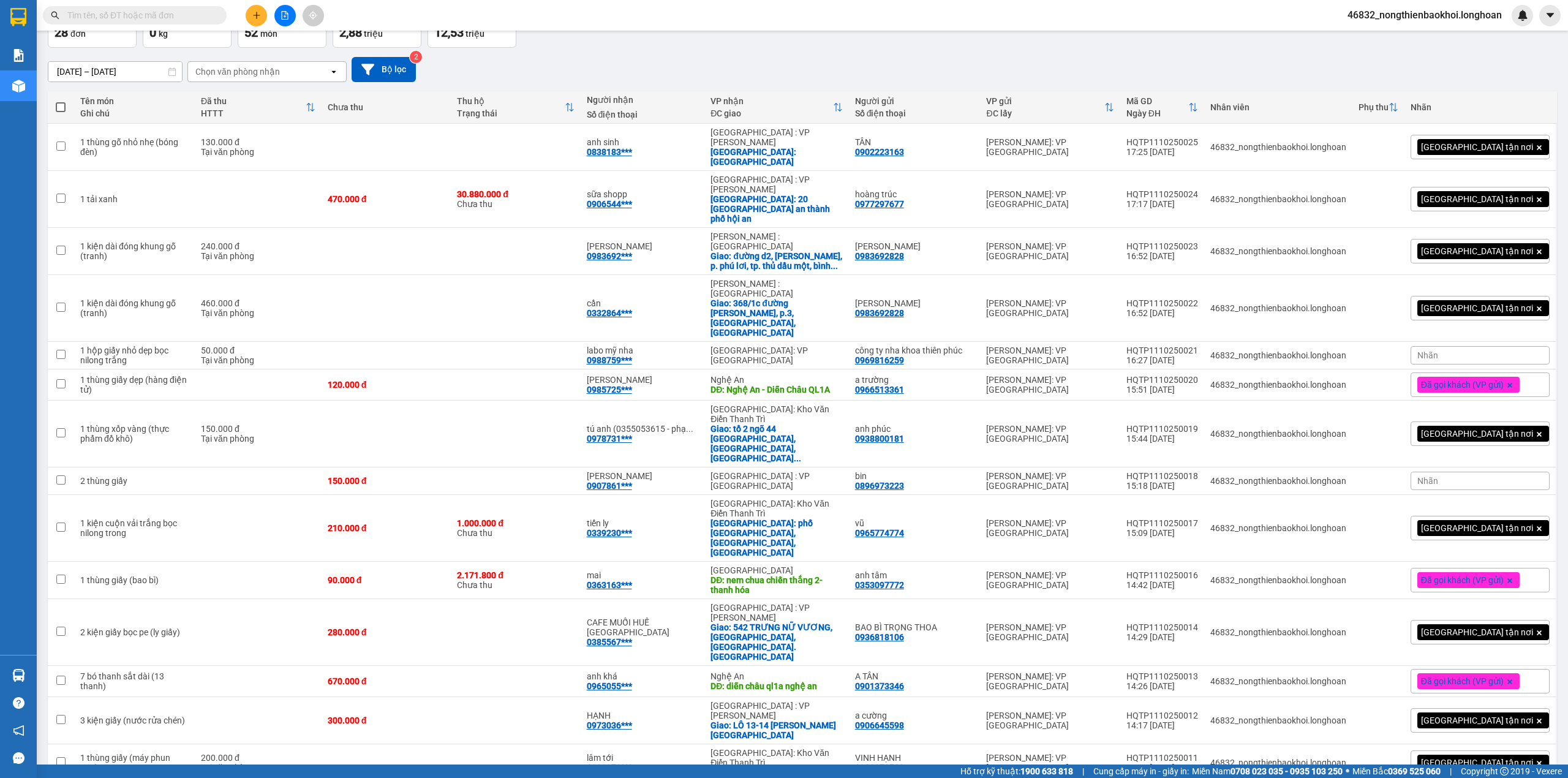
click at [1431, 669] on div "Đã gọi khách (VP gửi)" at bounding box center [1481, 682] width 139 height 25
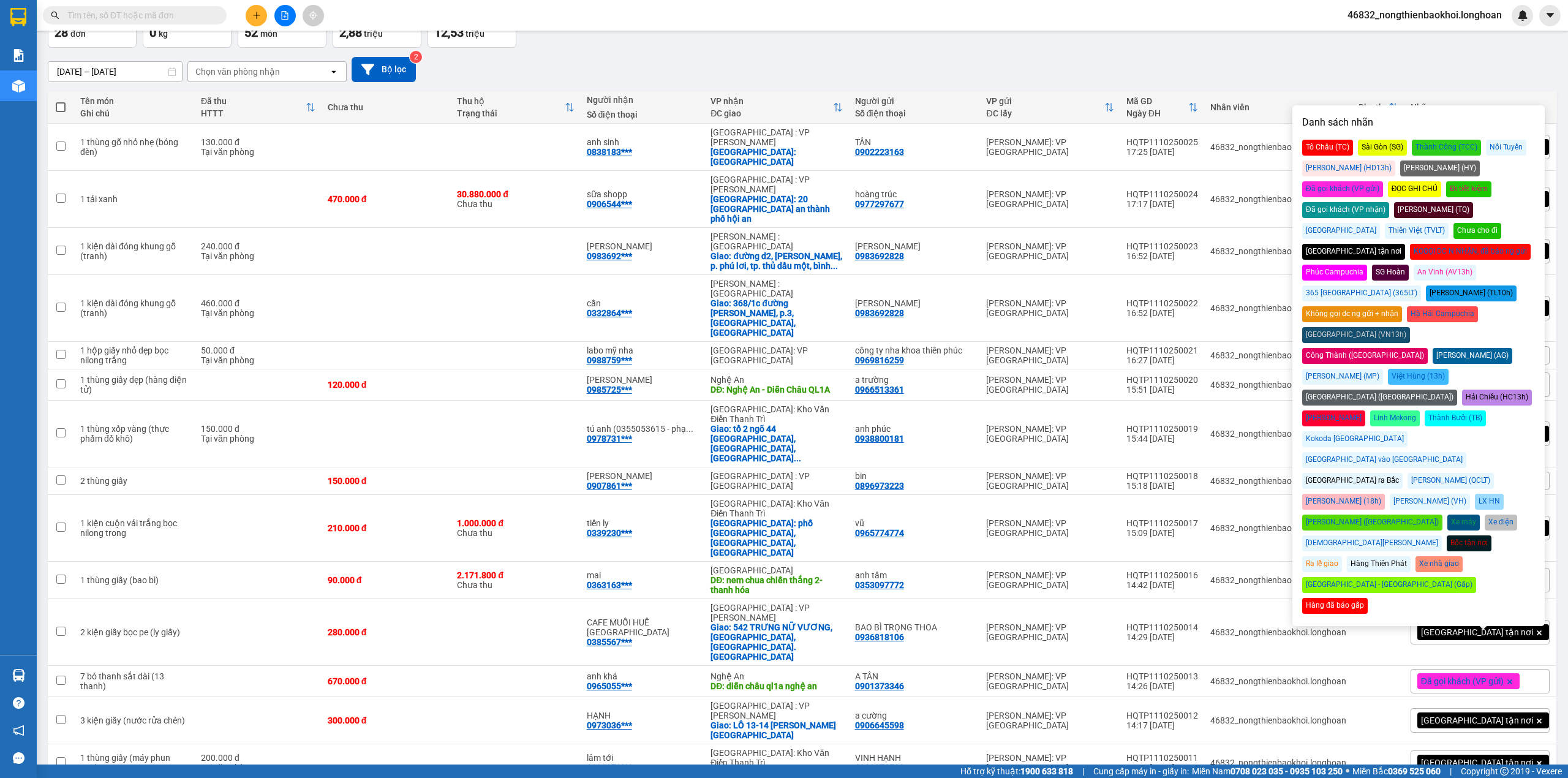
click at [1493, 223] on div "Chưa cho đi" at bounding box center [1478, 231] width 48 height 16
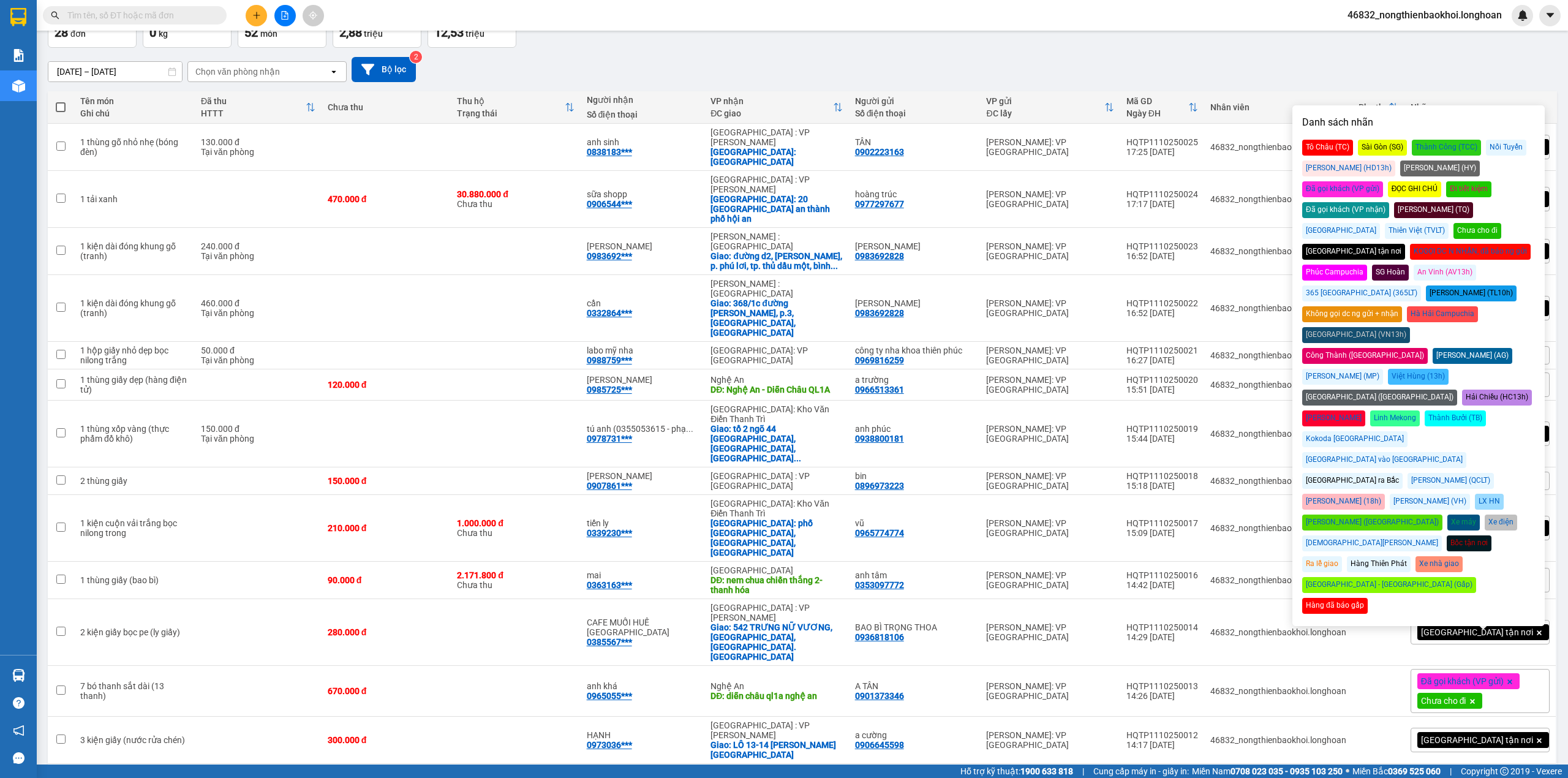
click at [972, 55] on div "12/09/2025 – 11/10/2025 Press the down arrow key to interact with the calendar …" at bounding box center [802, 70] width 1509 height 44
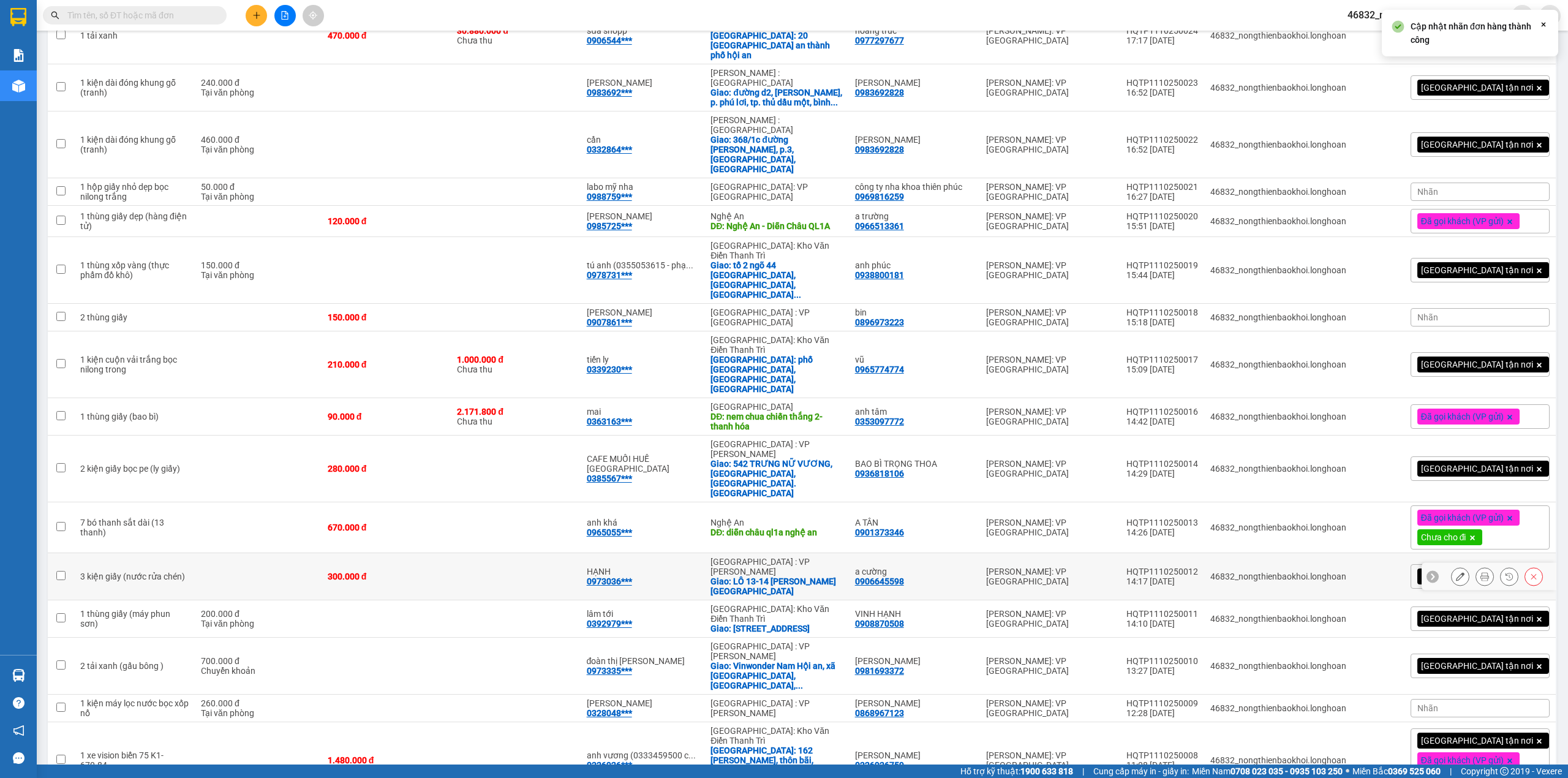
scroll to position [327, 0]
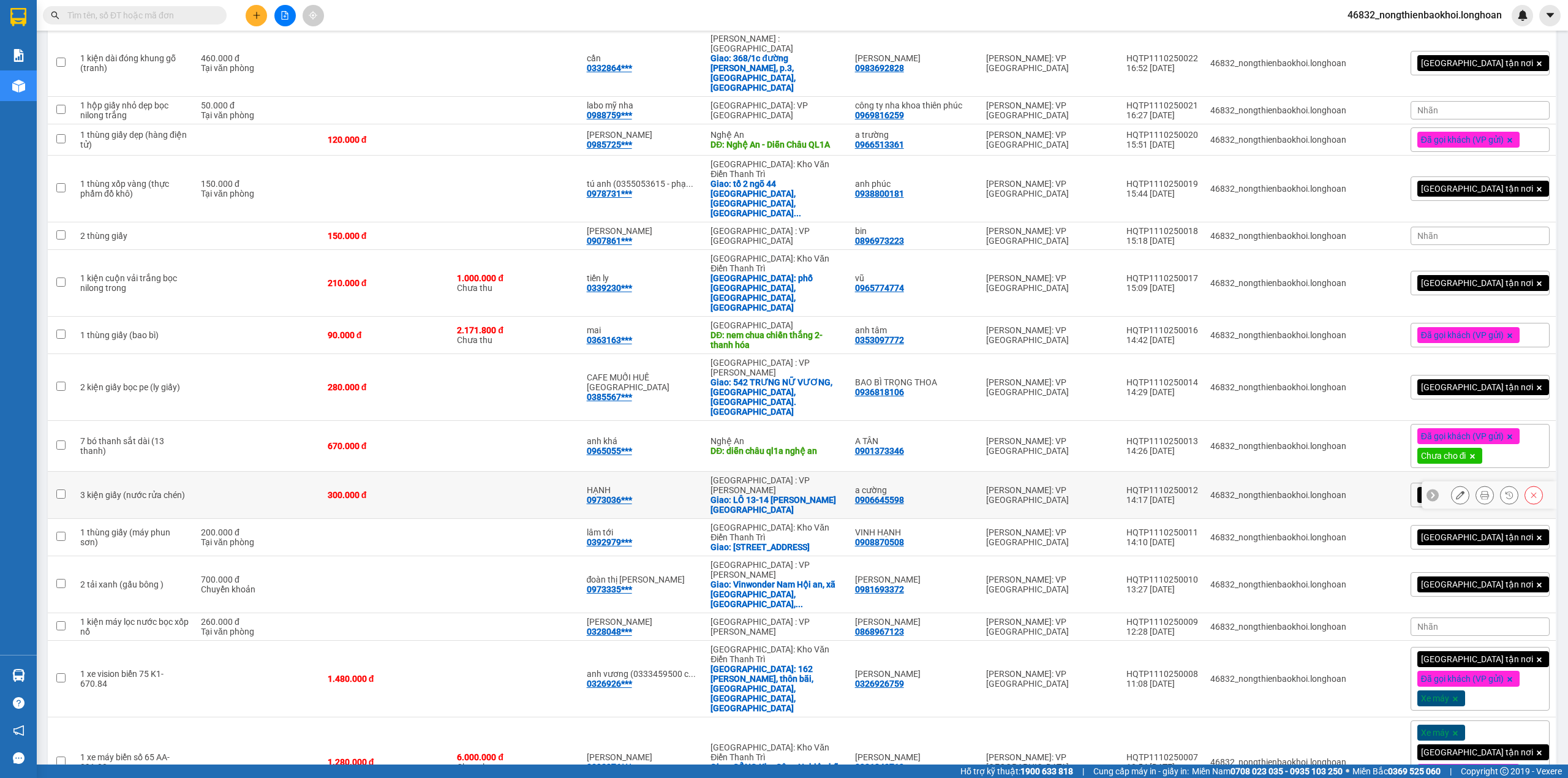
click at [628, 495] on div "0973036***" at bounding box center [609, 500] width 45 height 10
copy div "0973036"
click at [580, 519] on td at bounding box center [515, 538] width 129 height 38
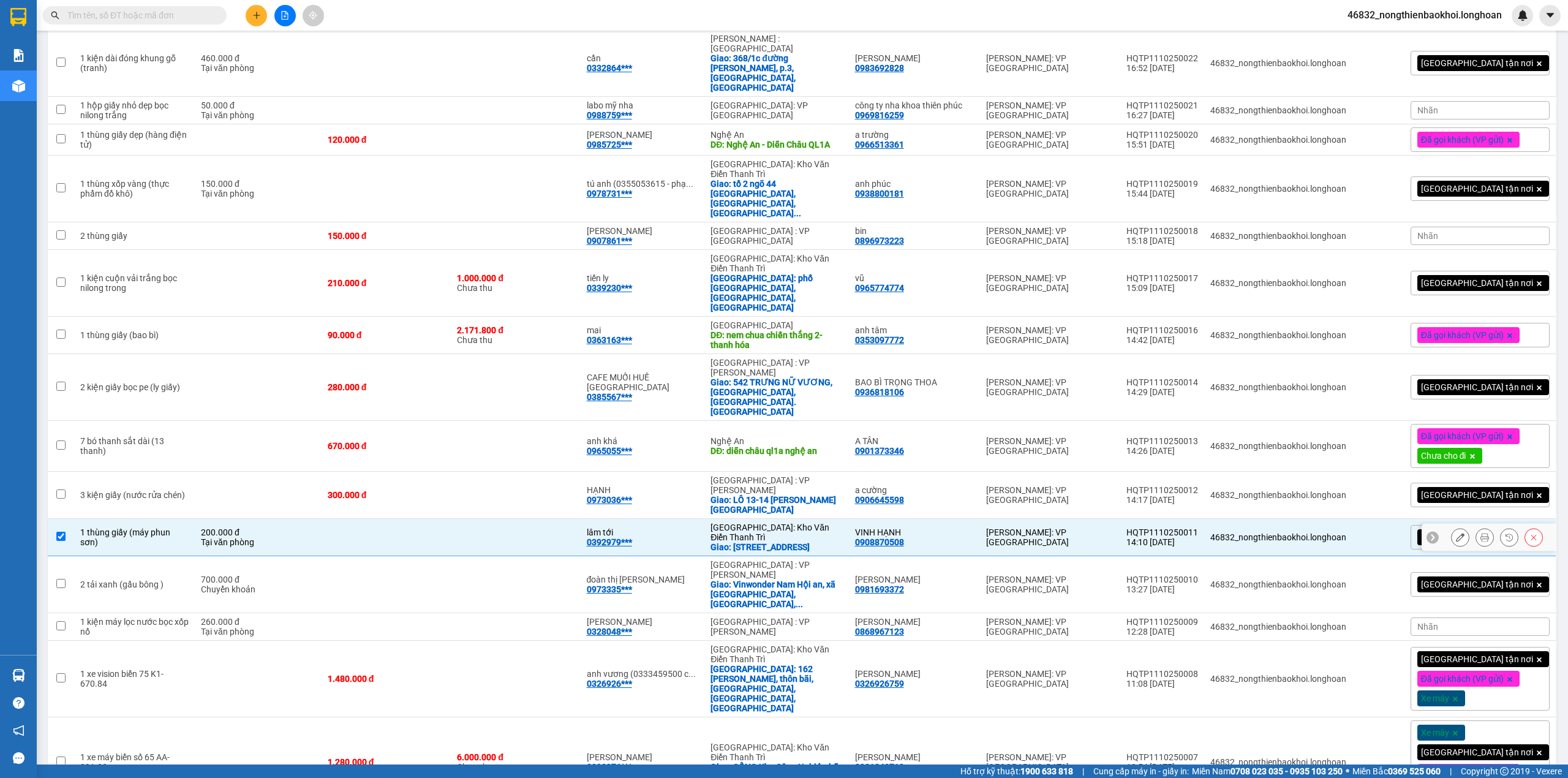
click at [574, 519] on td at bounding box center [515, 538] width 129 height 38
checkbox input "false"
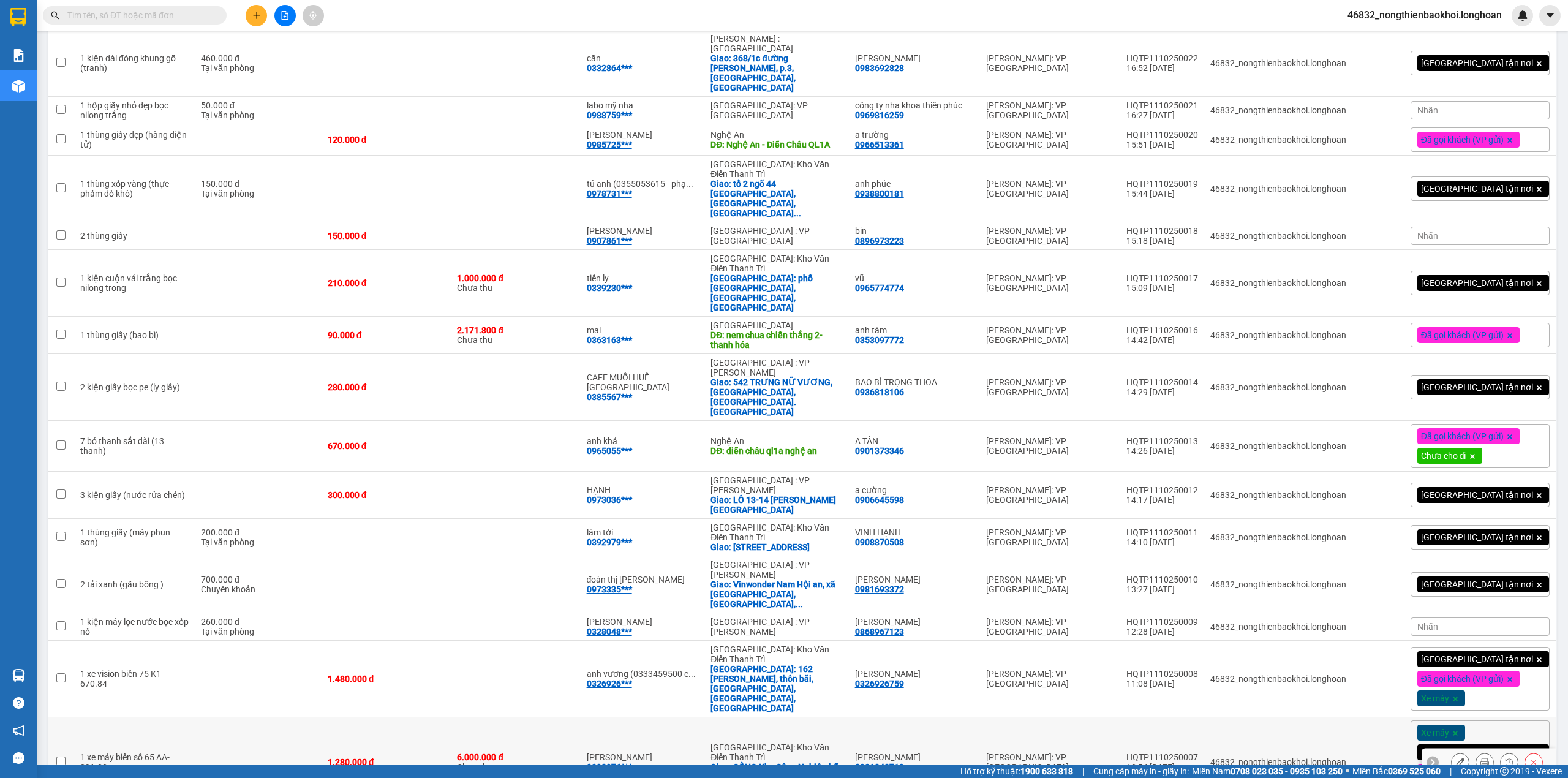
scroll to position [0, 0]
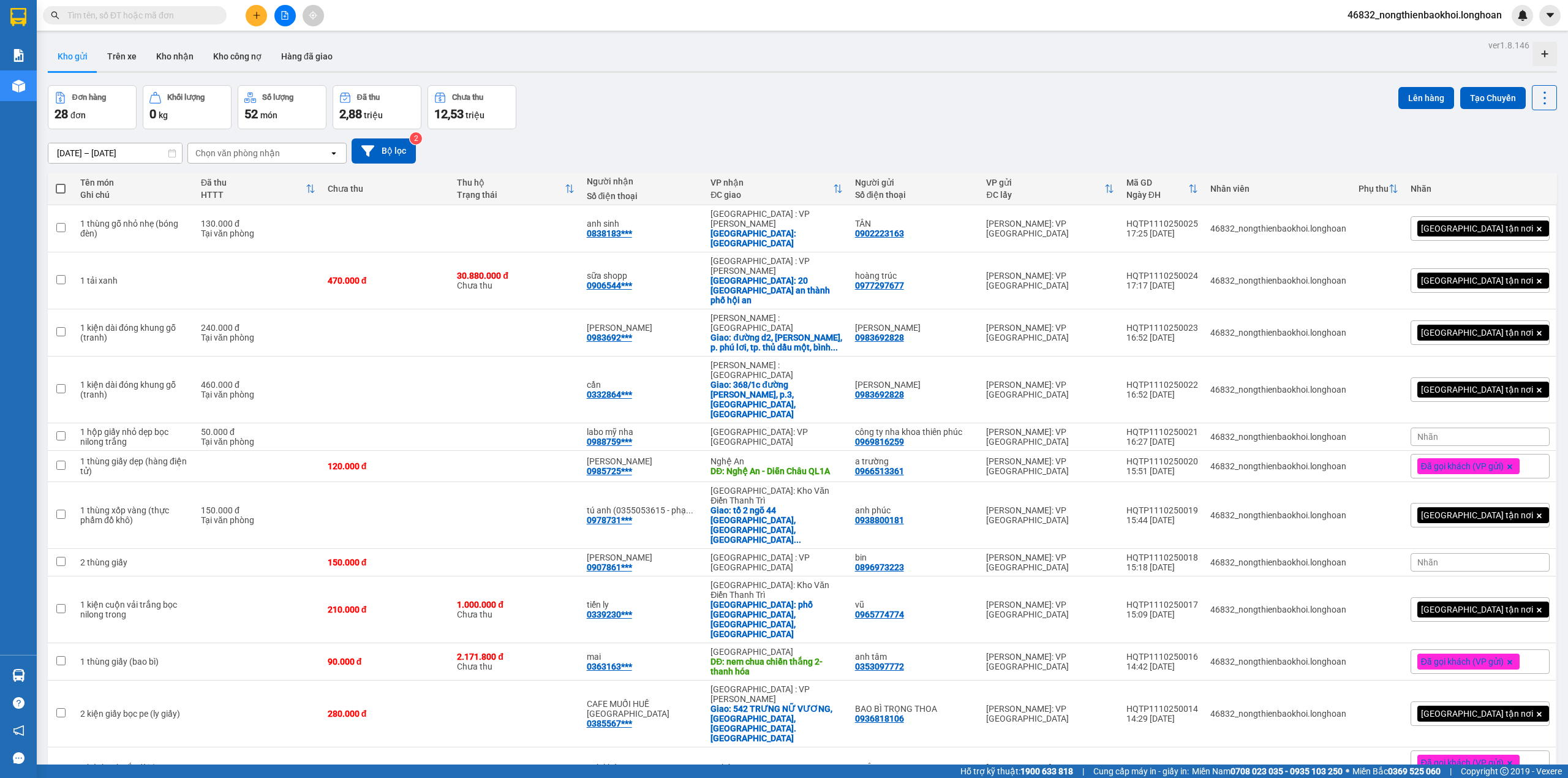
click at [552, 108] on div "Đơn hàng 28 đơn Khối lượng 0 kg Số lượng 52 món Đã thu 2,88 triệu Chưa thu 12,5…" at bounding box center [802, 107] width 1509 height 44
click at [622, 59] on div "Kho gửi Trên xe Kho nhận Kho công nợ Hàng đã giao" at bounding box center [802, 58] width 1509 height 33
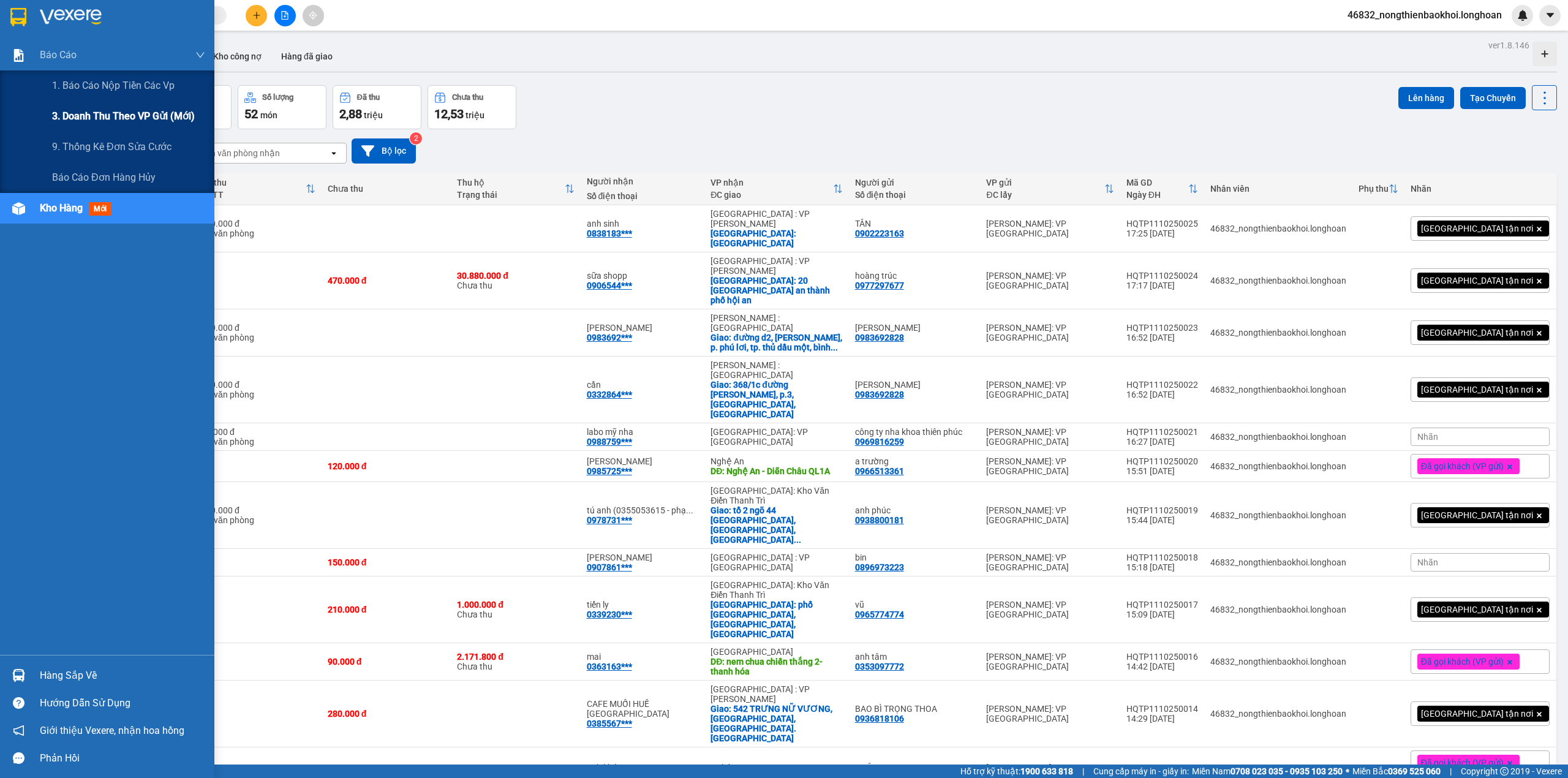
click at [128, 110] on span "3. Doanh Thu theo VP Gửi (mới)" at bounding box center [123, 116] width 143 height 15
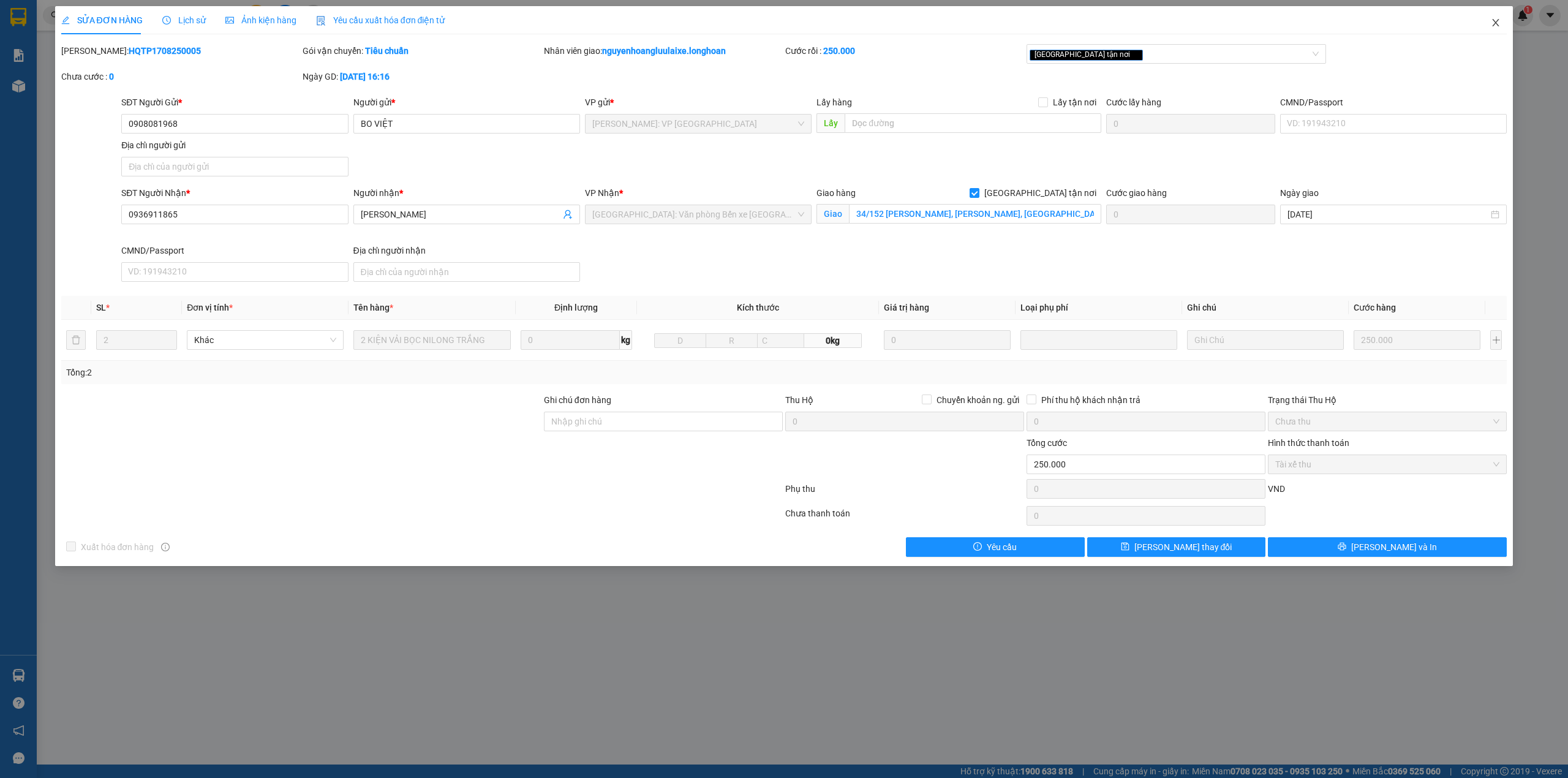
click at [1503, 18] on span "Close" at bounding box center [1496, 23] width 34 height 34
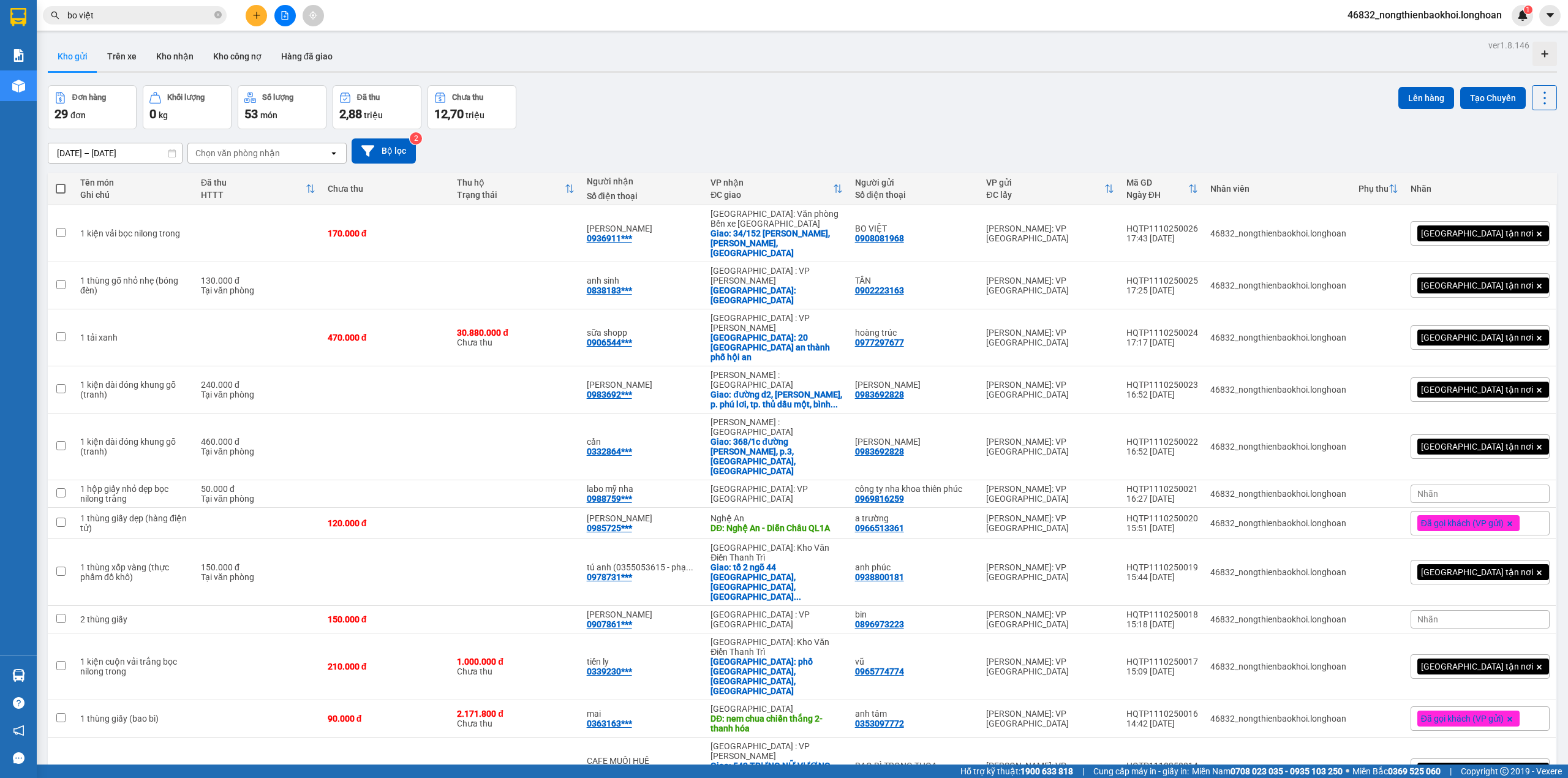
click at [154, 10] on input "bo việt" at bounding box center [140, 16] width 145 height 14
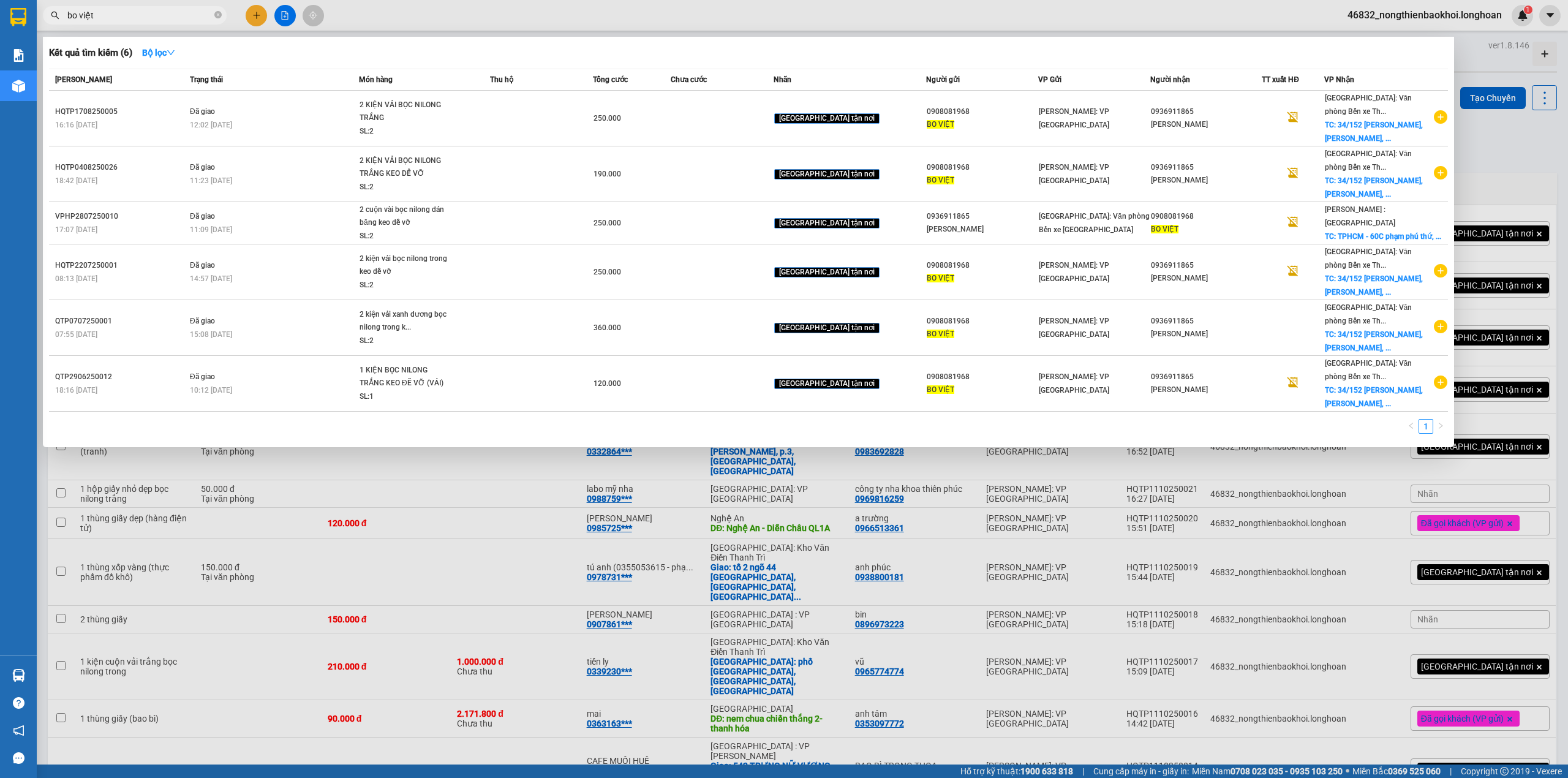
click at [154, 10] on input "bo việt" at bounding box center [140, 16] width 145 height 14
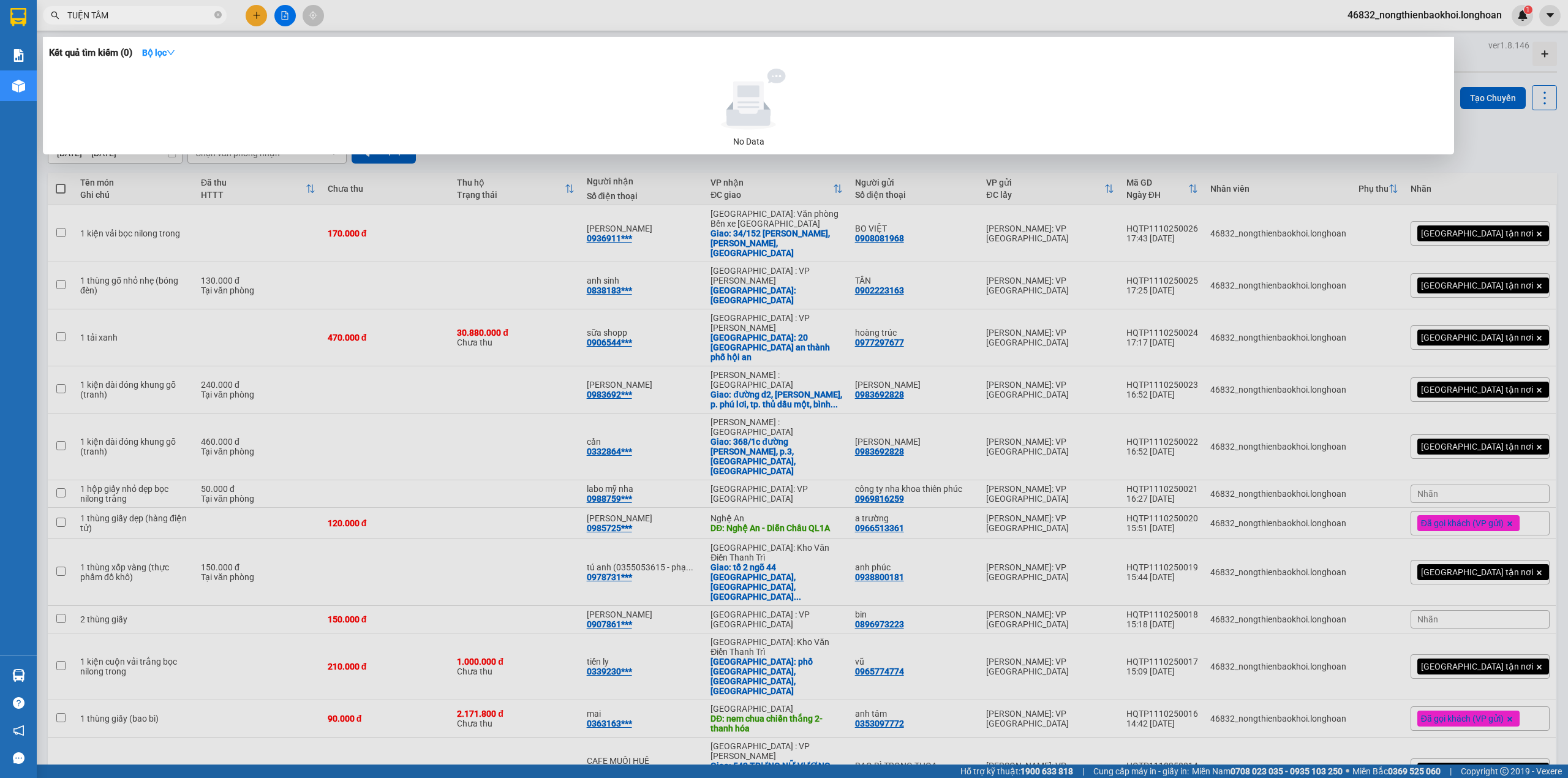
click at [89, 13] on input "TUỆN TÂM" at bounding box center [140, 16] width 145 height 14
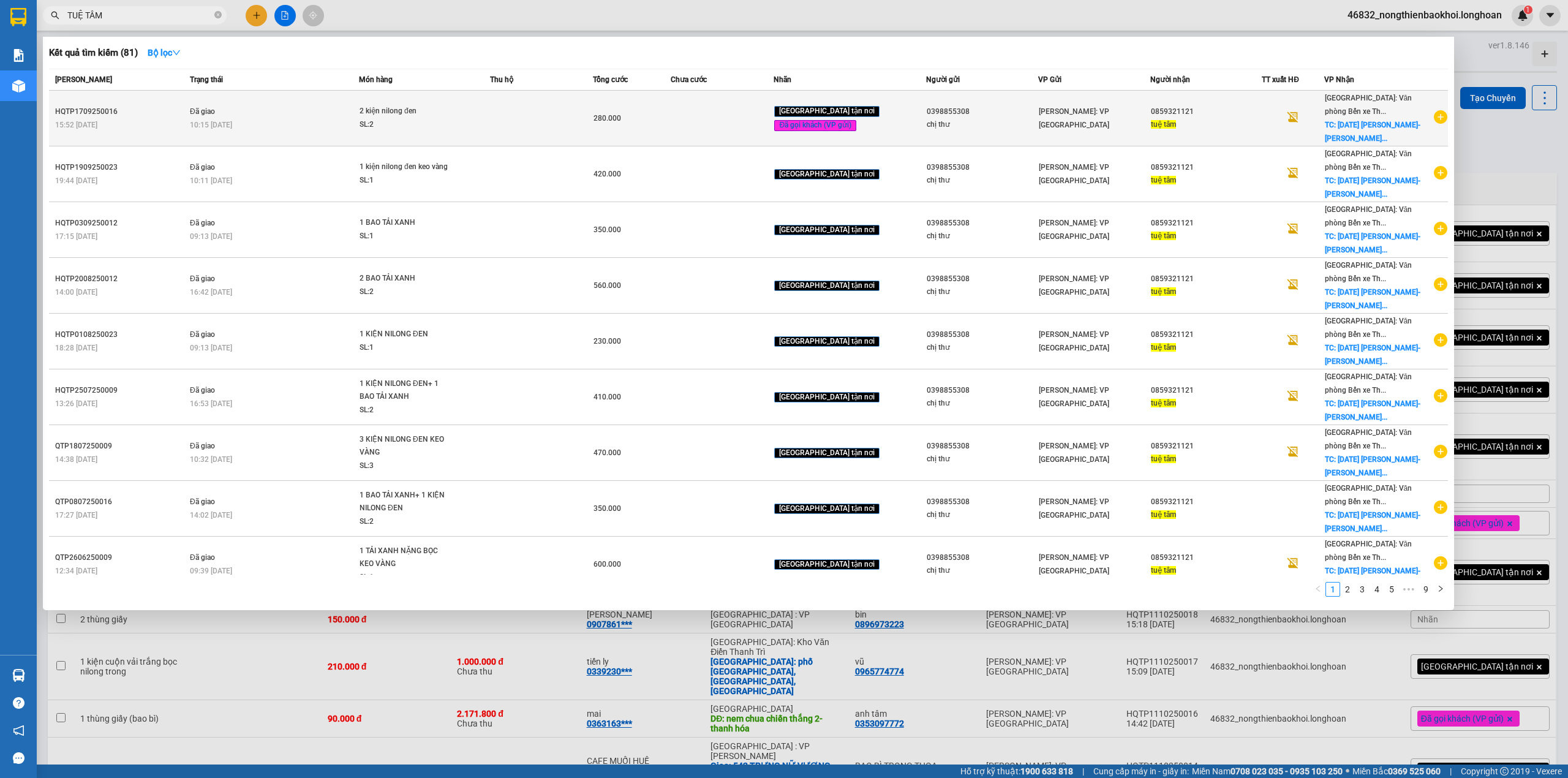
type input "TUỆ TÂM"
copy div "0398855308"
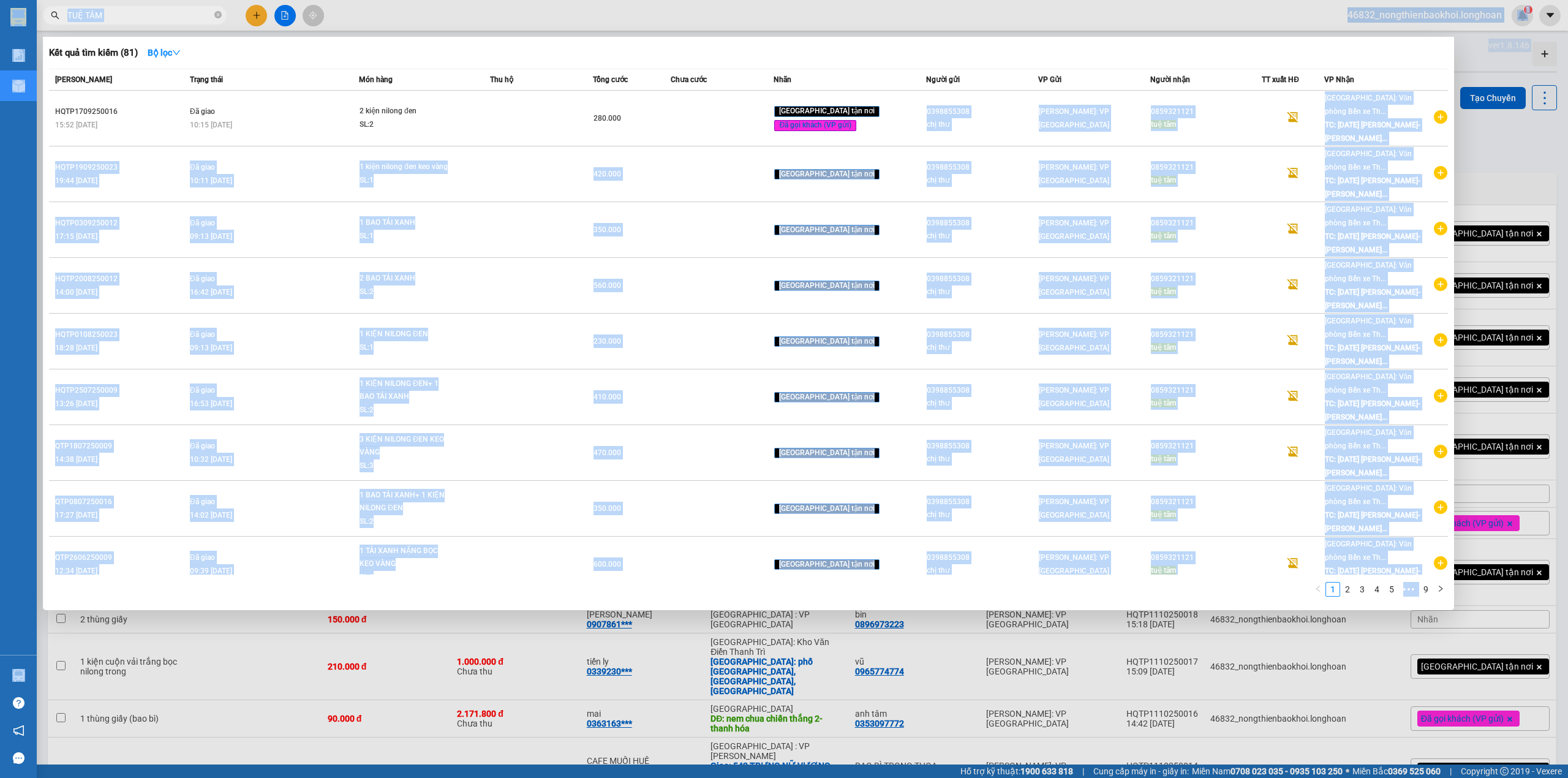
drag, startPoint x: 927, startPoint y: 109, endPoint x: 339, endPoint y: -71, distance: 614.9
click at [339, 0] on html "Kết quả tìm kiếm ( 81 ) Bộ lọc Mã ĐH Trạng thái Món hàng Thu hộ Tổng cước Chưa …" at bounding box center [784, 389] width 1568 height 778
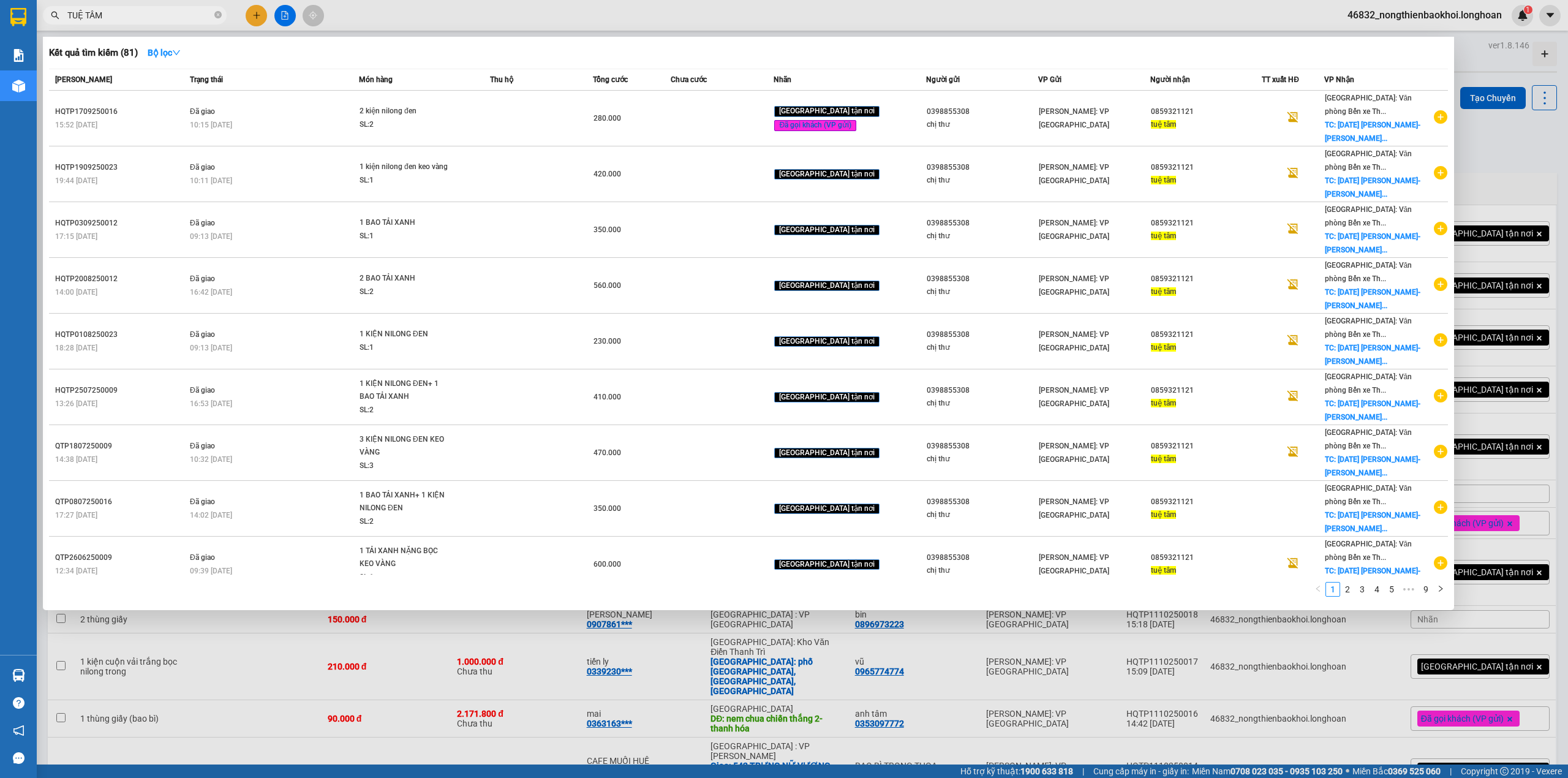
drag, startPoint x: 985, startPoint y: 38, endPoint x: 1003, endPoint y: 33, distance: 18.7
click at [988, 38] on div "Kết quả tìm kiếm ( 81 ) Bộ lọc Mã ĐH Trạng thái Món hàng Thu hộ Tổng cước Chưa …" at bounding box center [748, 324] width 1412 height 574
click at [214, 17] on icon "close-circle" at bounding box center [218, 14] width 8 height 8
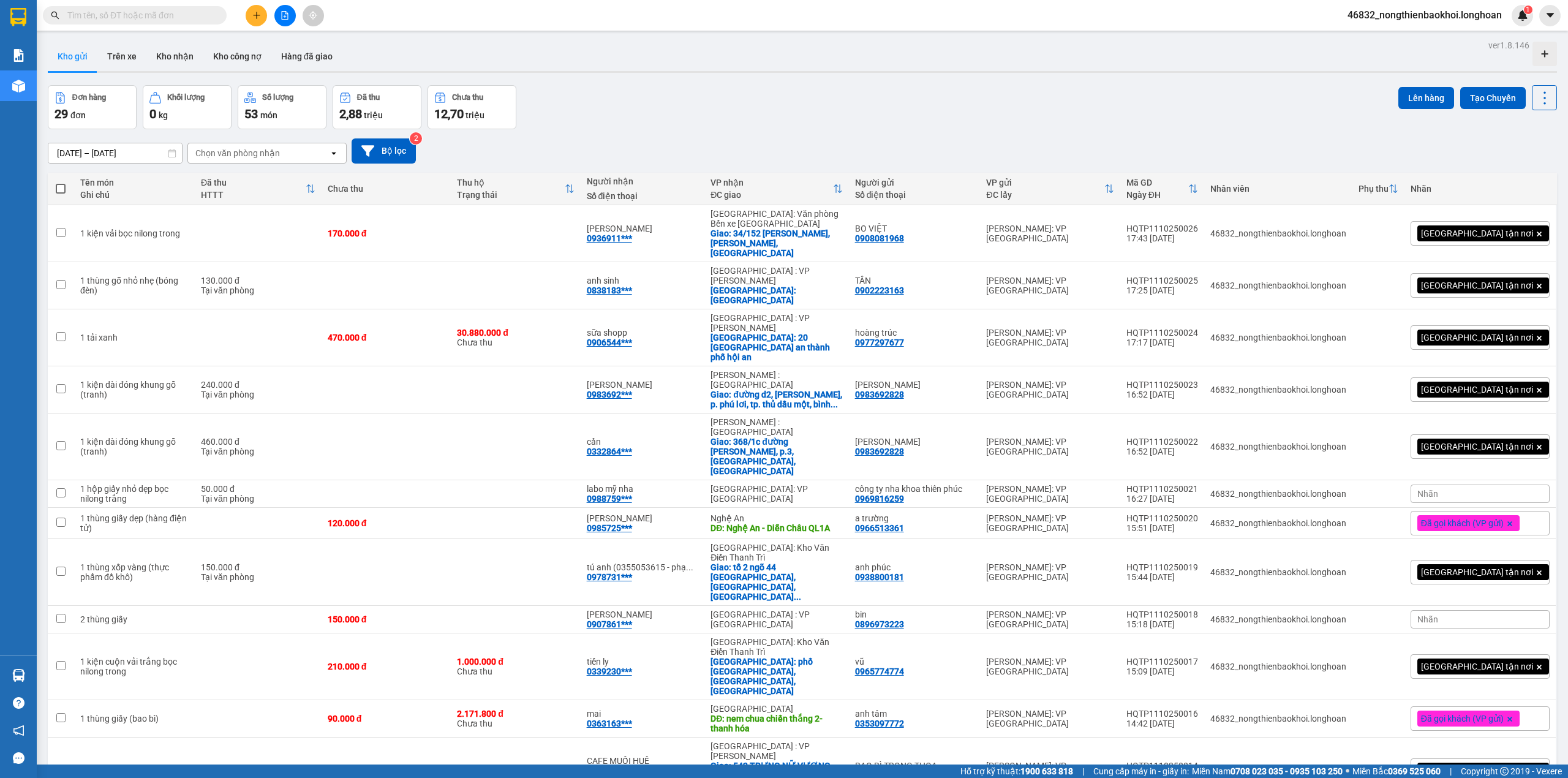
click at [525, 64] on div "Kho gửi Trên xe Kho nhận Kho công nợ Hàng đã giao" at bounding box center [802, 58] width 1509 height 33
click at [604, 114] on div "Đơn hàng 29 đơn Khối lượng 0 kg Số lượng 53 món Đã thu 2,88 triệu Chưa thu 12,7…" at bounding box center [802, 107] width 1509 height 44
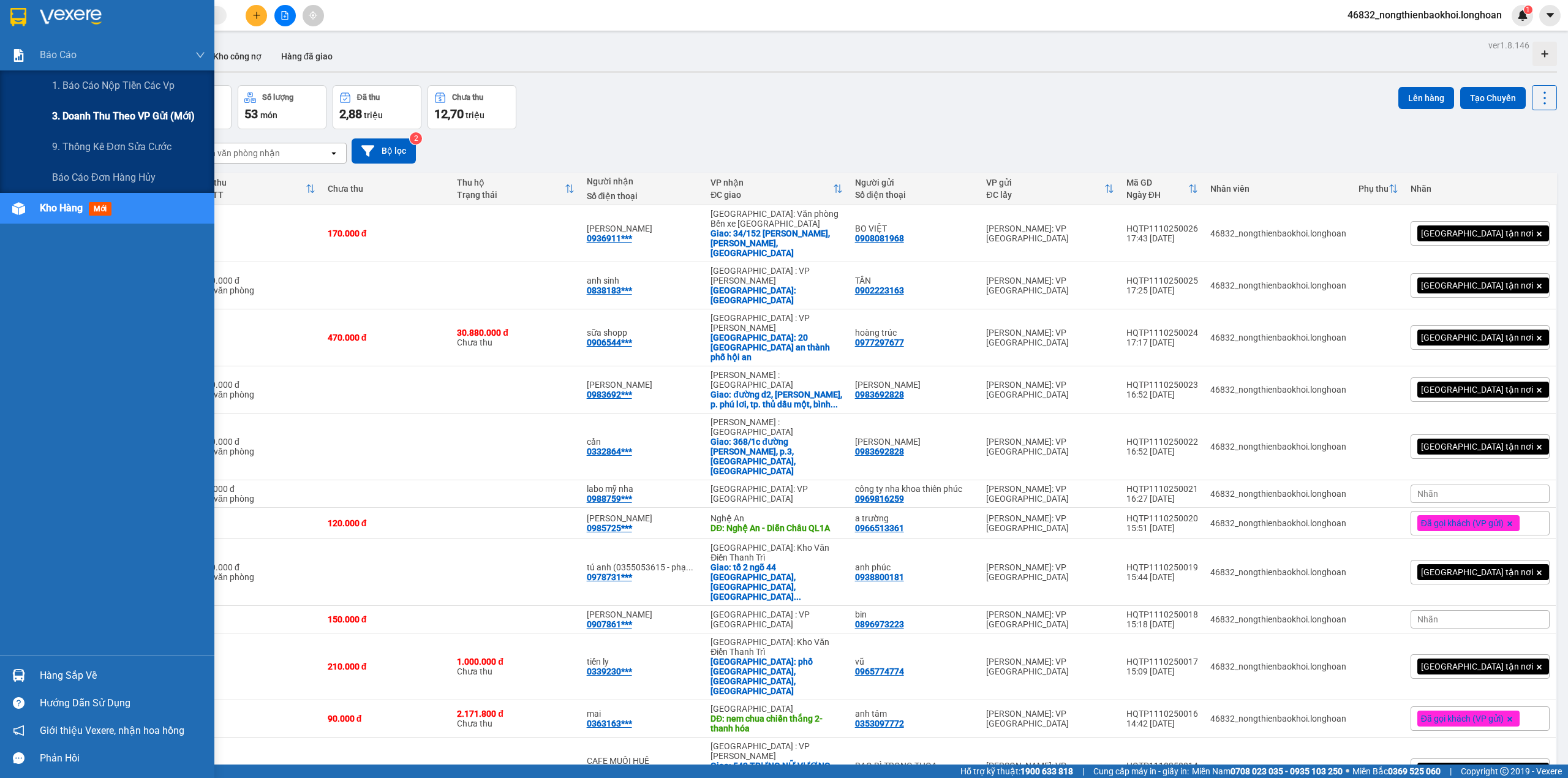
click at [108, 109] on span "3. Doanh Thu theo VP Gửi (mới)" at bounding box center [123, 116] width 143 height 15
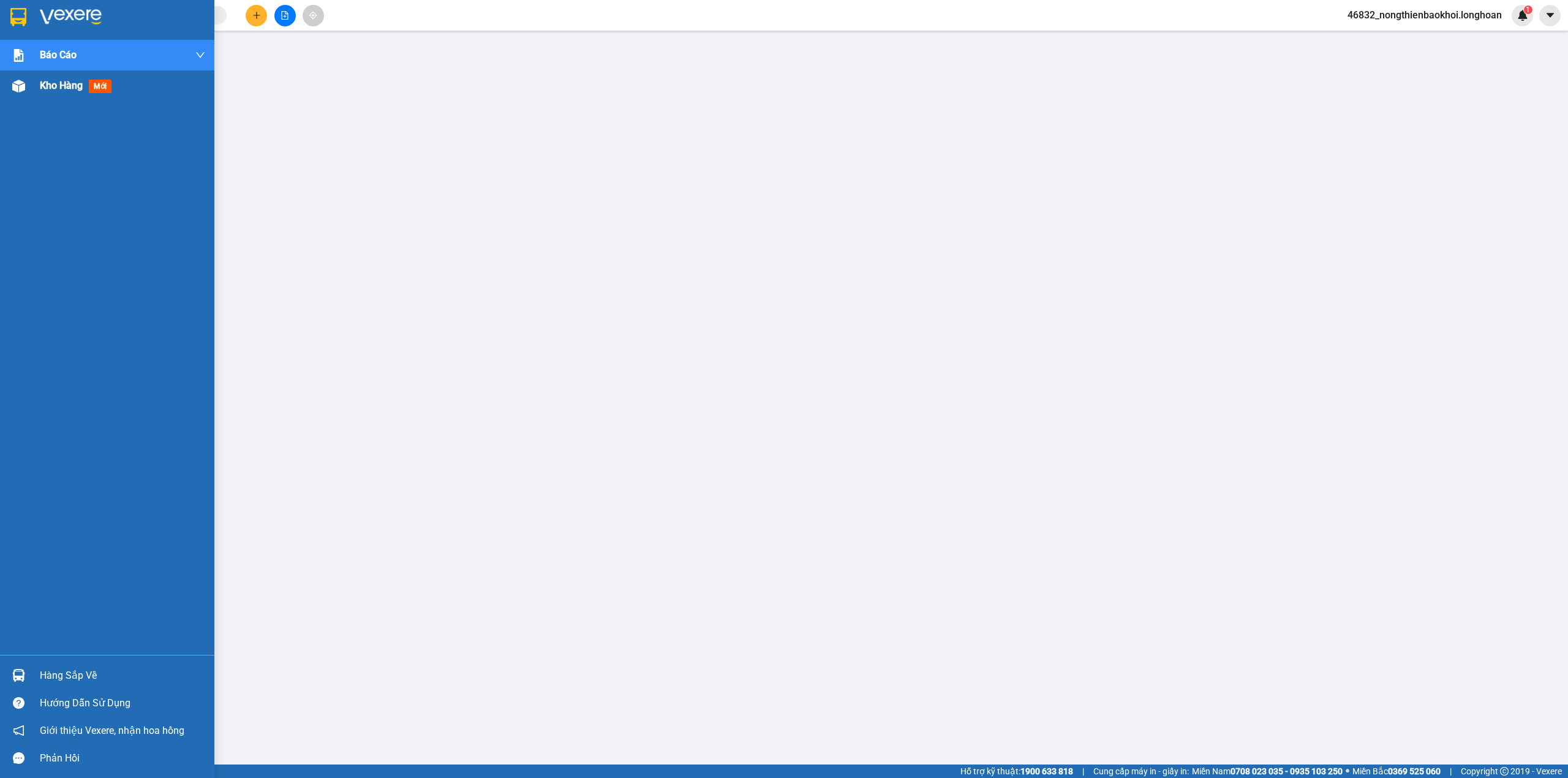
click at [1, 96] on div "Kho hàng mới" at bounding box center [107, 85] width 214 height 31
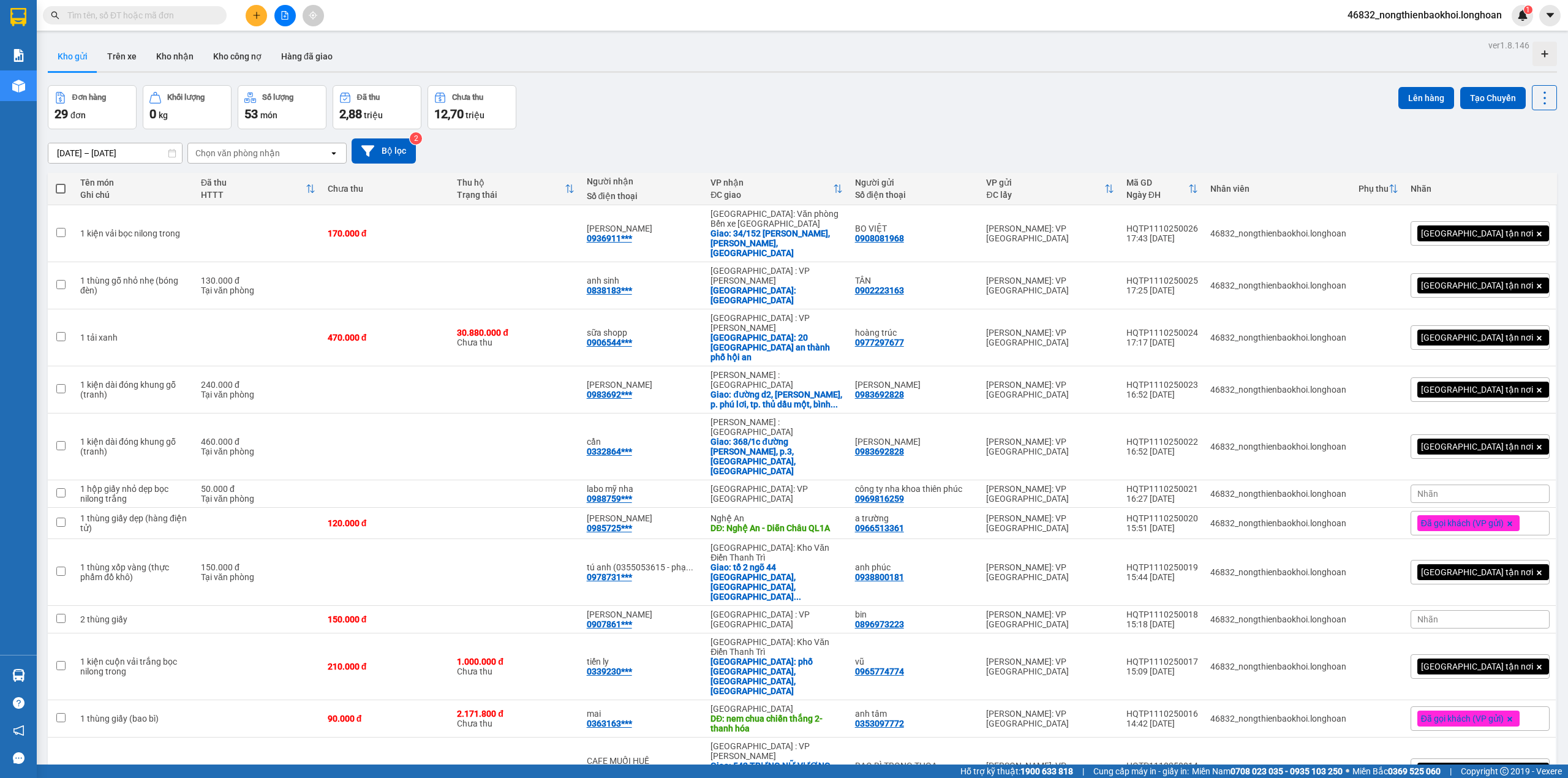
click at [675, 106] on div "Đơn hàng 29 đơn Khối lượng 0 kg Số lượng 53 món Đã thu 2,88 triệu Chưa thu 12,7…" at bounding box center [802, 107] width 1509 height 44
click at [680, 86] on div "Đơn hàng 29 đơn Khối lượng 0 kg Số lượng 53 món Đã thu 2,88 triệu Chưa thu 12,7…" at bounding box center [802, 107] width 1509 height 44
click at [569, 101] on div "Đơn hàng 29 đơn Khối lượng 0 kg Số lượng 53 món Đã thu 2,88 triệu Chưa thu 12,7…" at bounding box center [802, 107] width 1509 height 44
click at [171, 54] on button "Kho nhận" at bounding box center [174, 56] width 57 height 29
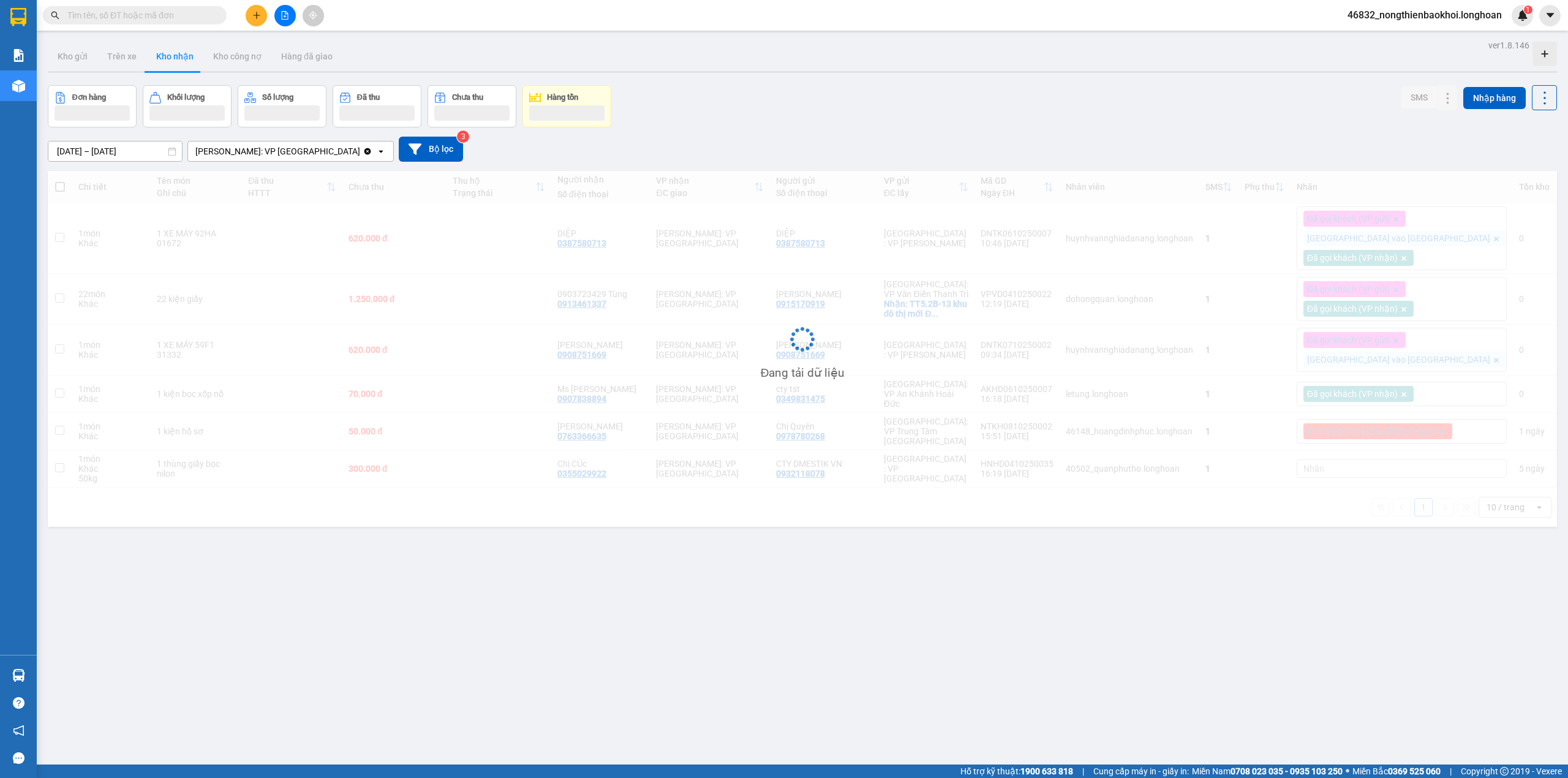
click at [713, 122] on div "Đơn hàng Khối lượng Số lượng Đã thu Chưa thu Hàng tồn SMS Nhập hàng" at bounding box center [802, 107] width 1509 height 42
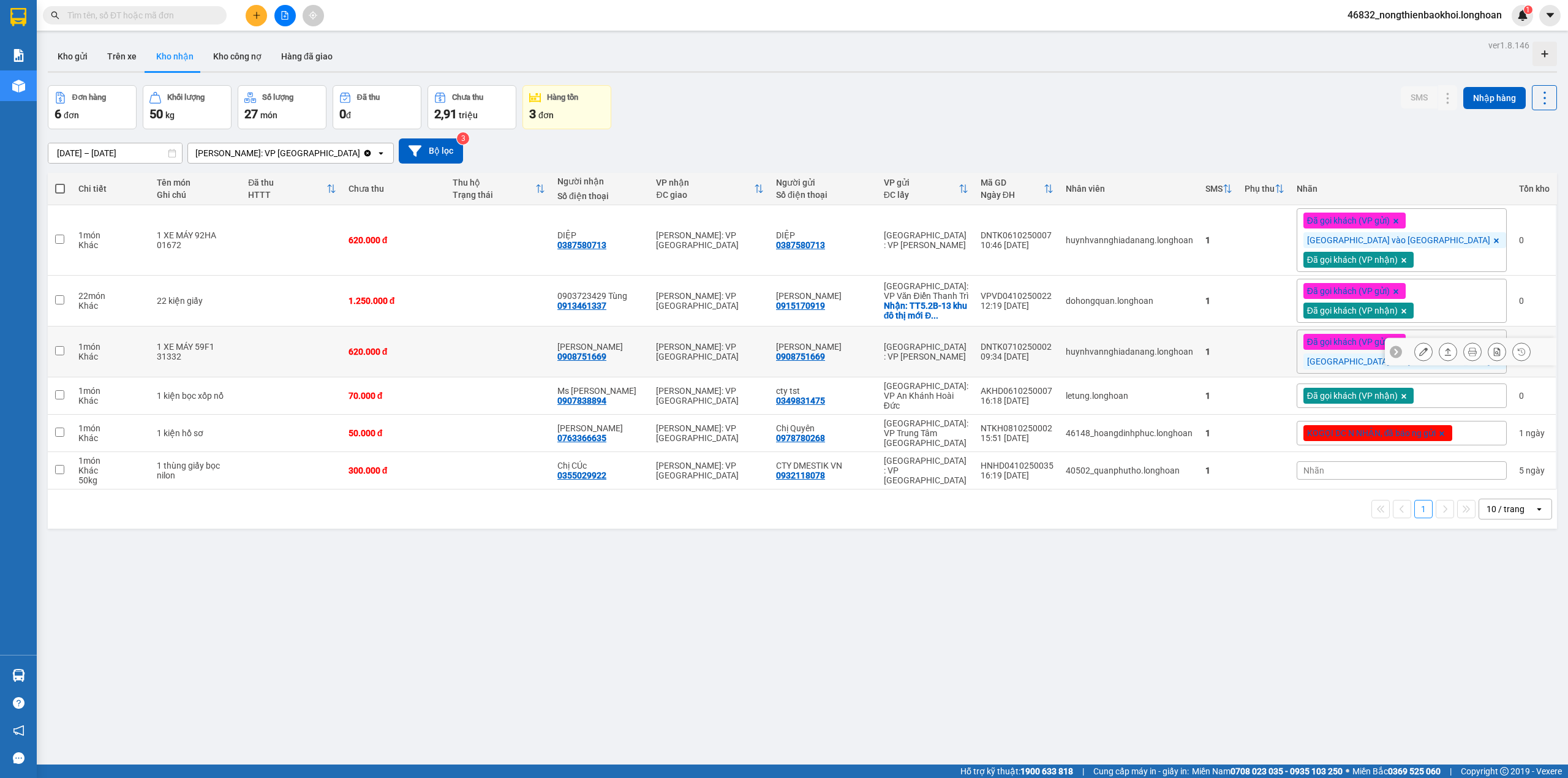
click at [606, 359] on div "0908751669" at bounding box center [582, 357] width 49 height 10
click at [606, 360] on div "0908751669" at bounding box center [582, 357] width 49 height 10
copy div "0908751669"
click at [430, 707] on div "ver 1.8.146 Kho gửi Trên xe Kho nhận Kho công nợ Hàng đã giao Đơn hàng 6 đơn Kh…" at bounding box center [802, 426] width 1520 height 778
click at [711, 122] on div "Đơn hàng 6 đơn Khối lượng 50 kg Số lượng 27 món Đã thu 0 đ Chưa thu 2,91 triệu …" at bounding box center [802, 107] width 1509 height 44
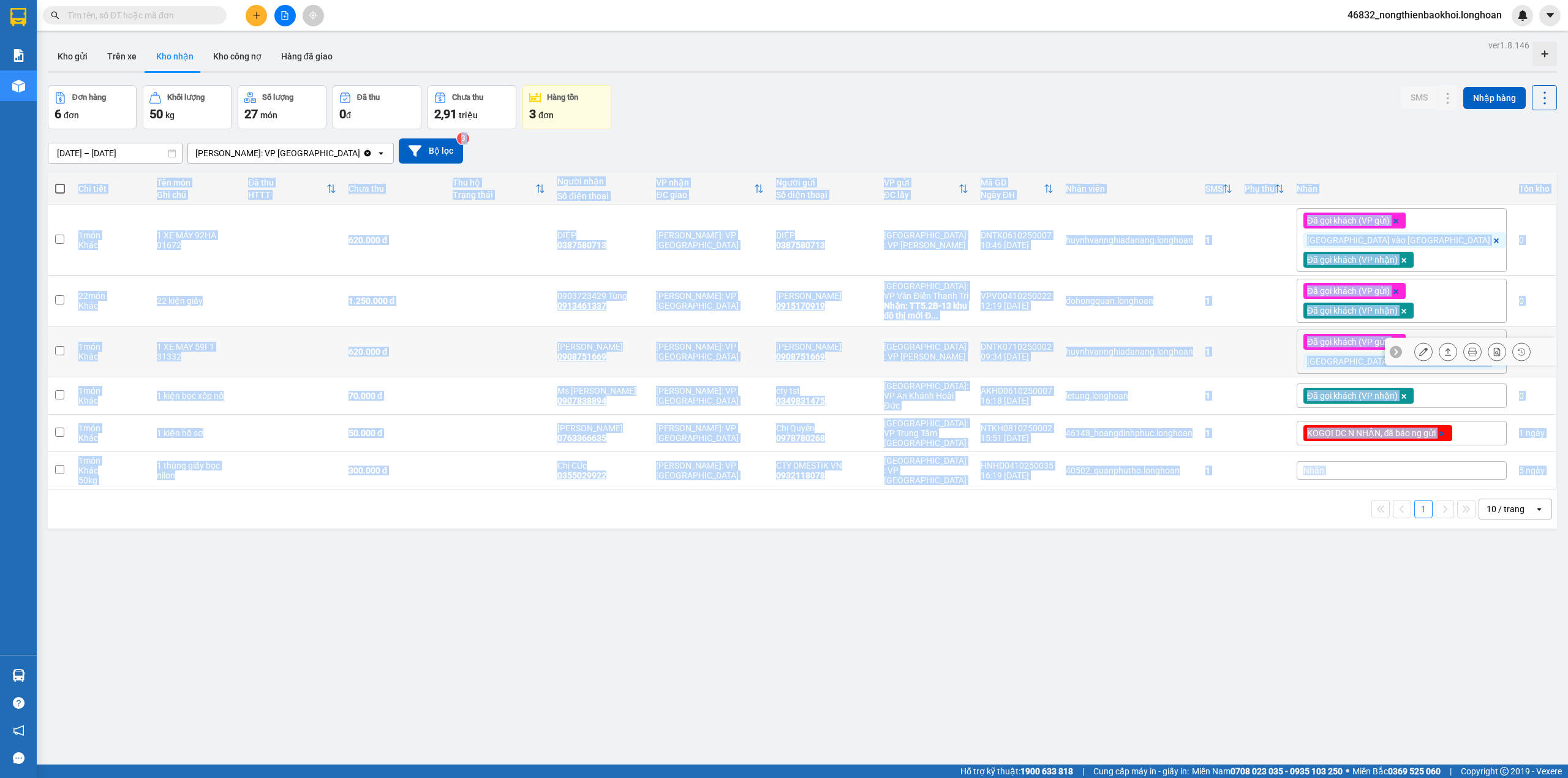
drag, startPoint x: 688, startPoint y: 135, endPoint x: 660, endPoint y: 559, distance: 424.9
click at [660, 559] on div "ver 1.8.146 Kho gửi Trên xe Kho nhận Kho công nợ Hàng đã giao Đơn hàng 6 đơn Kh…" at bounding box center [802, 426] width 1520 height 778
drag, startPoint x: 608, startPoint y: 554, endPoint x: 606, endPoint y: 562, distance: 8.2
click at [606, 555] on div "ver 1.8.146 Kho gửi Trên xe Kho nhận Kho công nợ Hàng đã giao Đơn hàng 6 đơn Kh…" at bounding box center [802, 426] width 1520 height 778
click at [688, 152] on div "12/09/2025 – 11/10/2025 Press the down arrow key to interact with the calendar …" at bounding box center [802, 151] width 1509 height 25
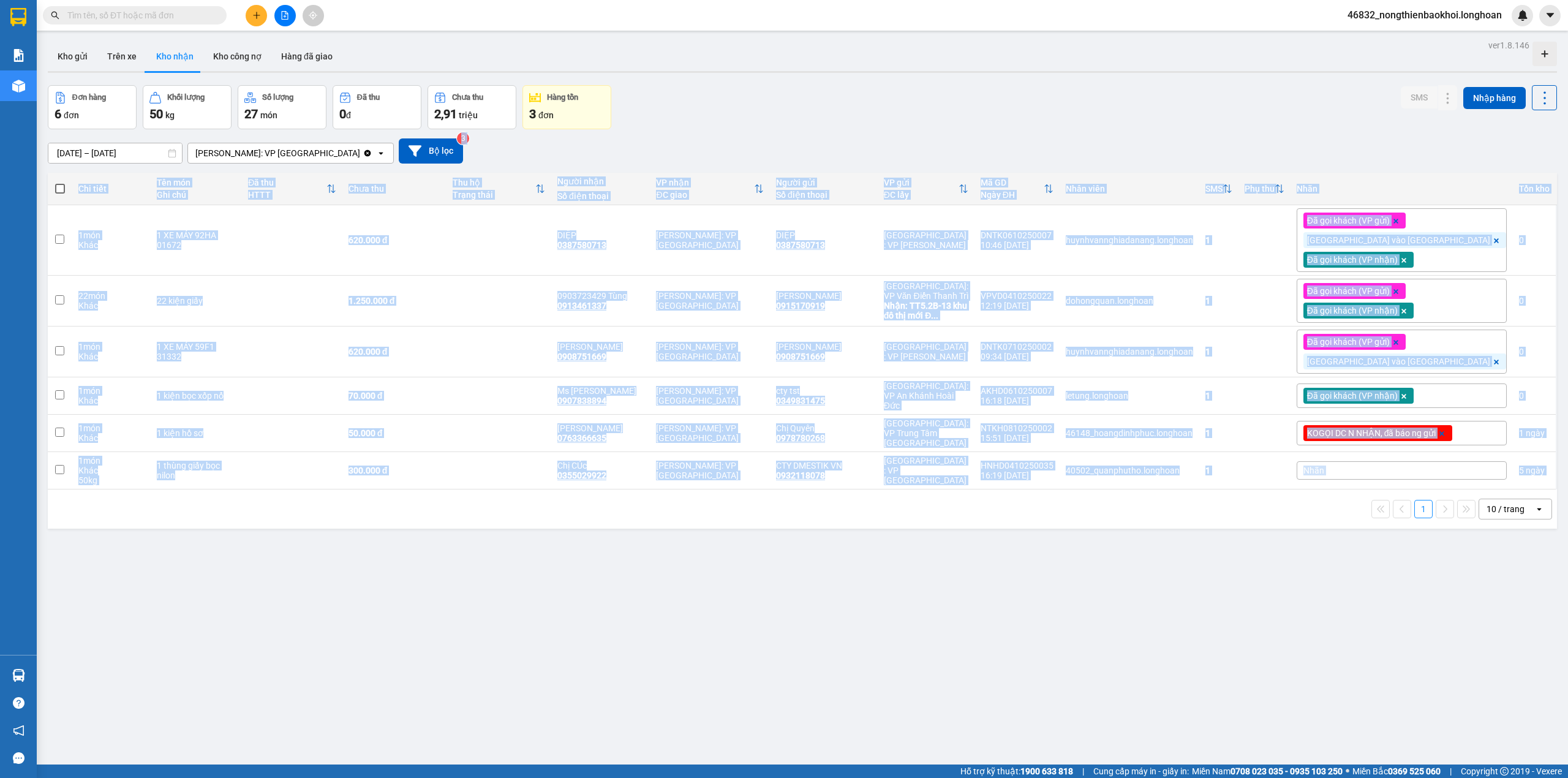
drag, startPoint x: 677, startPoint y: 139, endPoint x: 658, endPoint y: 568, distance: 429.4
click at [660, 568] on div "ver 1.8.146 Kho gửi Trên xe Kho nhận Kho công nợ Hàng đã giao Đơn hàng 6 đơn Kh…" at bounding box center [802, 426] width 1520 height 778
click at [625, 564] on div "ver 1.8.146 Kho gửi Trên xe Kho nhận Kho công nợ Hàng đã giao Đơn hàng 6 đơn Kh…" at bounding box center [802, 426] width 1520 height 778
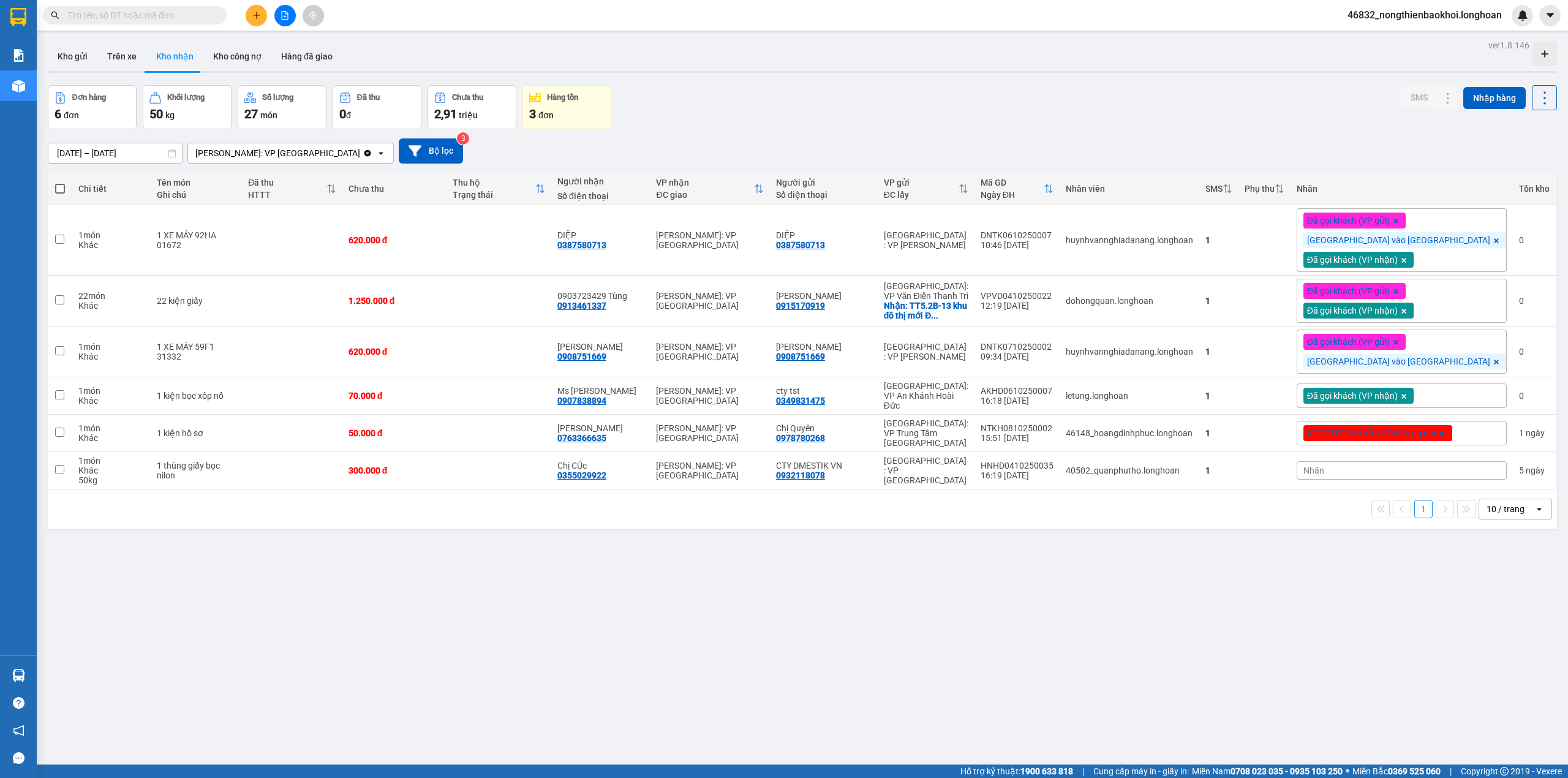
click at [131, 23] on span at bounding box center [135, 15] width 184 height 18
click at [148, 15] on input "text" at bounding box center [140, 16] width 145 height 14
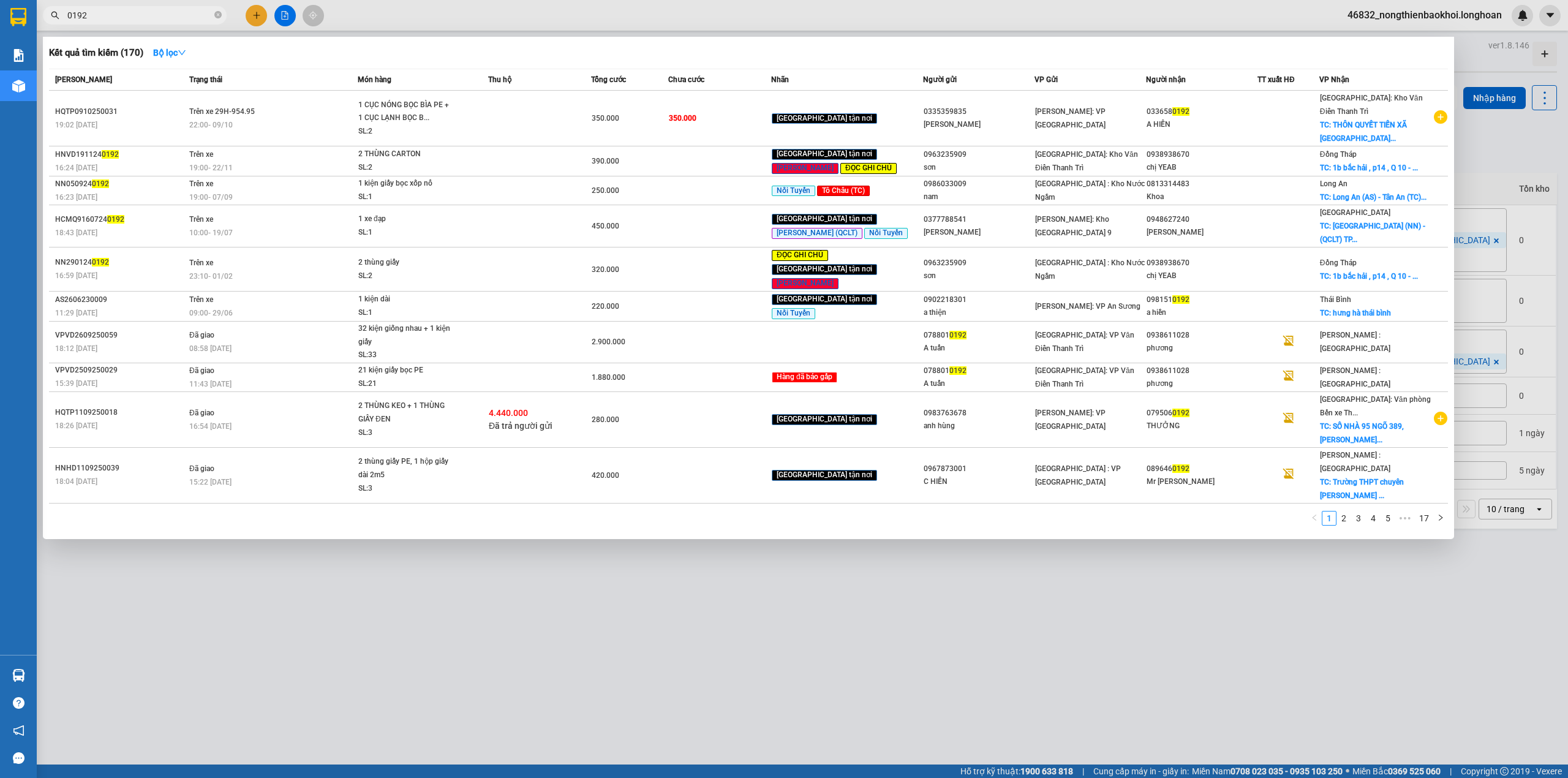
type input "0192"
click at [407, 611] on div at bounding box center [784, 389] width 1568 height 778
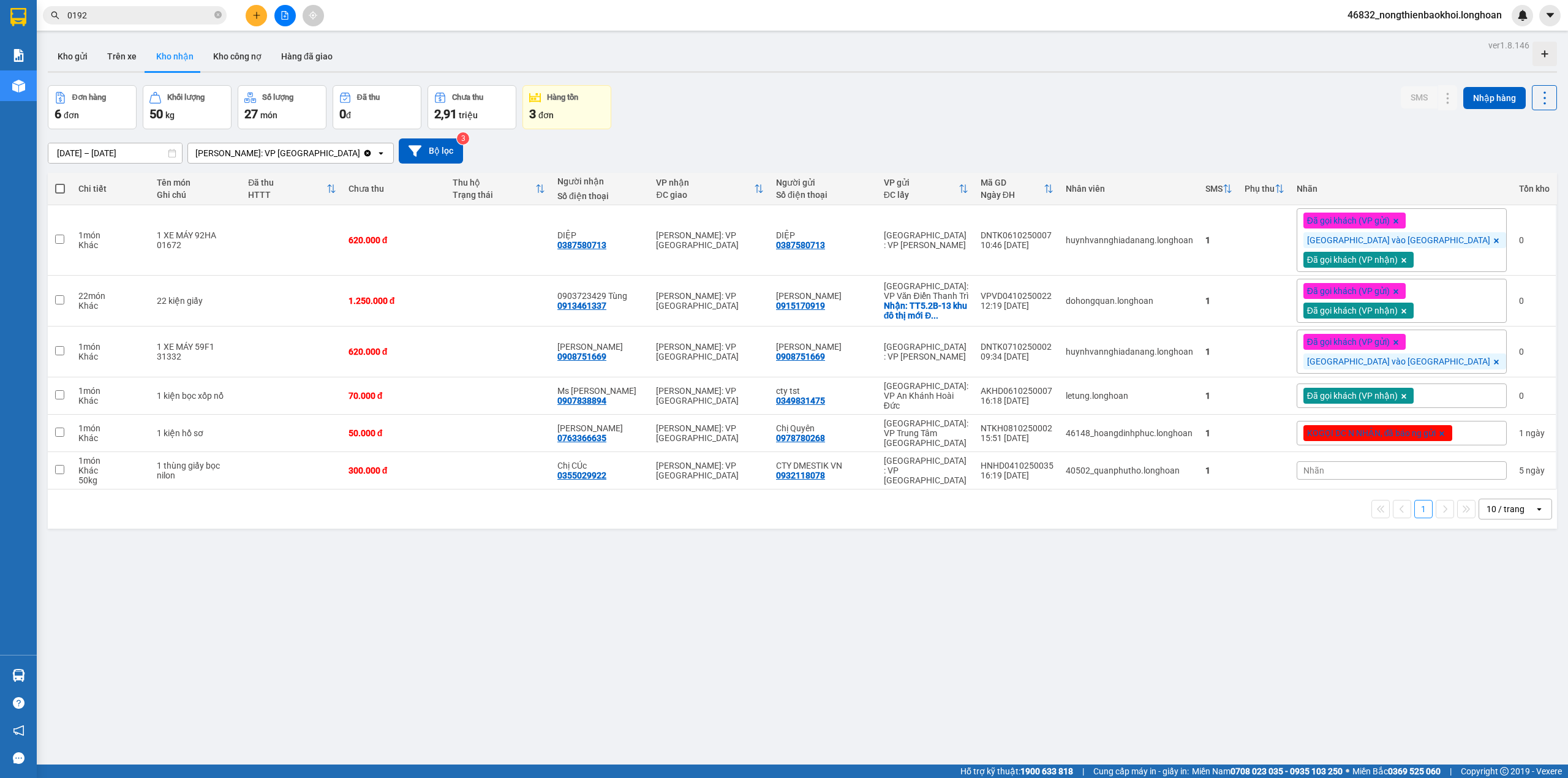
click at [162, 13] on input "0192" at bounding box center [140, 16] width 145 height 14
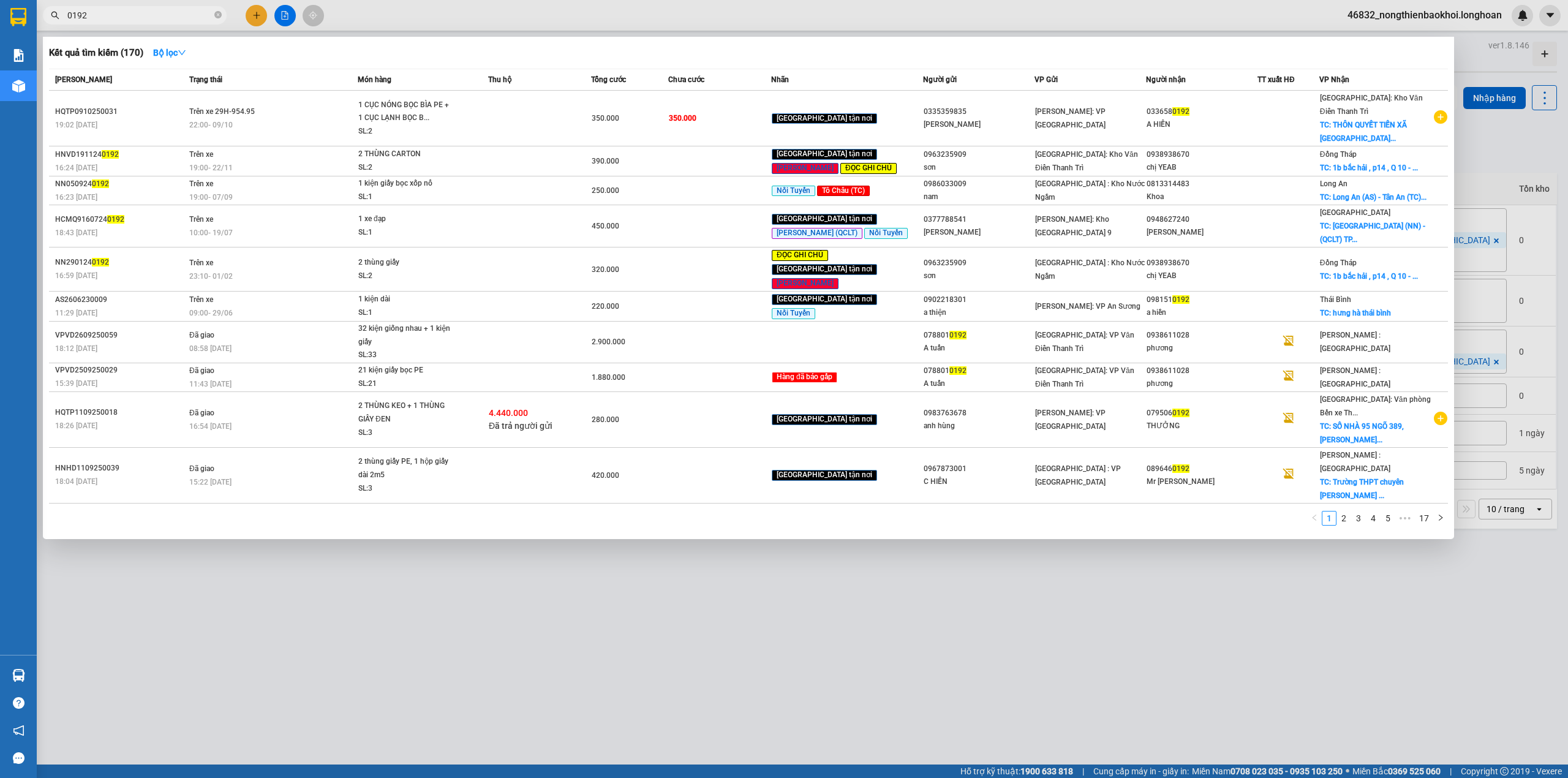
click at [162, 13] on input "0192" at bounding box center [140, 16] width 145 height 14
click at [219, 13] on icon "close-circle" at bounding box center [218, 14] width 8 height 8
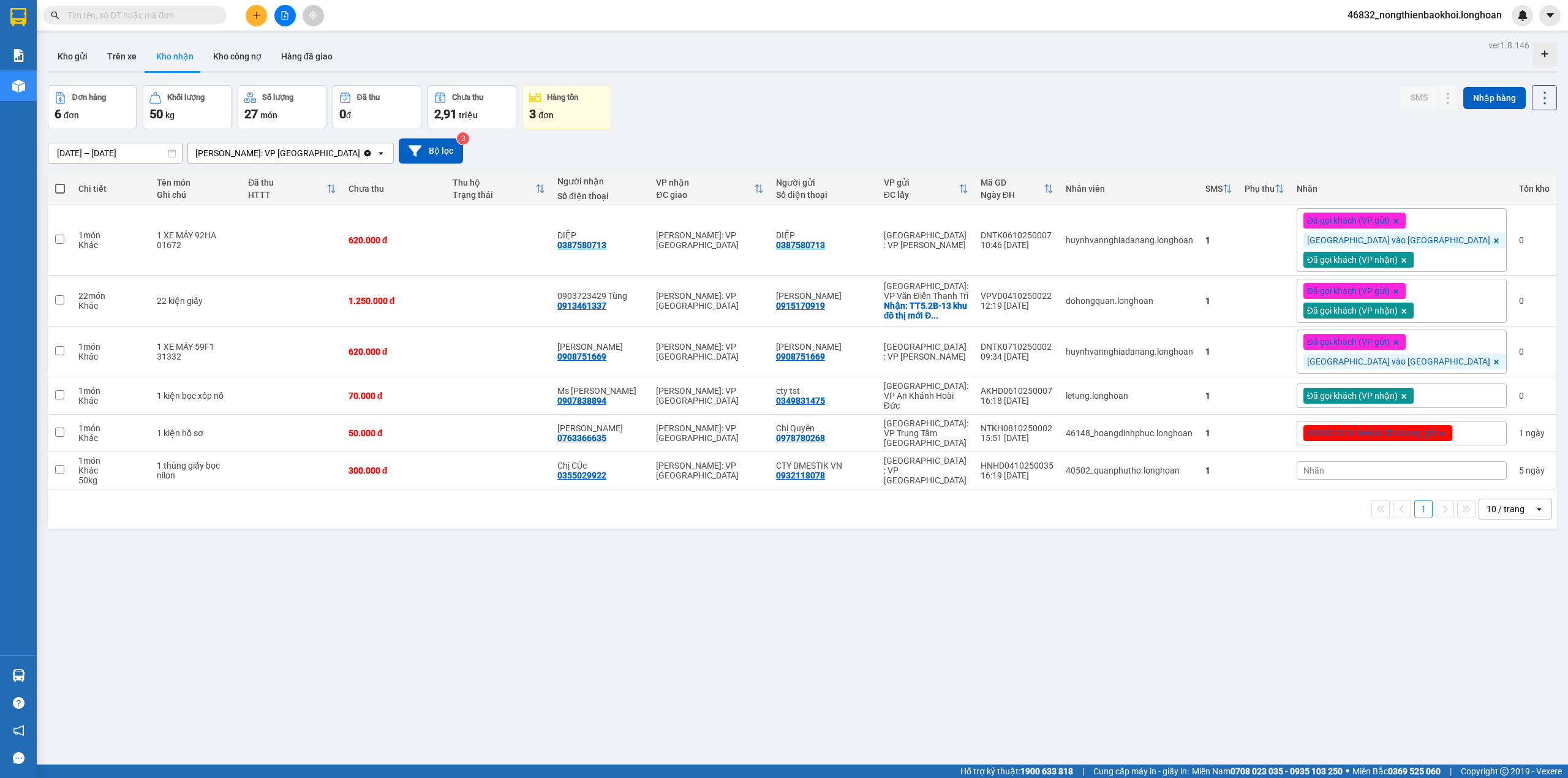
click at [492, 31] on main "ver 1.8.146 Kho gửi Trên xe Kho nhận Kho công nợ Hàng đã giao Đơn hàng 6 đơn Kh…" at bounding box center [784, 382] width 1568 height 764
click at [656, 72] on div at bounding box center [802, 72] width 1509 height 2
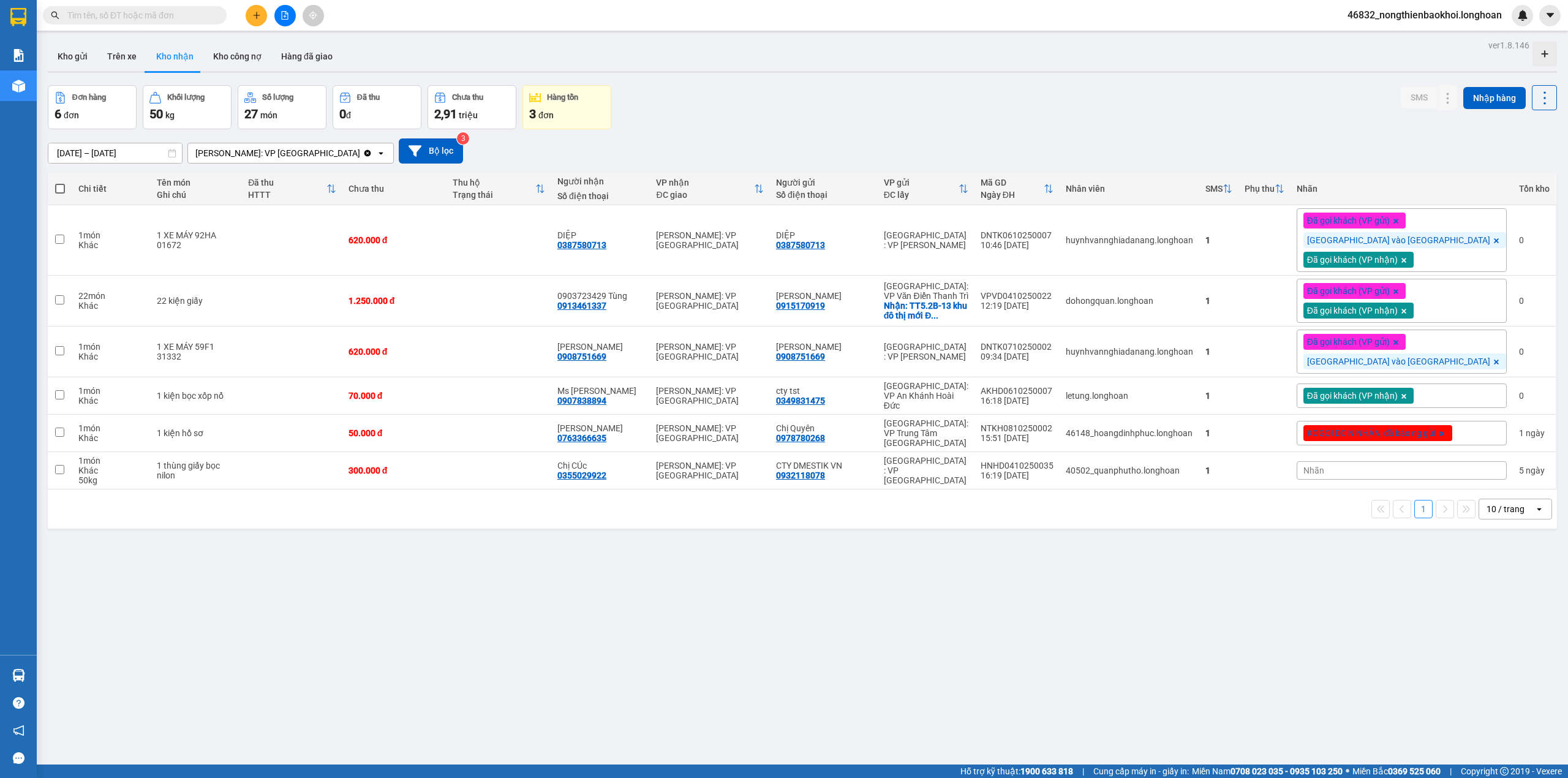
click at [492, 572] on div "ver 1.8.146 Kho gửi Trên xe Kho nhận Kho công nợ Hàng đã giao Đơn hàng 6 đơn Kh…" at bounding box center [802, 426] width 1520 height 778
click at [494, 571] on div "ver 1.8.146 Kho gửi Trên xe Kho nhận Kho công nợ Hàng đã giao Đơn hàng 6 đơn Kh…" at bounding box center [802, 426] width 1520 height 778
click at [491, 572] on div "ver 1.8.146 Kho gửi Trên xe Kho nhận Kho công nợ Hàng đã giao Đơn hàng 6 đơn Kh…" at bounding box center [802, 426] width 1520 height 778
click at [477, 587] on div "ver 1.8.146 Kho gửi Trên xe Kho nhận Kho công nợ Hàng đã giao Đơn hàng 6 đơn Kh…" at bounding box center [802, 426] width 1520 height 778
click at [768, 103] on div "Đơn hàng 6 đơn Khối lượng 50 kg Số lượng 27 món Đã thu 0 đ Chưa thu 2,91 triệu …" at bounding box center [802, 107] width 1509 height 44
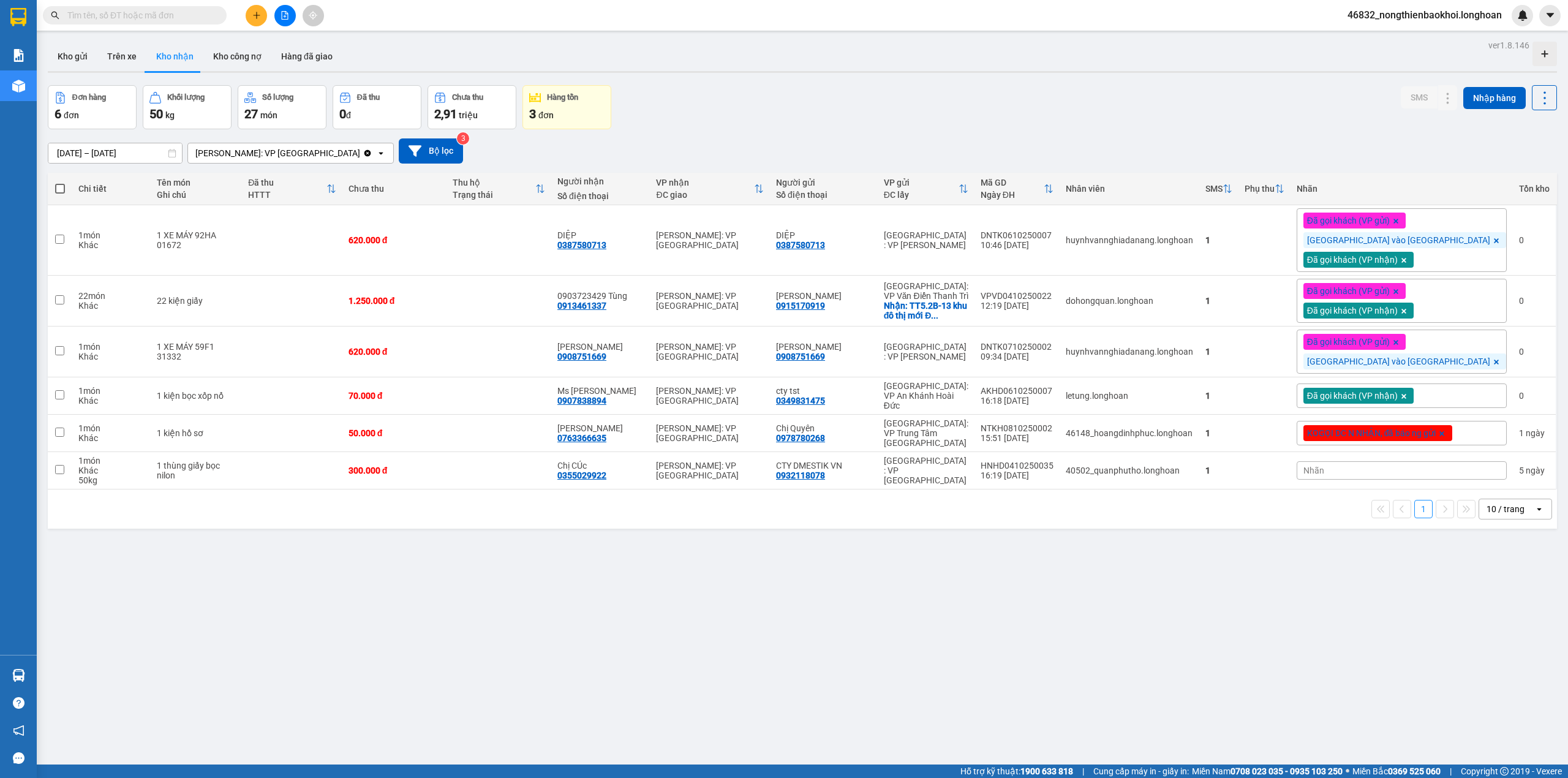
drag, startPoint x: 1083, startPoint y: 589, endPoint x: 1056, endPoint y: 527, distance: 67.6
click at [1083, 589] on div "ver 1.8.146 Kho gửi Trên xe Kho nhận Kho công nợ Hàng đã giao Đơn hàng 6 đơn Kh…" at bounding box center [802, 426] width 1520 height 778
click at [977, 82] on div "ver 1.8.146 Kho gửi Trên xe Kho nhận Kho công nợ Hàng đã giao Đơn hàng 6 đơn Kh…" at bounding box center [802, 426] width 1520 height 778
click at [628, 615] on div "ver 1.8.146 Kho gửi Trên xe Kho nhận Kho công nợ Hàng đã giao Đơn hàng 6 đơn Kh…" at bounding box center [802, 426] width 1520 height 778
click at [833, 81] on div "ver 1.8.146 Kho gửi Trên xe Kho nhận Kho công nợ Hàng đã giao Đơn hàng 6 đơn Kh…" at bounding box center [802, 426] width 1520 height 778
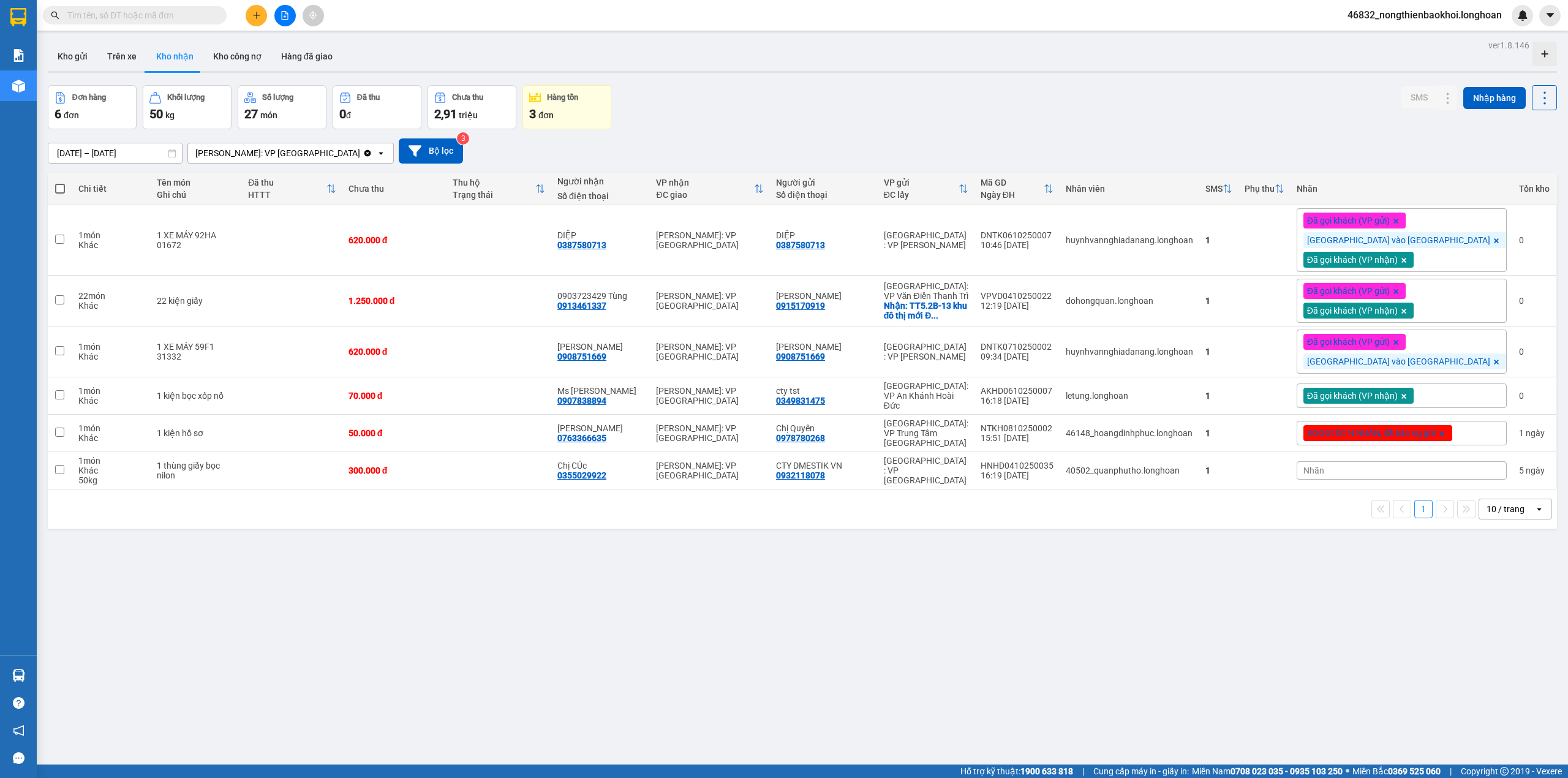
click at [466, 548] on div "ver 1.8.146 Kho gửi Trên xe Kho nhận Kho công nợ Hàng đã giao Đơn hàng 6 đơn Kh…" at bounding box center [802, 426] width 1520 height 778
click at [864, 74] on div "ver 1.8.146 Kho gửi Trên xe Kho nhận Kho công nợ Hàng đã giao Đơn hàng 6 đơn Kh…" at bounding box center [802, 426] width 1520 height 778
click at [779, 118] on div "Đơn hàng 6 đơn Khối lượng 50 kg Số lượng 27 món Đã thu 0 đ Chưa thu 2,91 triệu …" at bounding box center [802, 107] width 1509 height 44
click at [598, 584] on div "ver 1.8.146 Kho gửi Trên xe Kho nhận Kho công nợ Hàng đã giao Đơn hàng 6 đơn Kh…" at bounding box center [802, 426] width 1520 height 778
click at [855, 113] on div "Đơn hàng 6 đơn Khối lượng 50 kg Số lượng 27 món Đã thu 0 đ Chưa thu 2,91 triệu …" at bounding box center [802, 107] width 1509 height 44
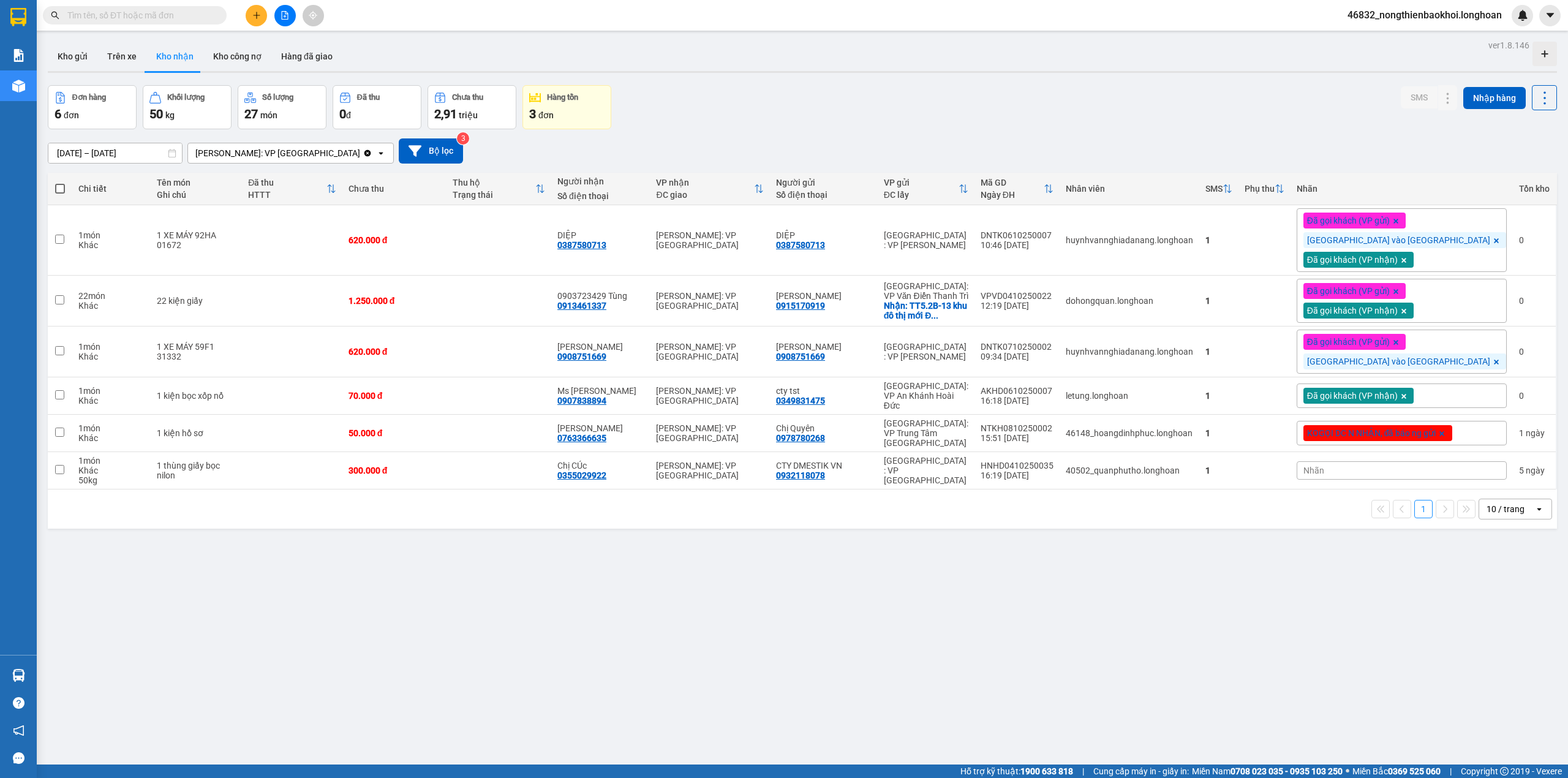
click at [596, 592] on div "ver 1.8.146 Kho gửi Trên xe Kho nhận Kho công nợ Hàng đã giao Đơn hàng 6 đơn Kh…" at bounding box center [802, 426] width 1520 height 778
click at [784, 113] on div "Đơn hàng 6 đơn Khối lượng 50 kg Số lượng 27 món Đã thu 0 đ Chưa thu 2,91 triệu …" at bounding box center [802, 107] width 1509 height 44
click at [626, 570] on div "ver 1.8.146 Kho gửi Trên xe Kho nhận Kho công nợ Hàng đã giao Đơn hàng 6 đơn Kh…" at bounding box center [802, 426] width 1520 height 778
click at [751, 118] on div "Đơn hàng 6 đơn Khối lượng 50 kg Số lượng 27 món Đã thu 0 đ Chưa thu 2,91 triệu …" at bounding box center [802, 107] width 1509 height 44
click at [611, 556] on div "ver 1.8.146 Kho gửi Trên xe Kho nhận Kho công nợ Hàng đã giao Đơn hàng 6 đơn Kh…" at bounding box center [802, 426] width 1520 height 778
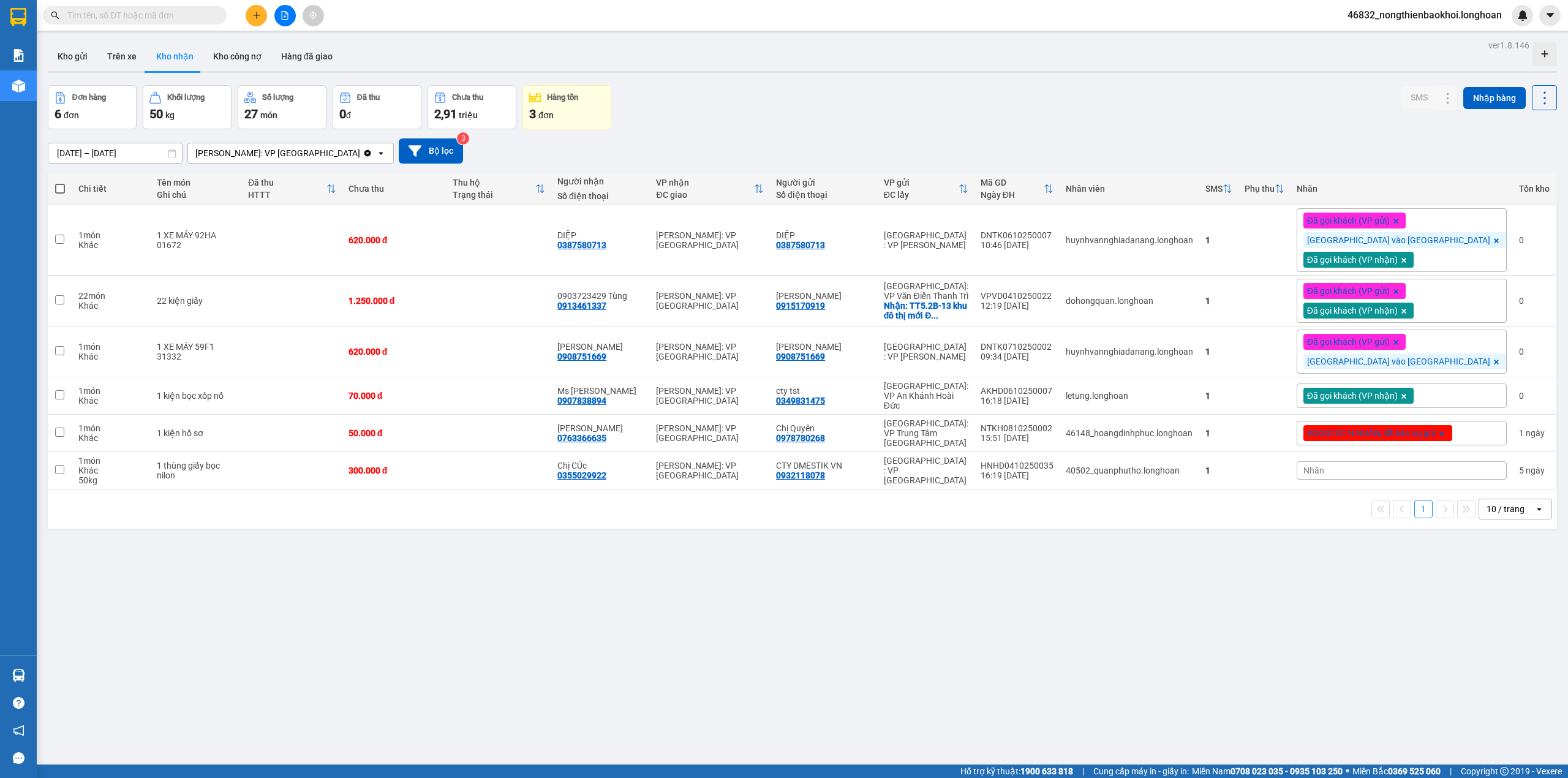
click at [495, 550] on div "ver 1.8.146 Kho gửi Trên xe Kho nhận Kho công nợ Hàng đã giao Đơn hàng 6 đơn Kh…" at bounding box center [802, 426] width 1520 height 778
click at [501, 550] on div "ver 1.8.146 Kho gửi Trên xe Kho nhận Kho công nợ Hàng đã giao Đơn hàng 6 đơn Kh…" at bounding box center [802, 426] width 1520 height 778
click at [436, 589] on div "ver 1.8.146 Kho gửi Trên xe Kho nhận Kho công nợ Hàng đã giao Đơn hàng 6 đơn Kh…" at bounding box center [802, 426] width 1520 height 778
click at [739, 109] on div "Đơn hàng 6 đơn Khối lượng 50 kg Số lượng 27 món Đã thu 0 đ Chưa thu 2,91 triệu …" at bounding box center [802, 107] width 1509 height 44
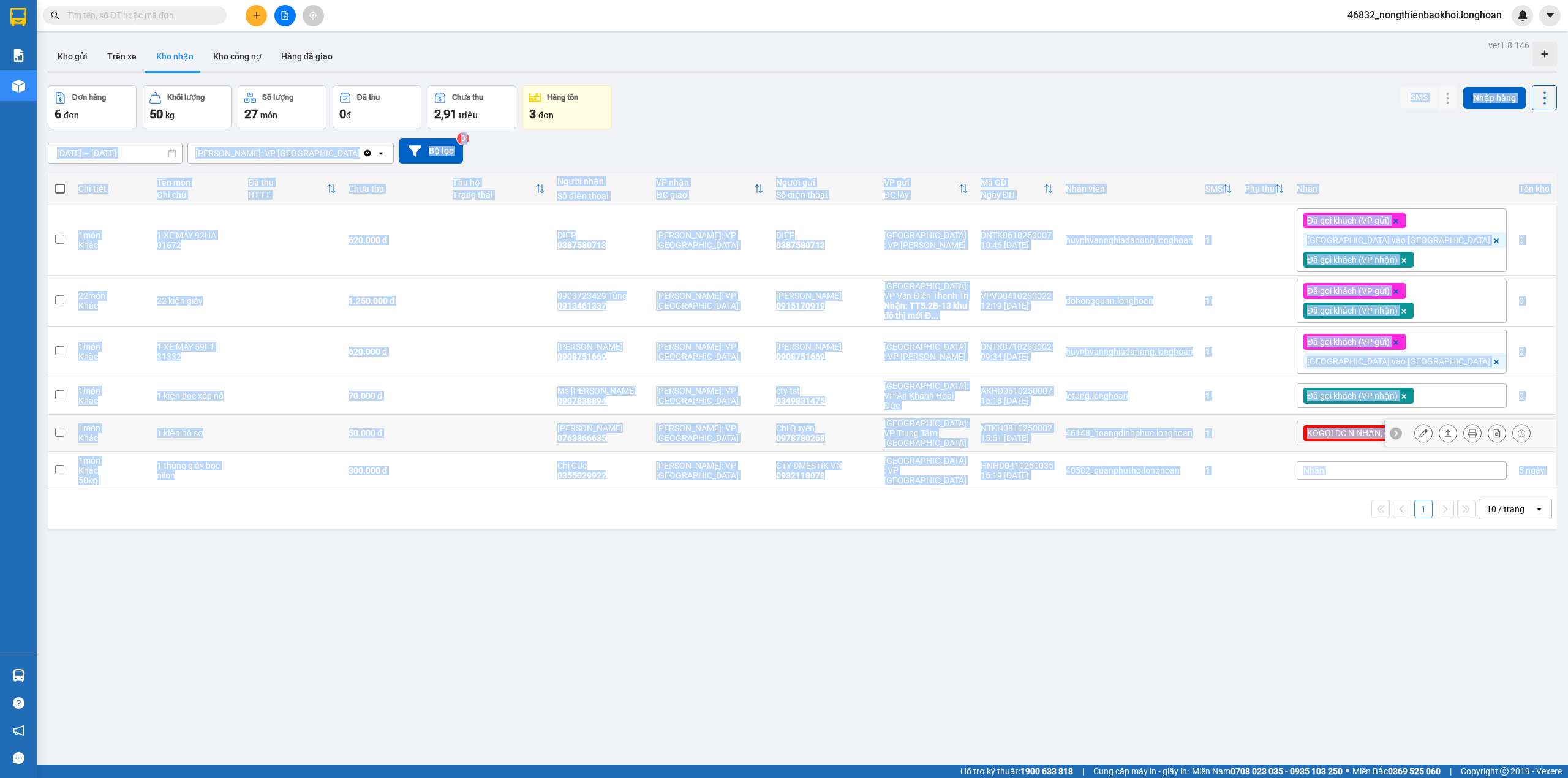
drag, startPoint x: 740, startPoint y: 108, endPoint x: 805, endPoint y: 543, distance: 439.8
click at [807, 538] on div "ver 1.8.146 Kho gửi Trên xe Kho nhận Kho công nợ Hàng đã giao Đơn hàng 6 đơn Kh…" at bounding box center [802, 426] width 1520 height 778
click at [709, 596] on div "ver 1.8.146 Kho gửi Trên xe Kho nhận Kho công nợ Hàng đã giao Đơn hàng 6 đơn Kh…" at bounding box center [802, 426] width 1520 height 778
drag, startPoint x: 735, startPoint y: 119, endPoint x: 784, endPoint y: 550, distance: 433.8
click at [789, 537] on div "ver 1.8.146 Kho gửi Trên xe Kho nhận Kho công nợ Hàng đã giao Đơn hàng 6 đơn Kh…" at bounding box center [802, 426] width 1520 height 778
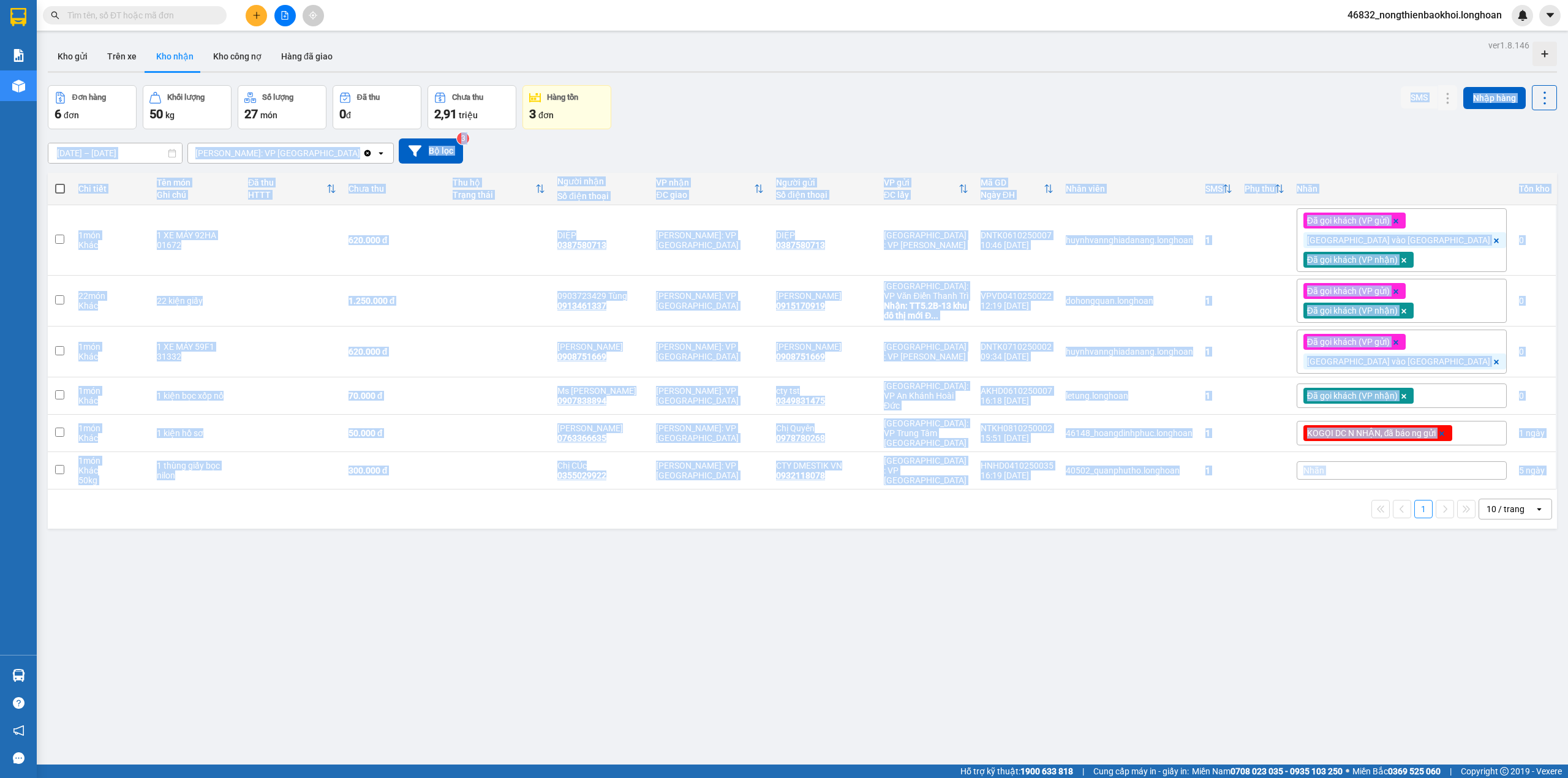
click at [778, 550] on div "ver 1.8.146 Kho gửi Trên xe Kho nhận Kho công nợ Hàng đã giao Đơn hàng 6 đơn Kh…" at bounding box center [802, 426] width 1520 height 778
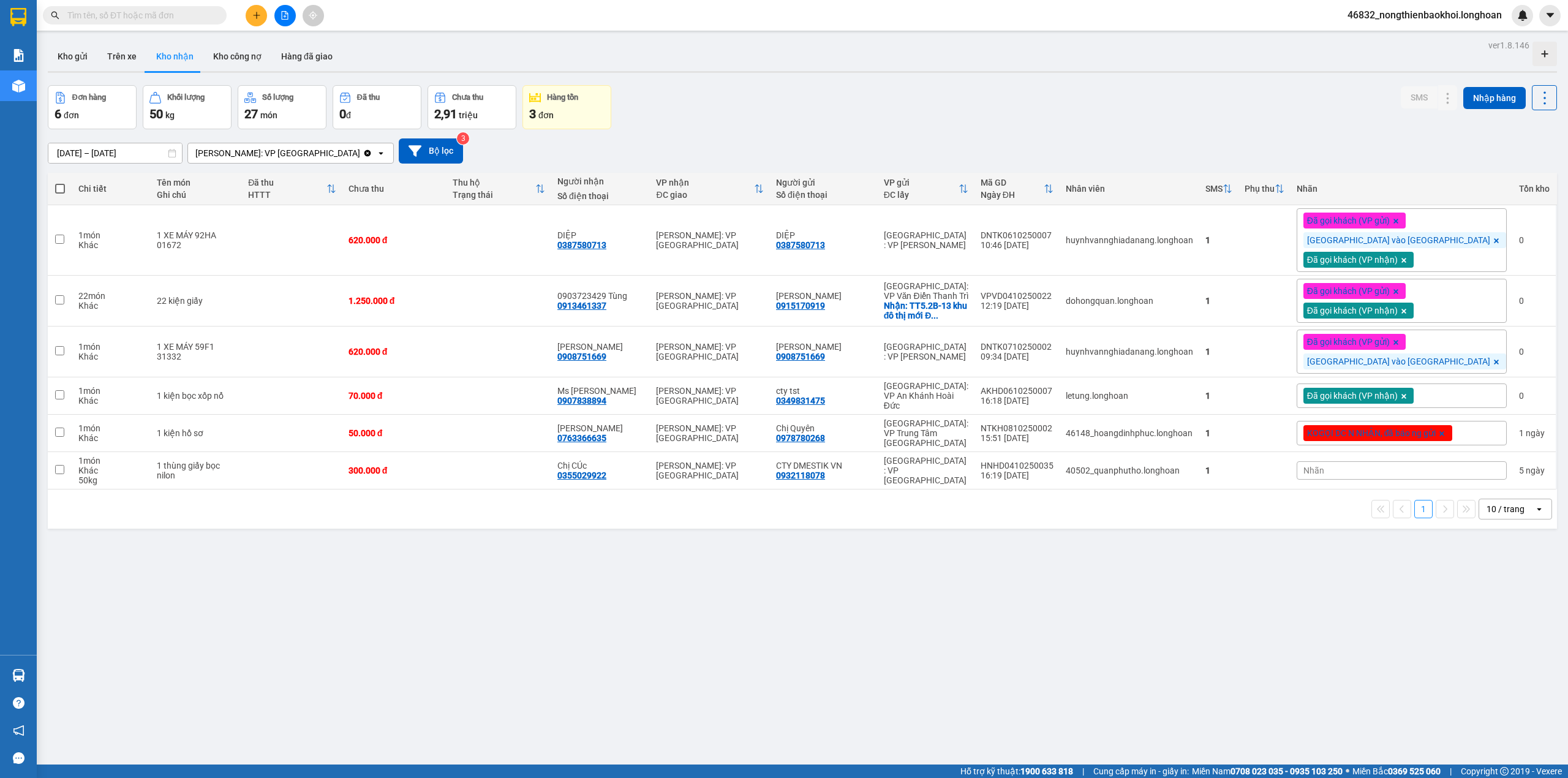
click at [776, 540] on div "ver 1.8.146 Kho gửi Trên xe Kho nhận Kho công nợ Hàng đã giao Đơn hàng 6 đơn Kh…" at bounding box center [802, 426] width 1520 height 778
click at [802, 540] on div "ver 1.8.146 Kho gửi Trên xe Kho nhận Kho công nợ Hàng đã giao Đơn hàng 6 đơn Kh…" at bounding box center [802, 426] width 1520 height 778
drag, startPoint x: 794, startPoint y: 523, endPoint x: 802, endPoint y: 520, distance: 8.5
click at [794, 523] on div "1 10 / trang open" at bounding box center [802, 509] width 1509 height 39
click at [766, 105] on div "Đơn hàng 6 đơn Khối lượng 50 kg Số lượng 27 món Đã thu 0 đ Chưa thu 2,91 triệu …" at bounding box center [802, 107] width 1509 height 44
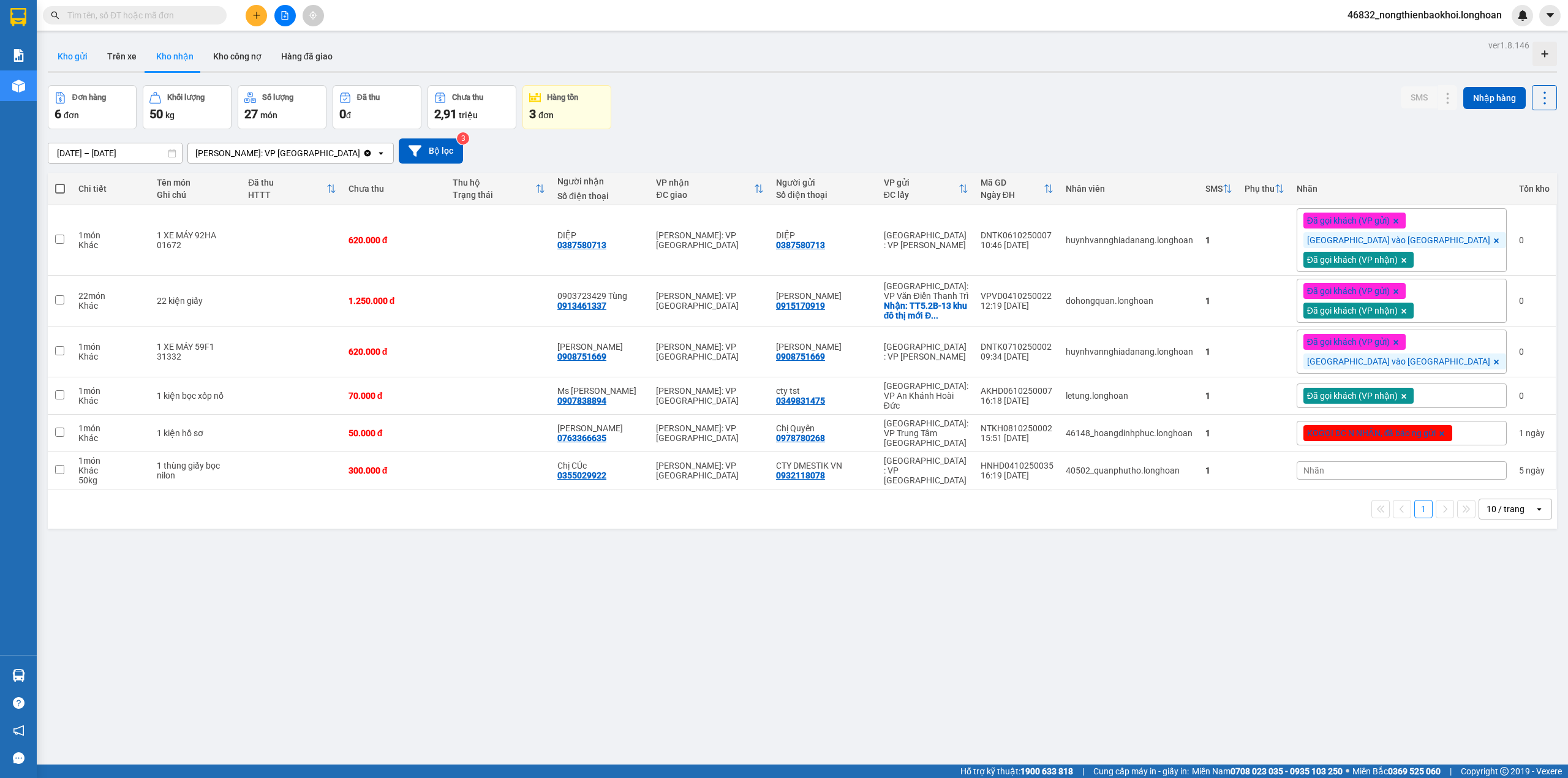
click at [77, 55] on button "Kho gửi" at bounding box center [72, 56] width 50 height 29
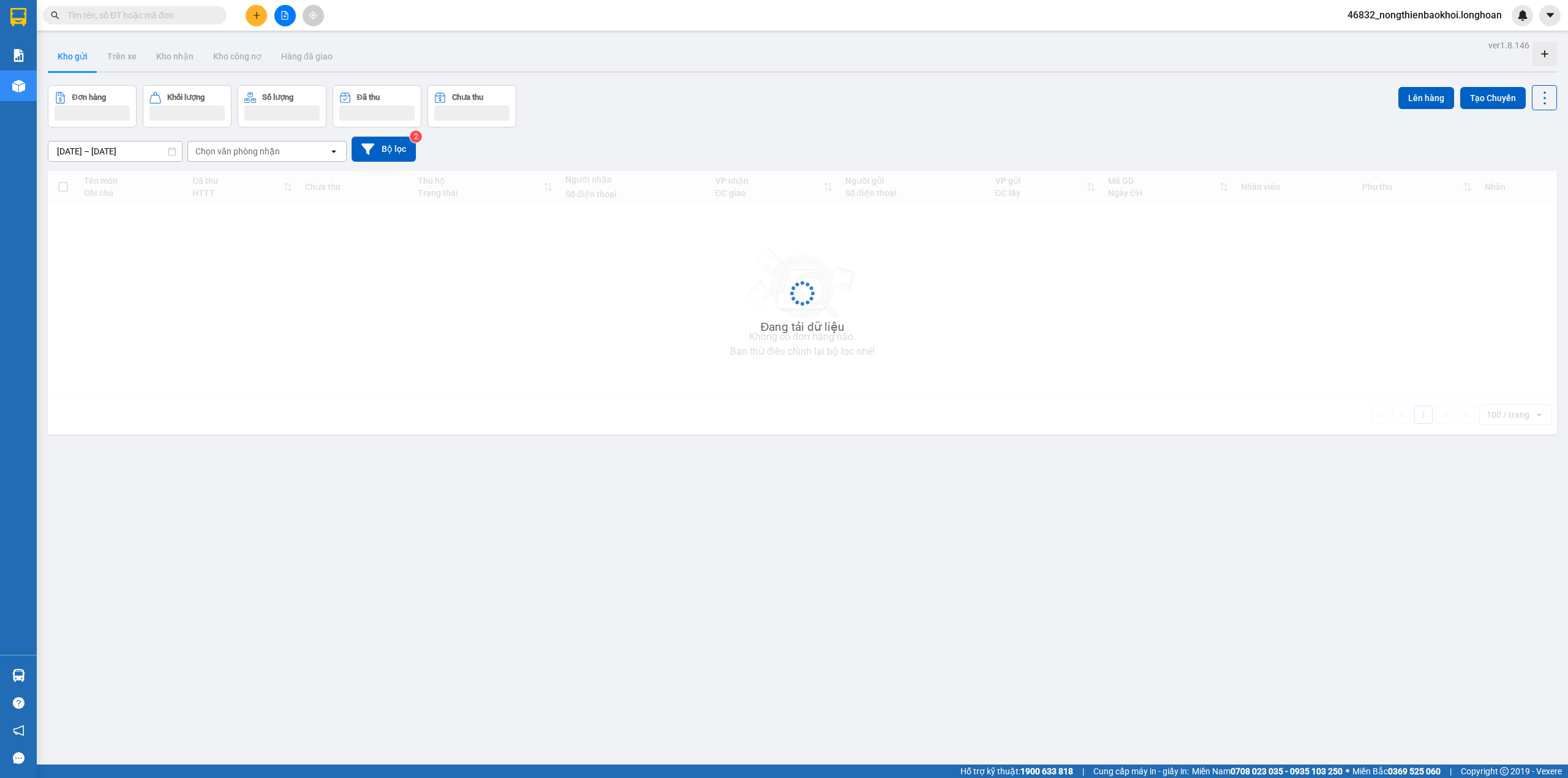
click at [599, 96] on div "Đơn hàng Khối lượng Số lượng Đã thu Chưa thu Lên hàng Tạo Chuyến" at bounding box center [802, 107] width 1509 height 42
